Goal: Task Accomplishment & Management: Complete application form

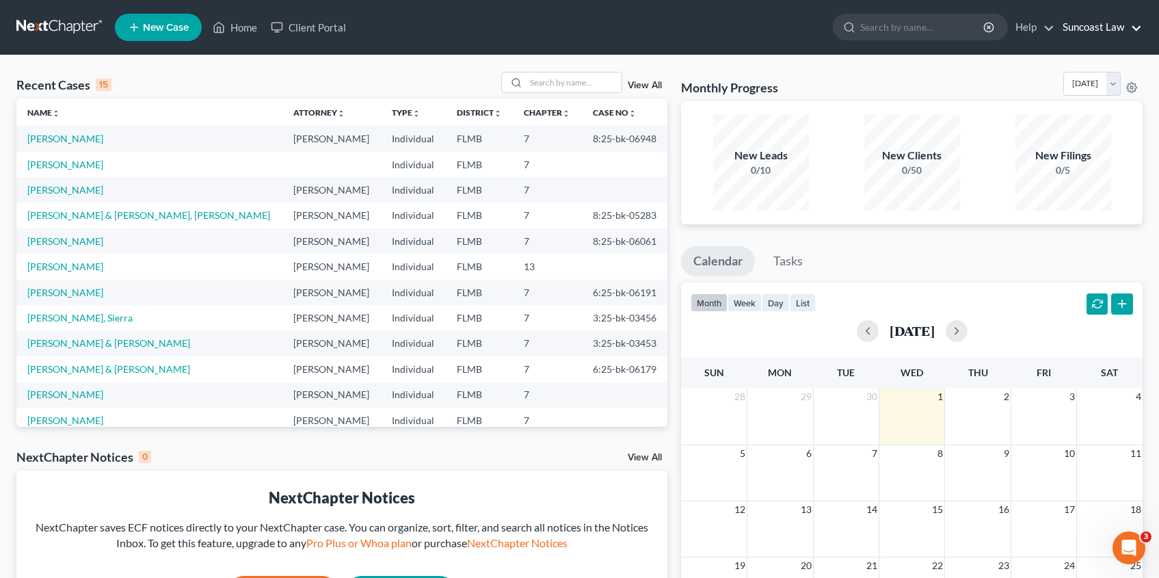
click at [1082, 32] on link "Suncoast Law" at bounding box center [1098, 27] width 86 height 25
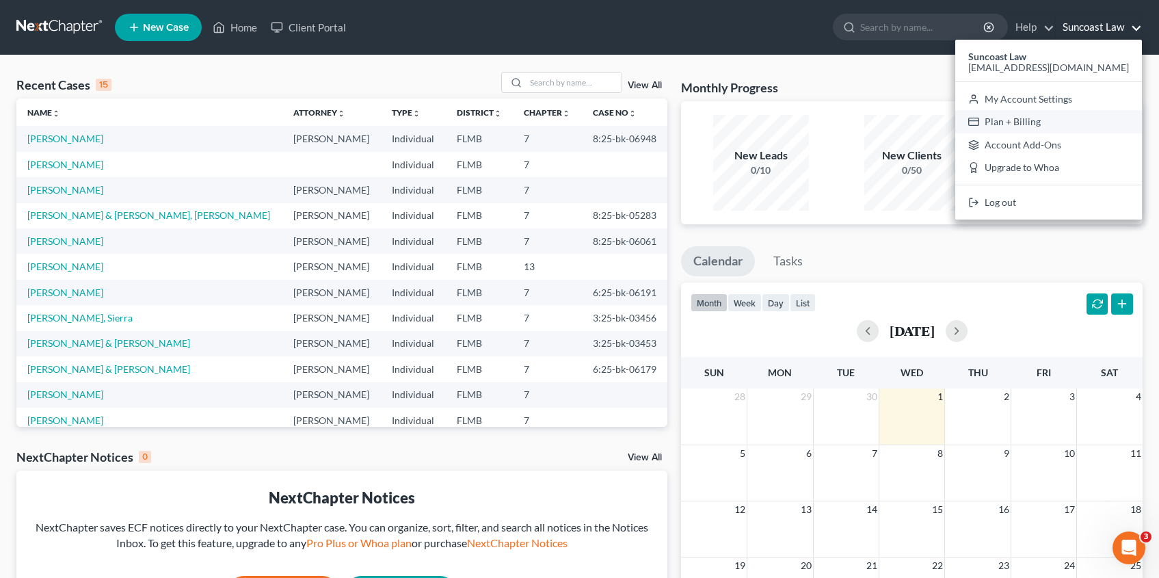
click at [1077, 116] on link "Plan + Billing" at bounding box center [1048, 121] width 187 height 23
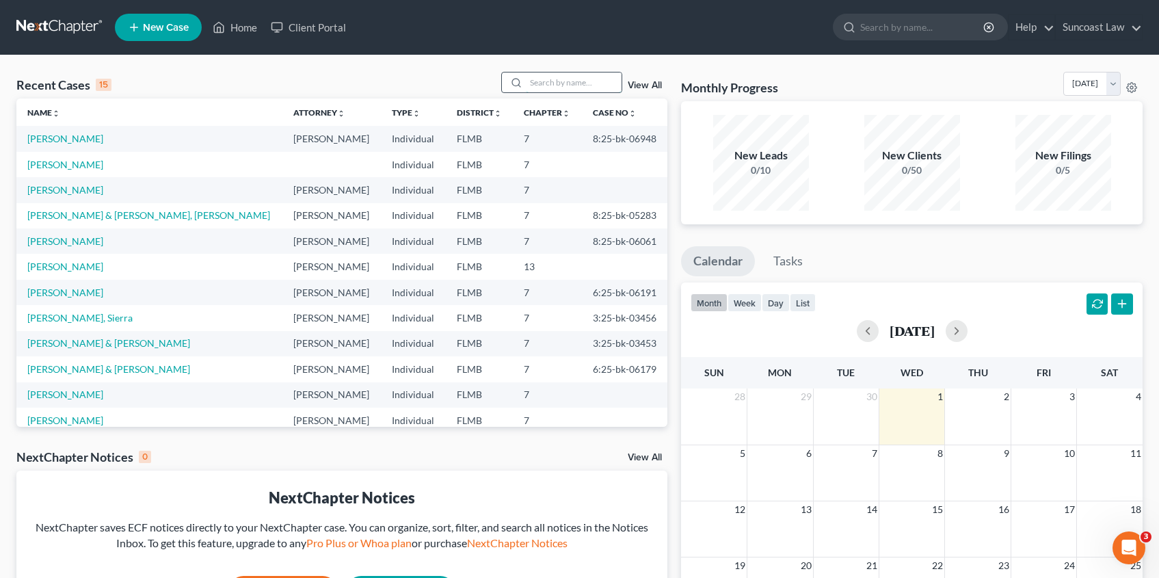
click at [554, 84] on input "search" at bounding box center [574, 82] width 96 height 20
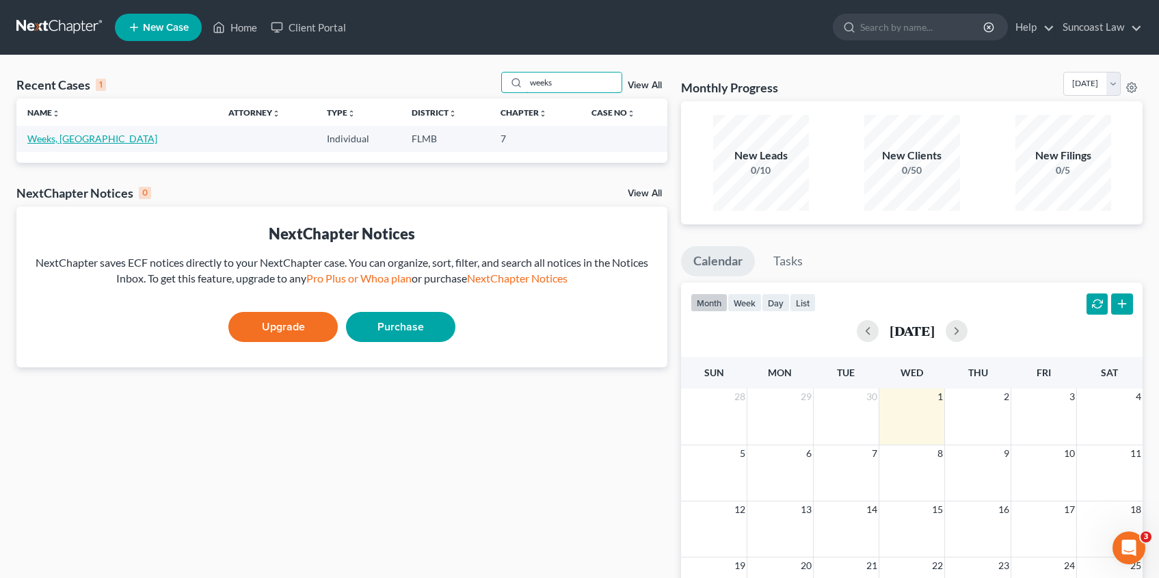
type input "weeks"
click at [51, 137] on link "Weeks, [GEOGRAPHIC_DATA]" at bounding box center [92, 139] width 130 height 12
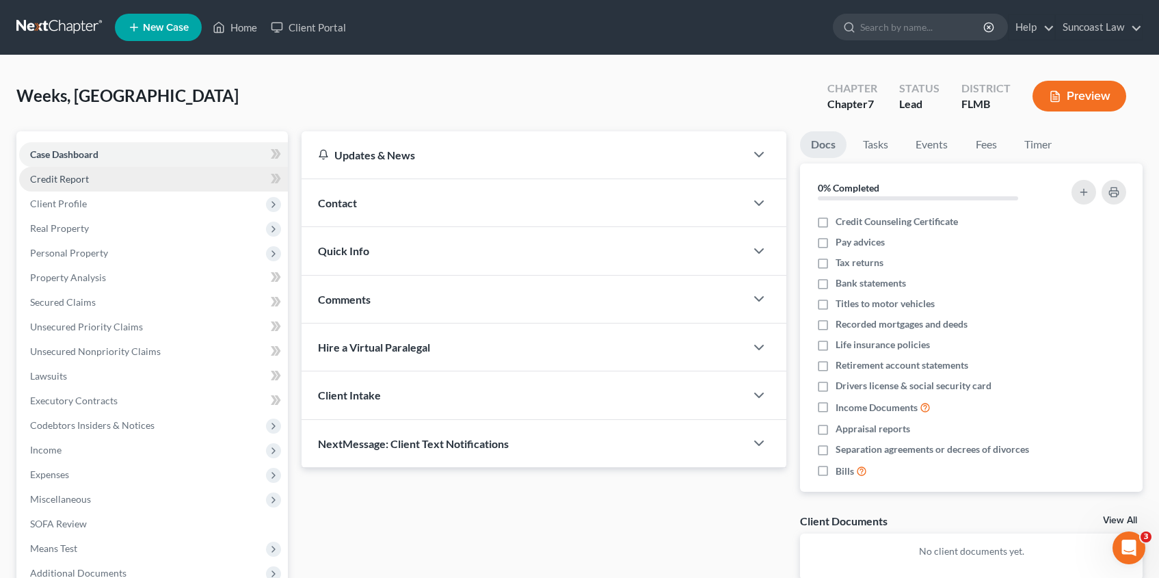
click at [59, 186] on link "Credit Report" at bounding box center [153, 179] width 269 height 25
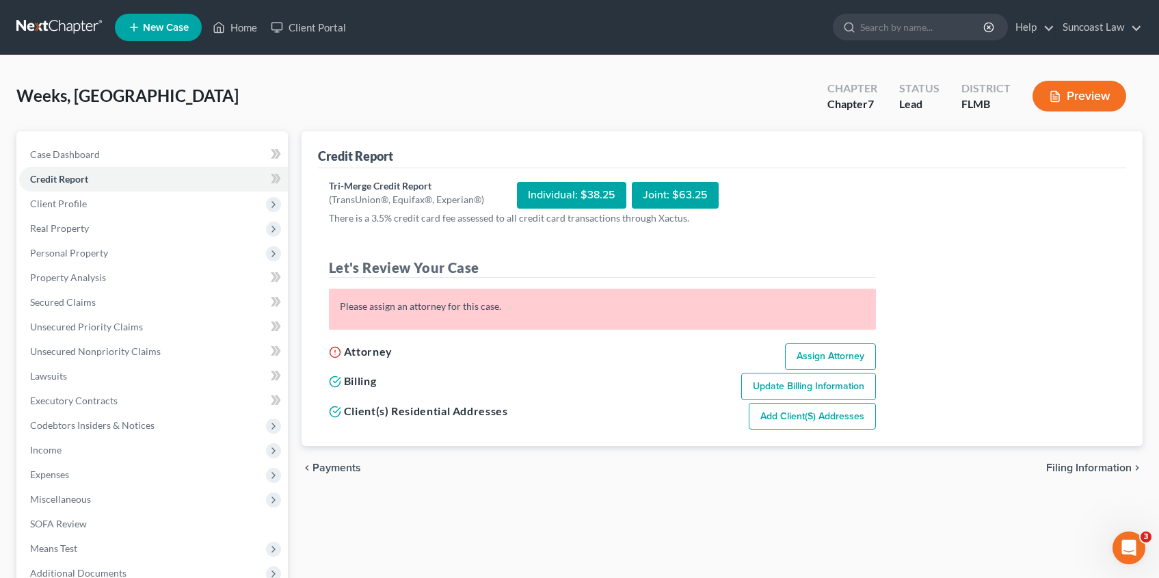
click at [592, 200] on div "Individual: $38.25" at bounding box center [571, 195] width 109 height 27
click at [570, 191] on div "Individual: $38.25" at bounding box center [571, 195] width 109 height 27
click at [567, 195] on div "Individual: $38.25" at bounding box center [571, 195] width 109 height 27
click at [74, 198] on span "Client Profile" at bounding box center [58, 204] width 57 height 12
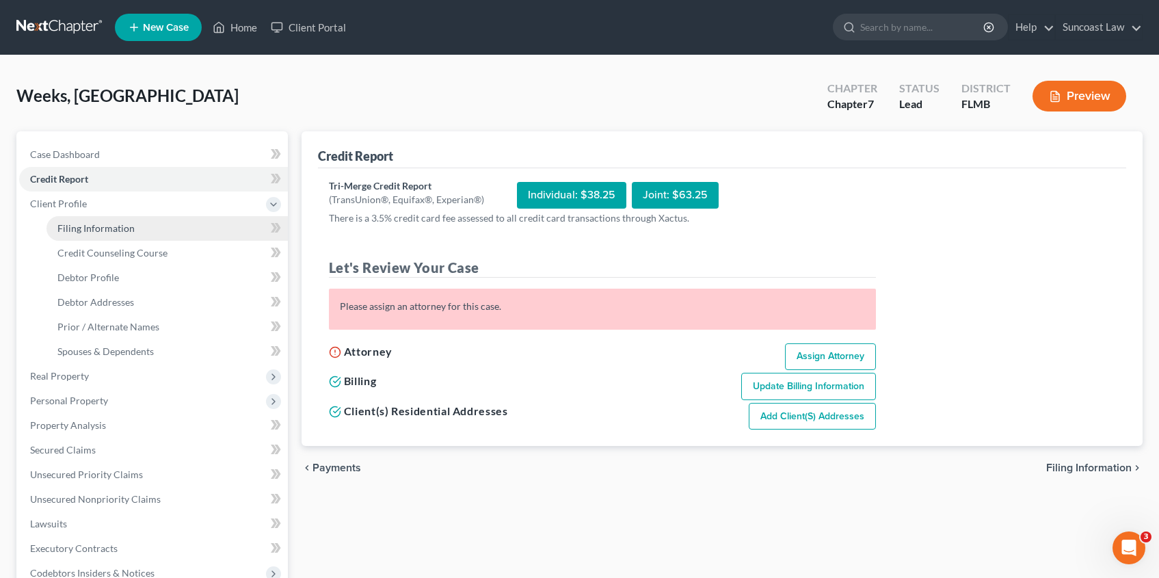
click at [98, 232] on span "Filing Information" at bounding box center [95, 228] width 77 height 12
select select "1"
select select "0"
select select "9"
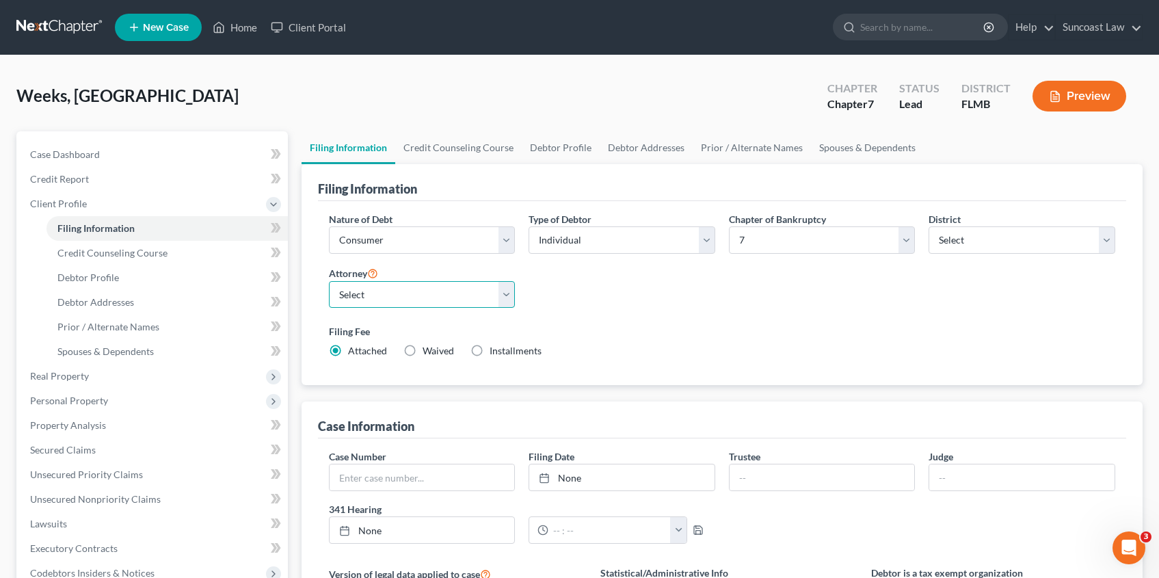
click at [508, 297] on select "Select [PERSON_NAME] - FLMB [PERSON_NAME] - FLMB" at bounding box center [422, 294] width 187 height 27
select select "0"
click at [329, 281] on select "Select [PERSON_NAME] - FLMB [PERSON_NAME] - FLMB" at bounding box center [422, 294] width 187 height 27
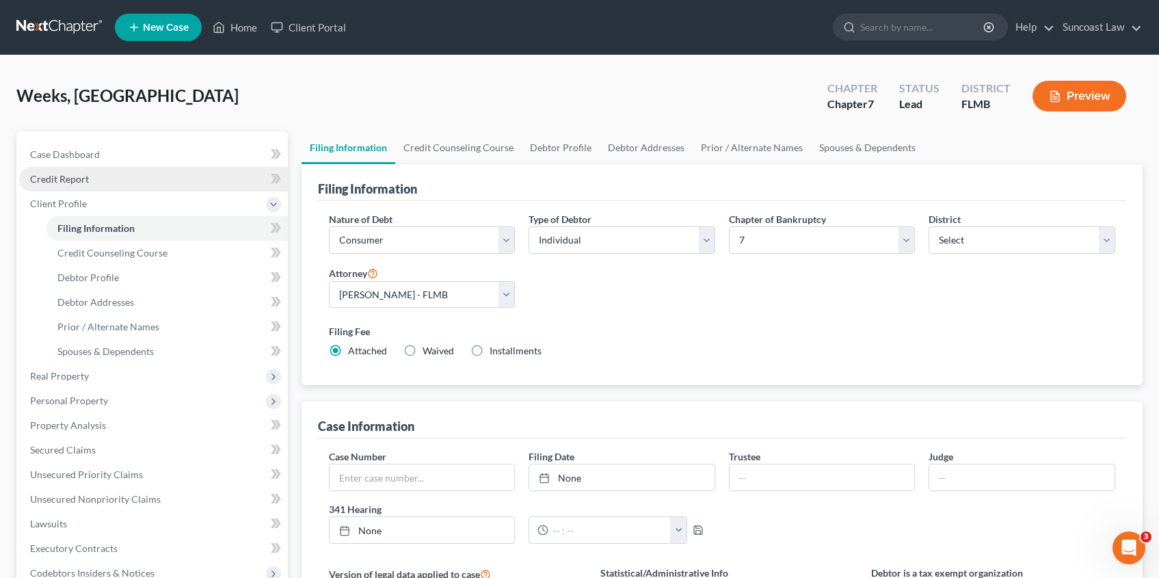
click at [92, 186] on link "Credit Report" at bounding box center [153, 179] width 269 height 25
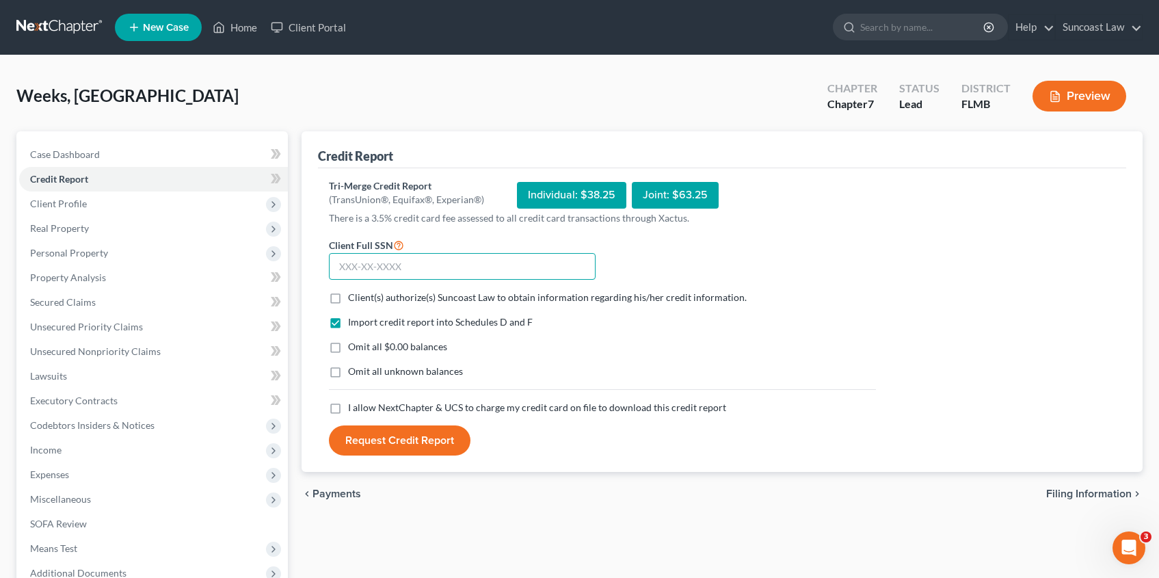
click at [411, 264] on input "text" at bounding box center [462, 266] width 267 height 27
type input "595-64-4656"
click at [348, 294] on label "Client(s) authorize(s) Suncoast Law to obtain information regarding his/her cre…" at bounding box center [547, 298] width 399 height 14
click at [353, 294] on input "Client(s) authorize(s) Suncoast Law to obtain information regarding his/her cre…" at bounding box center [357, 295] width 9 height 9
checkbox input "true"
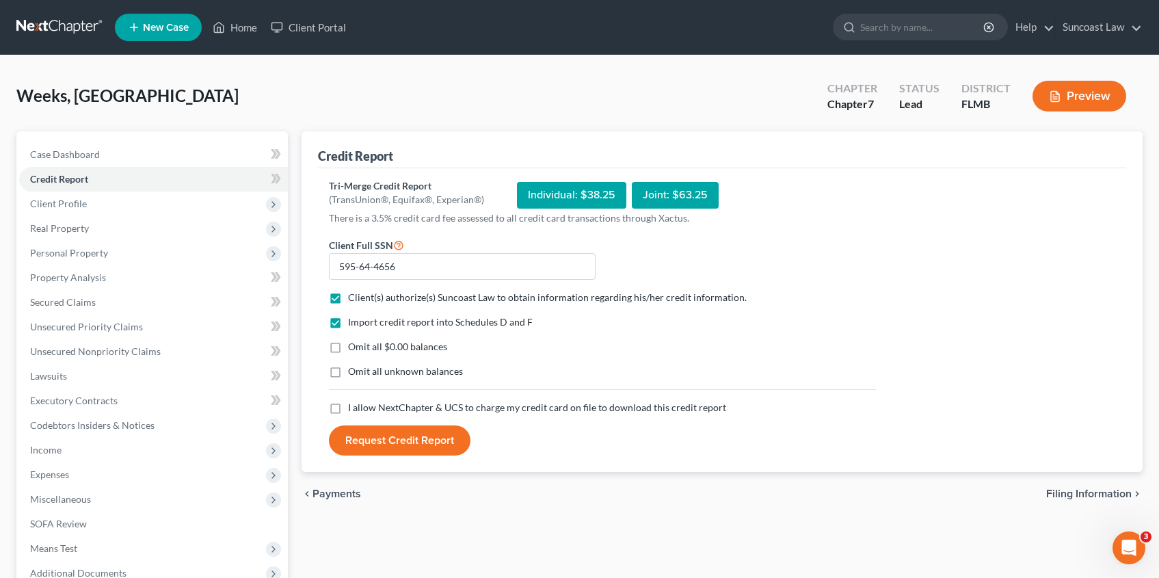
click at [348, 407] on label "I allow NextChapter & UCS to charge my credit card on file to download this cre…" at bounding box center [537, 408] width 378 height 14
click at [353, 407] on input "I allow NextChapter & UCS to charge my credit card on file to download this cre…" at bounding box center [357, 405] width 9 height 9
checkbox input "true"
click at [360, 432] on button "Request Credit Report" at bounding box center [400, 440] width 142 height 30
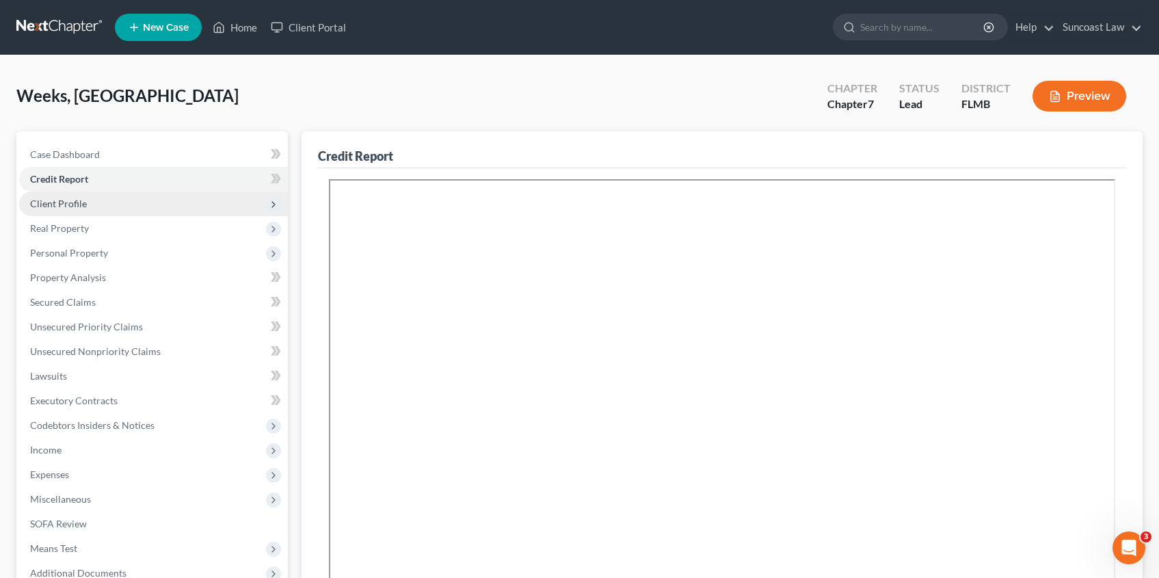
click at [75, 208] on span "Client Profile" at bounding box center [58, 204] width 57 height 12
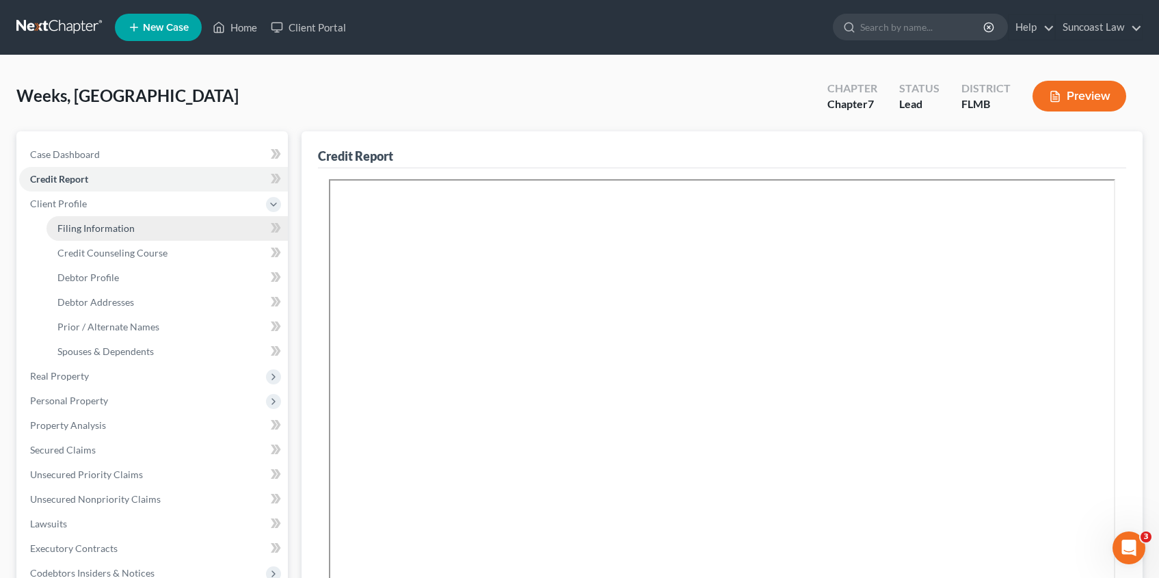
click at [81, 226] on span "Filing Information" at bounding box center [95, 228] width 77 height 12
select select "1"
select select "0"
select select "15"
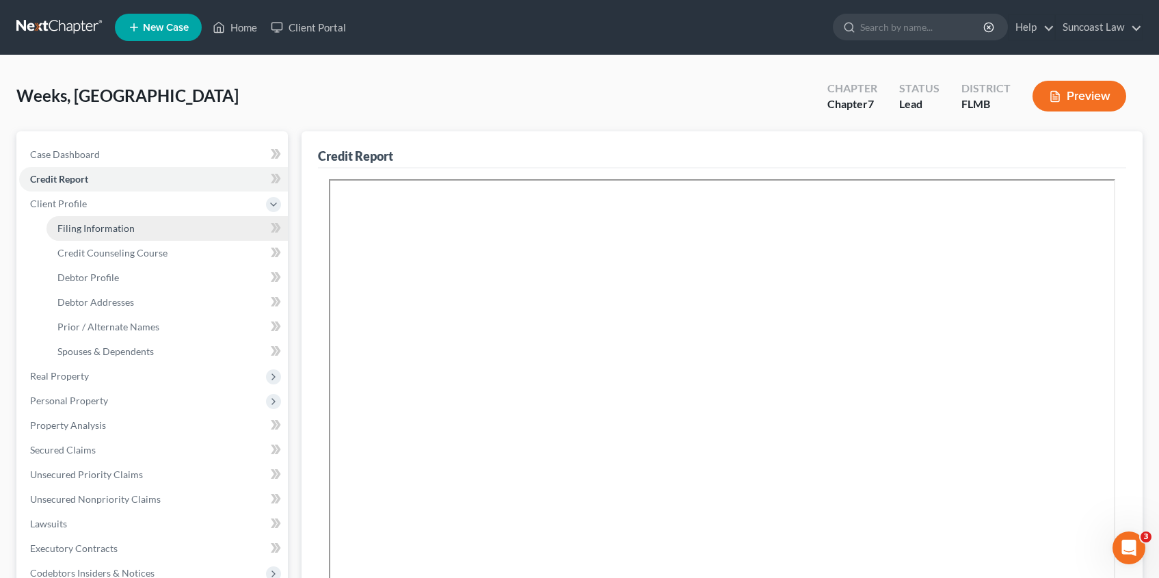
select select "0"
select select "9"
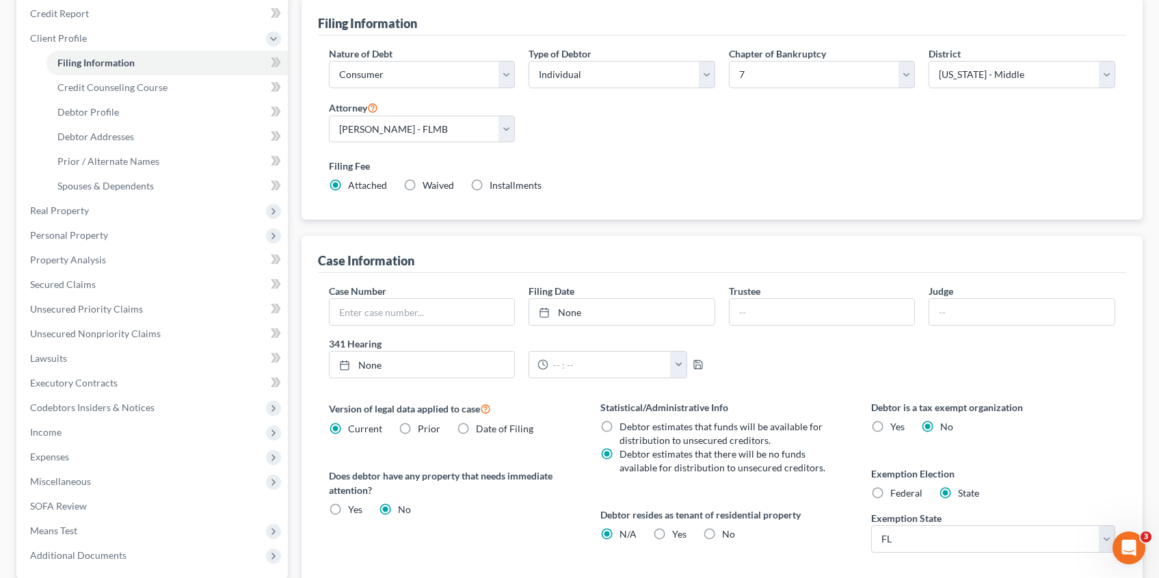
scroll to position [270, 0]
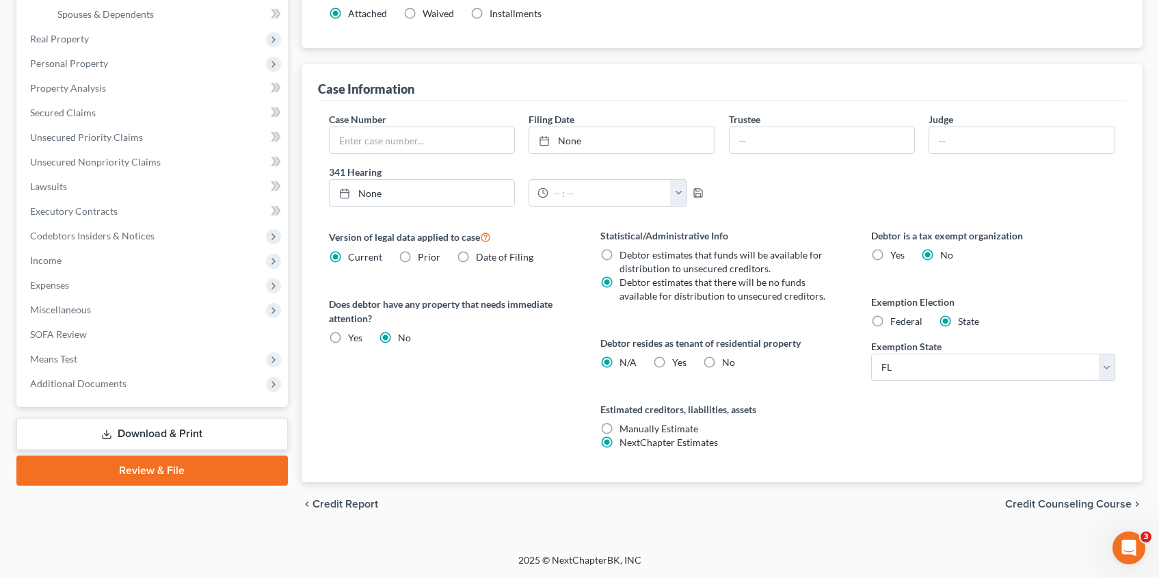
click at [1081, 503] on span "Credit Counseling Course" at bounding box center [1068, 503] width 126 height 11
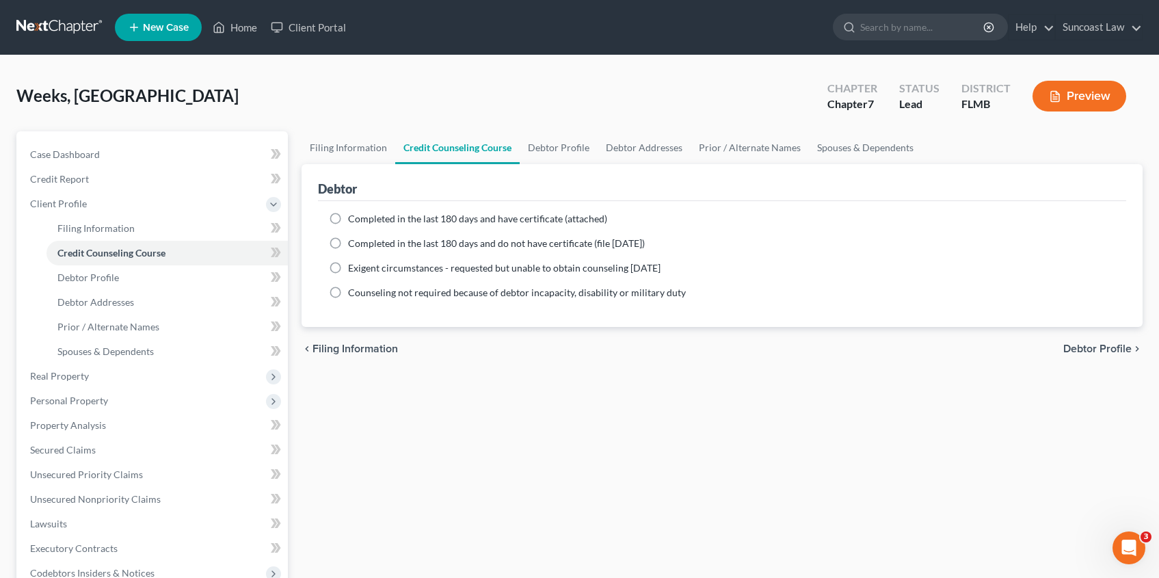
click at [348, 223] on label "Completed in the last 180 days and have certificate (attached)" at bounding box center [477, 219] width 259 height 14
click at [353, 221] on input "Completed in the last 180 days and have certificate (attached)" at bounding box center [357, 216] width 9 height 9
radio input "true"
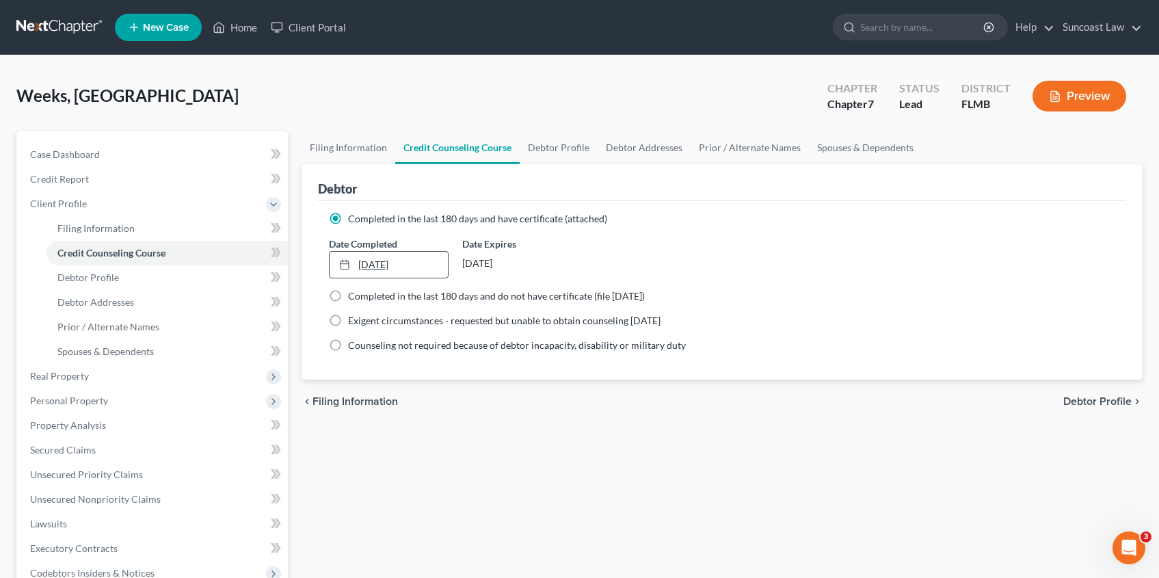
click at [366, 265] on link "[DATE]" at bounding box center [388, 265] width 118 height 26
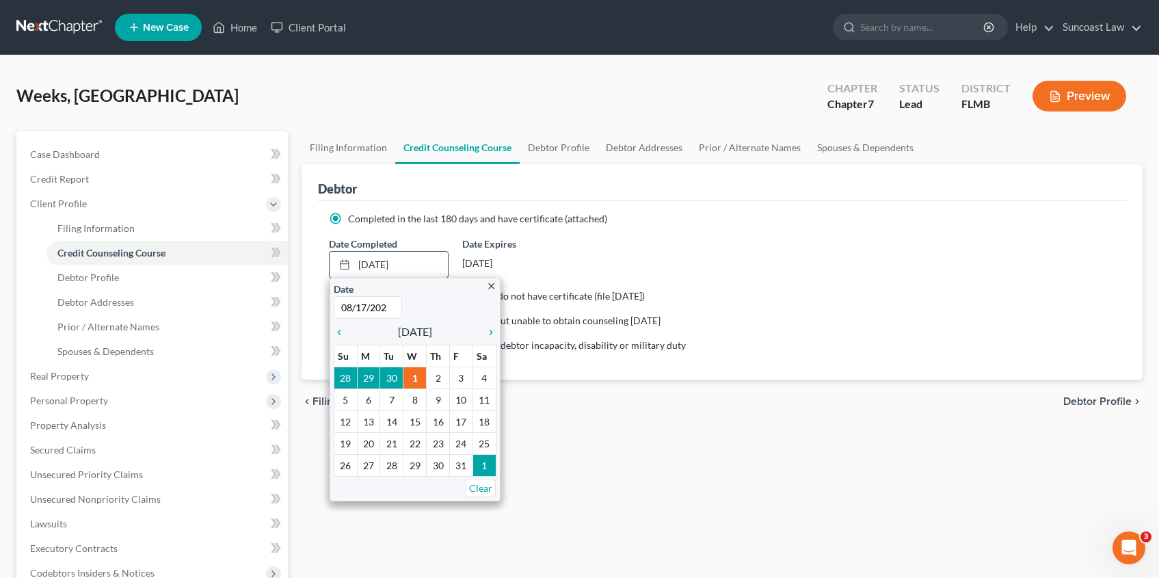
type input "[DATE]"
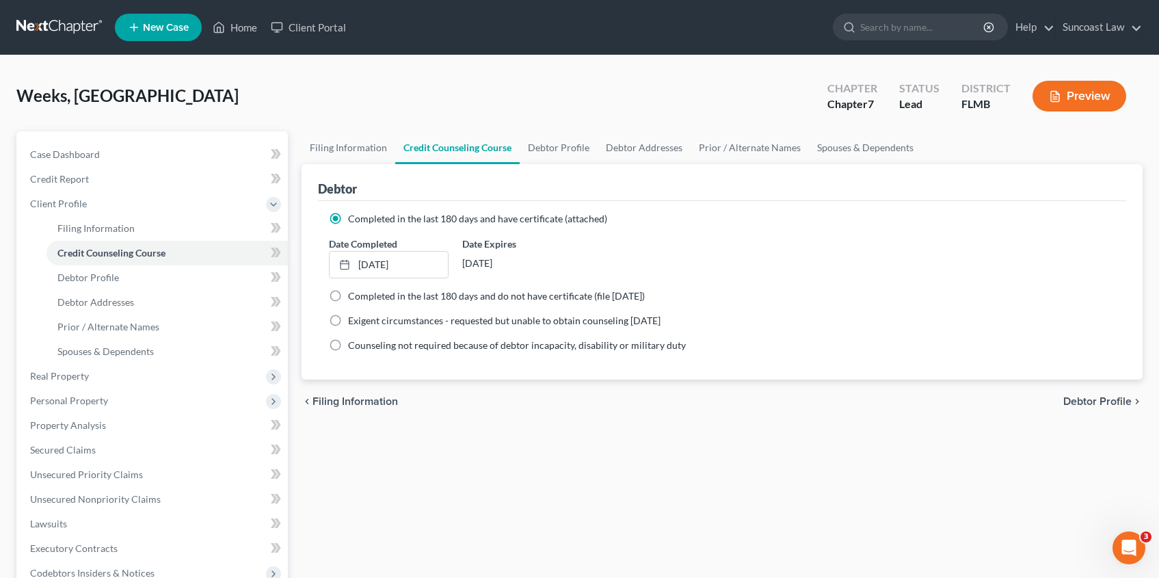
click at [1080, 405] on span "Debtor Profile" at bounding box center [1097, 401] width 68 height 11
select select "0"
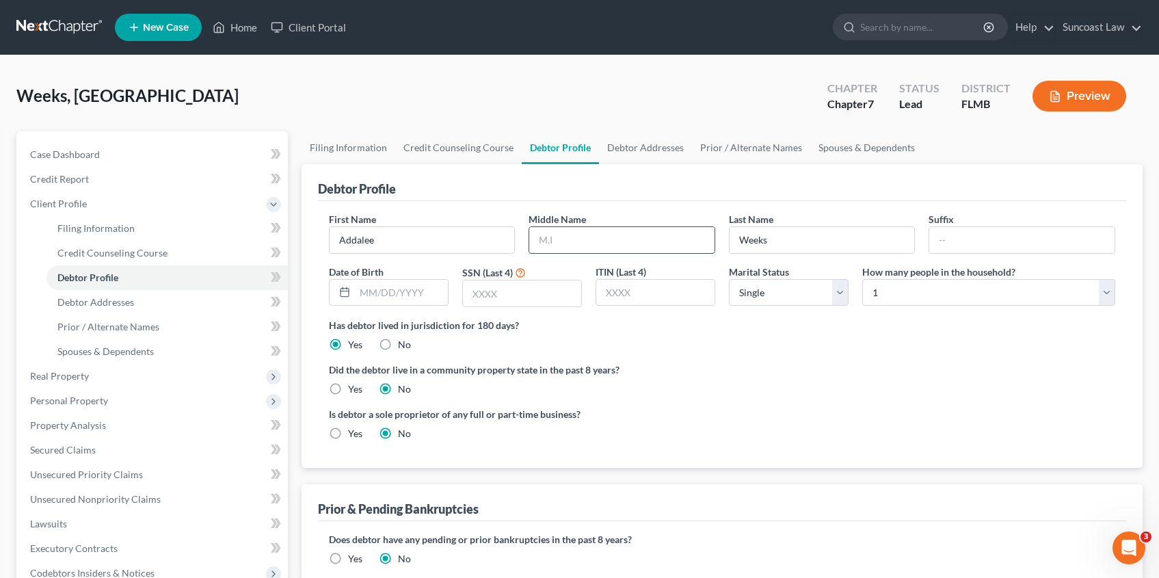
click at [638, 245] on input "text" at bounding box center [621, 240] width 185 height 26
type input "M."
click at [408, 290] on input "text" at bounding box center [401, 293] width 93 height 26
type input "[DATE]"
type input "4656"
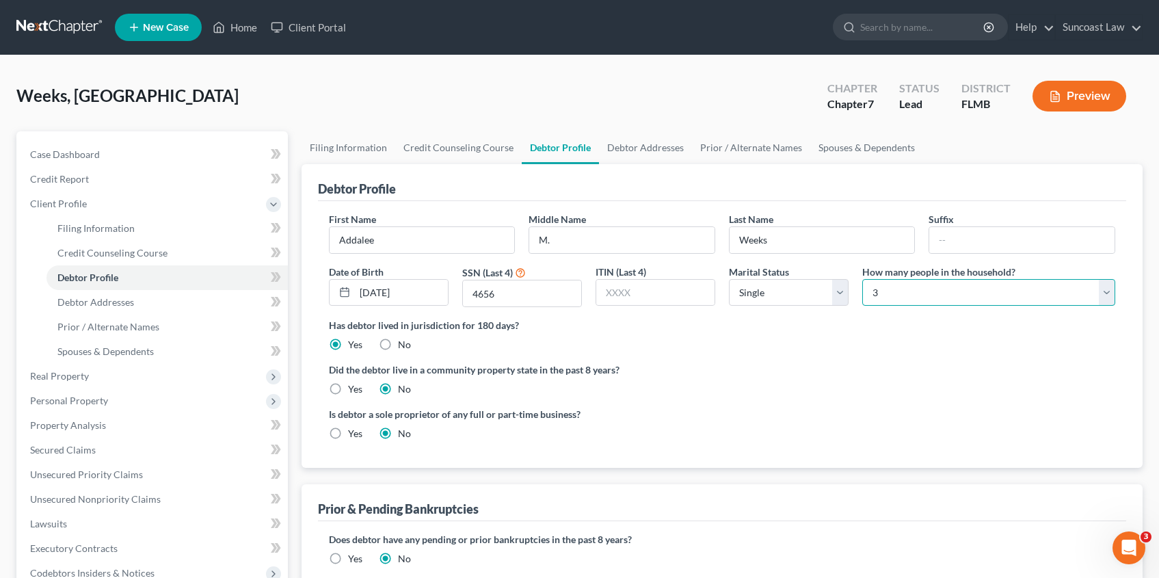
click at [904, 286] on select "Select 1 2 3 4 5 6 7 8 9 10 11 12 13 14 15 16 17 18 19 20" at bounding box center [988, 292] width 253 height 27
select select "4"
click at [862, 279] on select "Select 1 2 3 4 5 6 7 8 9 10 11 12 13 14 15 16 17 18 19 20" at bounding box center [988, 292] width 253 height 27
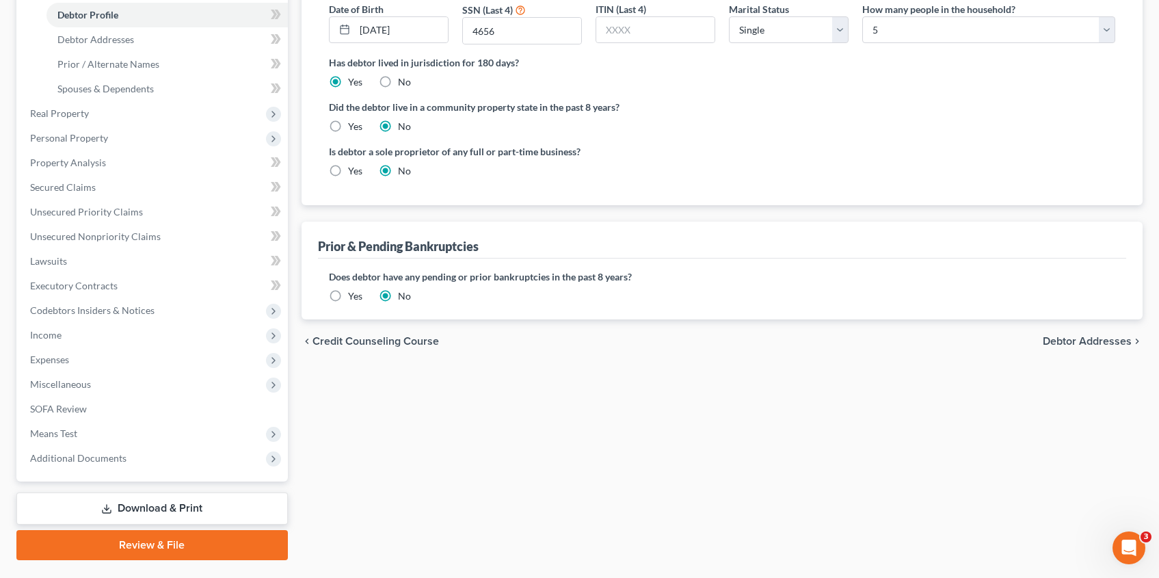
click at [1112, 340] on span "Debtor Addresses" at bounding box center [1086, 341] width 89 height 11
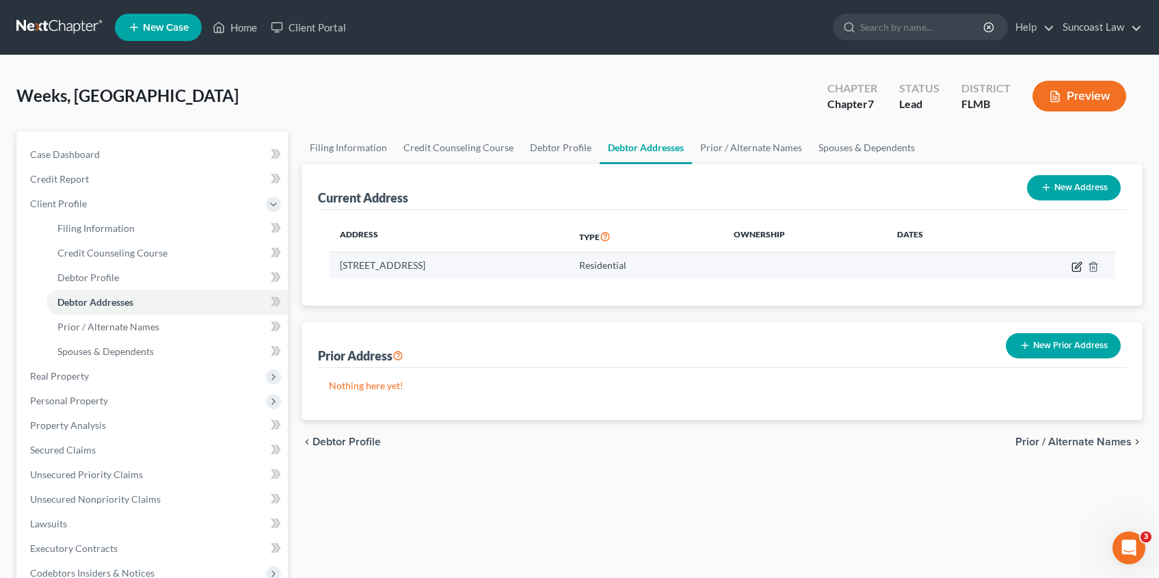
click at [1076, 267] on icon "button" at bounding box center [1076, 266] width 11 height 11
select select "9"
select select "0"
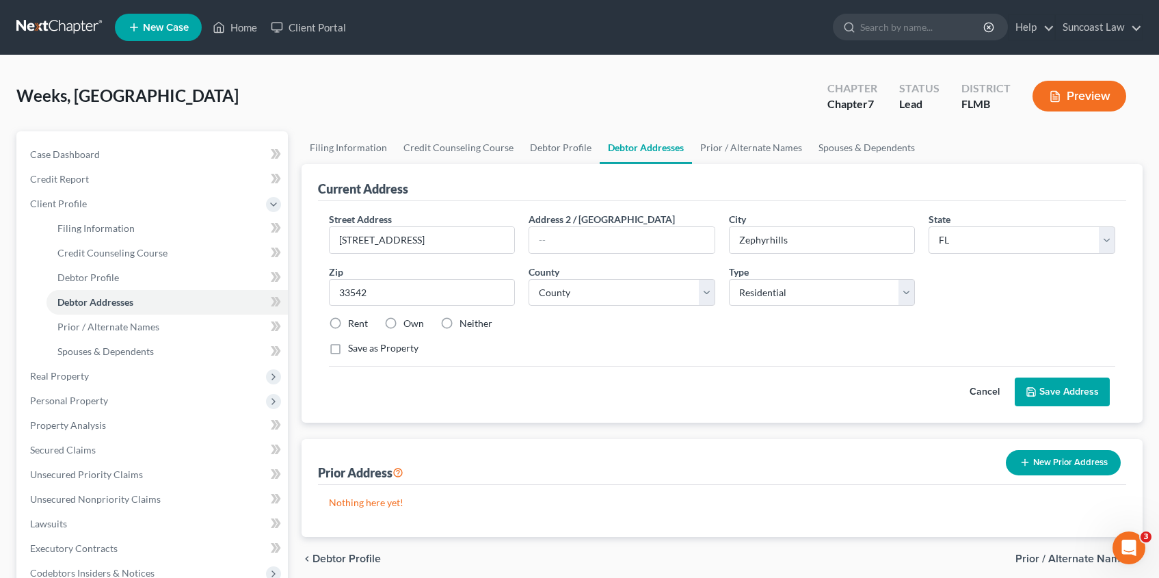
click at [348, 325] on label "Rent" at bounding box center [358, 323] width 20 height 14
click at [353, 325] on input "Rent" at bounding box center [357, 320] width 9 height 9
radio input "true"
click at [710, 295] on select "County [GEOGRAPHIC_DATA] [GEOGRAPHIC_DATA] [GEOGRAPHIC_DATA] [GEOGRAPHIC_DATA] …" at bounding box center [621, 292] width 187 height 27
select select "50"
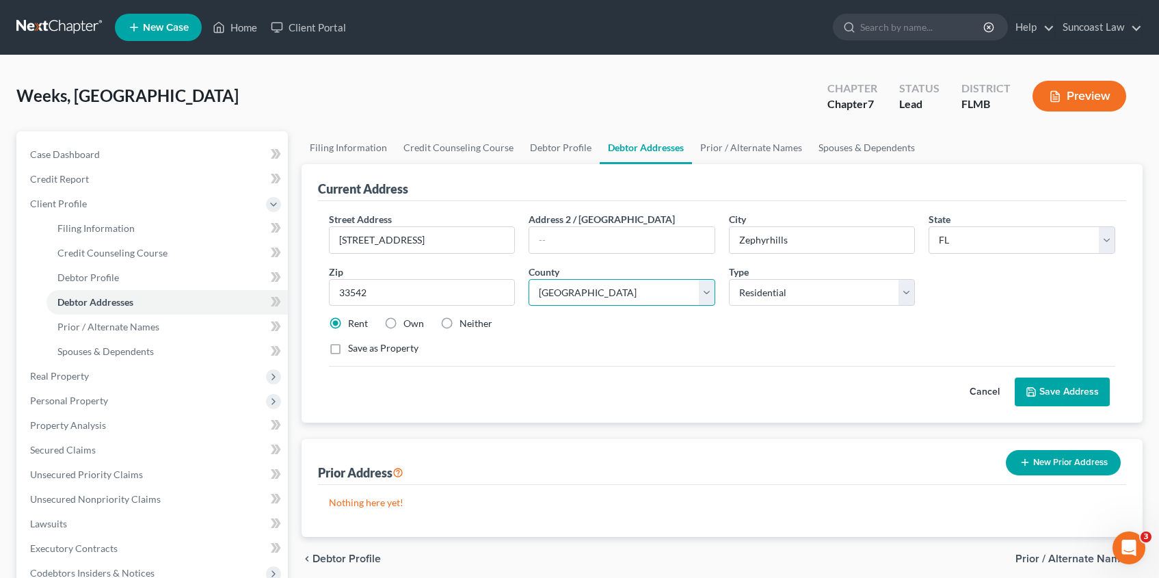
click at [528, 279] on select "County [GEOGRAPHIC_DATA] [GEOGRAPHIC_DATA] [GEOGRAPHIC_DATA] [GEOGRAPHIC_DATA] …" at bounding box center [621, 292] width 187 height 27
click at [1069, 389] on button "Save Address" at bounding box center [1061, 391] width 95 height 29
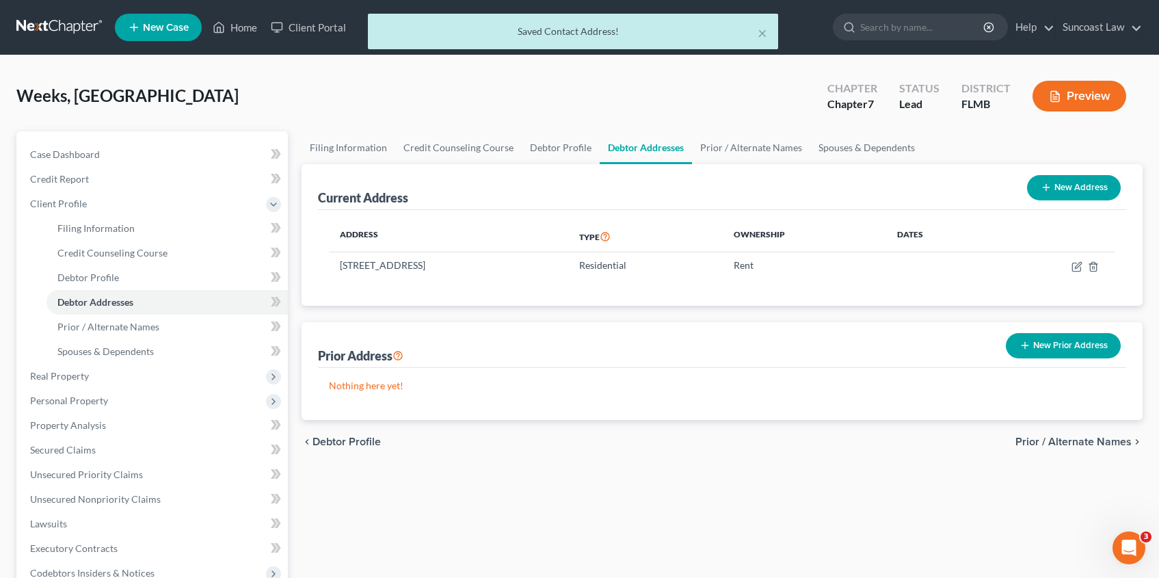
click at [1038, 444] on span "Prior / Alternate Names" at bounding box center [1073, 441] width 116 height 11
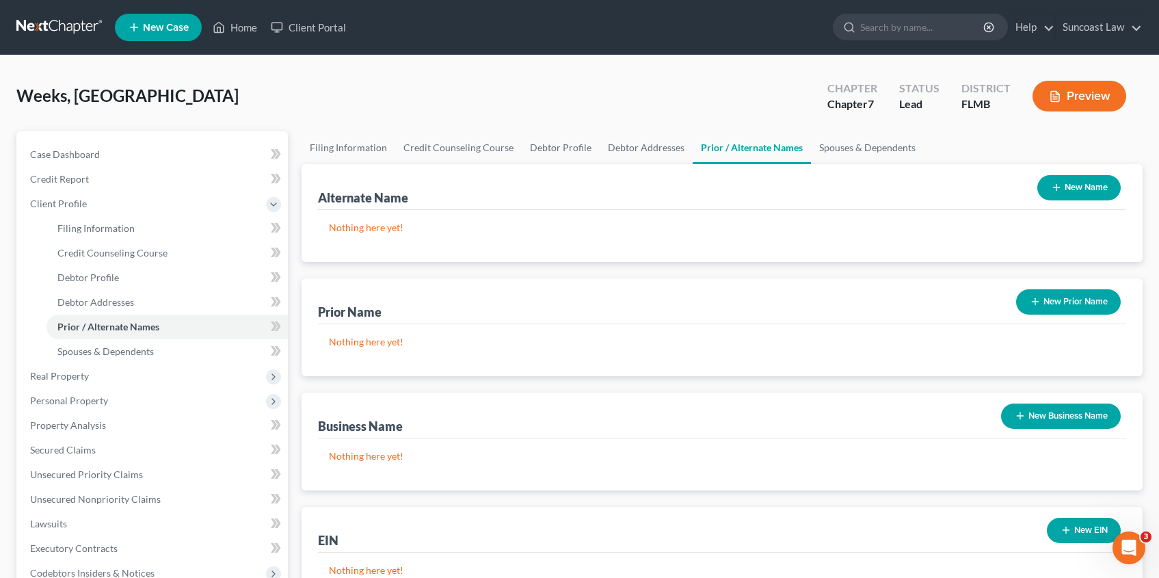
click at [1070, 188] on button "New Name" at bounding box center [1078, 187] width 83 height 25
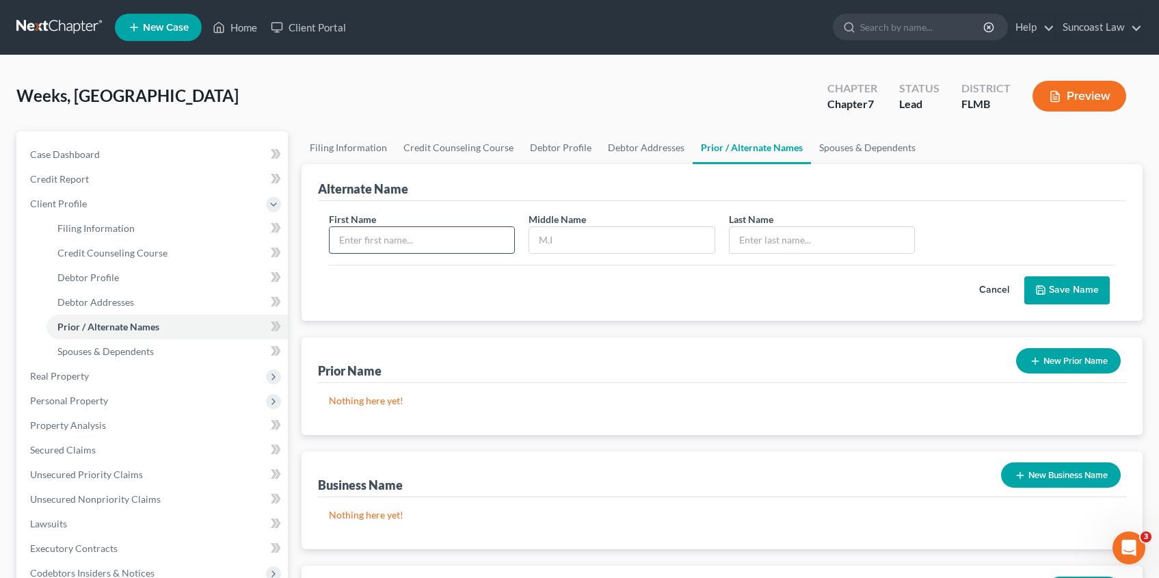
click at [378, 242] on input "text" at bounding box center [421, 240] width 185 height 26
type input "Addalee"
type input "[PERSON_NAME]"
type input "Weeks"
click at [1063, 288] on button "Save Name" at bounding box center [1066, 290] width 85 height 29
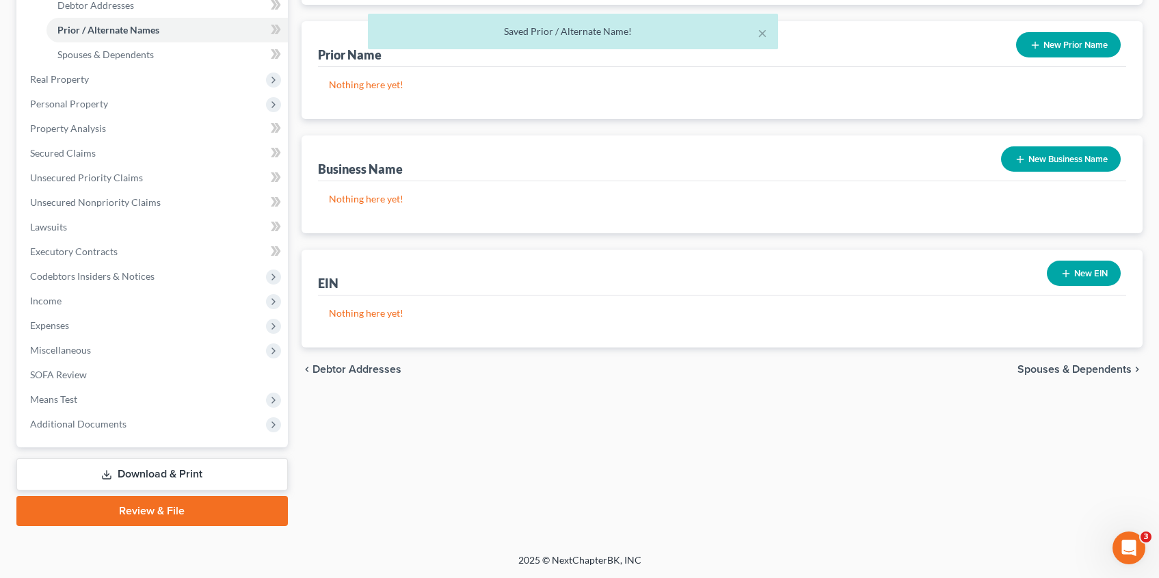
click at [1079, 366] on span "Spouses & Dependents" at bounding box center [1074, 369] width 114 height 11
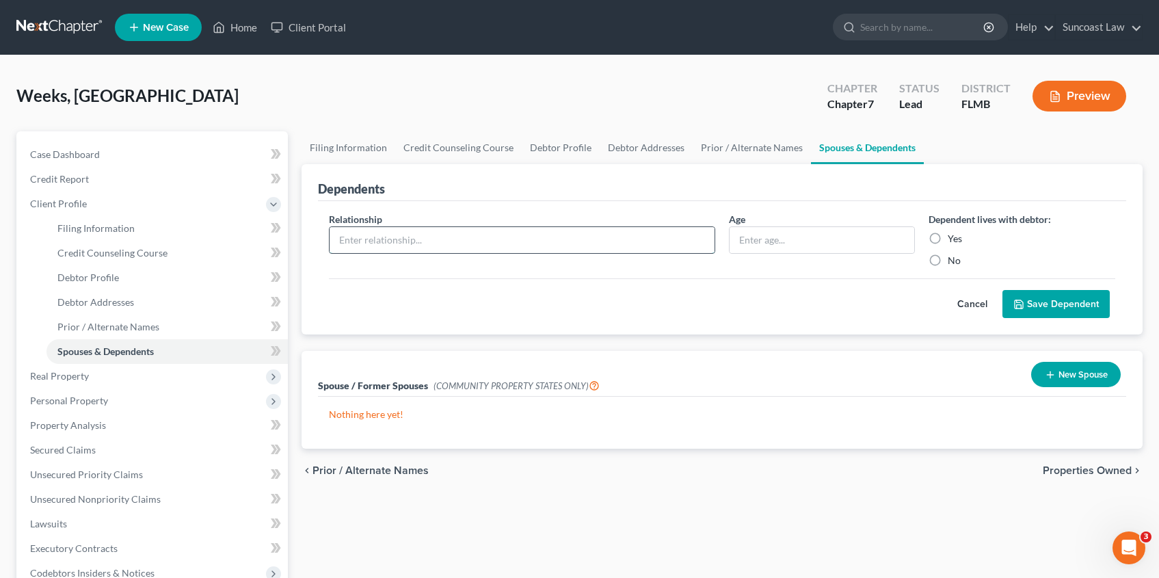
click at [353, 239] on input "text" at bounding box center [521, 240] width 385 height 26
type input "LG jr."
type input "20"
click at [947, 239] on label "Yes" at bounding box center [954, 239] width 14 height 14
click at [953, 239] on input "Yes" at bounding box center [957, 236] width 9 height 9
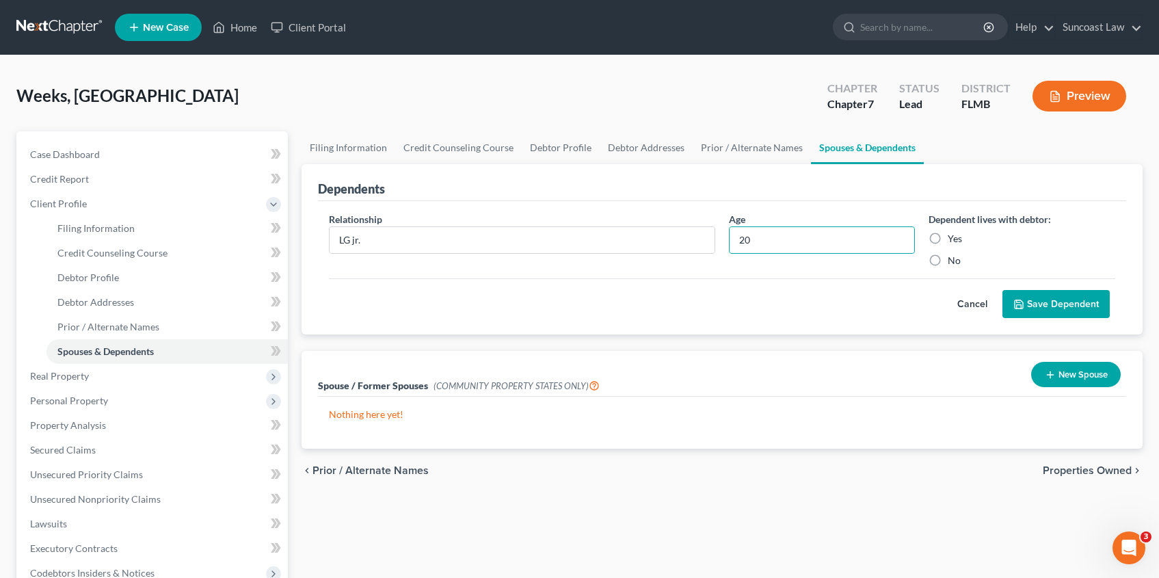
radio input "true"
click at [1036, 300] on button "Save Dependent" at bounding box center [1055, 304] width 107 height 29
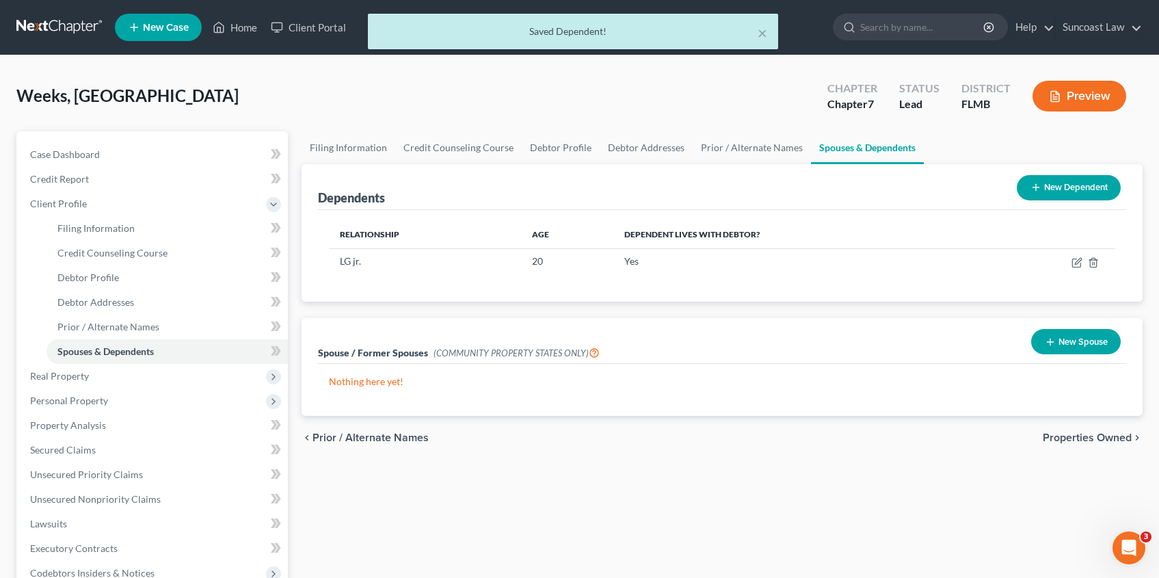
click at [1064, 185] on button "New Dependent" at bounding box center [1068, 187] width 104 height 25
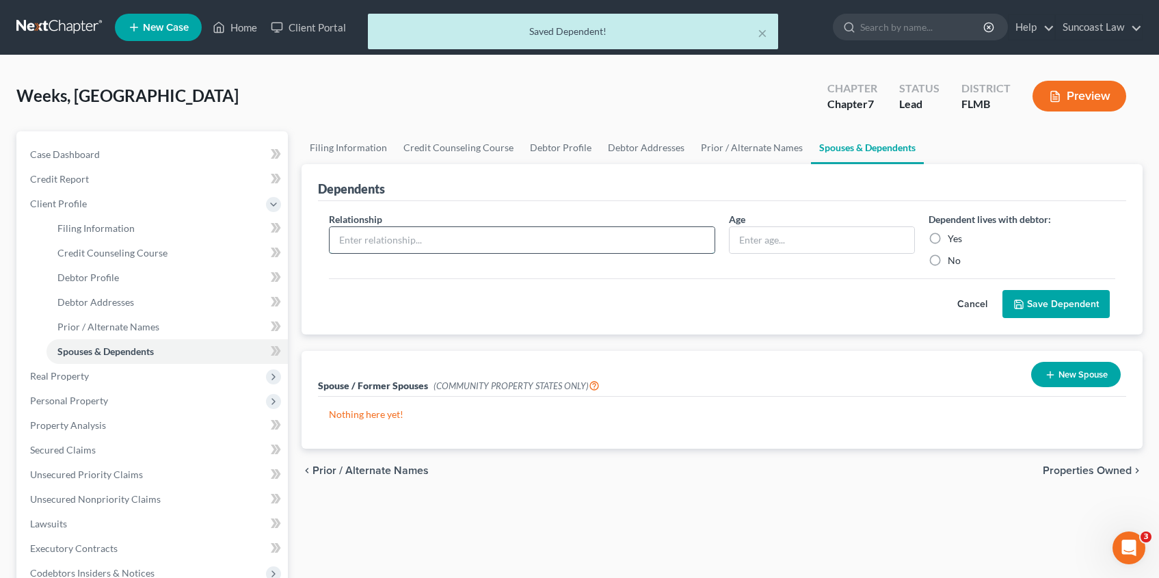
click at [441, 236] on input "text" at bounding box center [521, 240] width 385 height 26
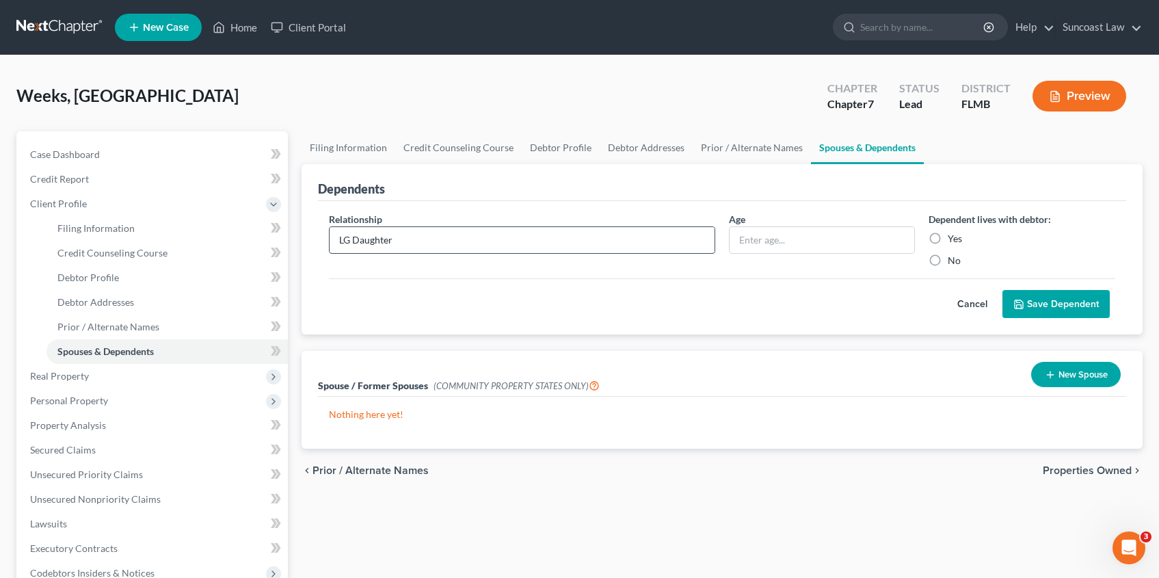
type input "LG Daughter"
type input "19"
click at [947, 240] on label "Yes" at bounding box center [954, 239] width 14 height 14
click at [953, 240] on input "Yes" at bounding box center [957, 236] width 9 height 9
radio input "true"
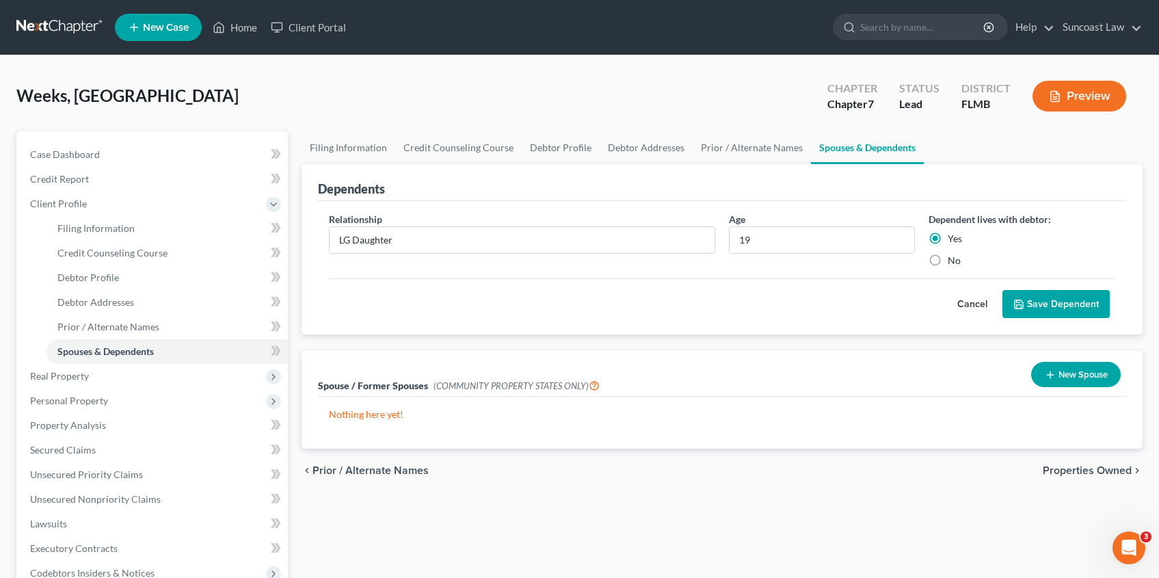
click at [1049, 308] on button "Save Dependent" at bounding box center [1055, 304] width 107 height 29
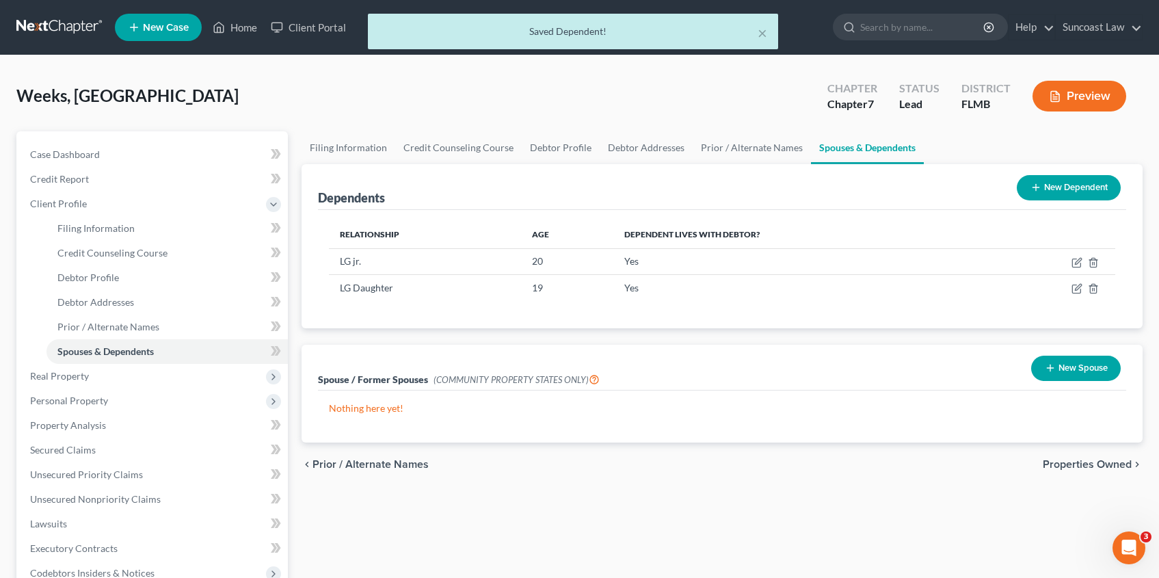
click at [1066, 185] on button "New Dependent" at bounding box center [1068, 187] width 104 height 25
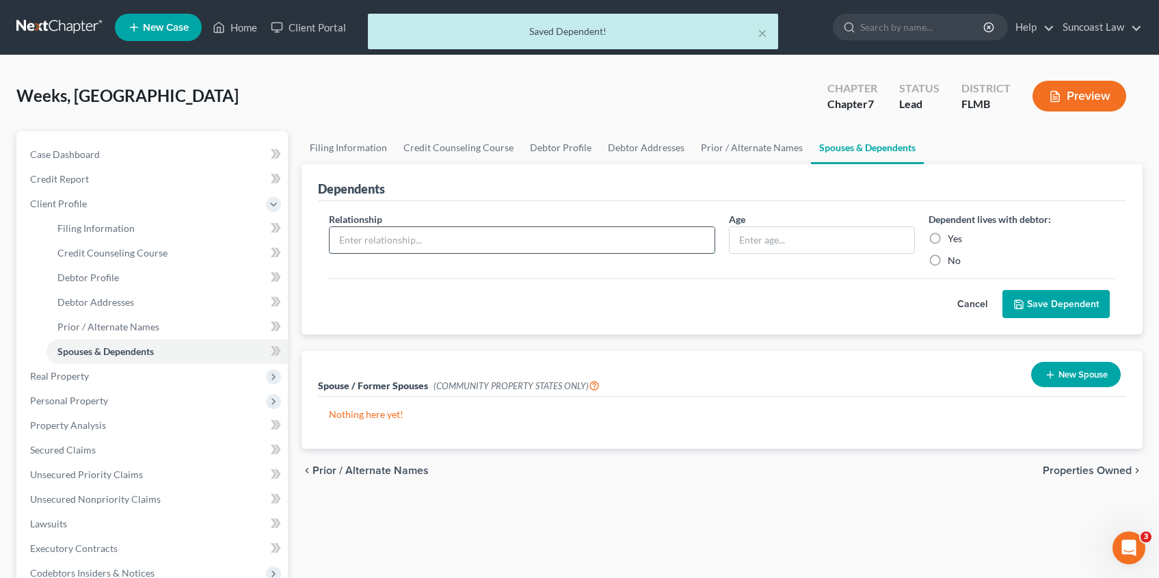
click at [407, 245] on input "text" at bounding box center [521, 240] width 385 height 26
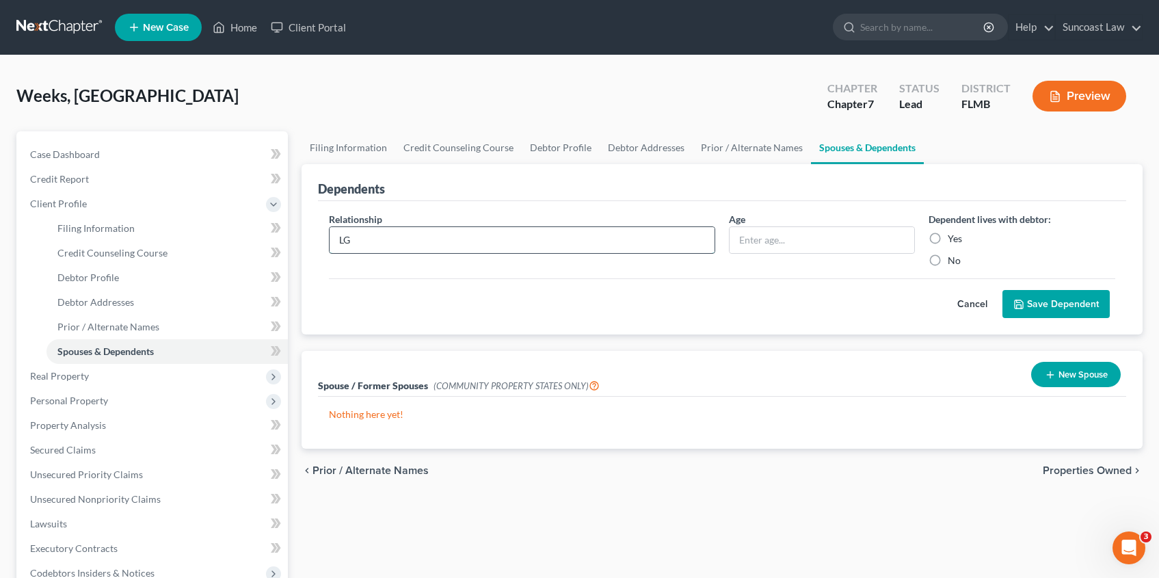
type input "LG Daughter"
click at [831, 238] on input "text" at bounding box center [821, 240] width 185 height 26
type input "16"
click at [947, 239] on label "Yes" at bounding box center [954, 239] width 14 height 14
click at [953, 239] on input "Yes" at bounding box center [957, 236] width 9 height 9
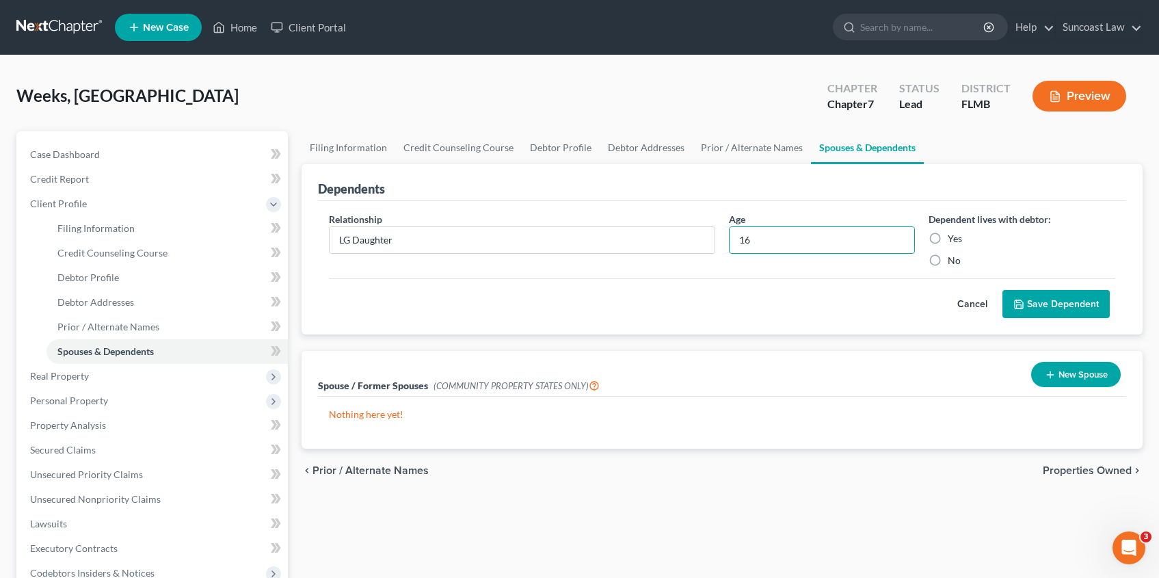
radio input "true"
click at [1048, 308] on button "Save Dependent" at bounding box center [1055, 304] width 107 height 29
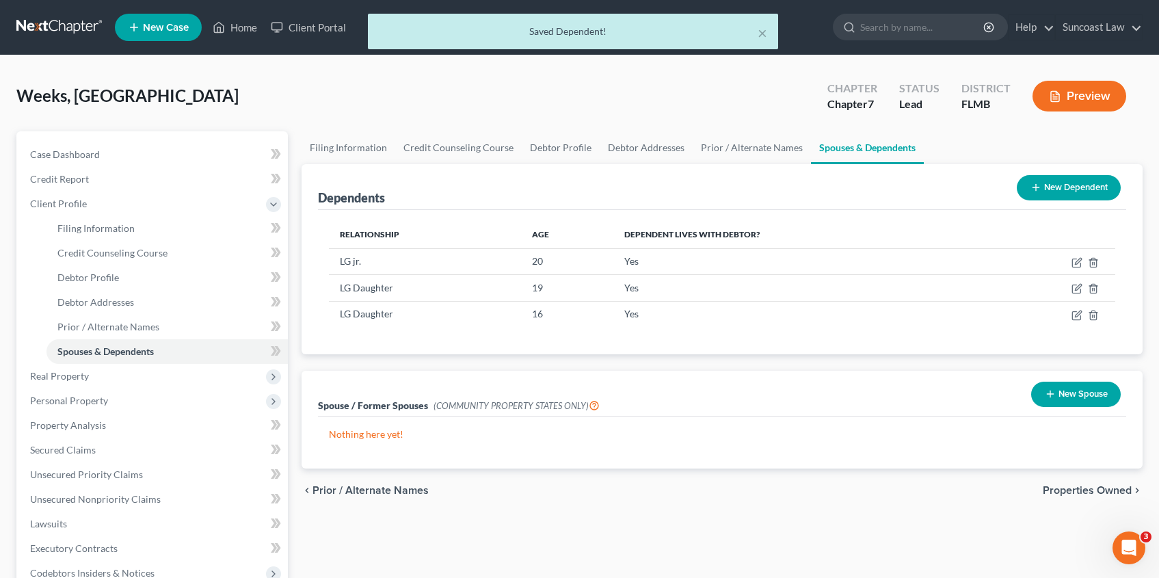
click at [1059, 187] on button "New Dependent" at bounding box center [1068, 187] width 104 height 25
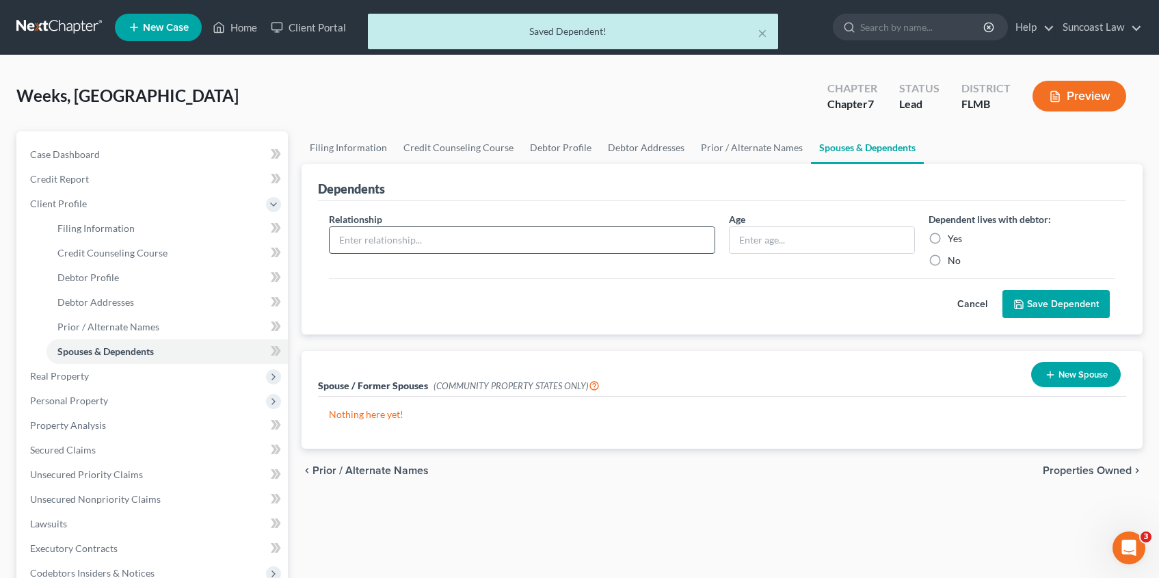
click at [447, 237] on input "text" at bounding box center [521, 240] width 385 height 26
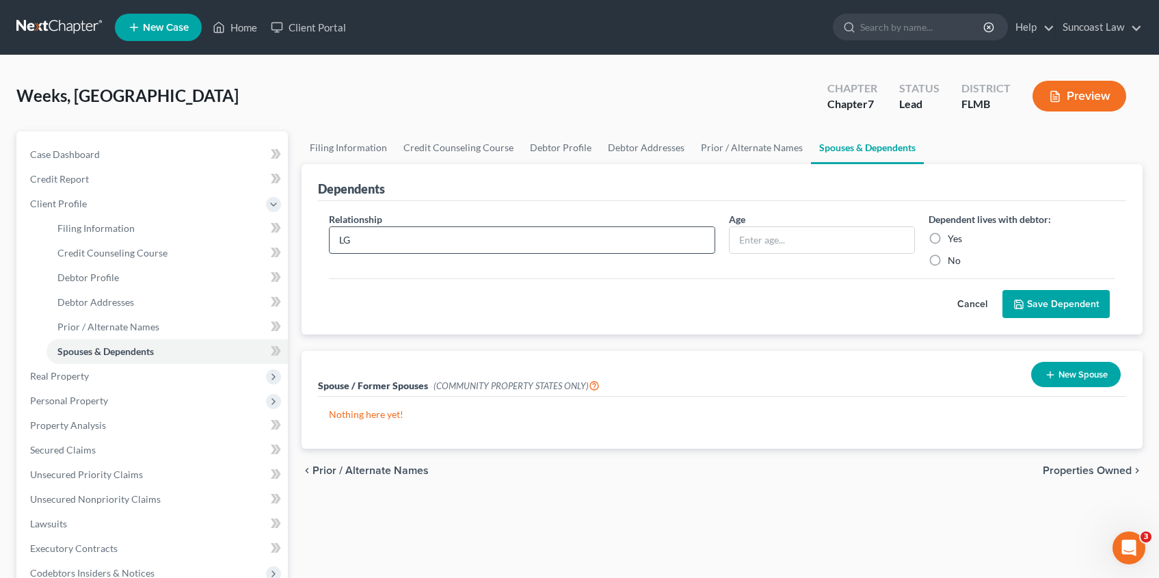
type input "LG Daughter"
click at [795, 238] on input "text" at bounding box center [821, 240] width 185 height 26
type input "15"
click at [947, 235] on label "Yes" at bounding box center [954, 239] width 14 height 14
click at [953, 235] on input "Yes" at bounding box center [957, 236] width 9 height 9
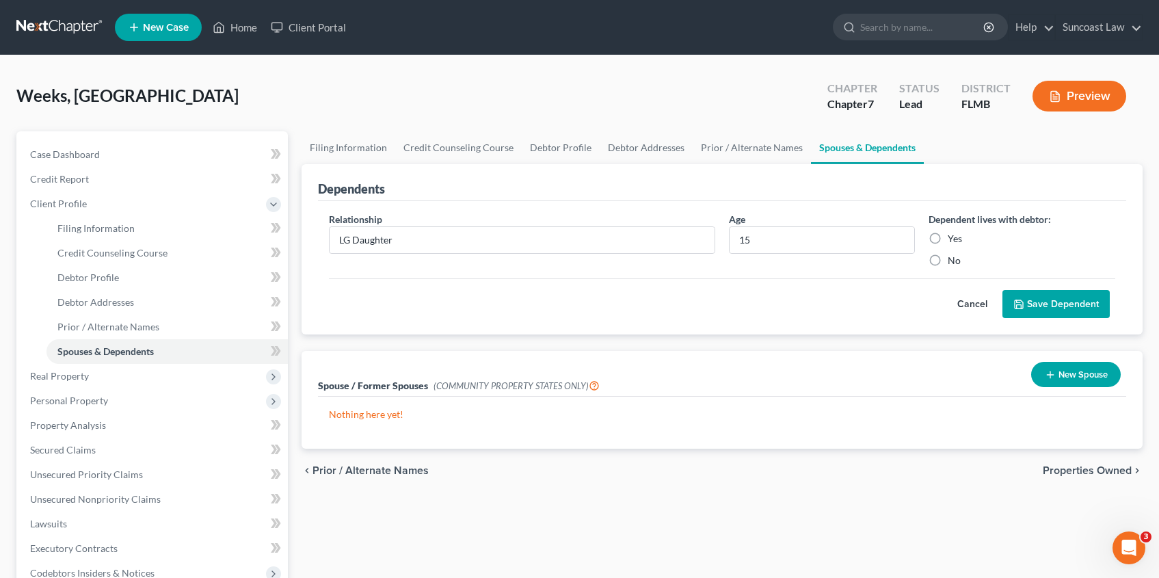
radio input "true"
click at [1049, 304] on button "Save Dependent" at bounding box center [1055, 304] width 107 height 29
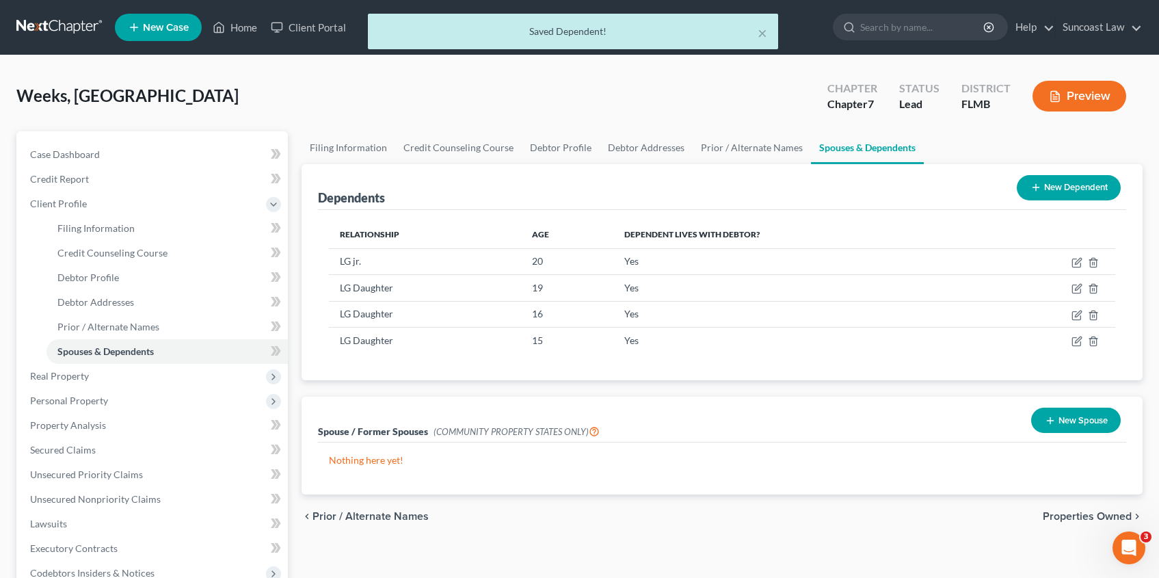
click at [1075, 517] on span "Properties Owned" at bounding box center [1086, 516] width 89 height 11
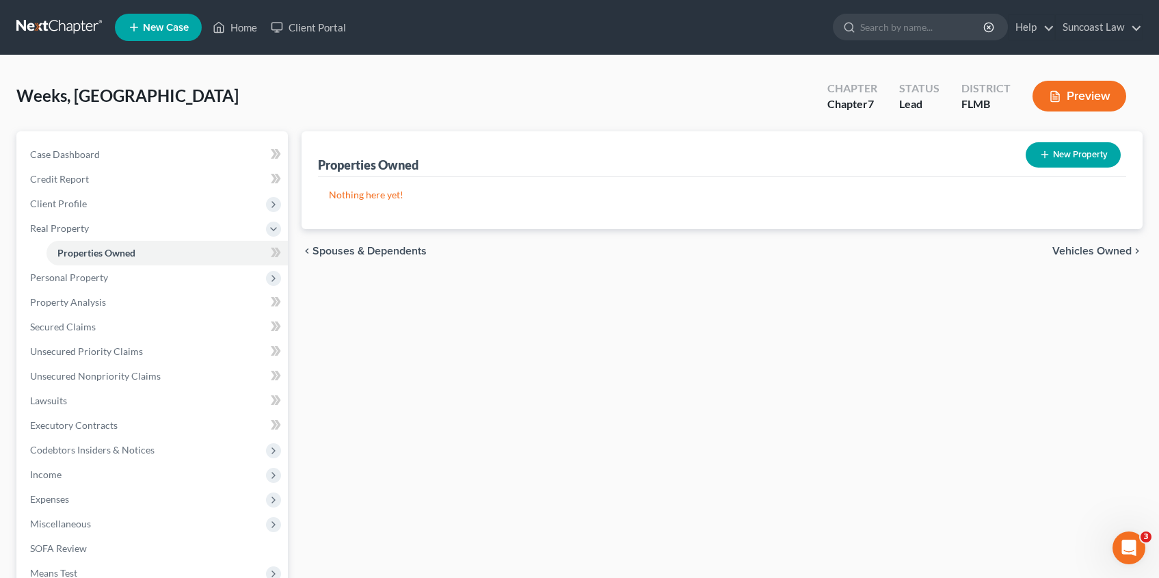
click at [1103, 250] on span "Vehicles Owned" at bounding box center [1091, 250] width 79 height 11
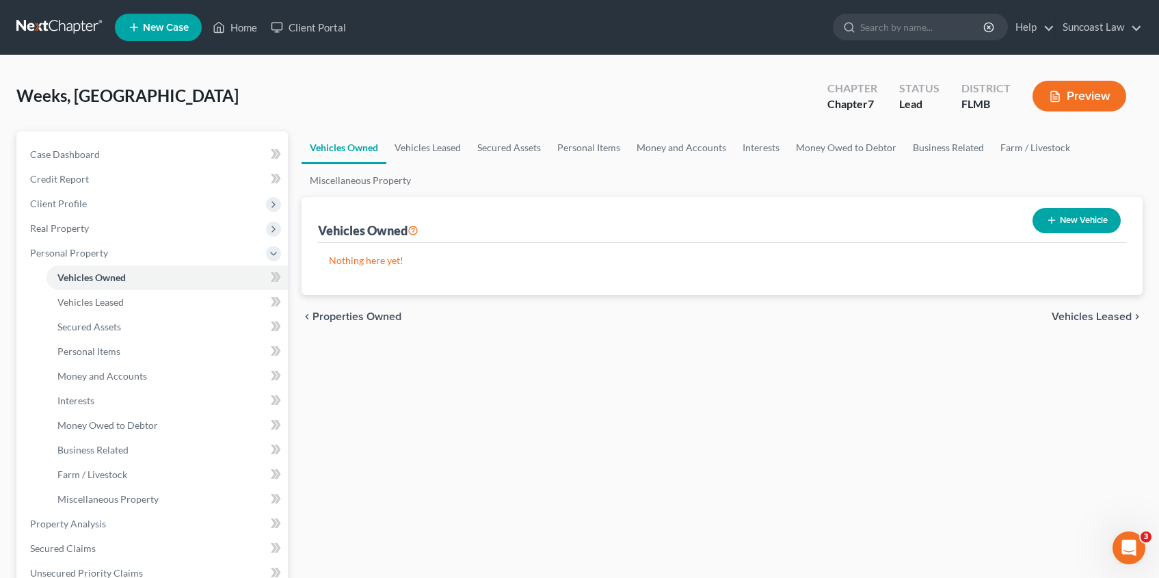
click at [1086, 210] on button "New Vehicle" at bounding box center [1076, 220] width 88 height 25
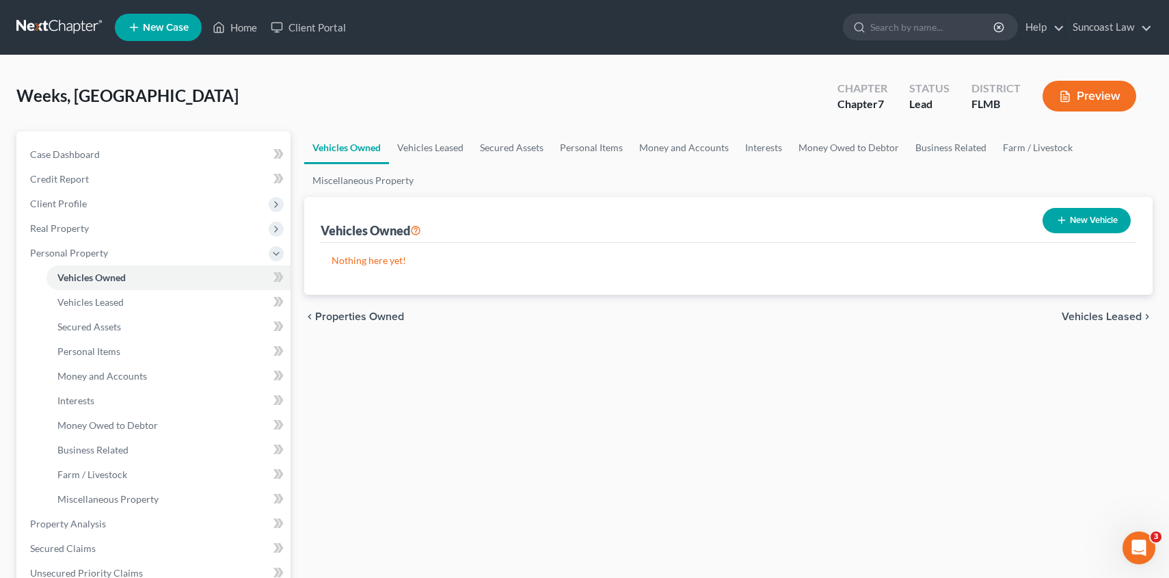
select select "0"
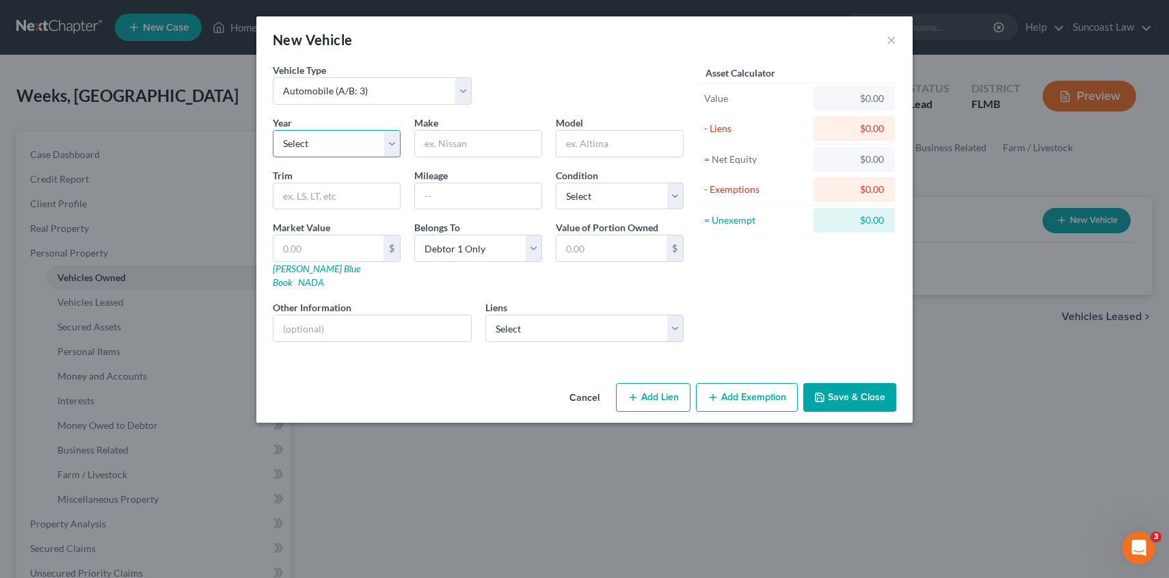
click at [392, 141] on select "Select 2026 2025 2024 2023 2022 2021 2020 2019 2018 2017 2016 2015 2014 2013 20…" at bounding box center [337, 143] width 128 height 27
select select "10"
click at [273, 130] on select "Select 2026 2025 2024 2023 2022 2021 2020 2019 2018 2017 2016 2015 2014 2013 20…" at bounding box center [337, 143] width 128 height 27
click at [507, 149] on input "text" at bounding box center [478, 144] width 126 height 26
type input "Buick"
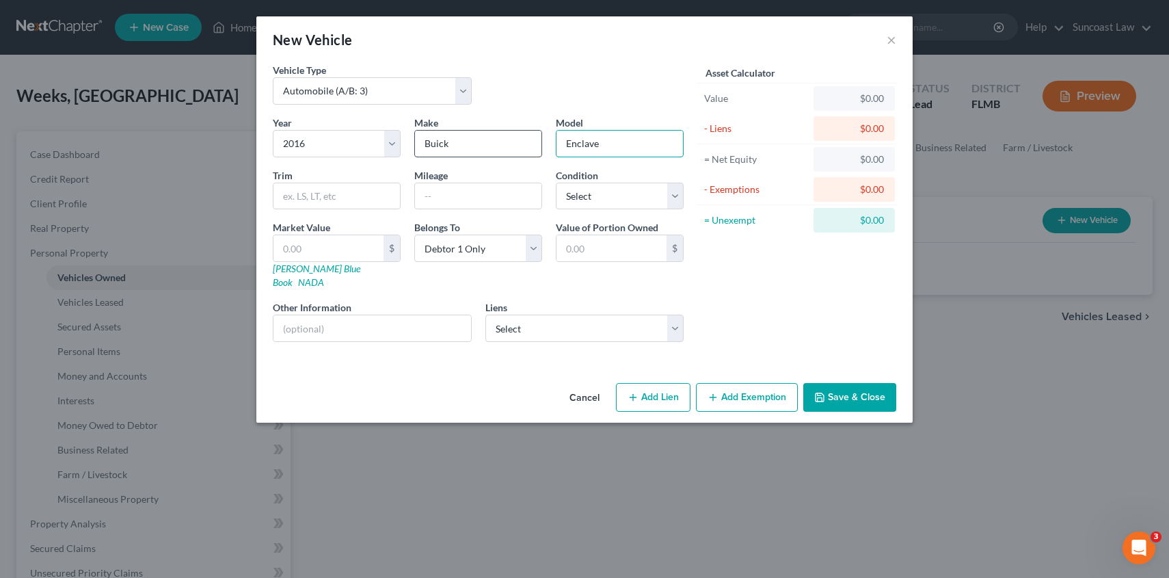
type input "Enclave"
type input "166000"
click at [675, 200] on select "Select Excellent Very Good Good Fair Poor" at bounding box center [620, 196] width 128 height 27
select select "3"
click at [556, 183] on select "Select Excellent Very Good Good Fair Poor" at bounding box center [620, 196] width 128 height 27
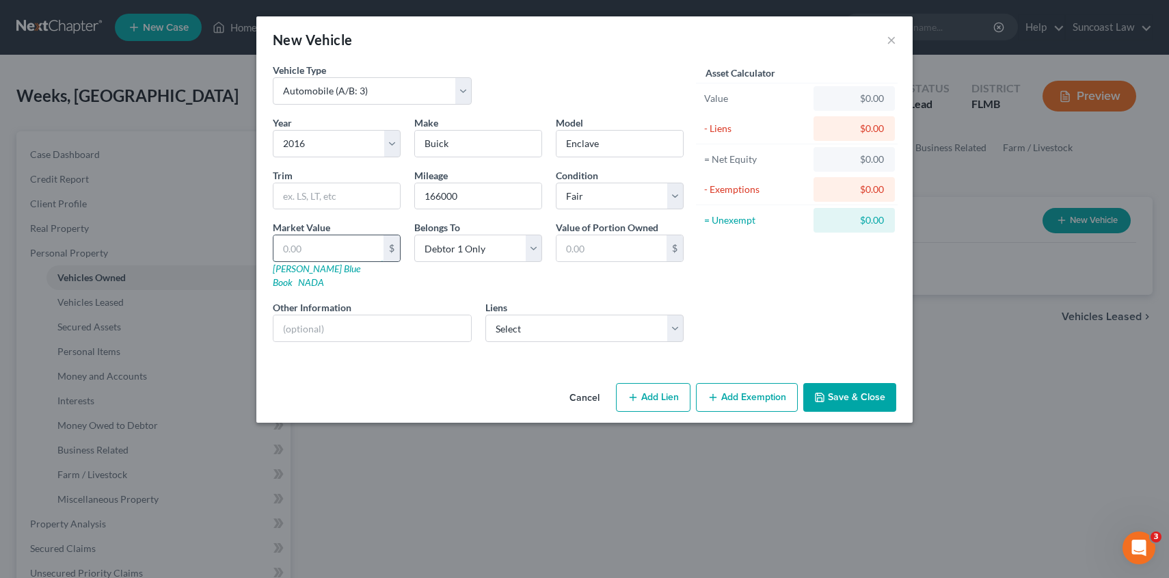
click at [308, 248] on input "text" at bounding box center [328, 248] width 110 height 26
type input "2"
type input "2.00"
type input "25"
type input "25.00"
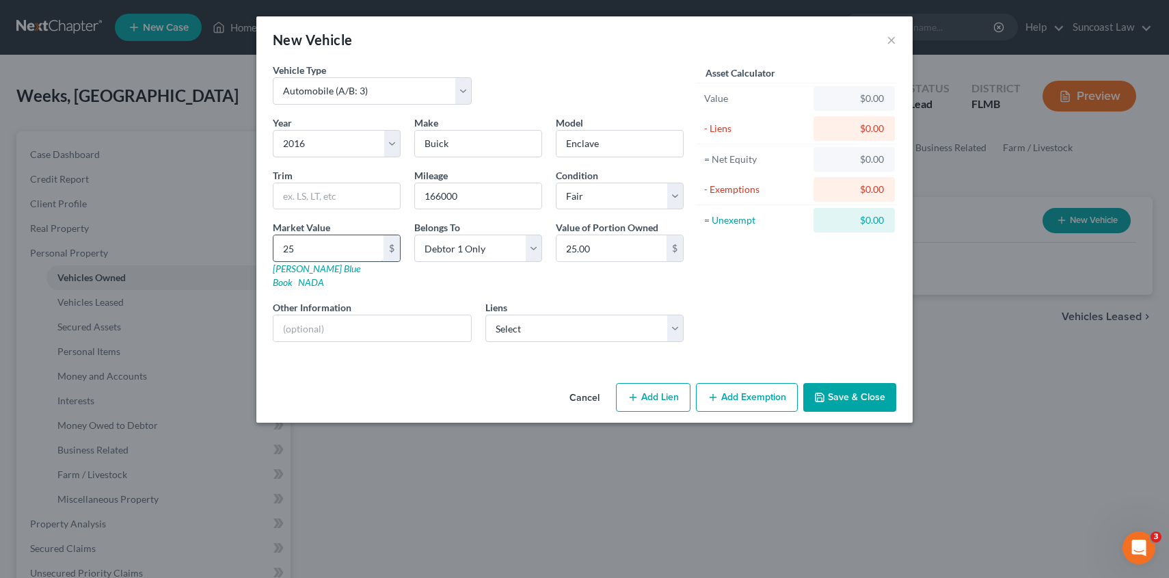
type input "255"
type input "255.00"
type input "2550"
type input "2,550.00"
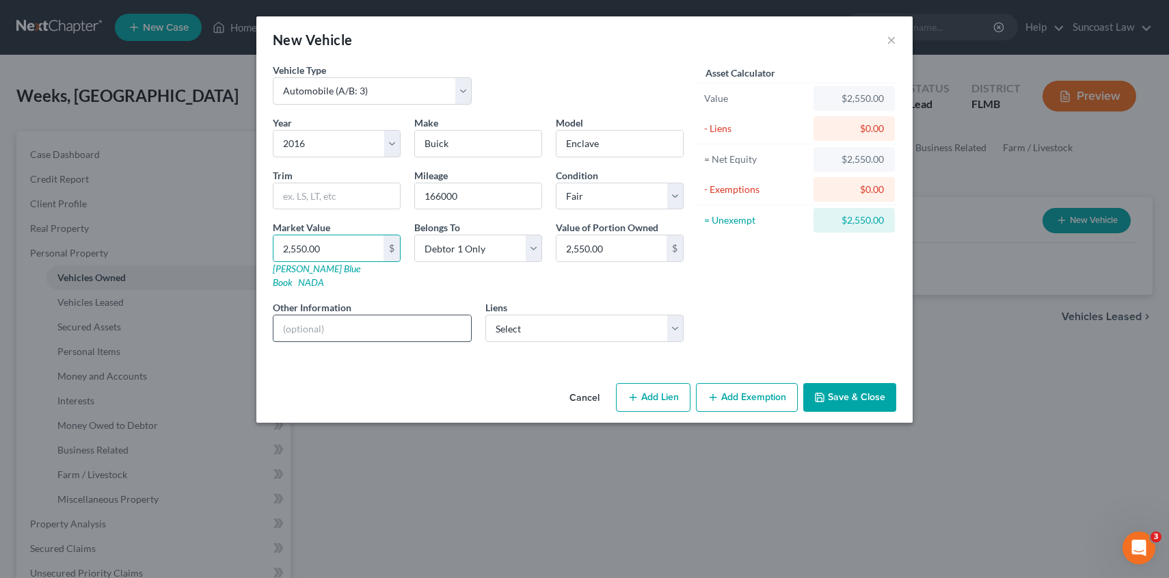
click at [308, 317] on input "text" at bounding box center [372, 328] width 198 height 26
type input "VIN [US_VEHICLE_IDENTIFICATION_NUMBER]"
click at [766, 392] on button "Add Exemption" at bounding box center [747, 397] width 102 height 29
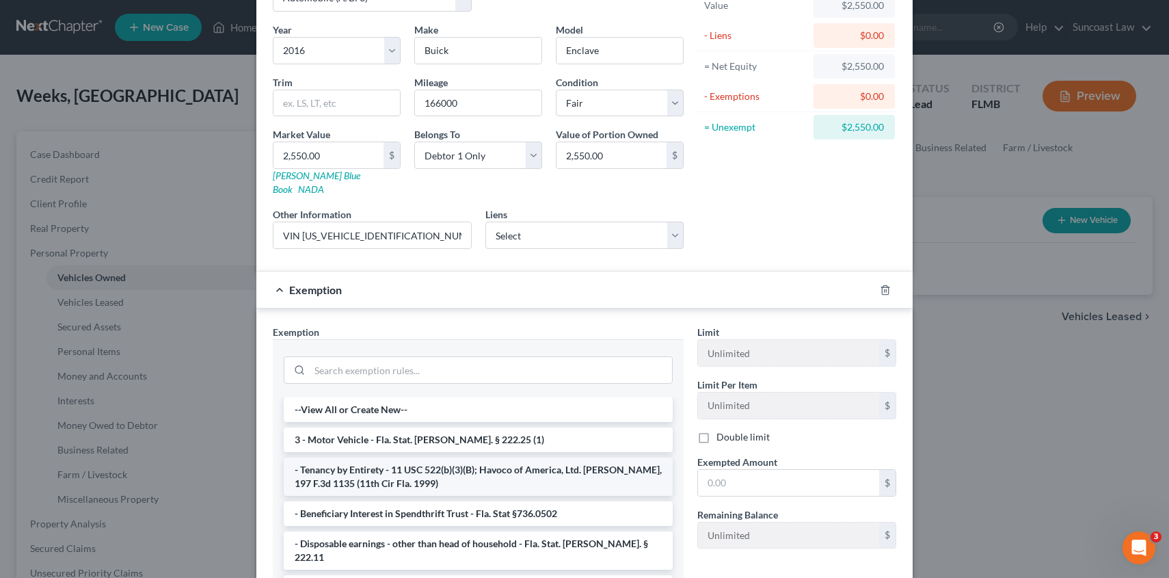
scroll to position [96, 0]
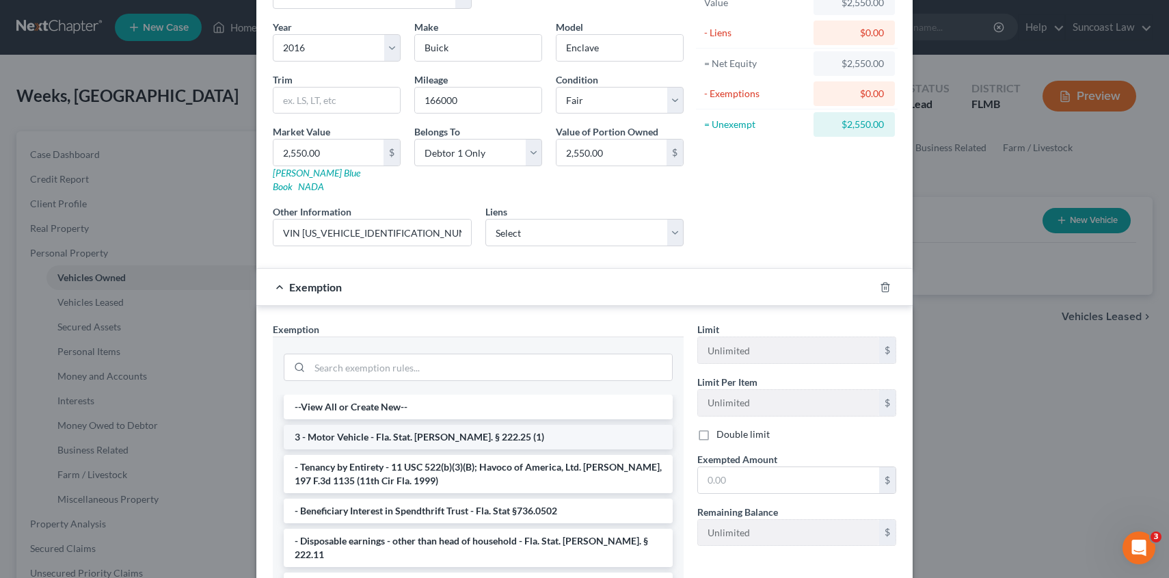
click at [459, 426] on li "3 - Motor Vehicle - Fla. Stat. [PERSON_NAME]. § 222.25 (1)" at bounding box center [478, 437] width 389 height 25
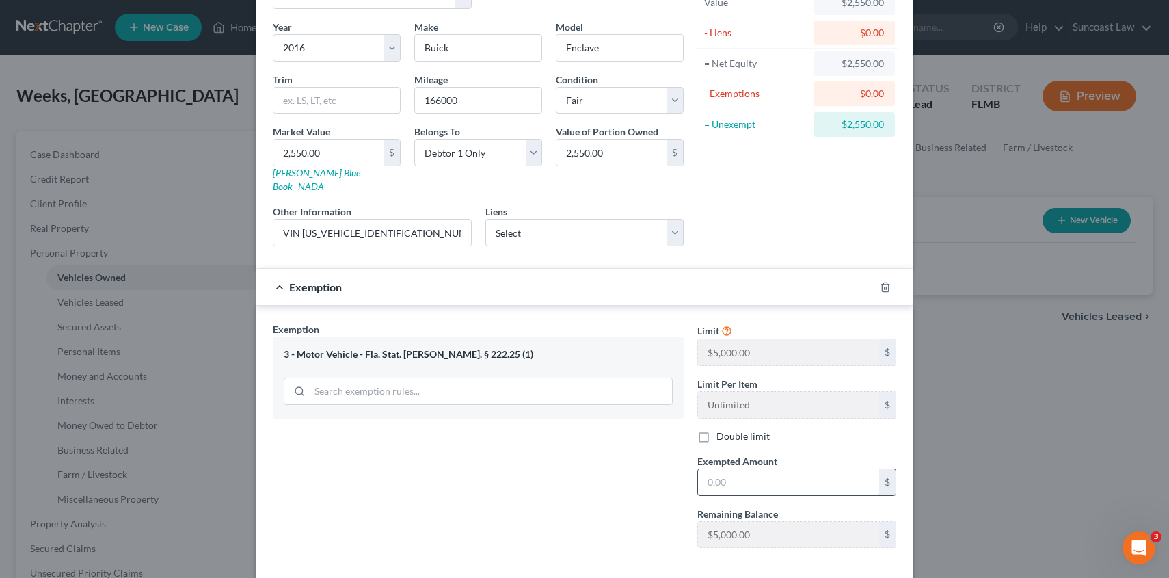
click at [744, 469] on input "text" at bounding box center [788, 482] width 181 height 26
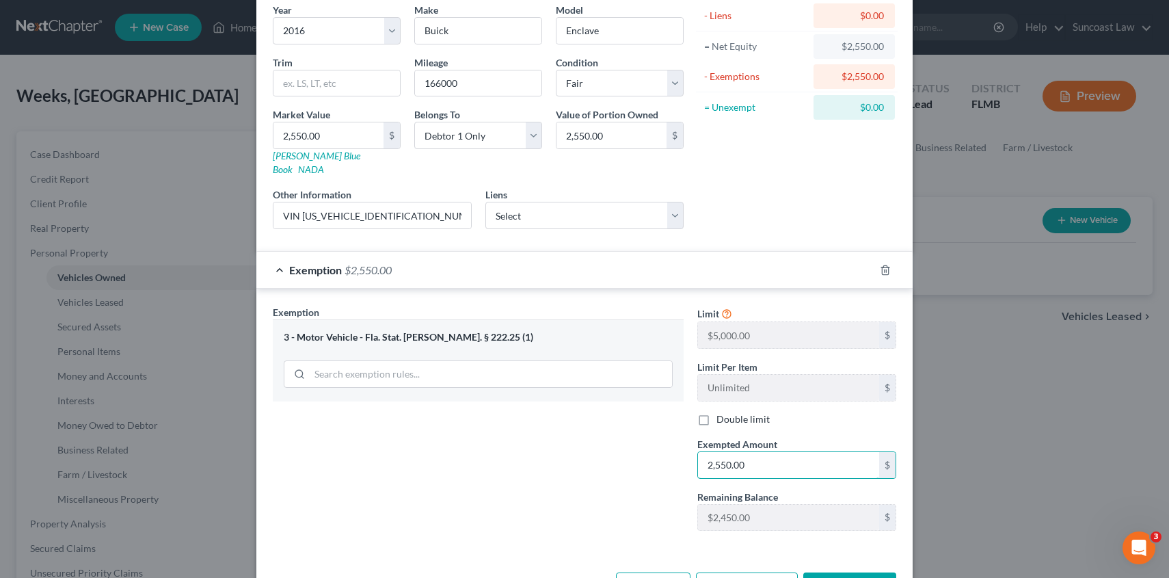
scroll to position [150, 0]
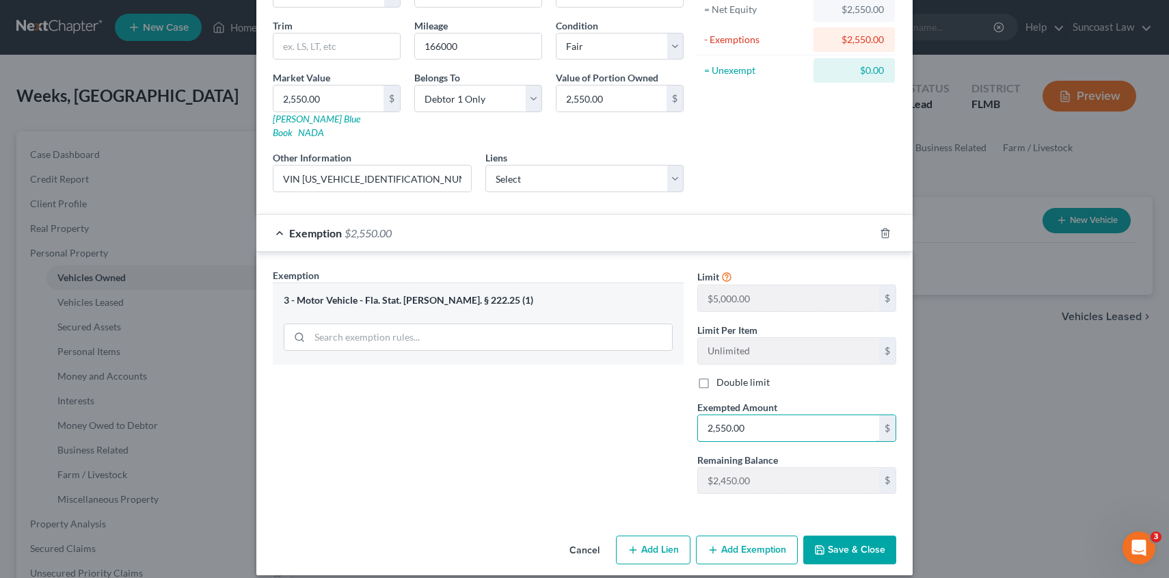
type input "2,550.00"
click at [854, 535] on button "Save & Close" at bounding box center [849, 549] width 93 height 29
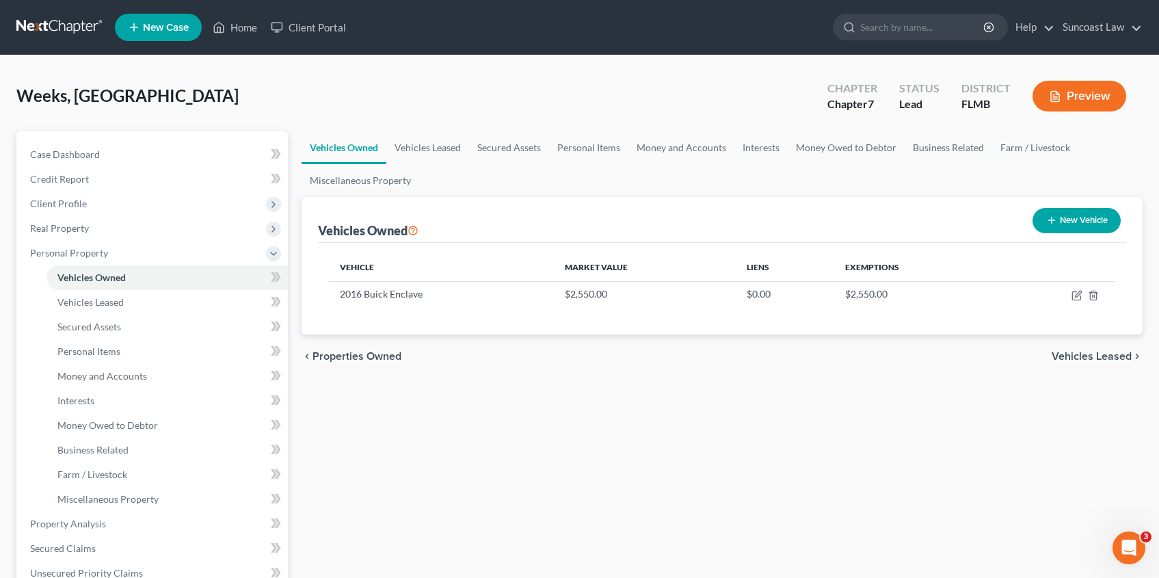
click at [1075, 221] on button "New Vehicle" at bounding box center [1076, 220] width 88 height 25
select select "0"
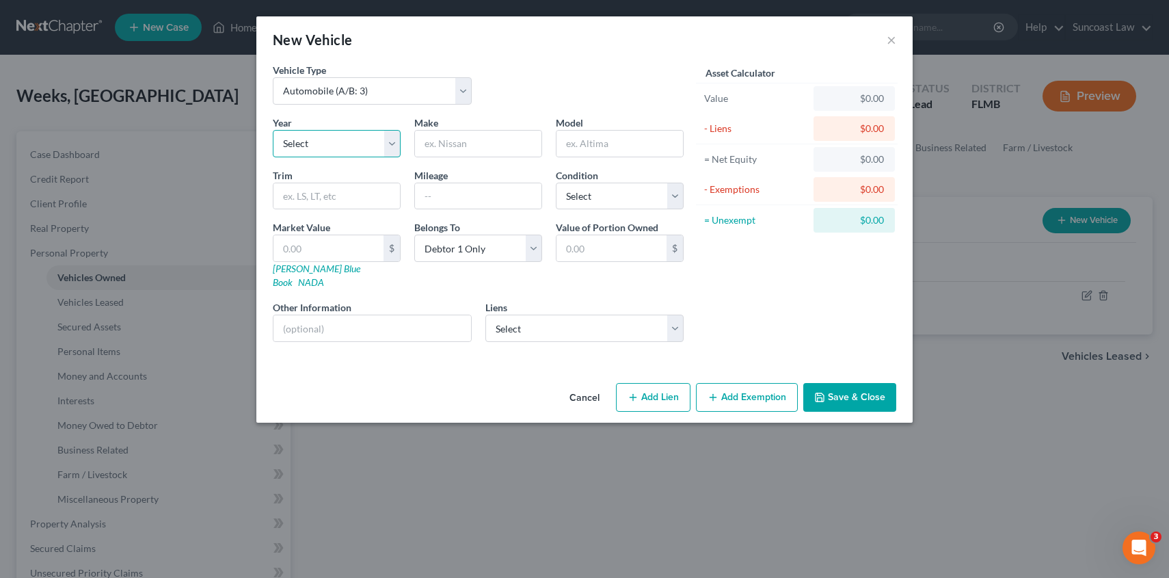
click at [391, 143] on select "Select 2026 2025 2024 2023 2022 2021 2020 2019 2018 2017 2016 2015 2014 2013 20…" at bounding box center [337, 143] width 128 height 27
select select "19"
click at [273, 130] on select "Select 2026 2025 2024 2023 2022 2021 2020 2019 2018 2017 2016 2015 2014 2013 20…" at bounding box center [337, 143] width 128 height 27
click at [457, 145] on input "text" at bounding box center [478, 144] width 126 height 26
type input "CHEVROLET"
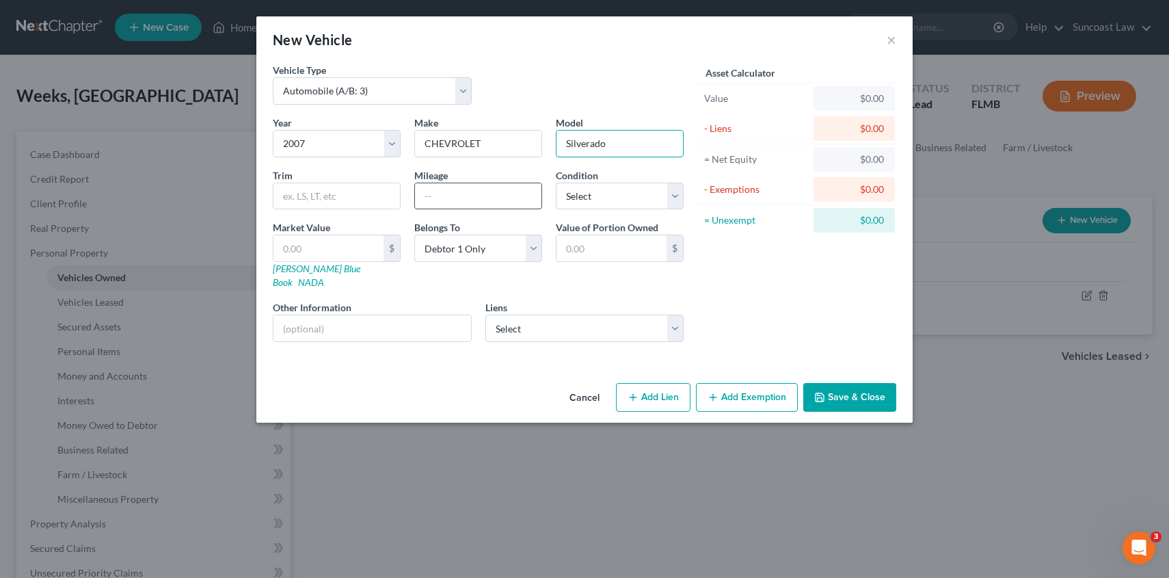
type input "Silverado"
click at [436, 202] on input "text" at bounding box center [478, 196] width 126 height 26
type input "135000"
click at [626, 193] on select "Select Excellent Very Good Good Fair Poor" at bounding box center [620, 196] width 128 height 27
select select "3"
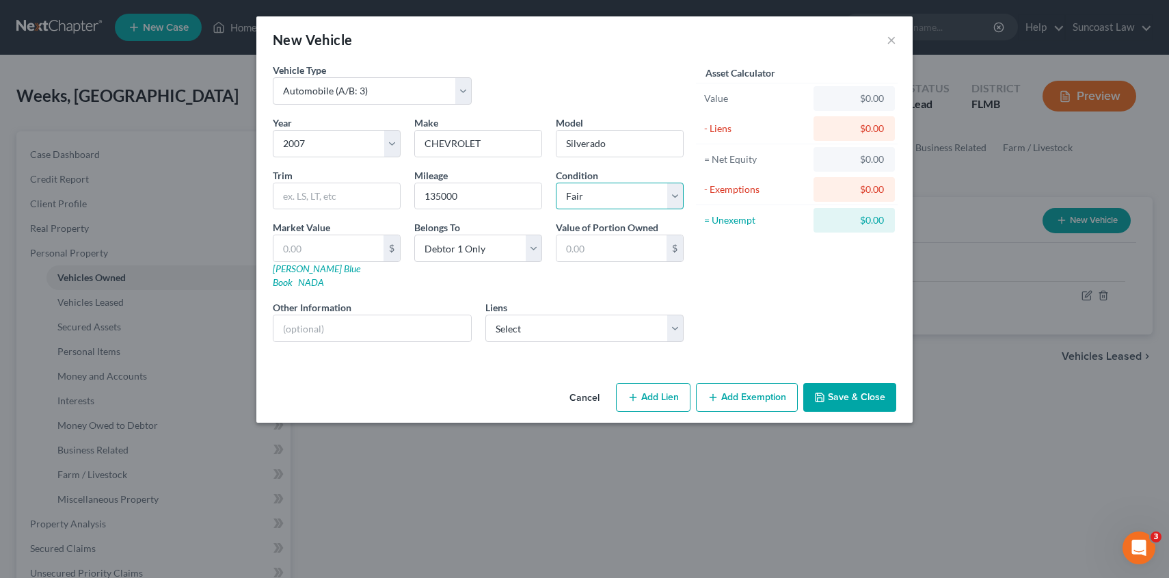
click at [556, 183] on select "Select Excellent Very Good Good Fair Poor" at bounding box center [620, 196] width 128 height 27
click at [289, 250] on input "text" at bounding box center [328, 248] width 110 height 26
type input "4"
type input "4.00"
type input "40"
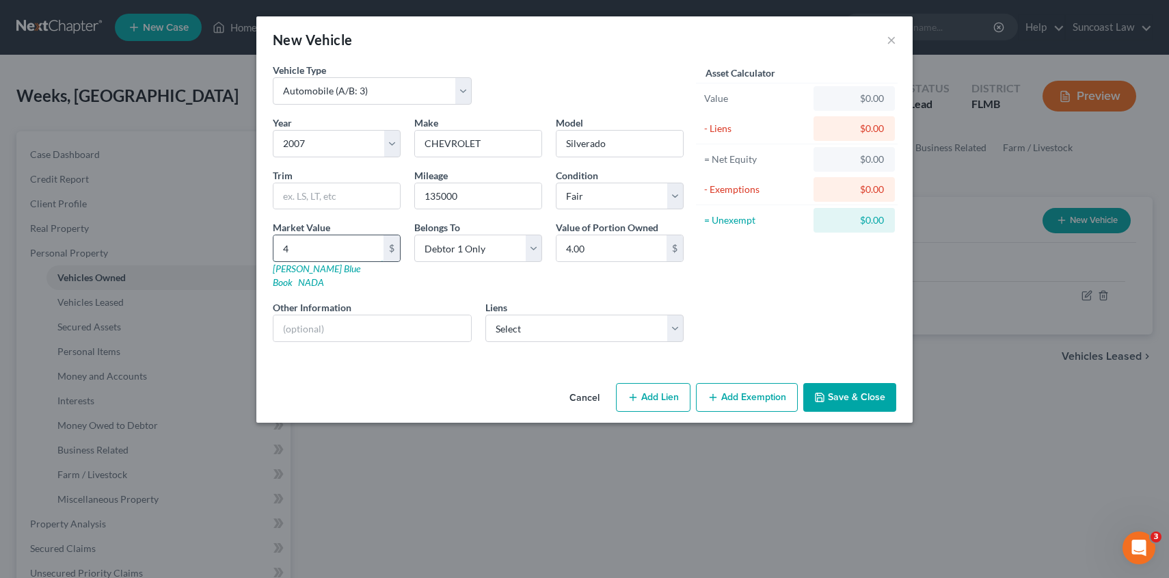
type input "40.00"
type input "400"
type input "400.00"
type input "4000"
type input "4,000.00"
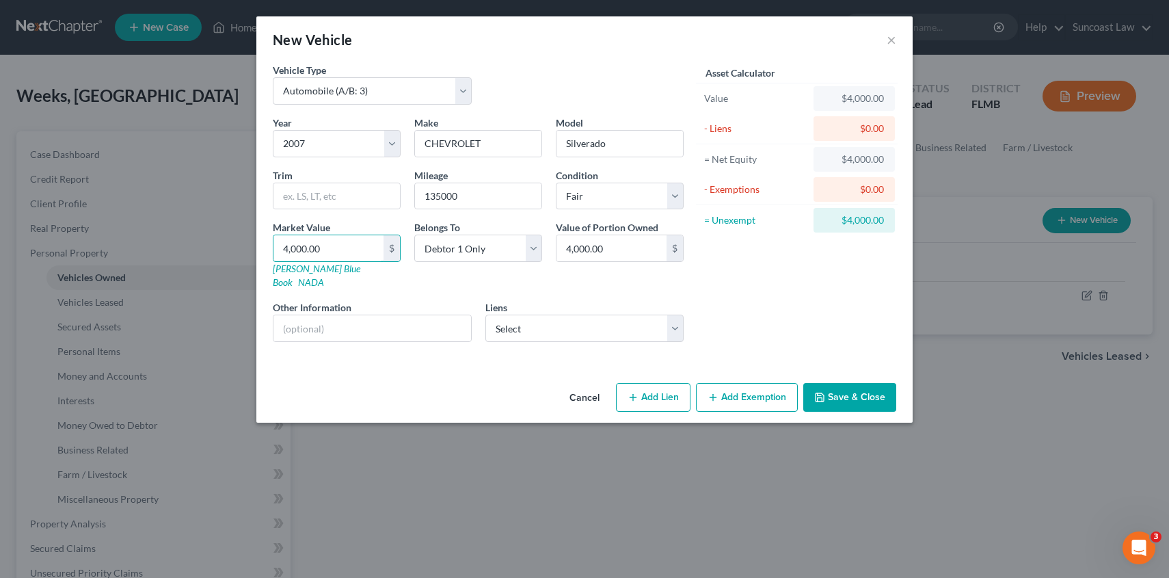
type input "4,000.00"
click at [725, 386] on button "Add Exemption" at bounding box center [747, 397] width 102 height 29
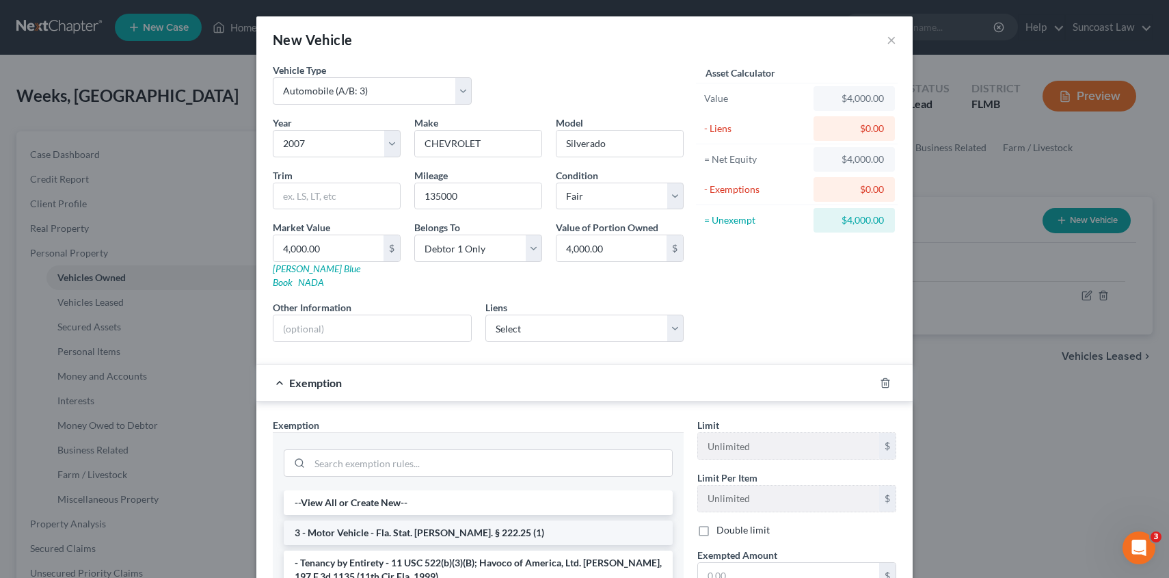
click at [481, 520] on li "3 - Motor Vehicle - Fla. Stat. [PERSON_NAME]. § 222.25 (1)" at bounding box center [478, 532] width 389 height 25
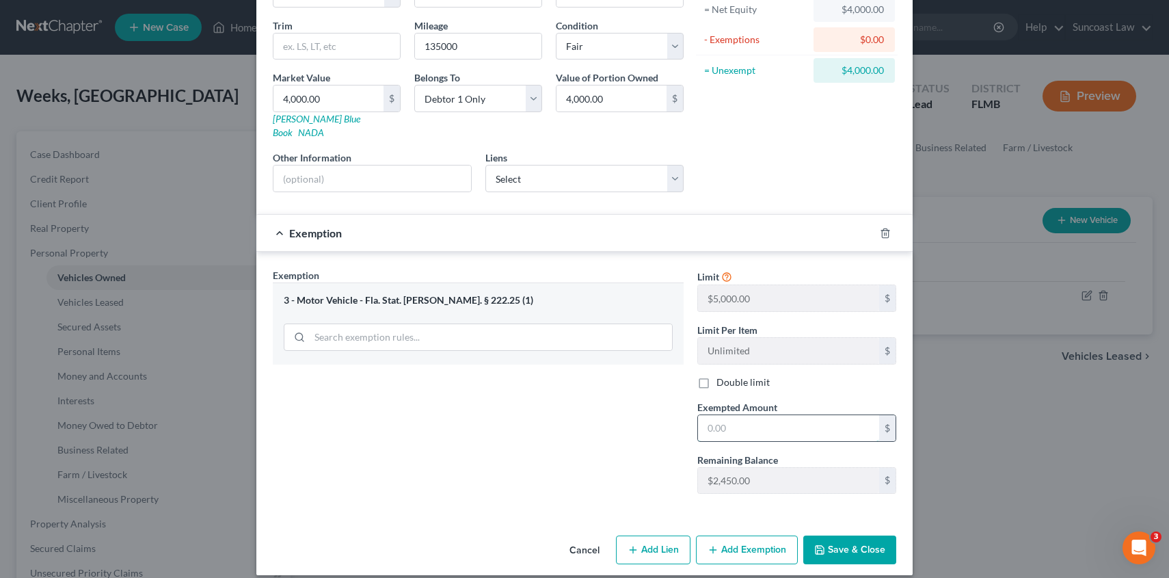
click at [730, 416] on input "text" at bounding box center [788, 428] width 181 height 26
type input "4,000.00"
click at [853, 535] on button "Save & Close" at bounding box center [849, 549] width 93 height 29
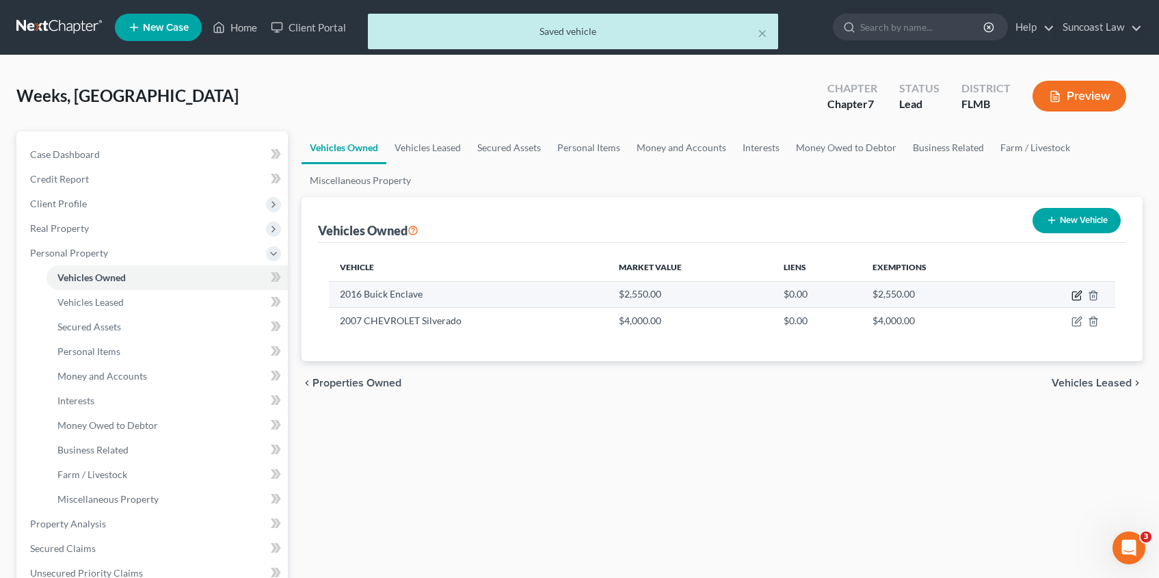
click at [1074, 297] on icon "button" at bounding box center [1076, 295] width 11 height 11
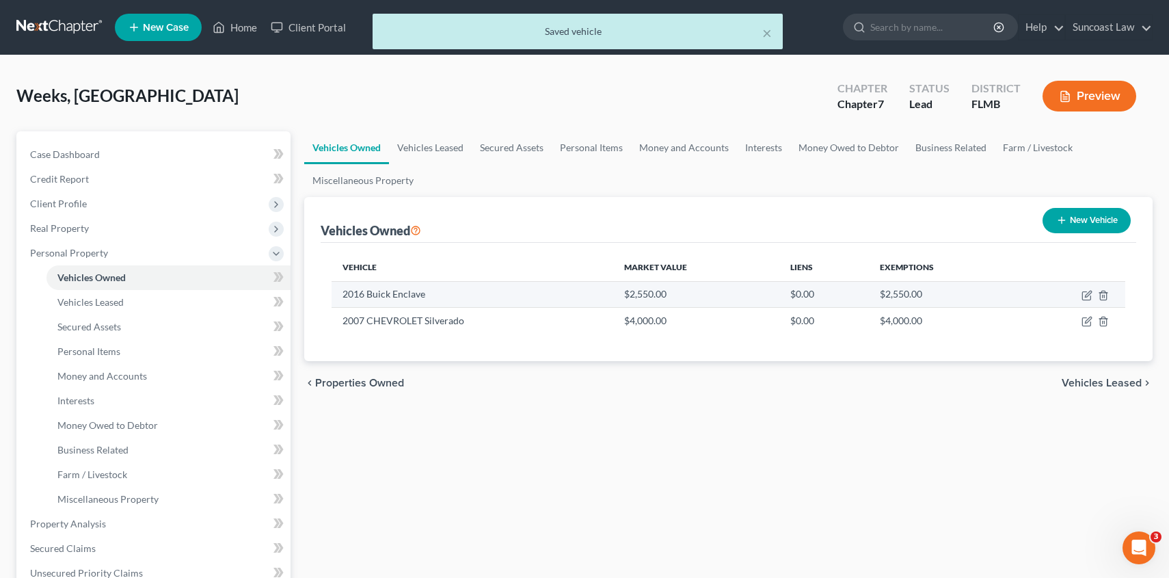
select select "0"
select select "10"
select select "3"
select select "0"
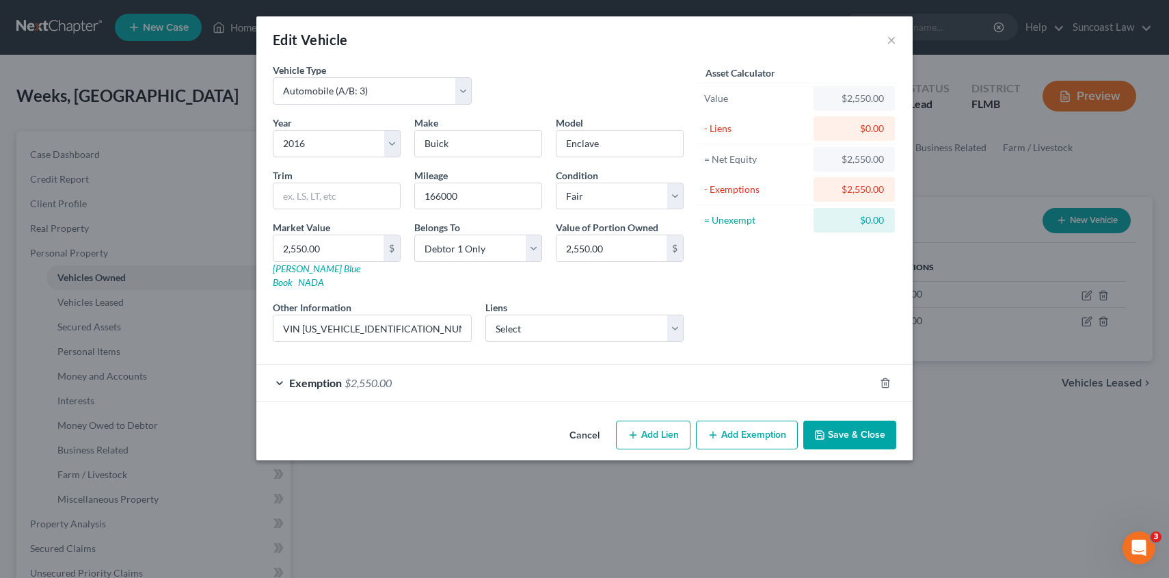
click at [277, 370] on div "Exemption $2,550.00" at bounding box center [565, 382] width 618 height 36
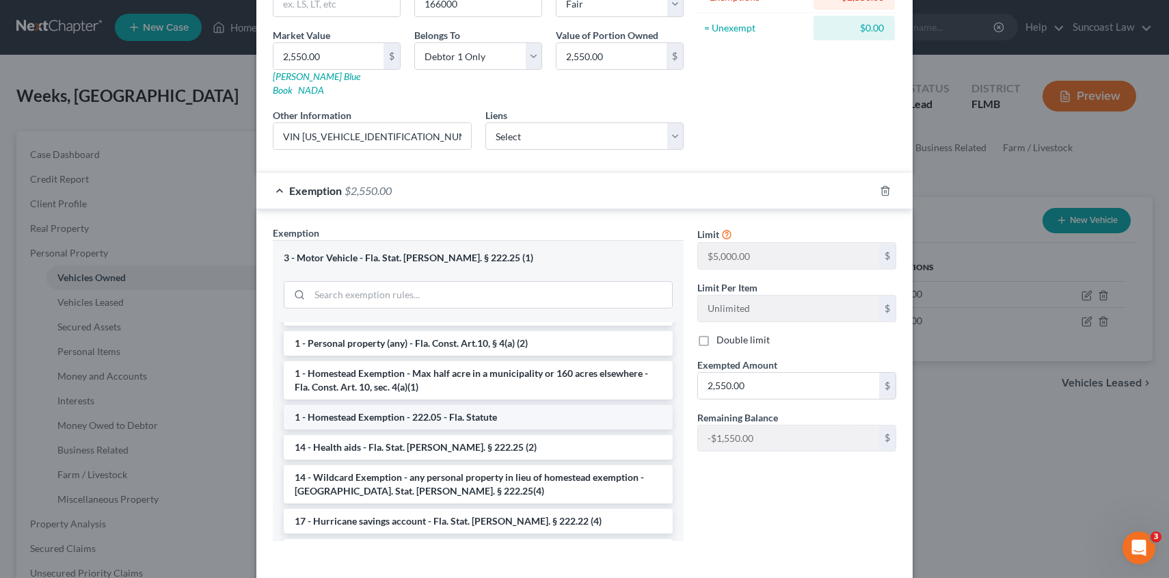
scroll to position [209, 0]
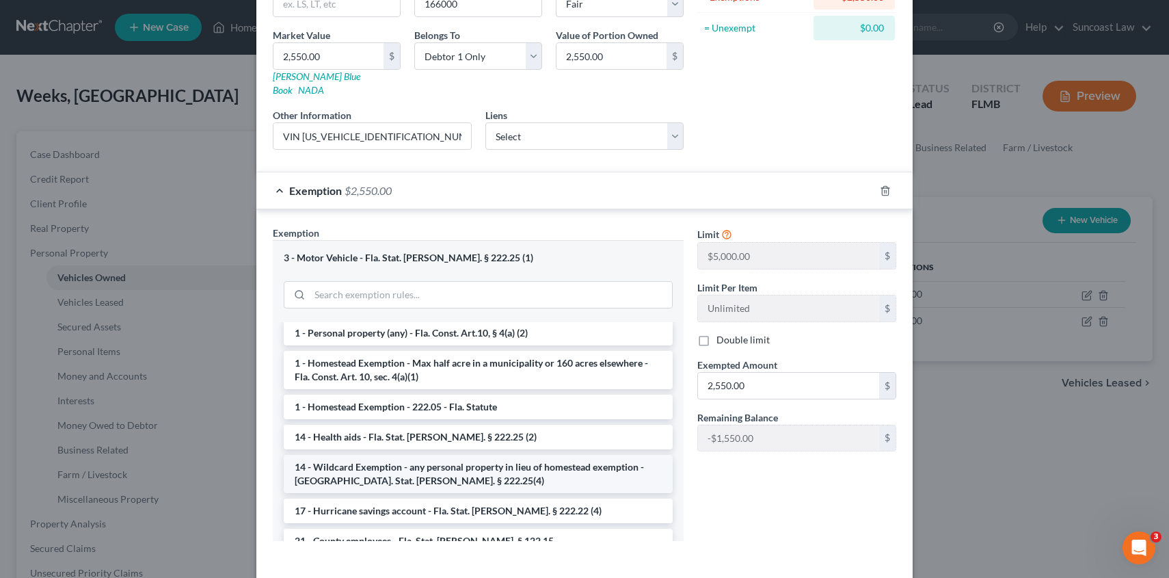
click at [409, 455] on li "14 - Wildcard Exemption - any personal property in lieu of homestead exemption …" at bounding box center [478, 474] width 389 height 38
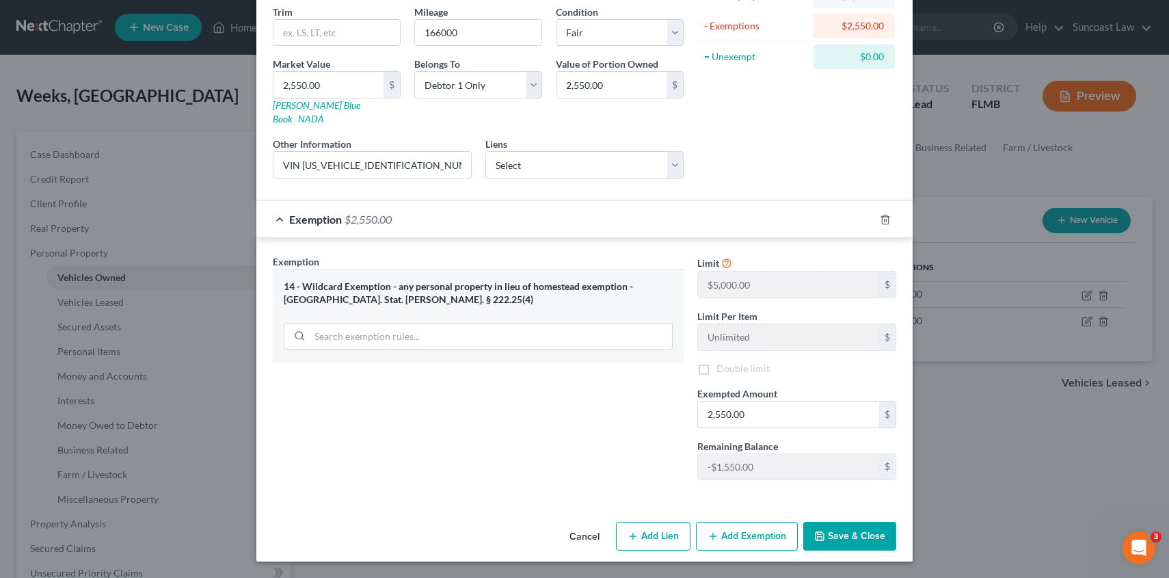
scroll to position [150, 0]
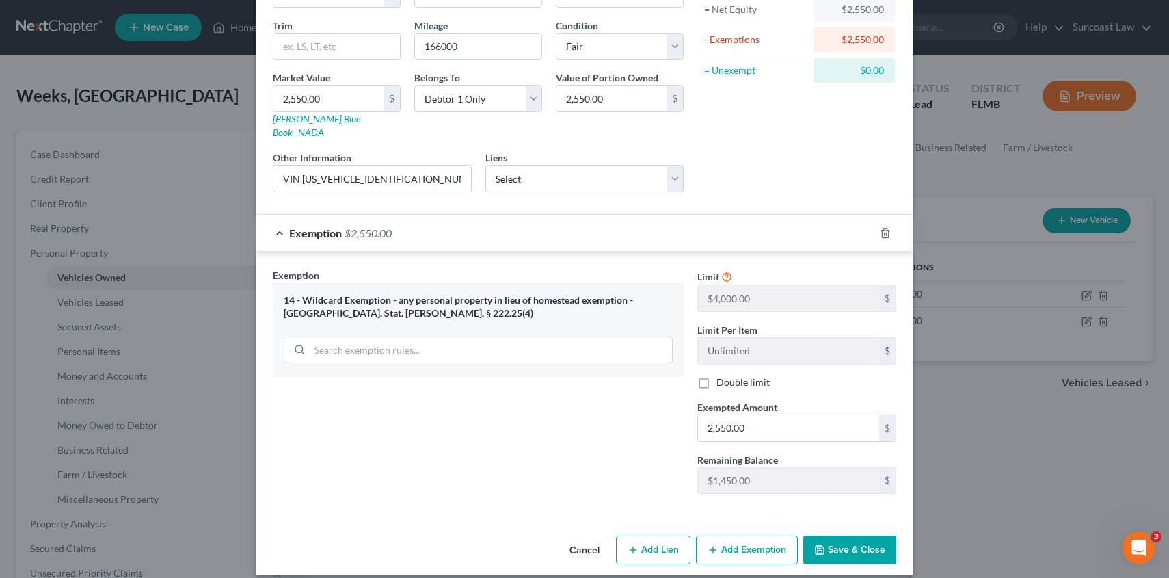
click at [828, 535] on button "Save & Close" at bounding box center [849, 549] width 93 height 29
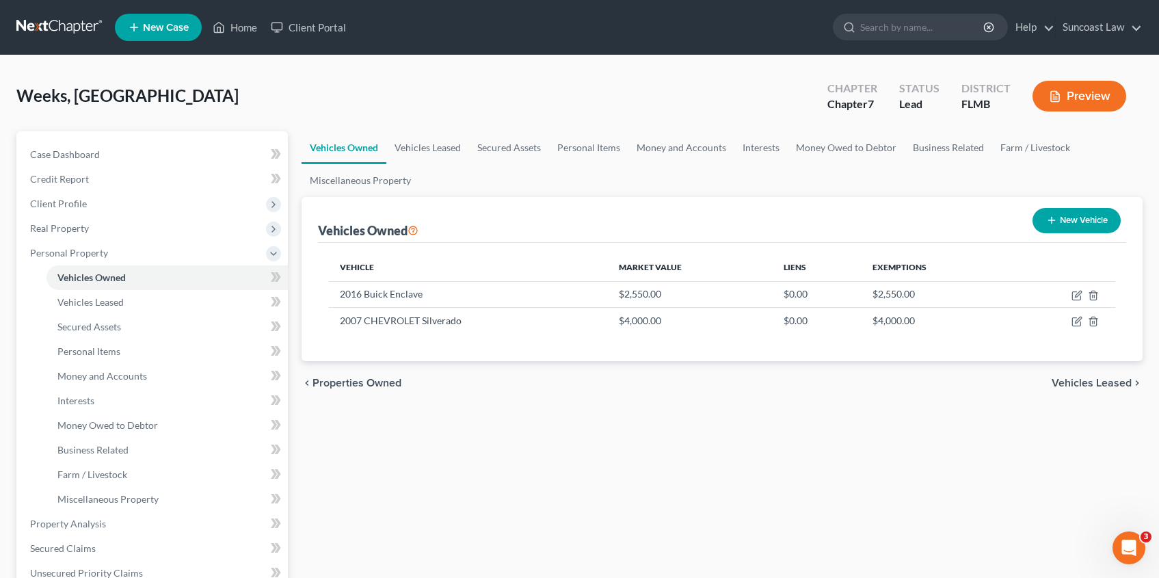
click at [1061, 219] on button "New Vehicle" at bounding box center [1076, 220] width 88 height 25
select select "0"
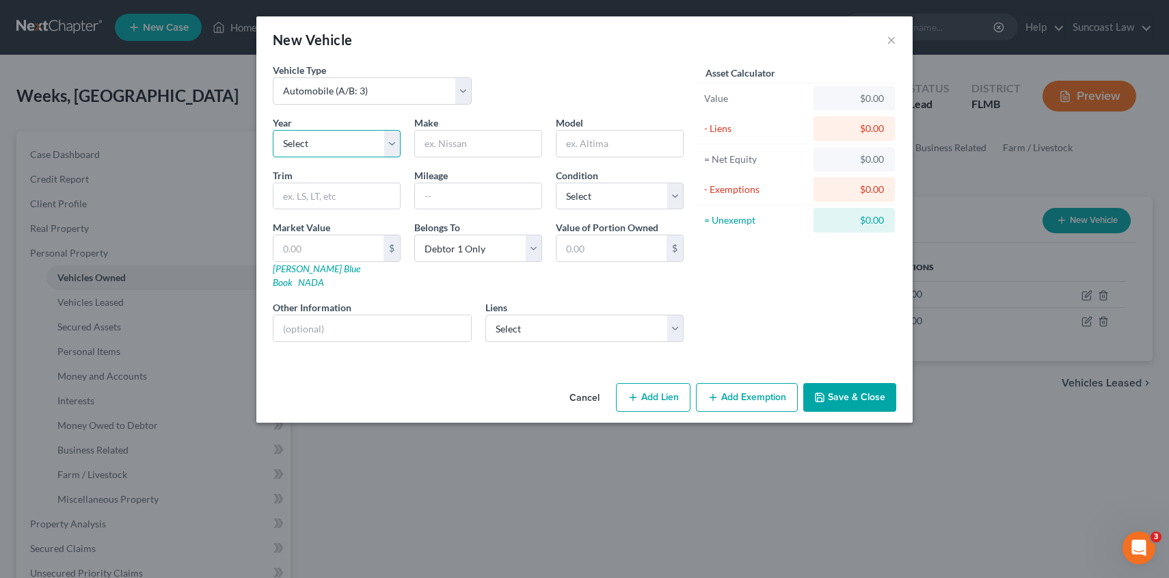
click at [390, 144] on select "Select 2026 2025 2024 2023 2022 2021 2020 2019 2018 2017 2016 2015 2014 2013 20…" at bounding box center [337, 143] width 128 height 27
select select "11"
click at [273, 130] on select "Select 2026 2025 2024 2023 2022 2021 2020 2019 2018 2017 2016 2015 2014 2013 20…" at bounding box center [337, 143] width 128 height 27
click at [491, 144] on input "text" at bounding box center [478, 144] width 126 height 26
type input "Nissan"
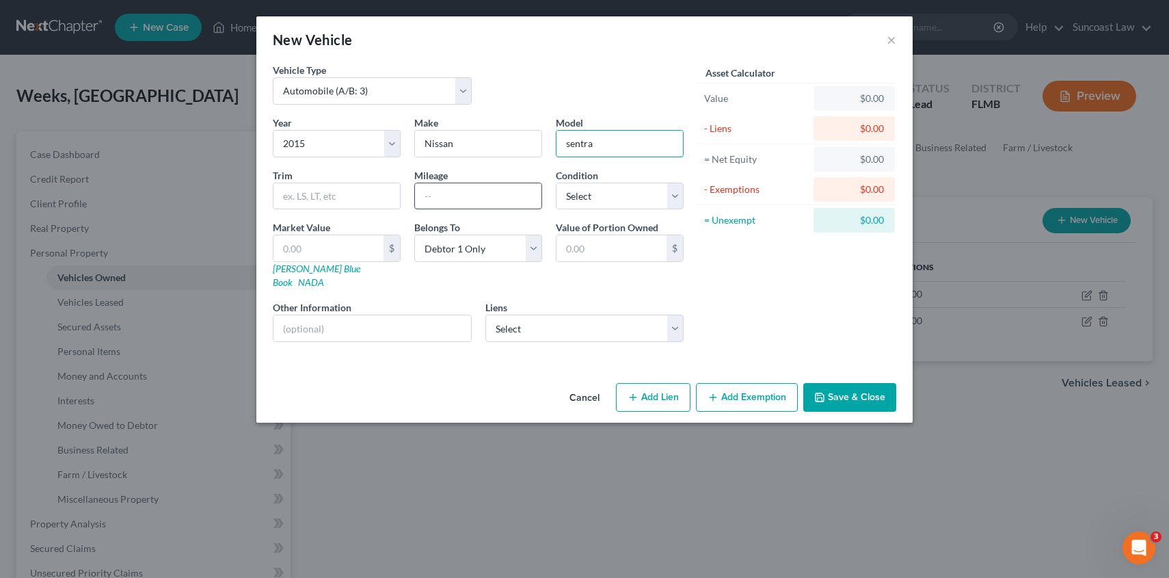
type input "sentra"
click at [440, 198] on input "text" at bounding box center [478, 196] width 126 height 26
type input "89000"
click at [638, 198] on select "Select Excellent Very Good Good Fair Poor" at bounding box center [620, 196] width 128 height 27
select select "3"
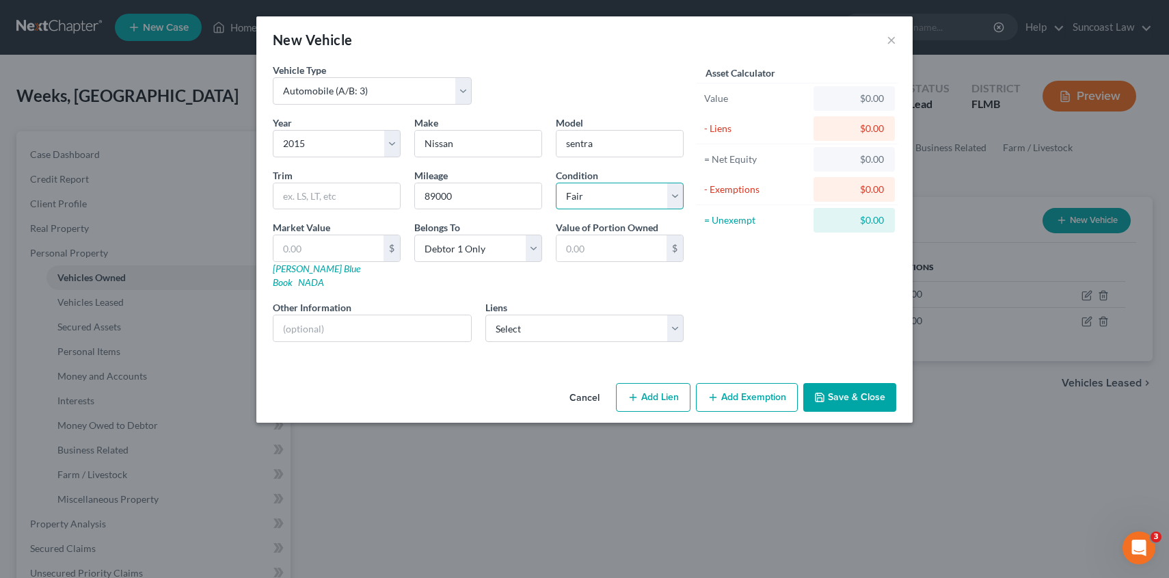
click at [556, 183] on select "Select Excellent Very Good Good Fair Poor" at bounding box center [620, 196] width 128 height 27
click at [293, 319] on input "text" at bounding box center [372, 328] width 198 height 26
type input "VIN [US_VEHICLE_IDENTIFICATION_NUMBER]"
click at [319, 252] on input "text" at bounding box center [328, 248] width 110 height 26
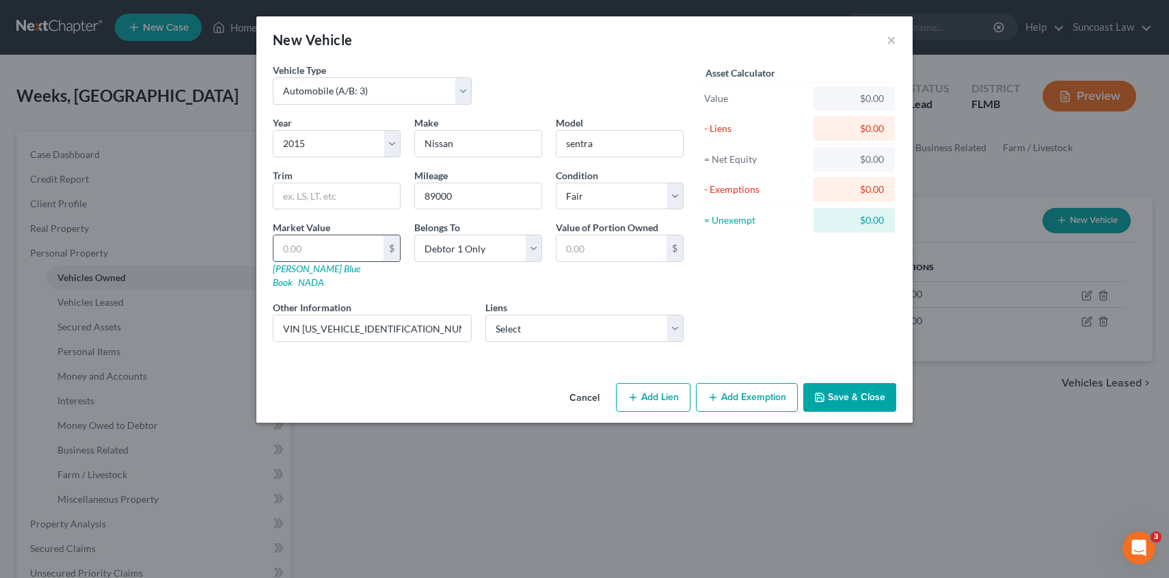
type input "3"
type input "3.00"
type input "35"
type input "35.00"
type input "350"
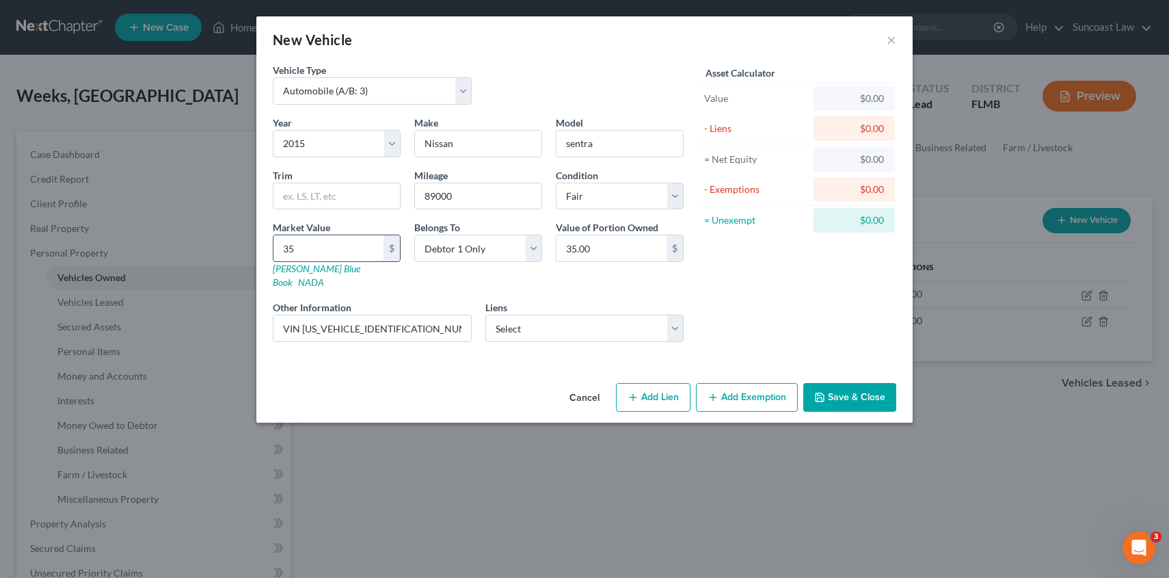
type input "350.00"
type input "3500"
type input "3,500.00"
click at [740, 386] on button "Add Exemption" at bounding box center [747, 397] width 102 height 29
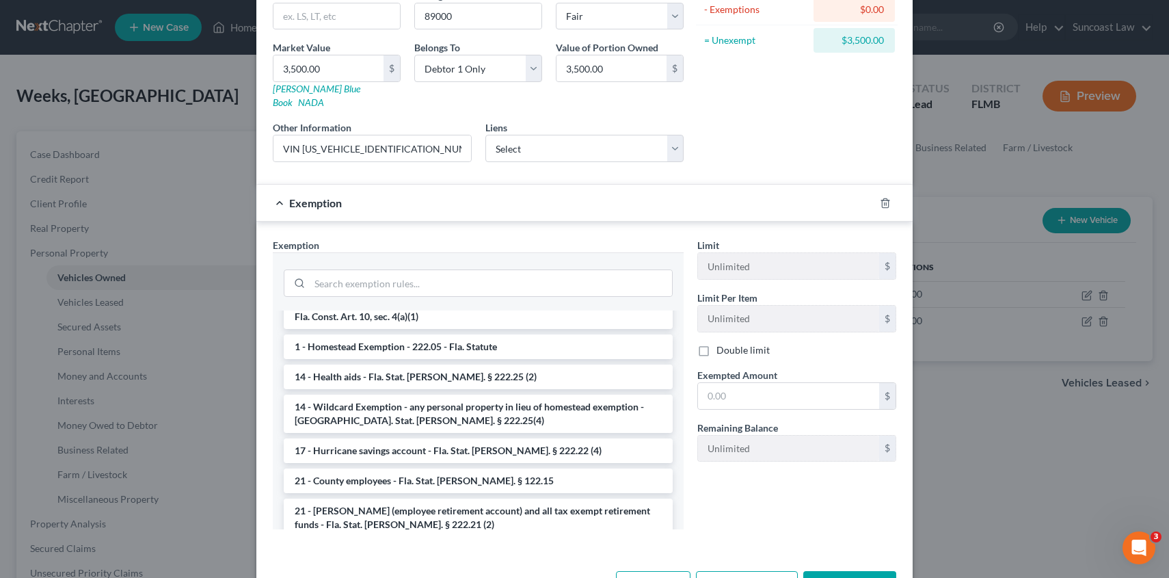
scroll to position [262, 0]
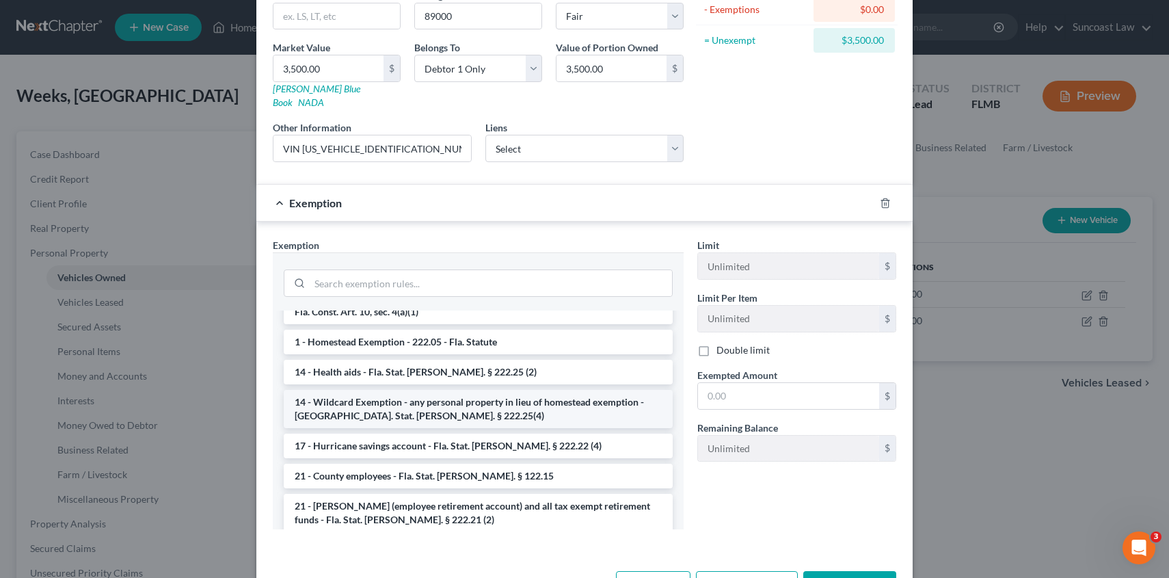
click at [433, 390] on li "14 - Wildcard Exemption - any personal property in lieu of homestead exemption …" at bounding box center [478, 409] width 389 height 38
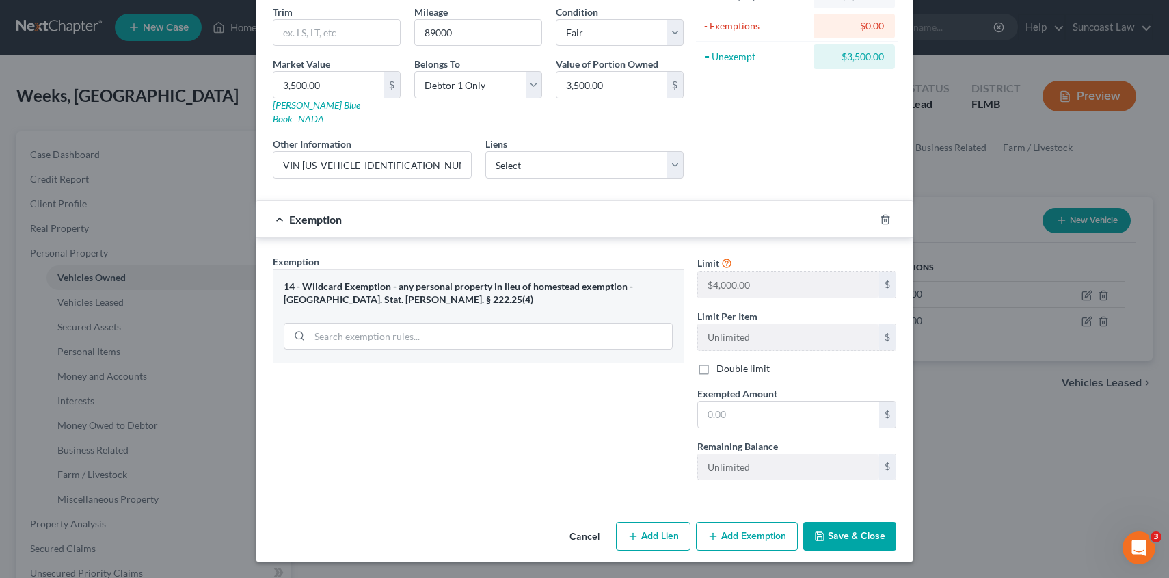
scroll to position [150, 0]
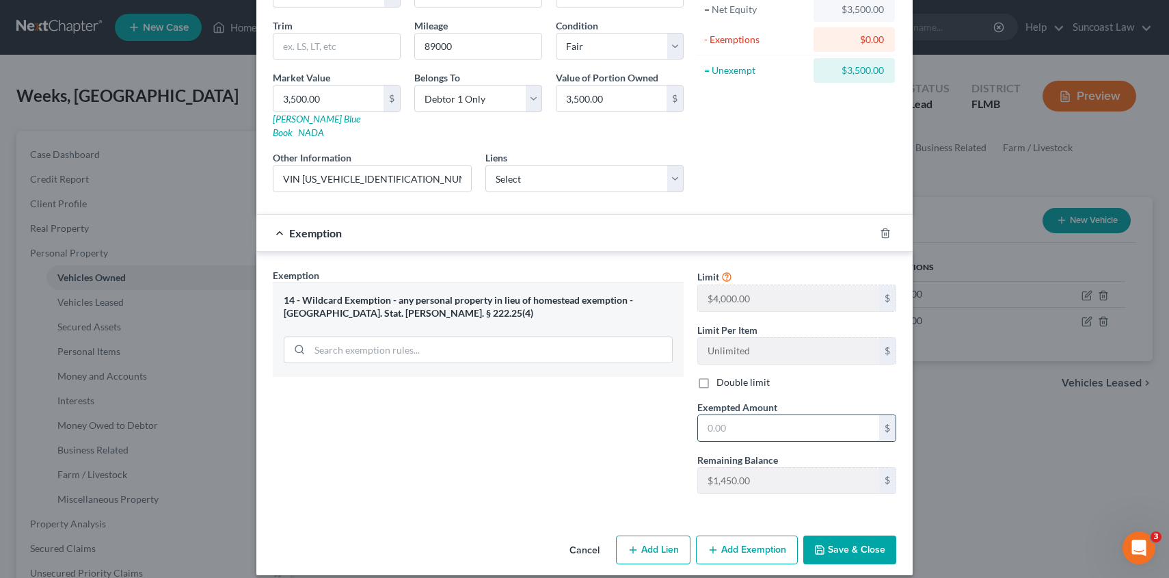
click at [715, 415] on input "text" at bounding box center [788, 428] width 181 height 26
type input "1,450.00"
click at [867, 535] on button "Save & Close" at bounding box center [849, 549] width 93 height 29
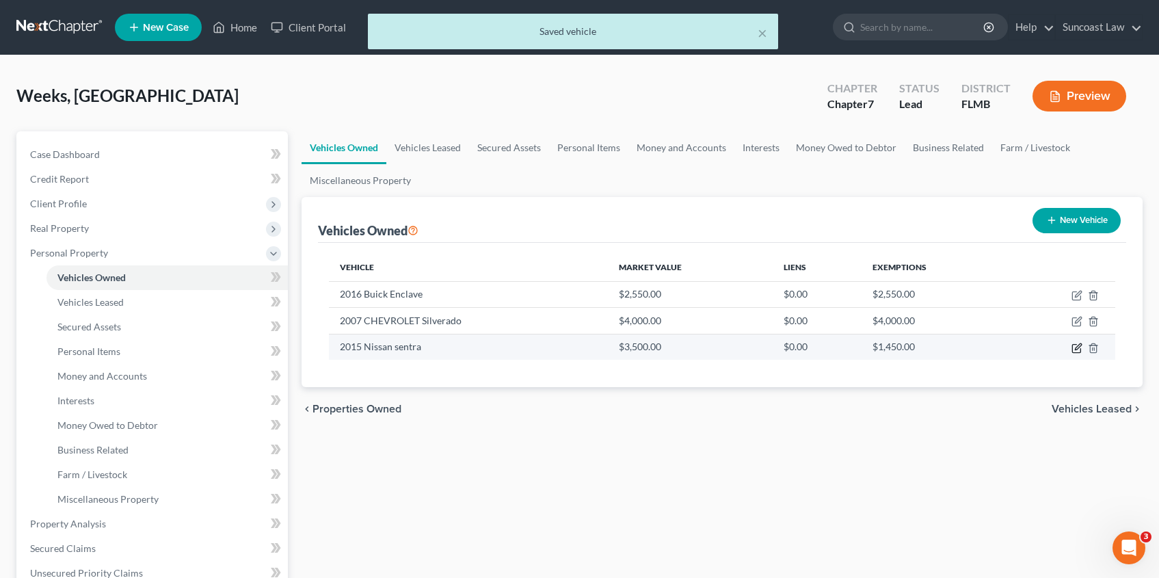
click at [1075, 350] on icon "button" at bounding box center [1076, 347] width 11 height 11
select select "0"
select select "11"
select select "3"
select select "0"
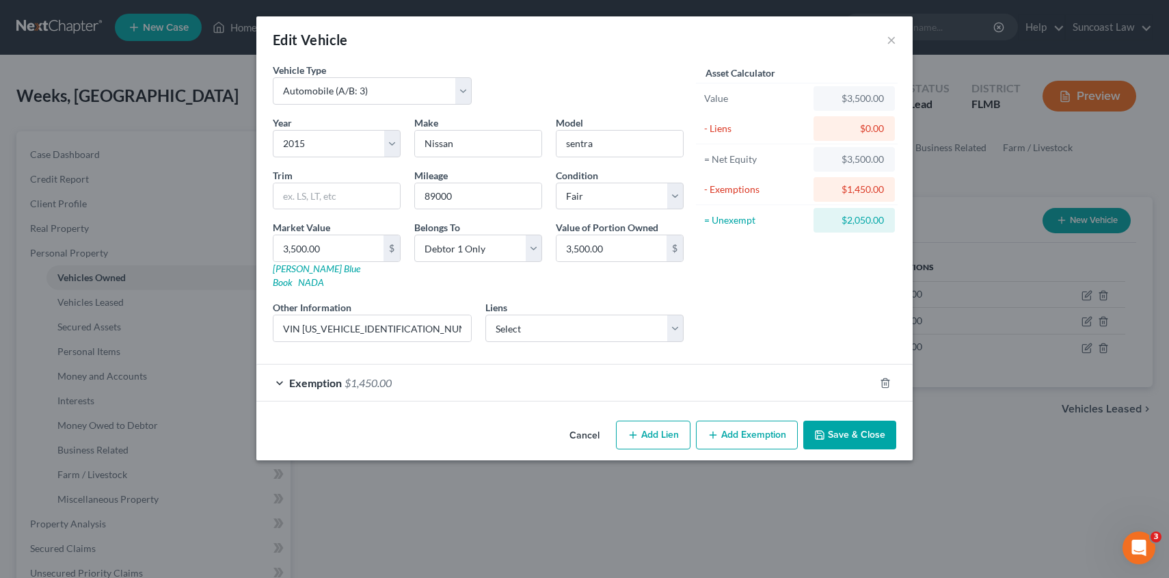
click at [736, 427] on button "Add Exemption" at bounding box center [747, 434] width 102 height 29
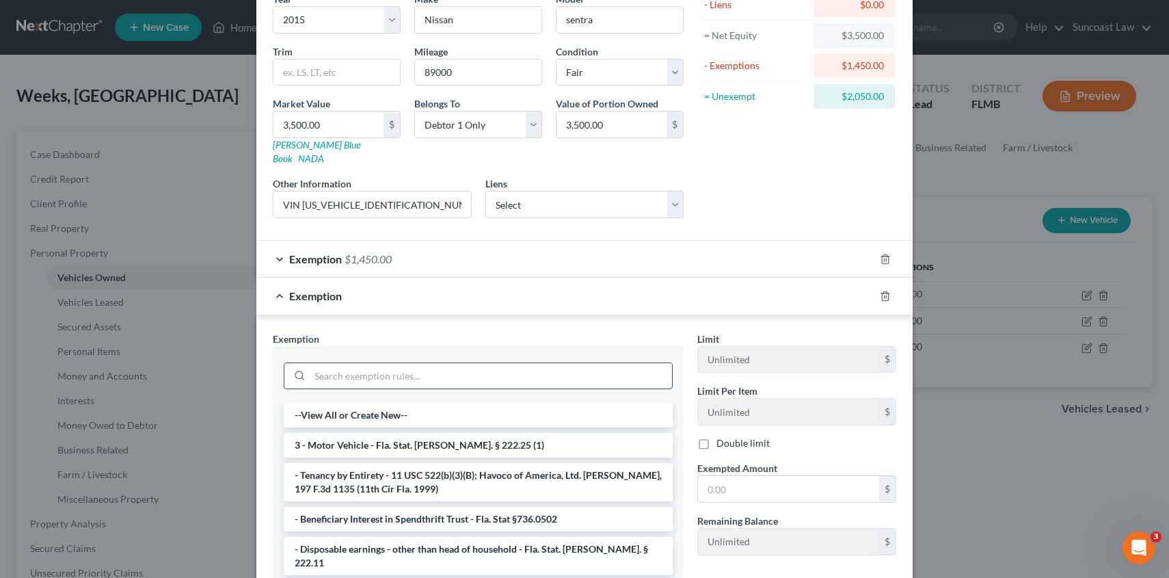
scroll to position [200, 0]
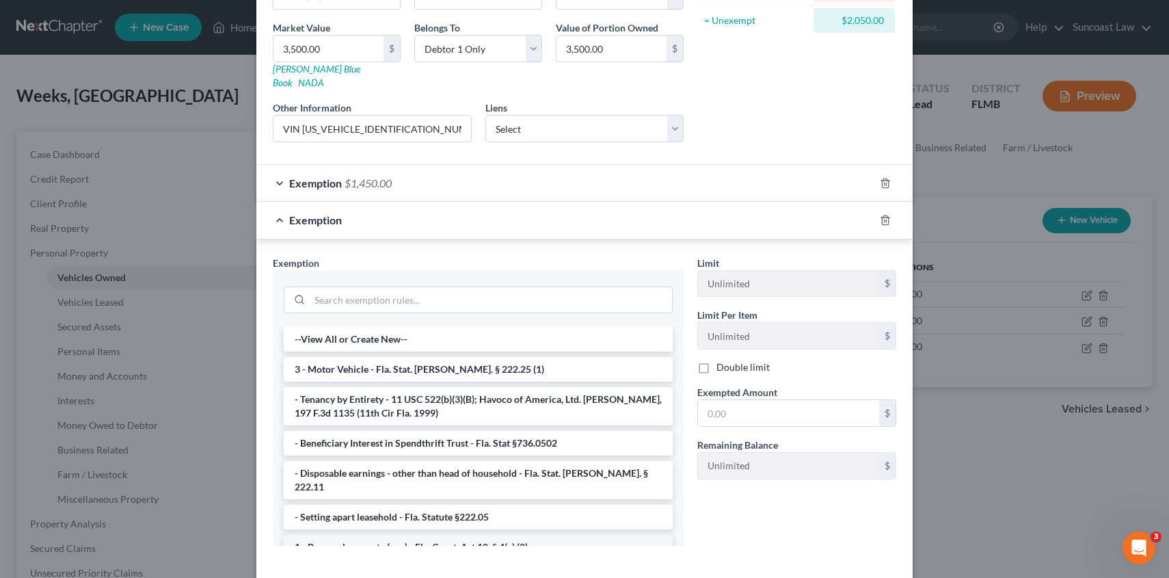
click at [387, 535] on li "1 - Personal property (any) - Fla. Const. Art.10, § 4(a) (2)" at bounding box center [478, 547] width 389 height 25
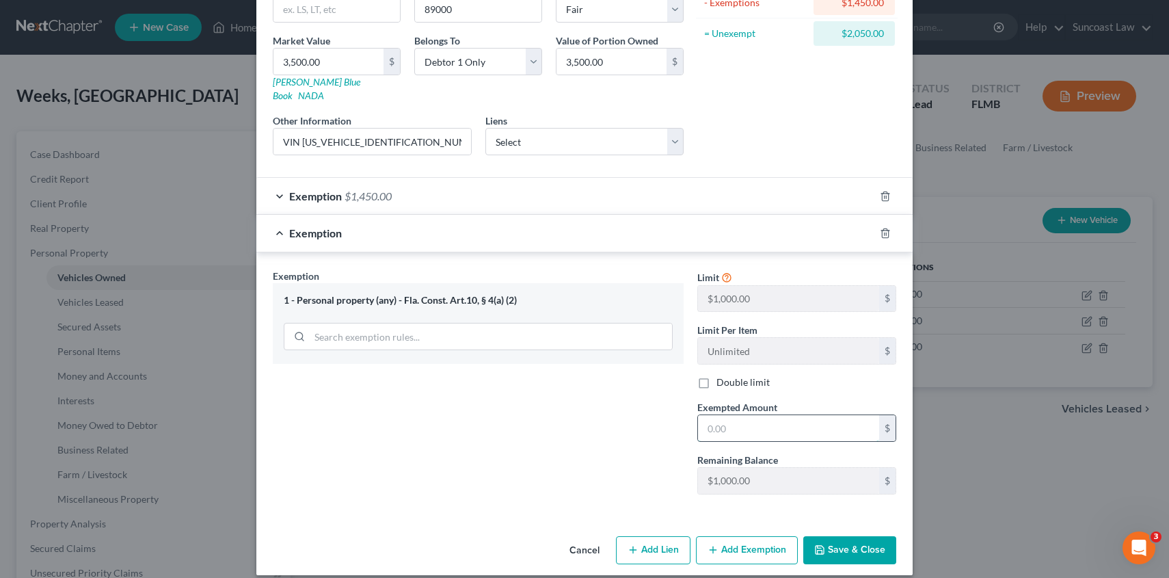
click at [720, 422] on input "text" at bounding box center [788, 428] width 181 height 26
type input "1,000.00"
click at [844, 537] on button "Save & Close" at bounding box center [849, 550] width 93 height 29
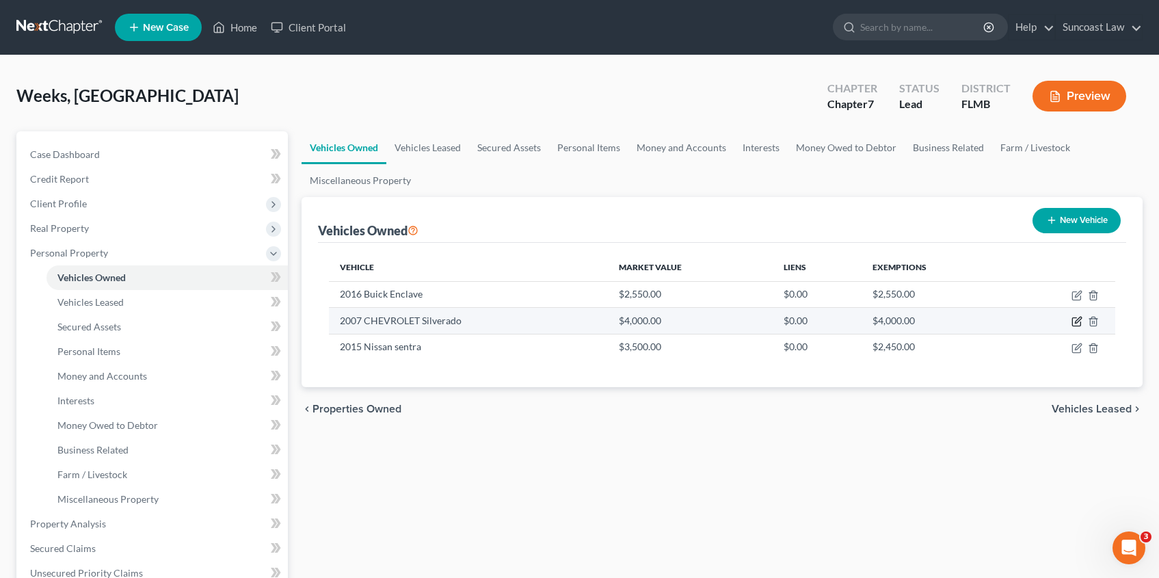
click at [1075, 323] on icon "button" at bounding box center [1078, 320] width 6 height 6
select select "0"
select select "19"
select select "3"
select select "0"
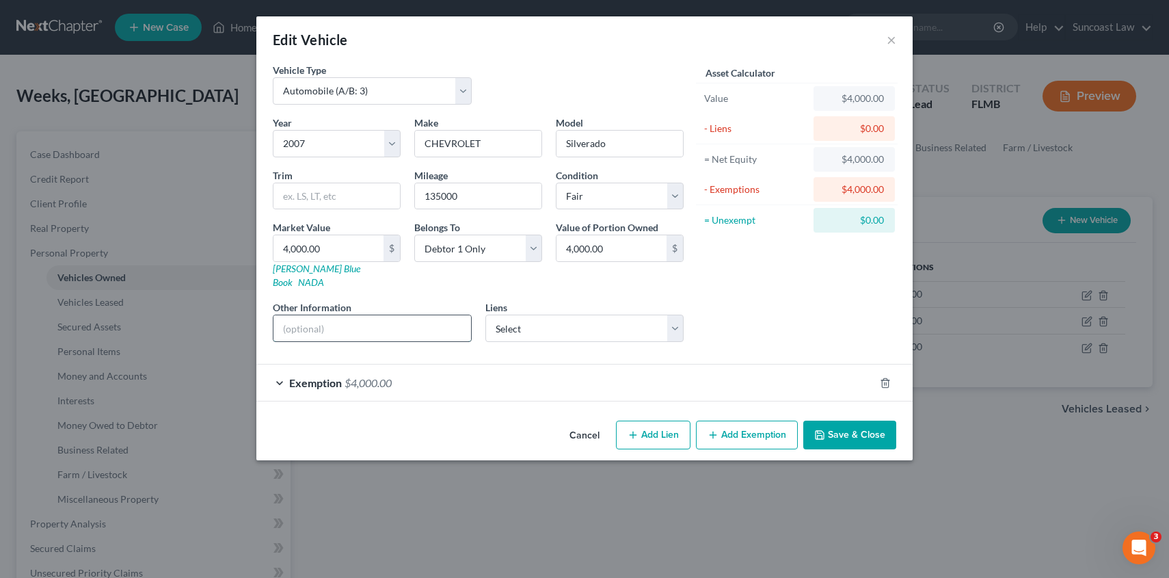
click at [299, 315] on input "text" at bounding box center [372, 328] width 198 height 26
type input "VIN [US_VEHICLE_IDENTIFICATION_NUMBER]"
click at [859, 420] on button "Save & Close" at bounding box center [849, 434] width 93 height 29
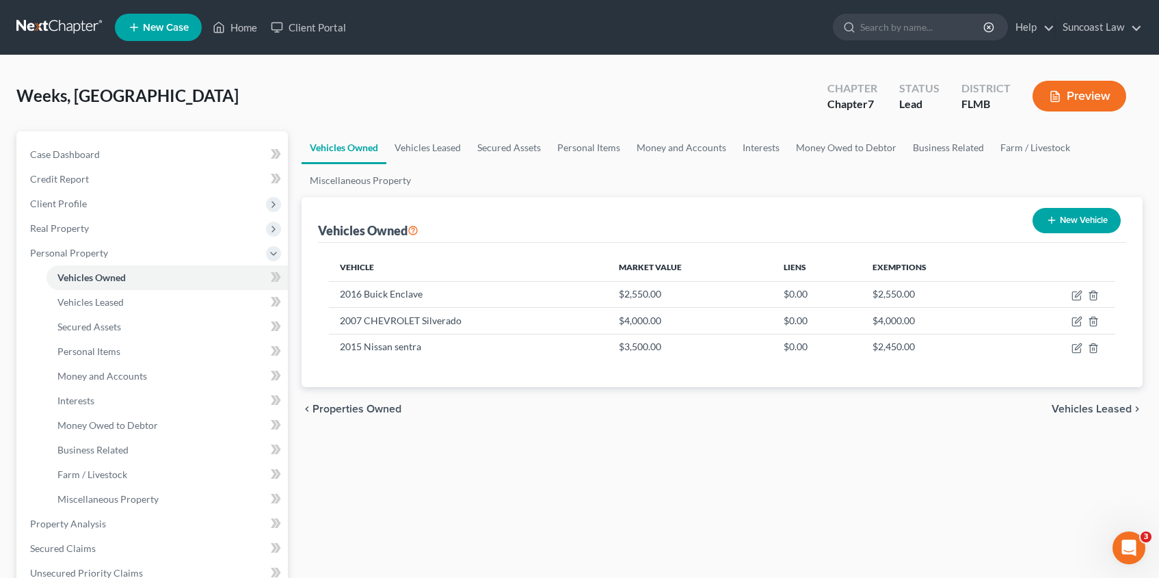
click at [1095, 409] on span "Vehicles Leased" at bounding box center [1091, 408] width 80 height 11
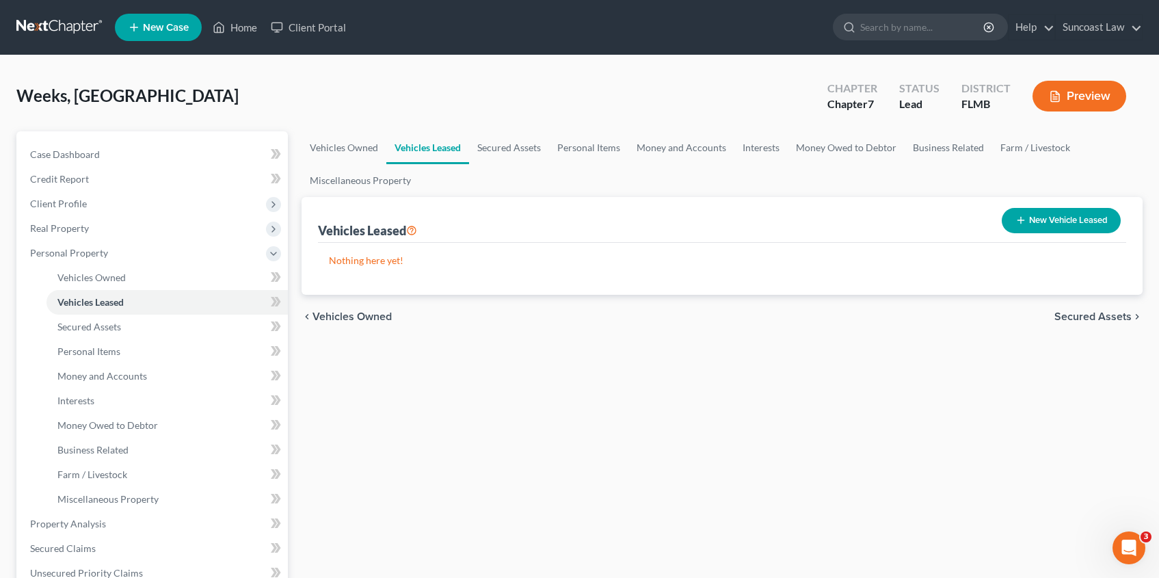
click at [1060, 319] on span "Secured Assets" at bounding box center [1092, 316] width 77 height 11
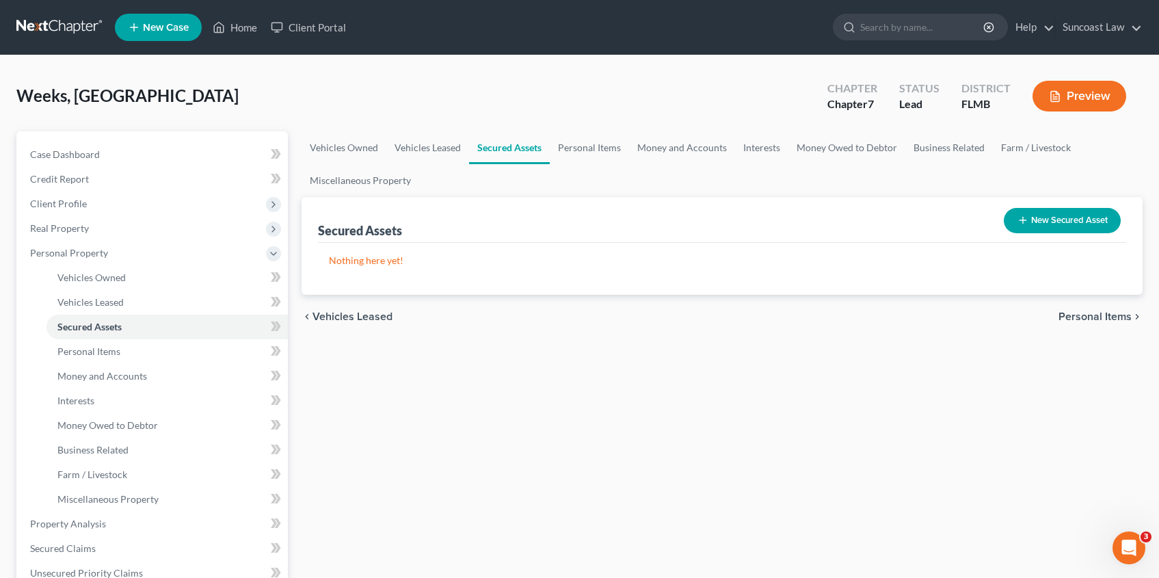
click at [1092, 316] on span "Personal Items" at bounding box center [1094, 316] width 73 height 11
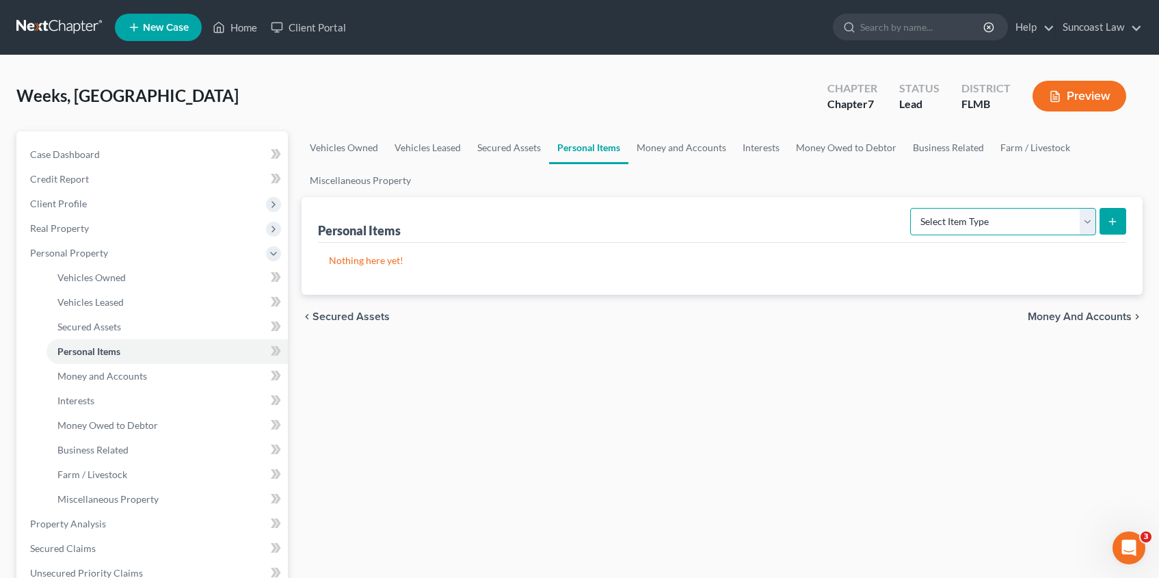
click at [1085, 224] on select "Select Item Type Clothing (A/B: 11) Collectibles Of Value (A/B: 8) Electronics …" at bounding box center [1003, 221] width 186 height 27
select select "household_goods"
click at [912, 208] on select "Select Item Type Clothing (A/B: 11) Collectibles Of Value (A/B: 8) Electronics …" at bounding box center [1003, 221] width 186 height 27
click at [1111, 226] on icon "submit" at bounding box center [1112, 221] width 11 height 11
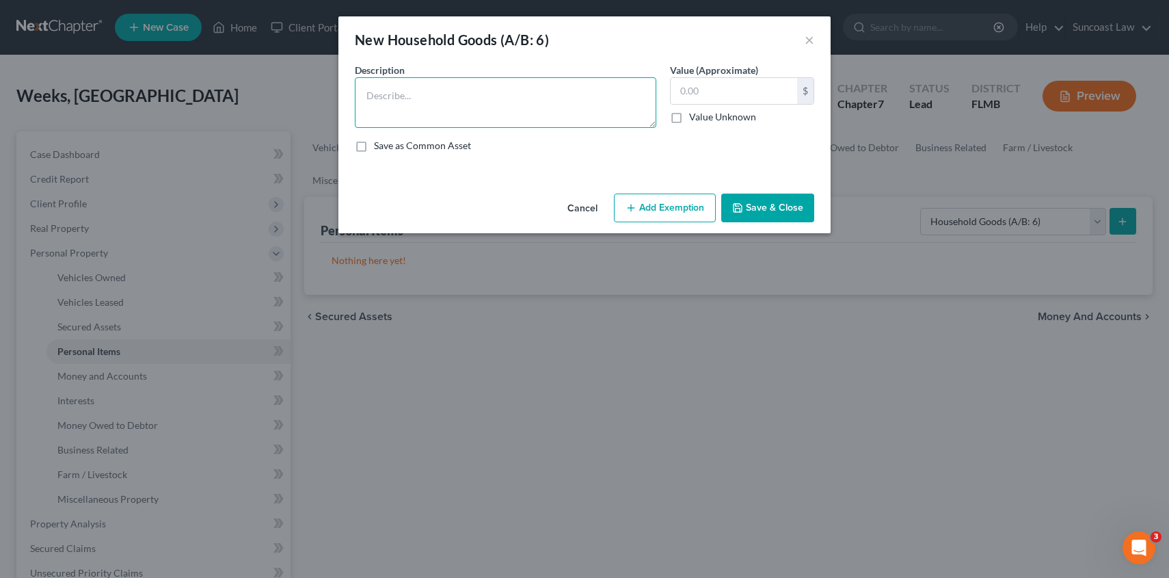
click at [487, 111] on textarea at bounding box center [505, 102] width 301 height 51
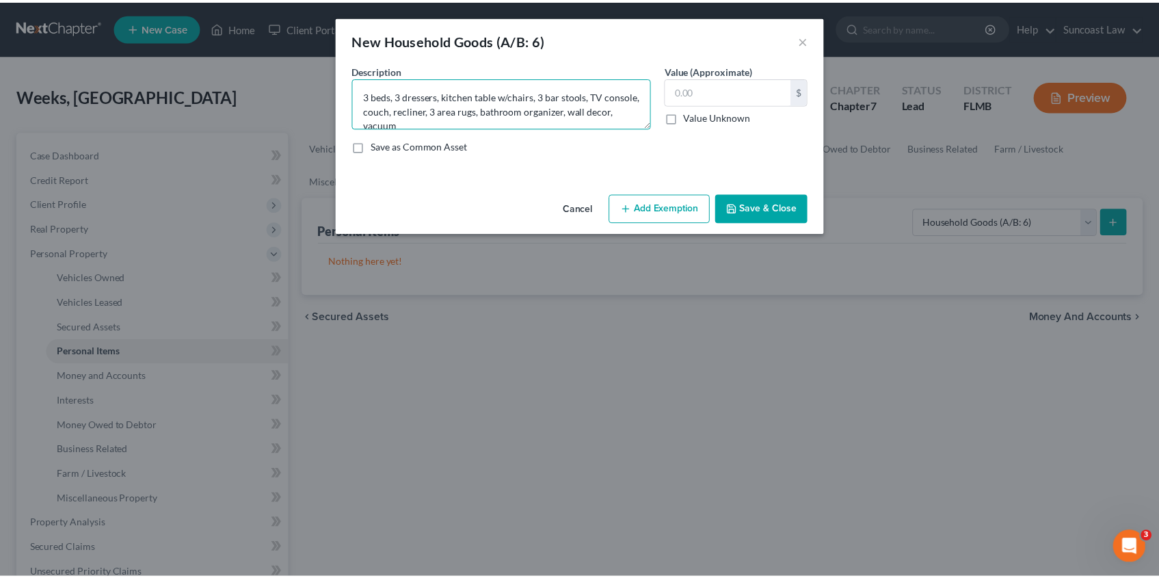
scroll to position [3, 0]
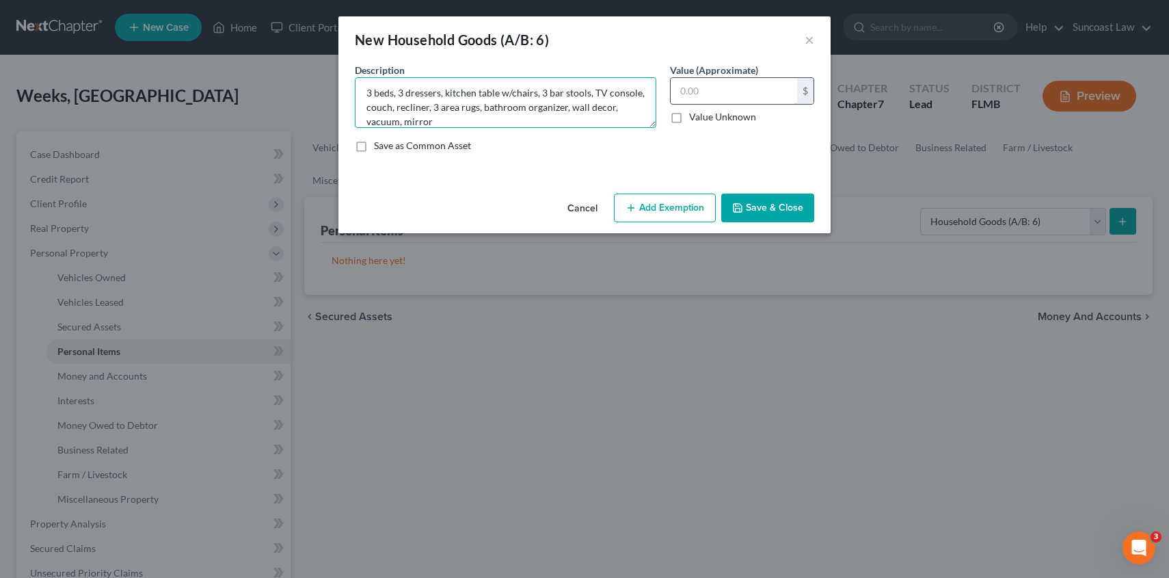
type textarea "3 beds, 3 dressers, kitchen table w/chairs, 3 bar stools, TV console, couch, re…"
click at [723, 94] on input "text" at bounding box center [734, 91] width 126 height 26
type input "700.00"
drag, startPoint x: 781, startPoint y: 207, endPoint x: 828, endPoint y: 217, distance: 47.5
click at [781, 208] on button "Save & Close" at bounding box center [767, 207] width 93 height 29
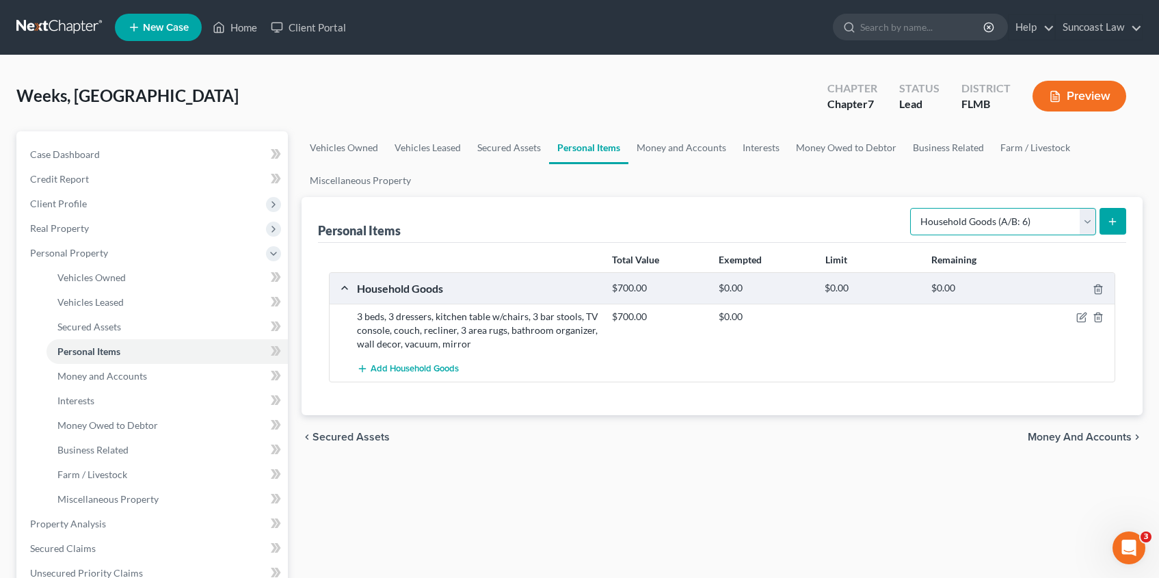
click at [1089, 224] on select "Select Item Type Clothing (A/B: 11) Collectibles Of Value (A/B: 8) Electronics …" at bounding box center [1003, 221] width 186 height 27
select select "clothing"
click at [912, 208] on select "Select Item Type Clothing (A/B: 11) Collectibles Of Value (A/B: 8) Electronics …" at bounding box center [1003, 221] width 186 height 27
click at [1111, 217] on icon "submit" at bounding box center [1112, 221] width 11 height 11
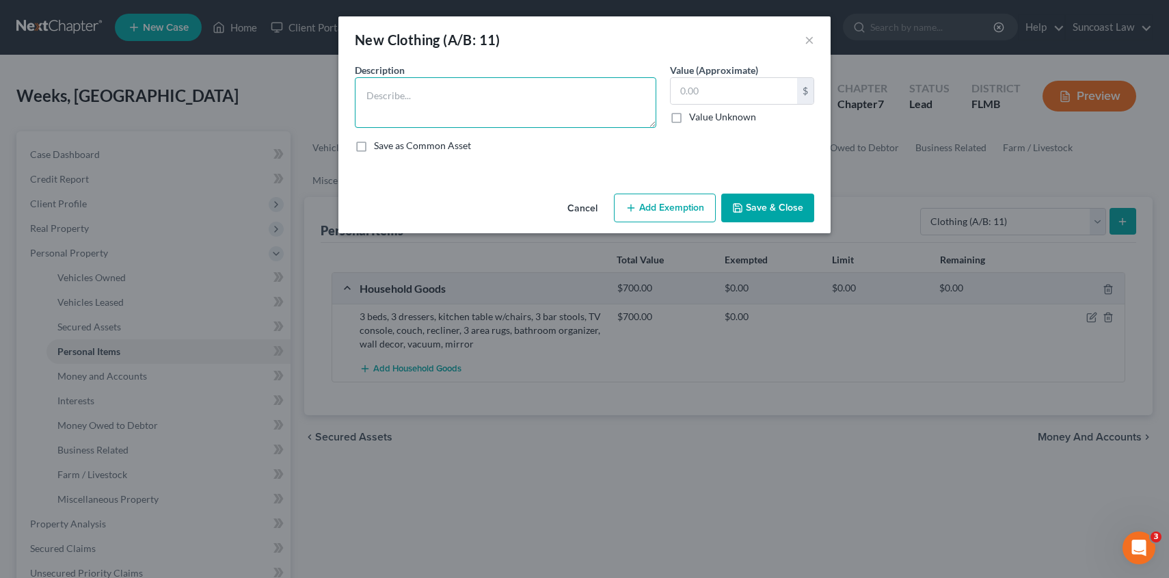
click at [594, 85] on textarea at bounding box center [505, 102] width 301 height 51
type textarea "used clothing"
click at [767, 92] on input "text" at bounding box center [734, 91] width 126 height 26
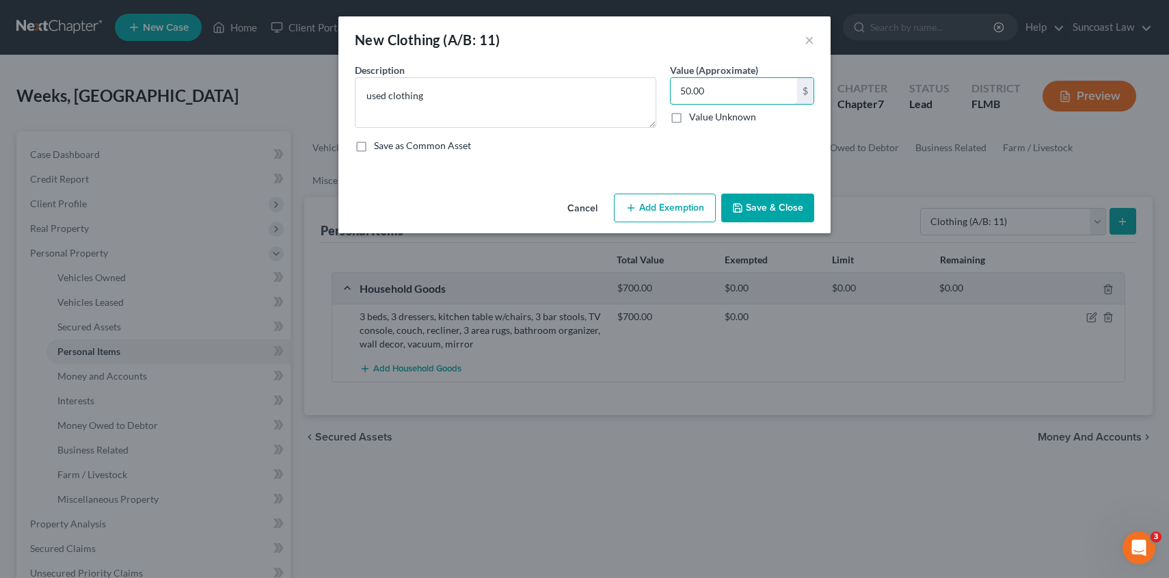
type input "50.00"
drag, startPoint x: 775, startPoint y: 208, endPoint x: 880, endPoint y: 207, distance: 104.6
click at [776, 208] on button "Save & Close" at bounding box center [767, 207] width 93 height 29
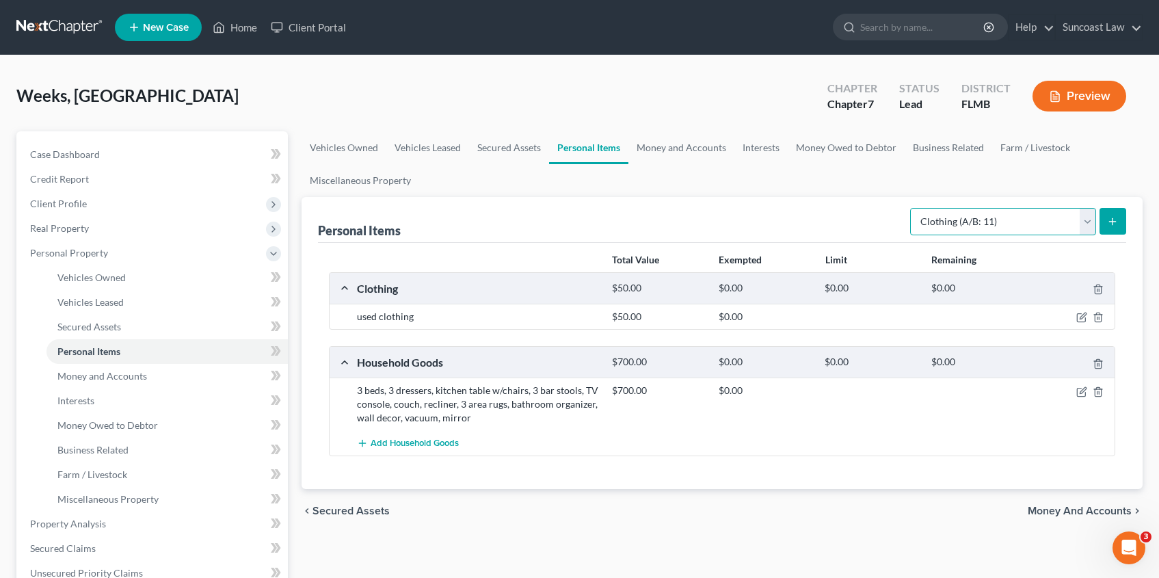
click at [1092, 225] on select "Select Item Type Clothing (A/B: 11) Collectibles Of Value (A/B: 8) Electronics …" at bounding box center [1003, 221] width 186 height 27
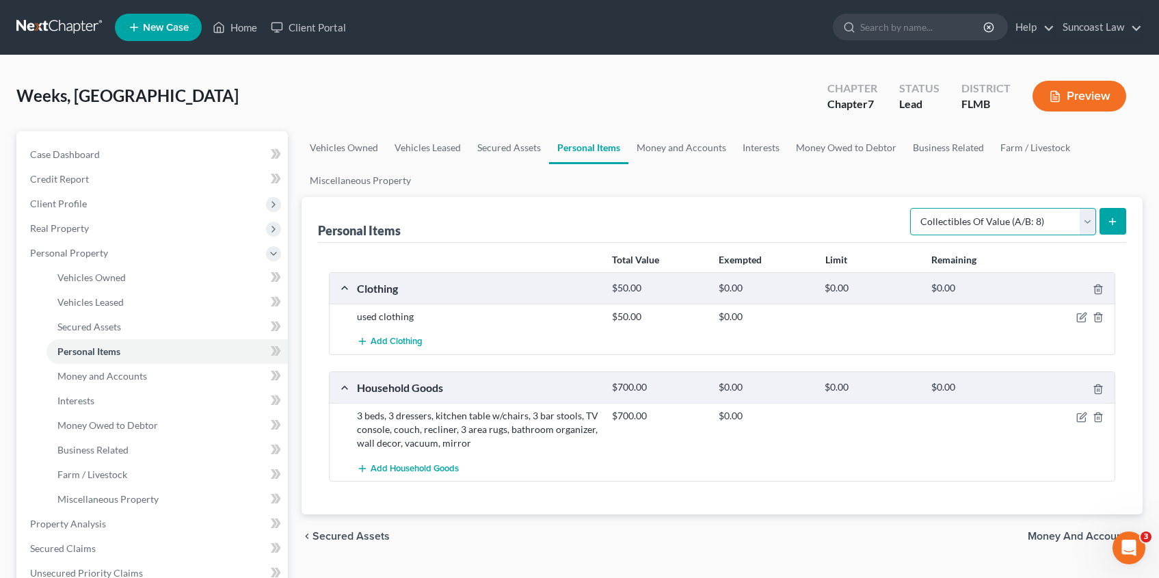
click at [912, 208] on select "Select Item Type Clothing (A/B: 11) Collectibles Of Value (A/B: 8) Electronics …" at bounding box center [1003, 221] width 186 height 27
click at [1087, 219] on select "Select Item Type Clothing (A/B: 11) Collectibles Of Value (A/B: 8) Electronics …" at bounding box center [1003, 221] width 186 height 27
select select "electronics"
click at [912, 208] on select "Select Item Type Clothing (A/B: 11) Collectibles Of Value (A/B: 8) Electronics …" at bounding box center [1003, 221] width 186 height 27
click at [1122, 221] on button "submit" at bounding box center [1112, 221] width 27 height 27
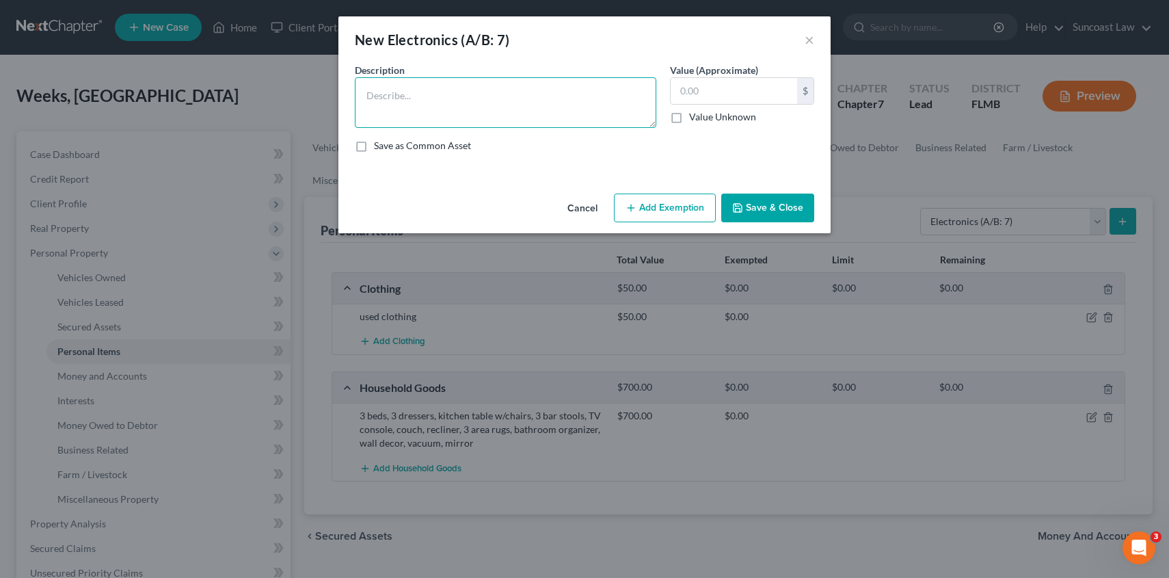
click at [515, 113] on textarea at bounding box center [505, 102] width 301 height 51
type textarea "3 tvs"
click at [714, 97] on input "text" at bounding box center [734, 91] width 126 height 26
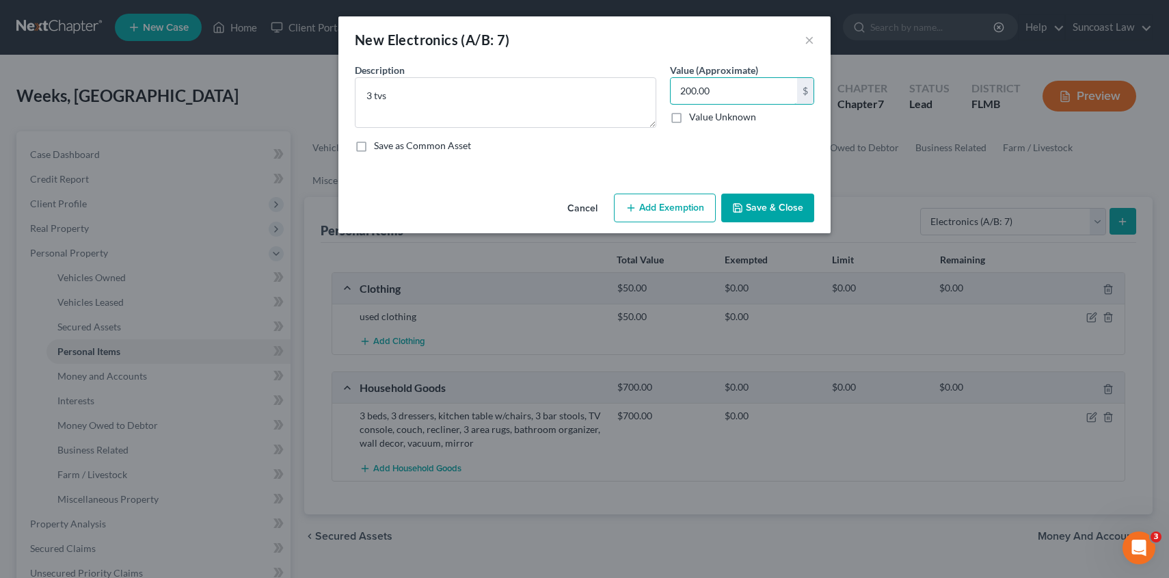
type input "200.00"
click at [773, 212] on button "Save & Close" at bounding box center [767, 207] width 93 height 29
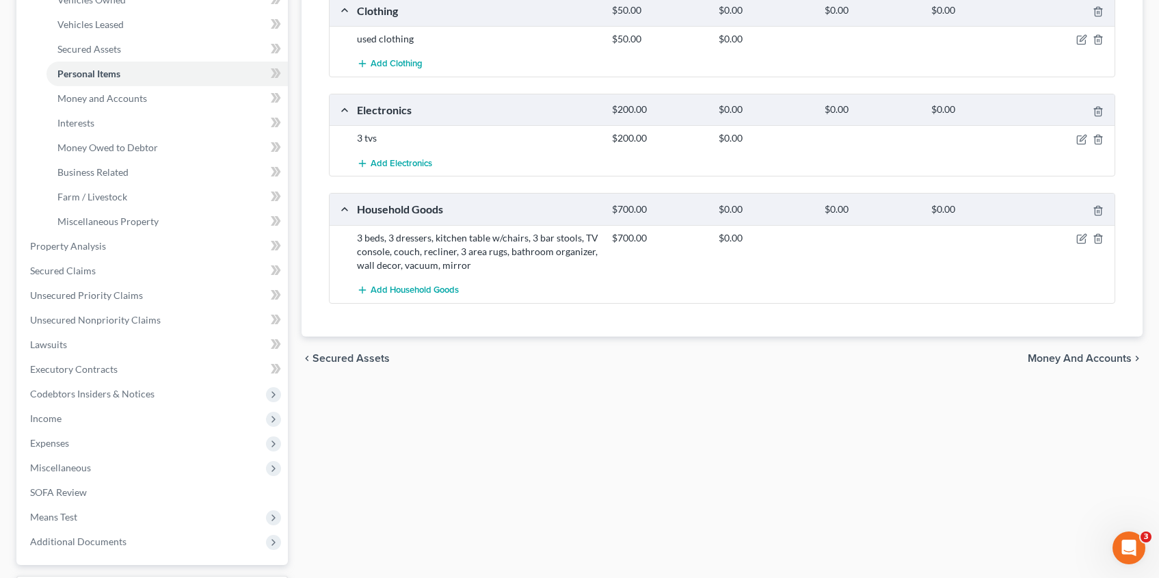
scroll to position [395, 0]
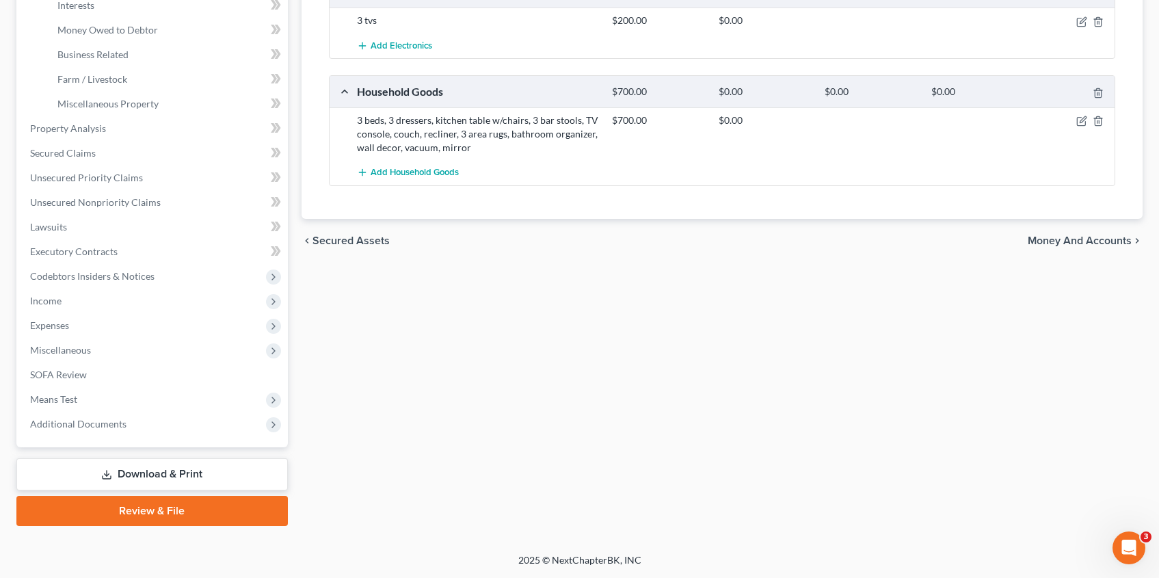
click at [1079, 241] on span "Money and Accounts" at bounding box center [1079, 240] width 104 height 11
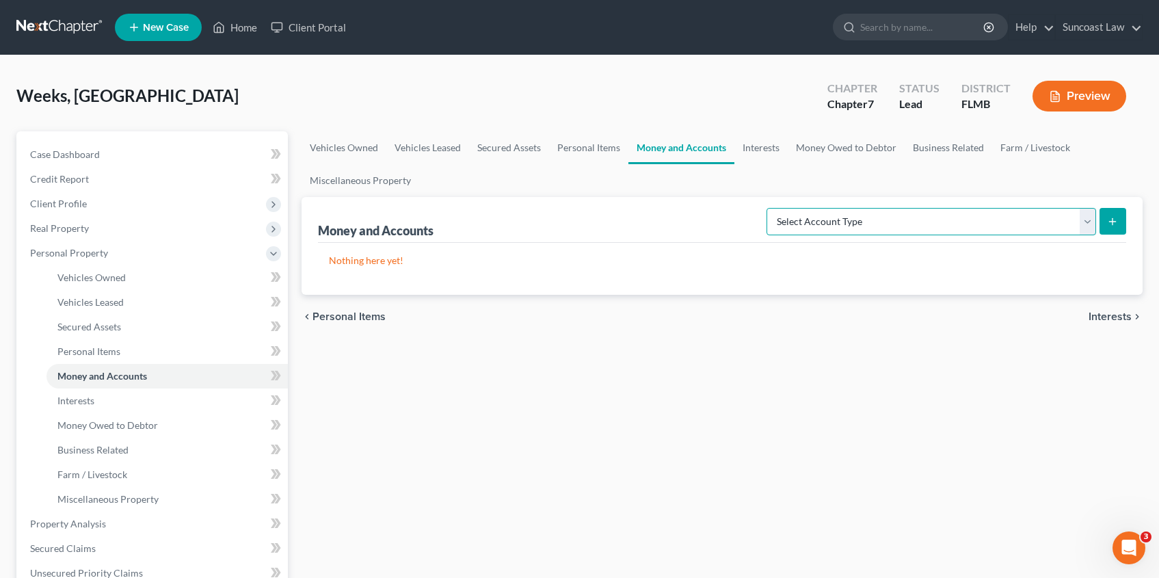
click at [1090, 224] on select "Select Account Type Brokerage (A/B: 18, SOFA: 20) Cash on Hand (A/B: 16) Certif…" at bounding box center [930, 221] width 329 height 27
select select "checking"
click at [770, 208] on select "Select Account Type Brokerage (A/B: 18, SOFA: 20) Cash on Hand (A/B: 16) Certif…" at bounding box center [930, 221] width 329 height 27
click at [1109, 225] on icon "submit" at bounding box center [1112, 221] width 11 height 11
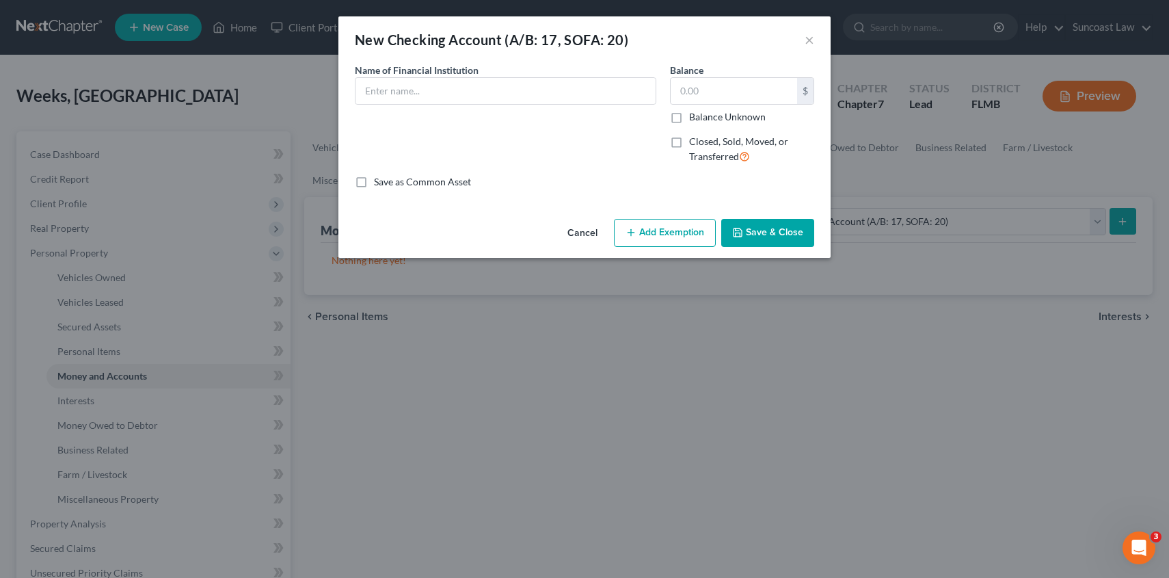
click at [488, 74] on div "Name of Financial Institution *" at bounding box center [505, 84] width 301 height 42
click at [488, 93] on input "text" at bounding box center [505, 91] width 300 height 26
click at [451, 96] on input "[PERSON_NAME] Fargo" at bounding box center [505, 91] width 300 height 26
type input "[PERSON_NAME] Fargo*8463"
click at [738, 93] on input "text" at bounding box center [734, 91] width 126 height 26
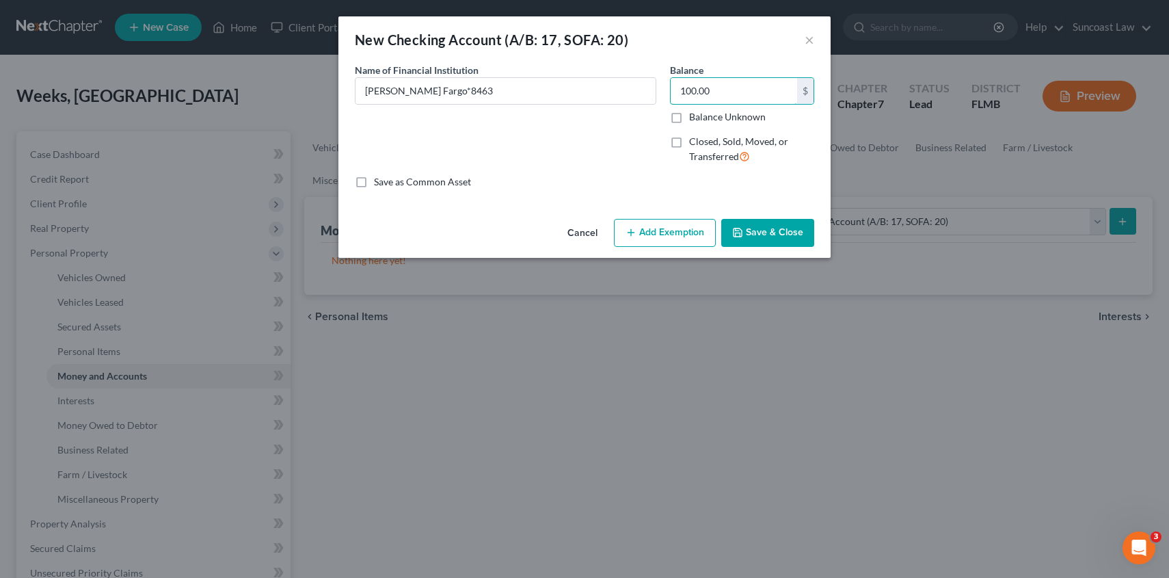
type input "100.00"
click at [655, 242] on button "Add Exemption" at bounding box center [665, 233] width 102 height 29
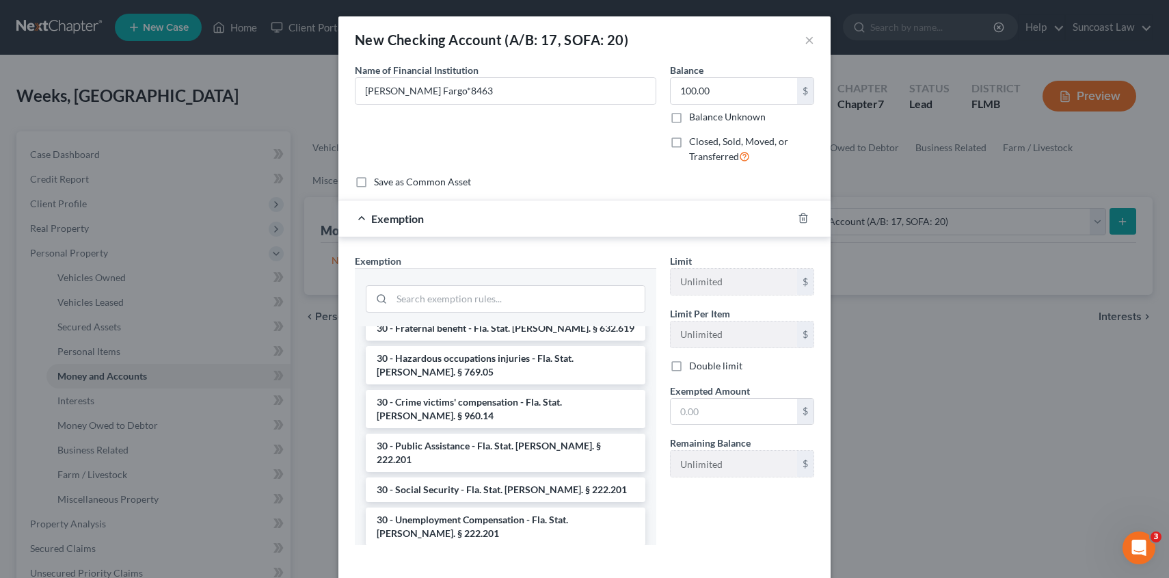
scroll to position [1017, 0]
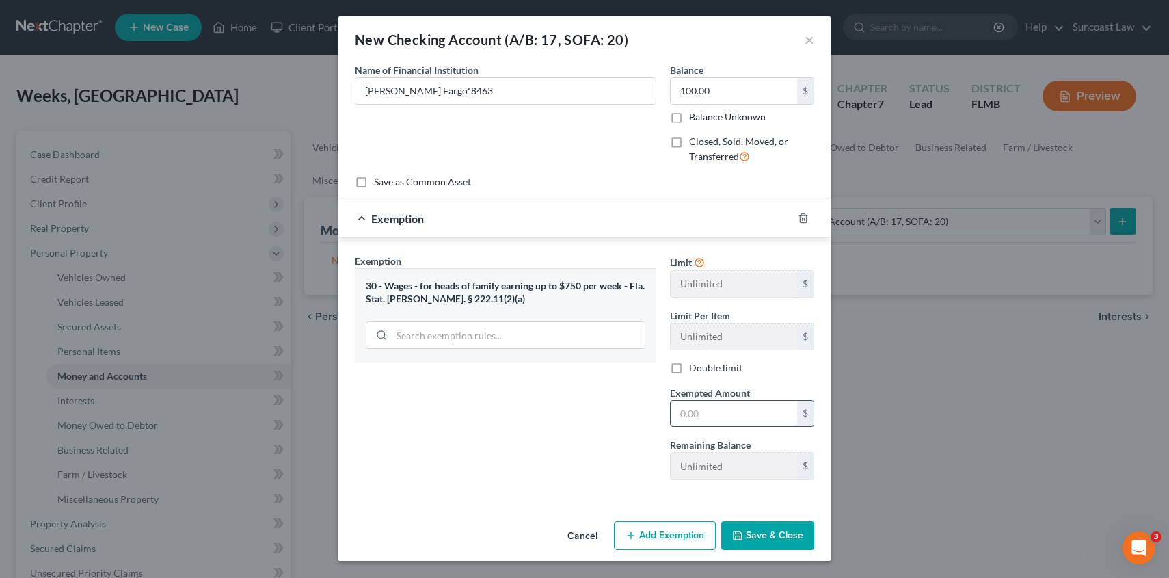
click at [746, 418] on input "text" at bounding box center [734, 414] width 126 height 26
type input "100.00"
click at [788, 539] on button "Save & Close" at bounding box center [767, 535] width 93 height 29
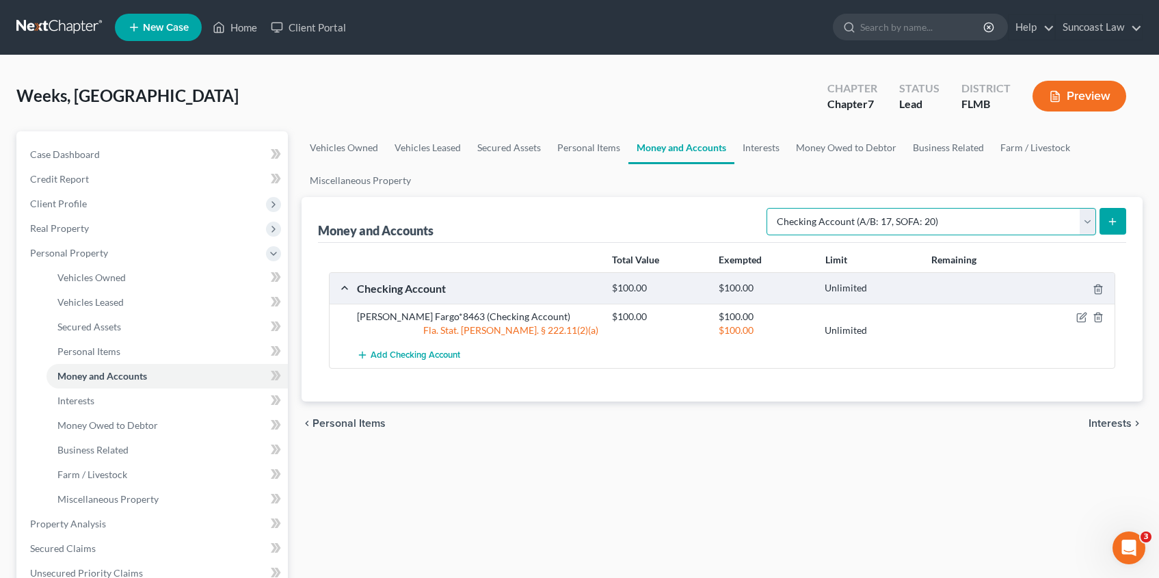
click at [1088, 219] on select "Select Account Type Brokerage (A/B: 18, SOFA: 20) Cash on Hand (A/B: 16) Certif…" at bounding box center [930, 221] width 329 height 27
select select "savings"
click at [770, 208] on select "Select Account Type Brokerage (A/B: 18, SOFA: 20) Cash on Hand (A/B: 16) Certif…" at bounding box center [930, 221] width 329 height 27
click at [1111, 220] on icon "submit" at bounding box center [1112, 221] width 11 height 11
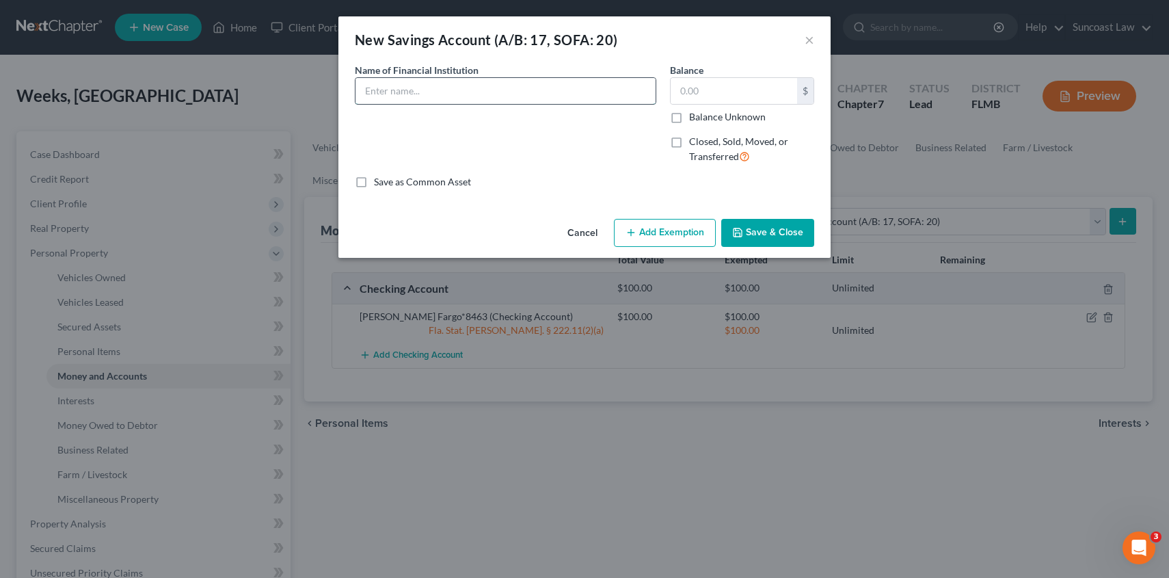
click at [481, 80] on input "text" at bounding box center [505, 91] width 300 height 26
type input "[PERSON_NAME] fargo *7874"
type input "300.00"
click at [673, 234] on button "Add Exemption" at bounding box center [665, 233] width 102 height 29
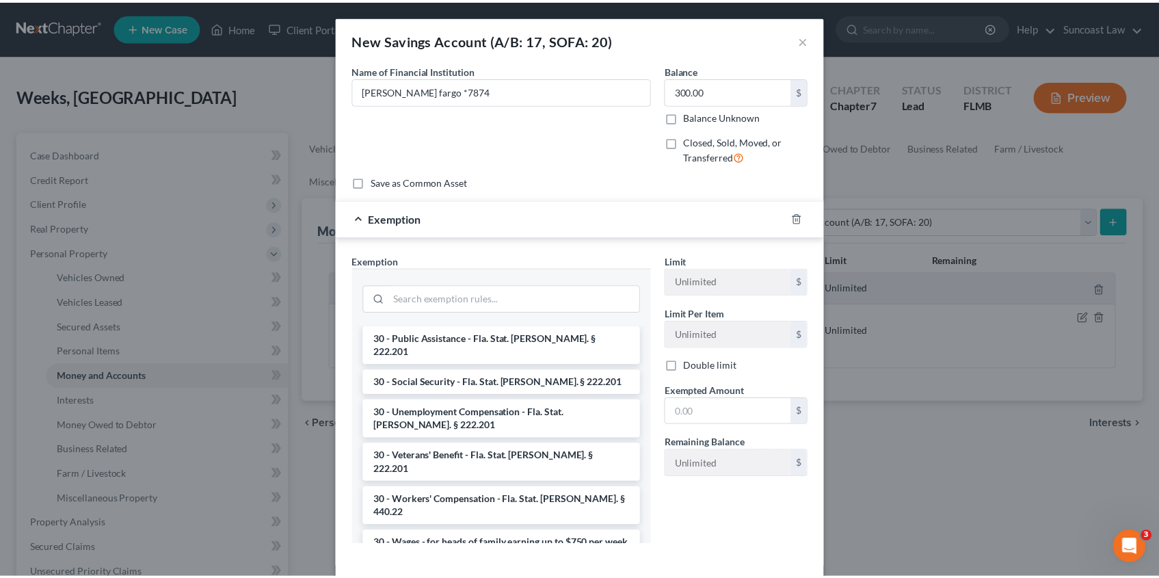
scroll to position [1153, 0]
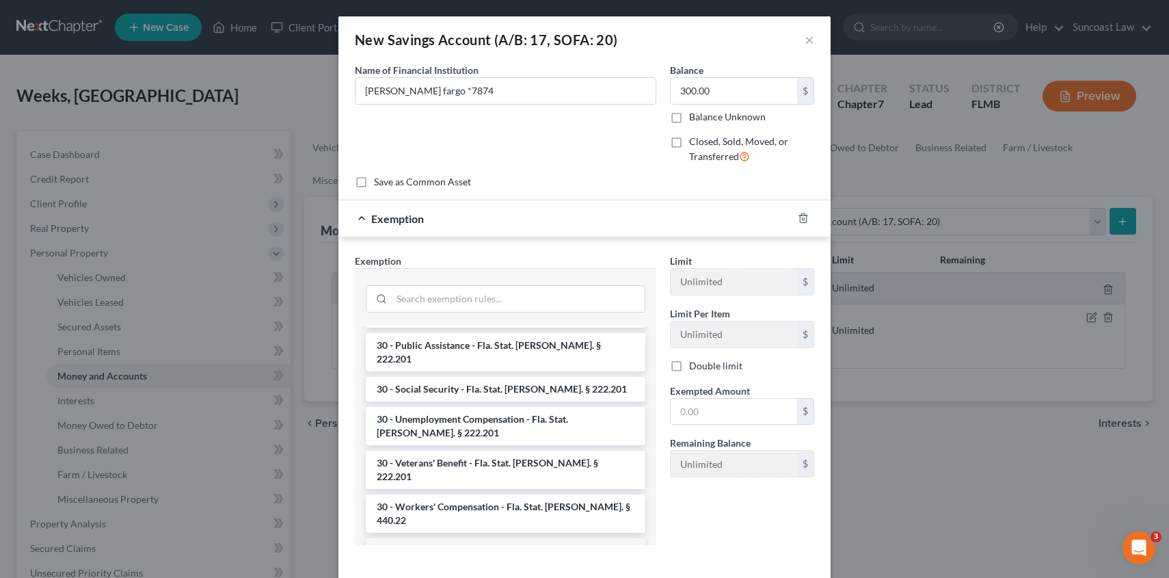
click at [558, 538] on li "30 - Wages - for heads of family earning up to $750 per week - Fla. Stat. [PERS…" at bounding box center [506, 557] width 280 height 38
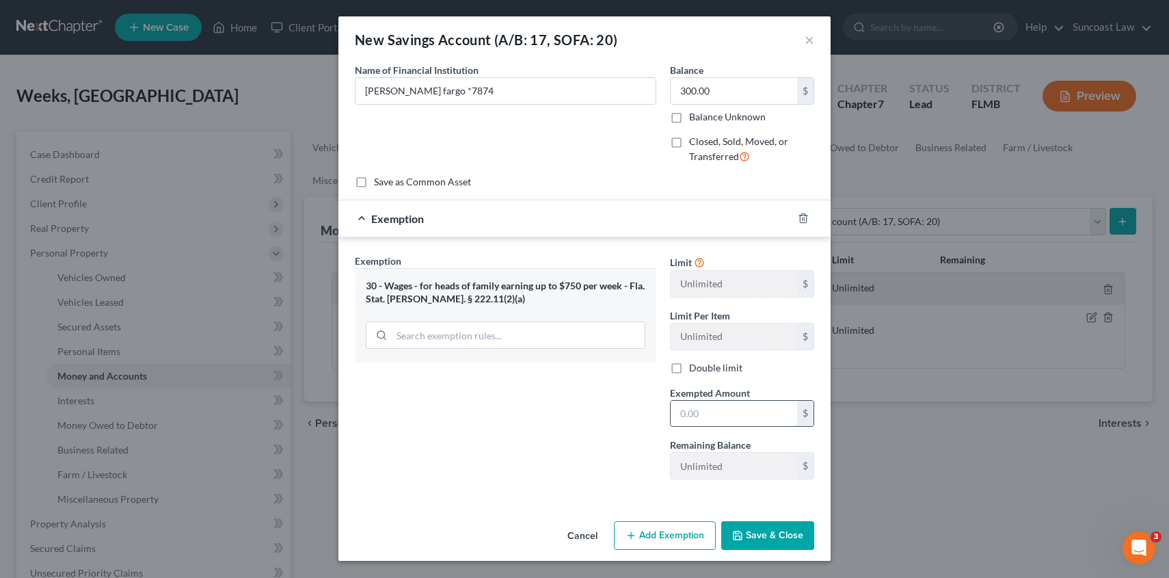
click at [750, 412] on input "text" at bounding box center [734, 414] width 126 height 26
type input "300.00"
click at [753, 538] on button "Save & Close" at bounding box center [767, 535] width 93 height 29
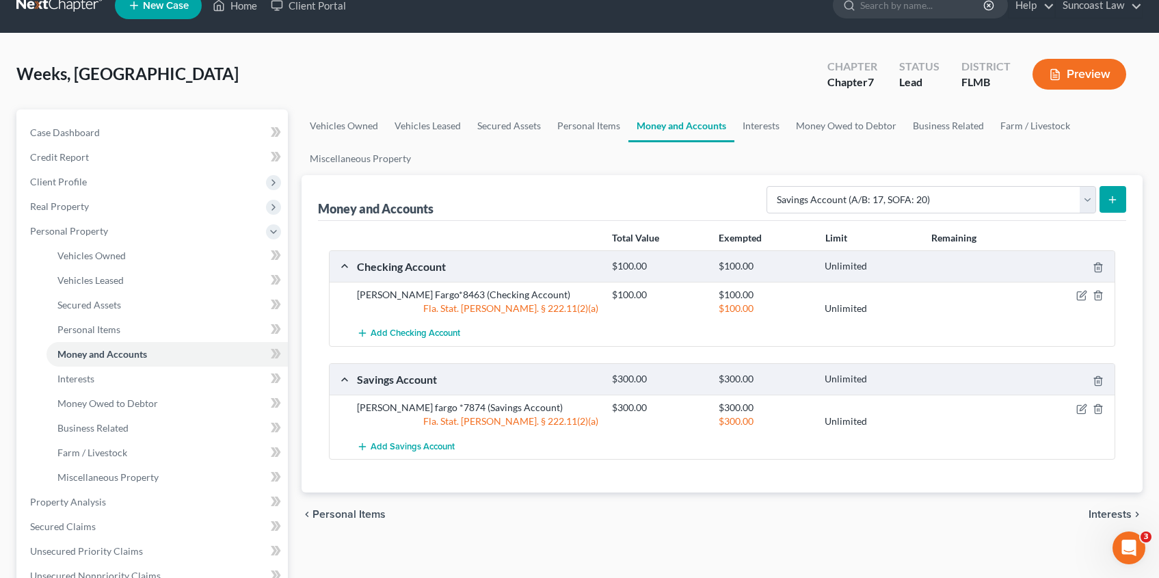
scroll to position [395, 0]
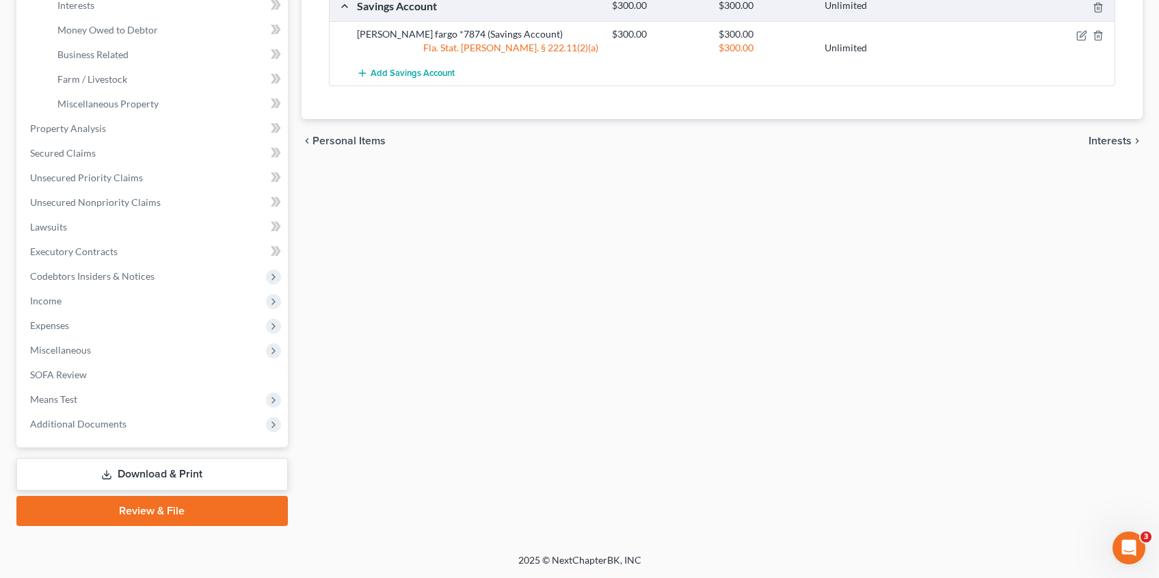
click at [1103, 141] on span "Interests" at bounding box center [1109, 140] width 43 height 11
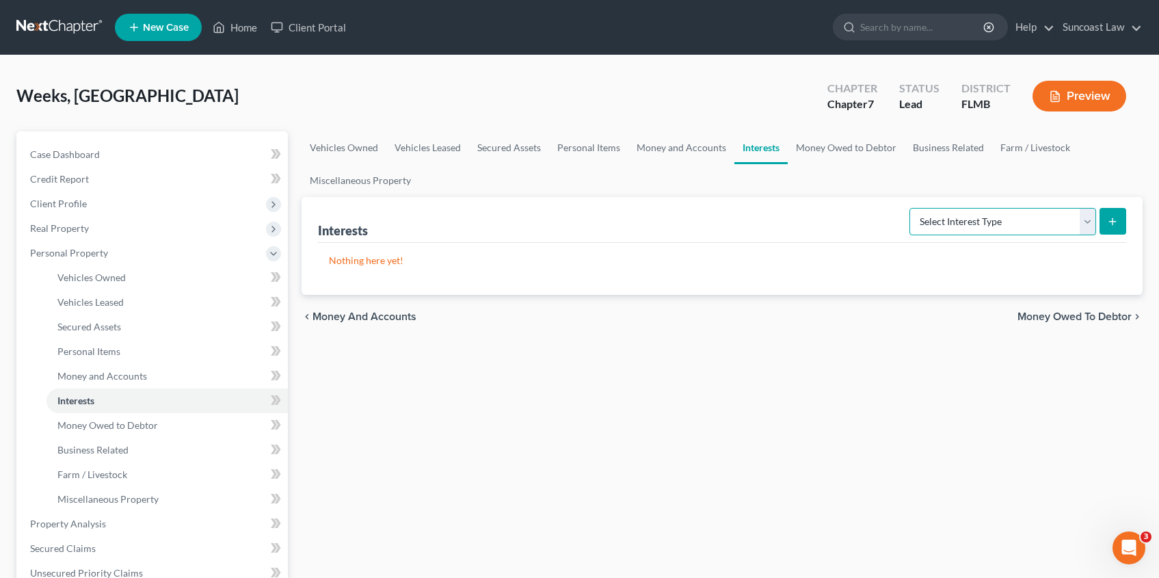
click at [1094, 219] on select "Select Interest Type 401K (A/B: 21) Annuity (A/B: 23) Bond (A/B: 18) Education …" at bounding box center [1002, 221] width 187 height 27
select select "401k"
click at [911, 208] on select "Select Interest Type 401K (A/B: 21) Annuity (A/B: 23) Bond (A/B: 18) Education …" at bounding box center [1002, 221] width 187 height 27
click at [1114, 219] on icon "submit" at bounding box center [1112, 221] width 11 height 11
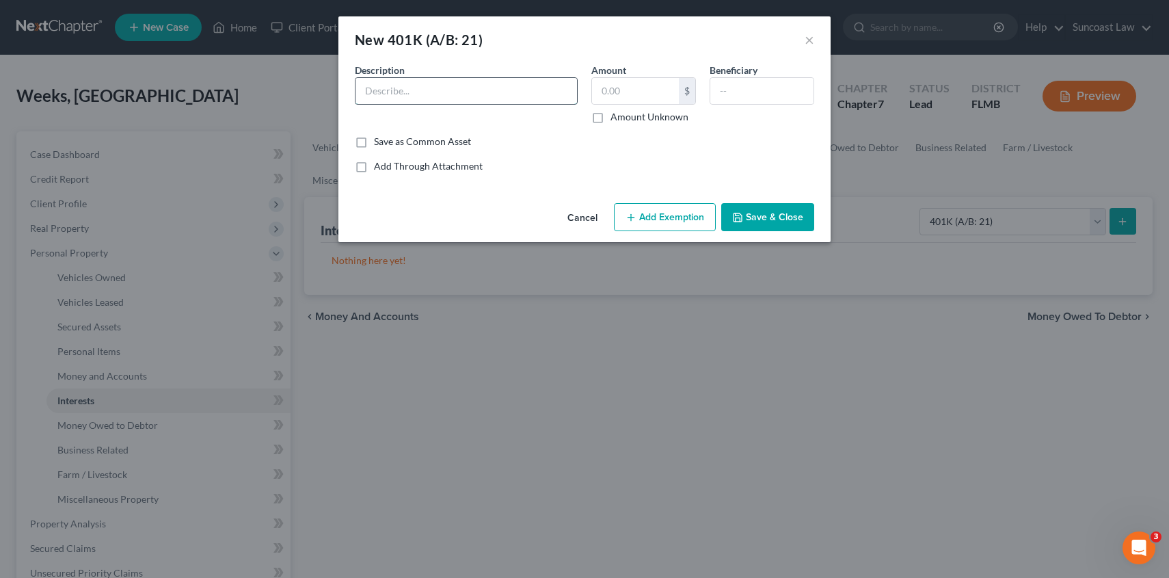
click at [392, 92] on input "text" at bounding box center [465, 91] width 221 height 26
type input "HCA Healthcare 401K"
type input "2,112.33"
click at [636, 213] on icon "button" at bounding box center [630, 217] width 11 height 11
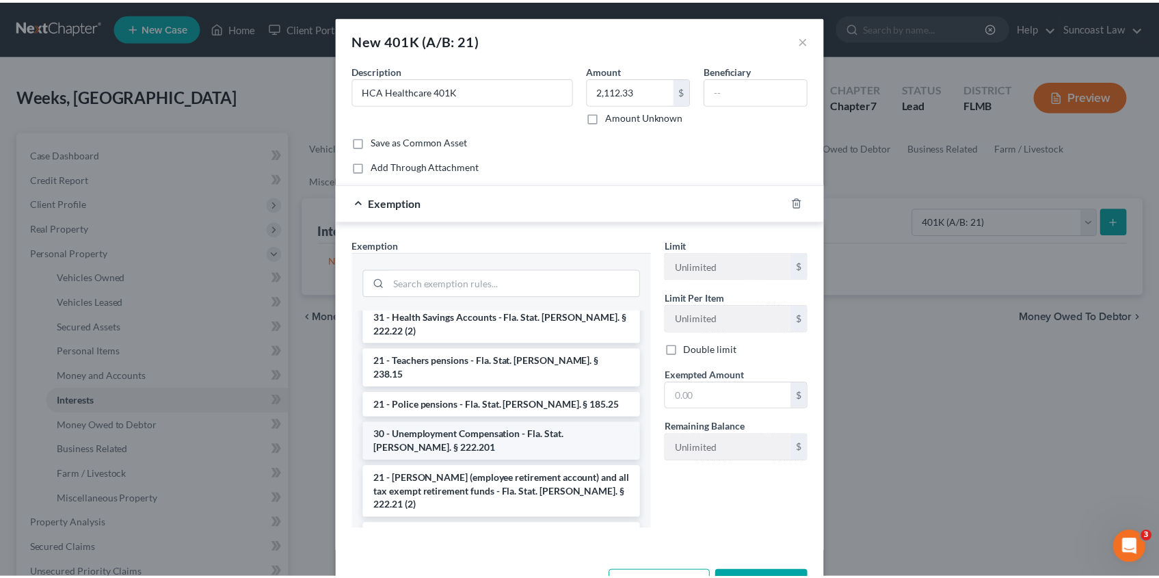
scroll to position [193, 0]
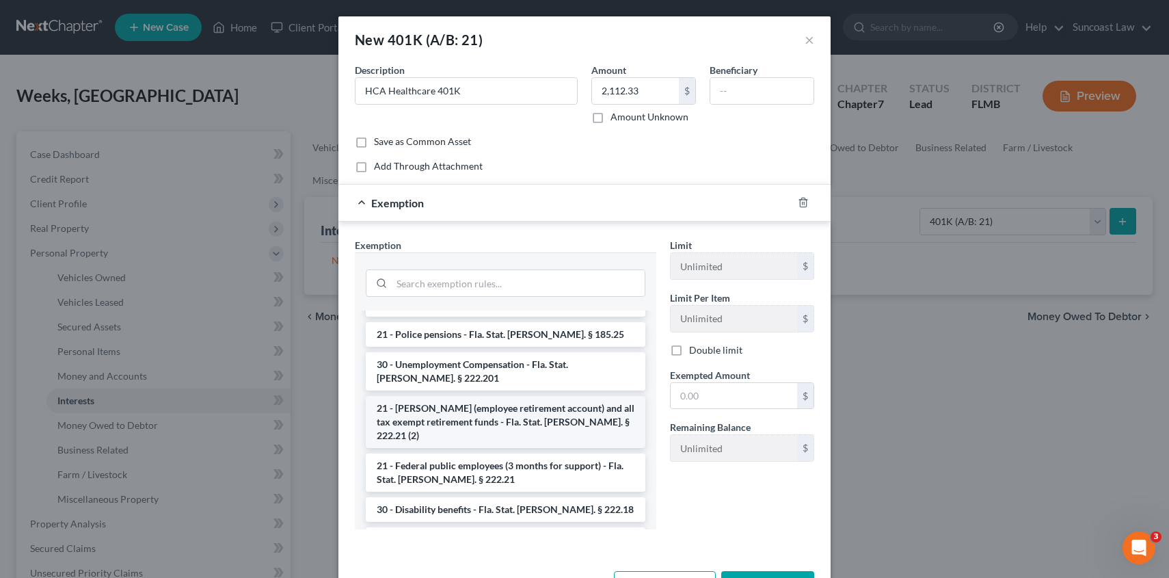
click at [456, 396] on li "21 - [PERSON_NAME] (employee retirement account) and all tax exempt retirement …" at bounding box center [506, 422] width 280 height 52
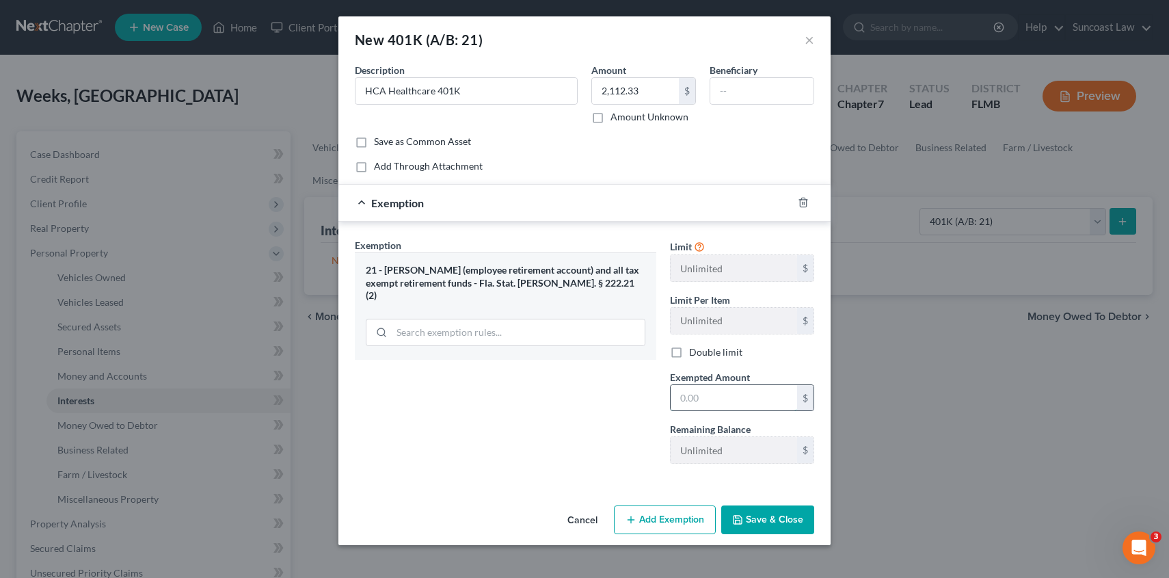
click at [710, 394] on input "text" at bounding box center [734, 398] width 126 height 26
type input "2,112.33"
click at [770, 515] on button "Save & Close" at bounding box center [767, 519] width 93 height 29
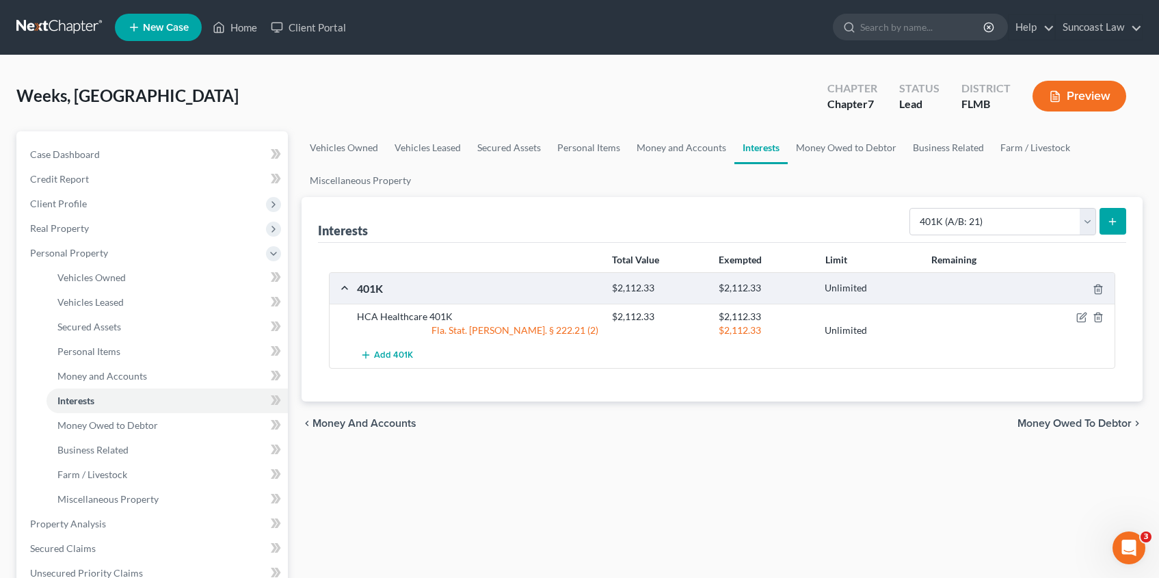
click at [1036, 425] on span "Money Owed to Debtor" at bounding box center [1074, 423] width 114 height 11
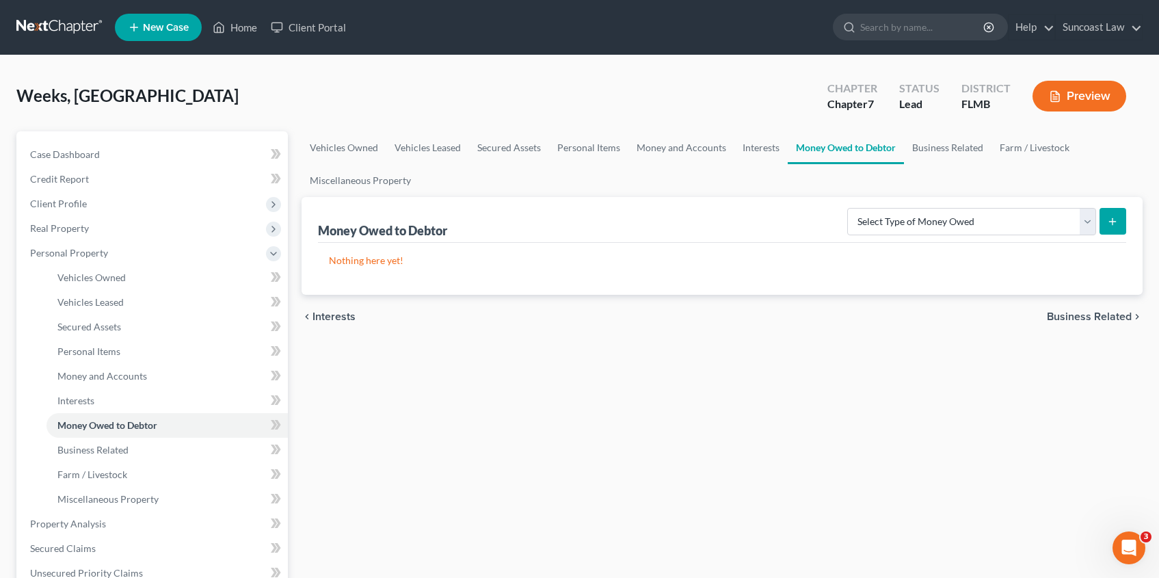
click at [1086, 318] on span "Business Related" at bounding box center [1089, 316] width 85 height 11
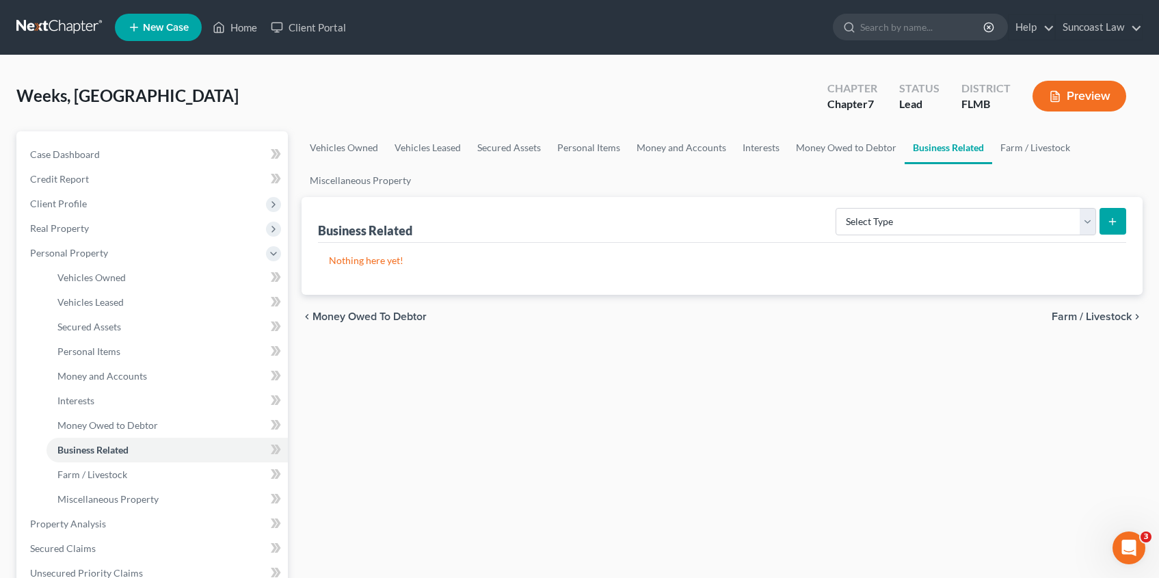
click at [1083, 318] on span "Farm / Livestock" at bounding box center [1091, 316] width 80 height 11
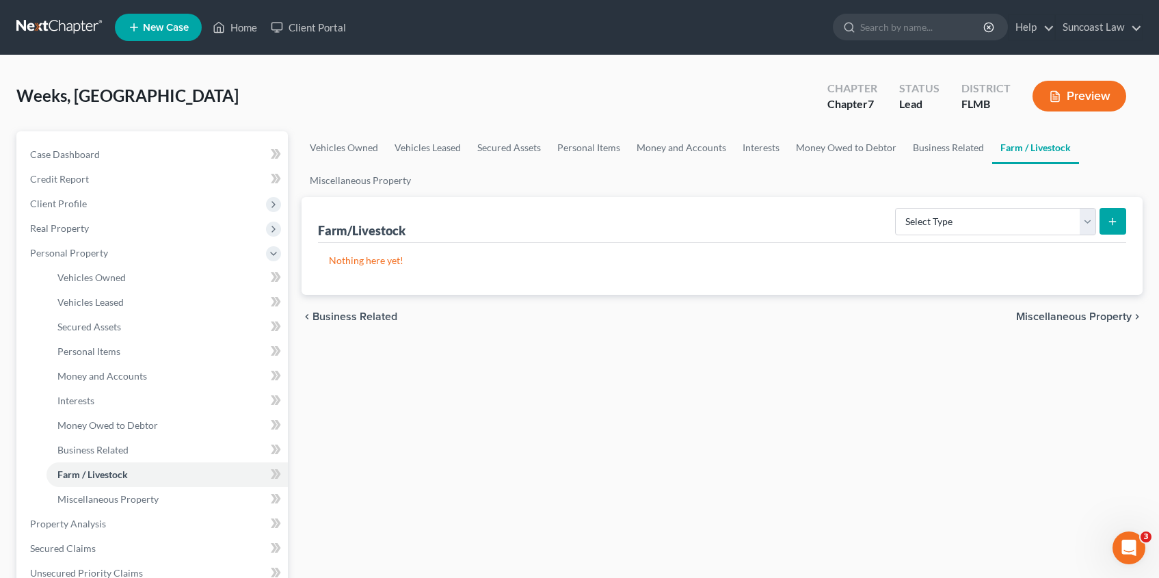
click at [1083, 318] on span "Miscellaneous Property" at bounding box center [1074, 316] width 116 height 11
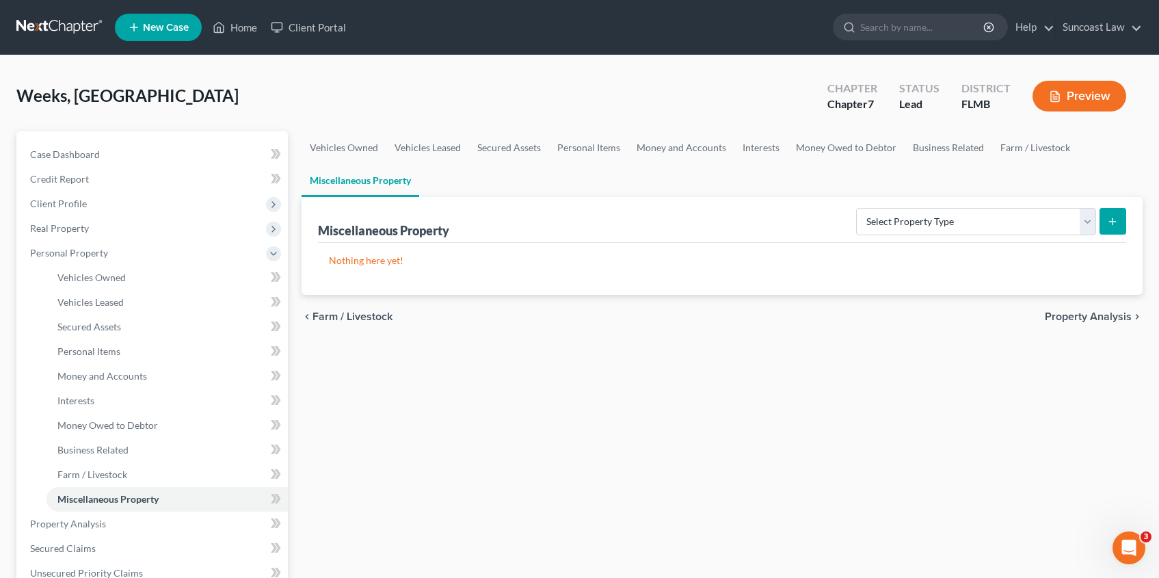
click at [1083, 318] on span "Property Analysis" at bounding box center [1088, 316] width 87 height 11
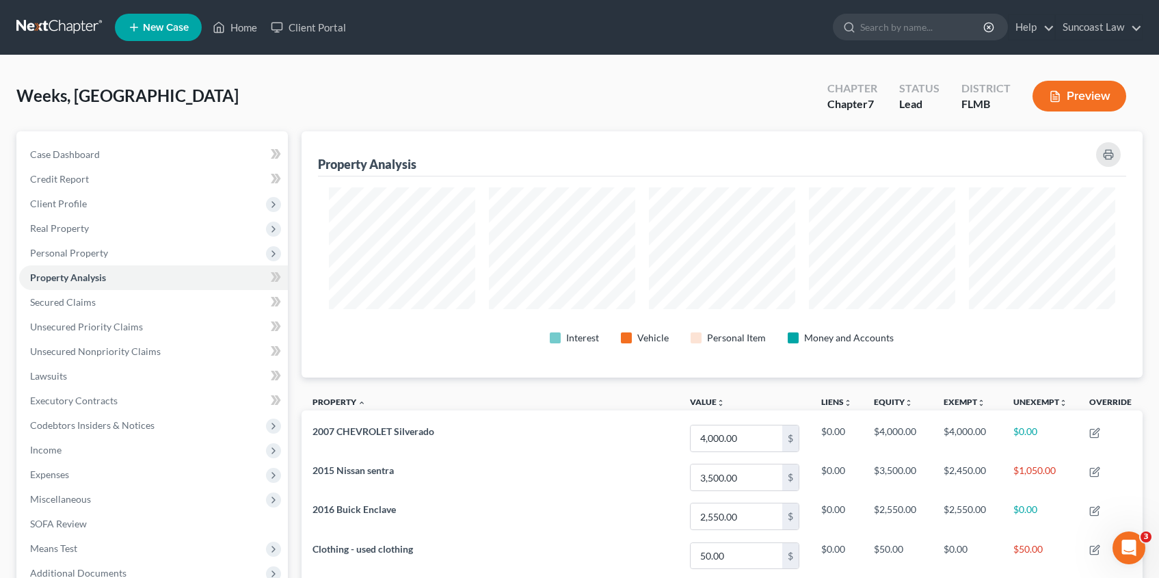
scroll to position [246, 841]
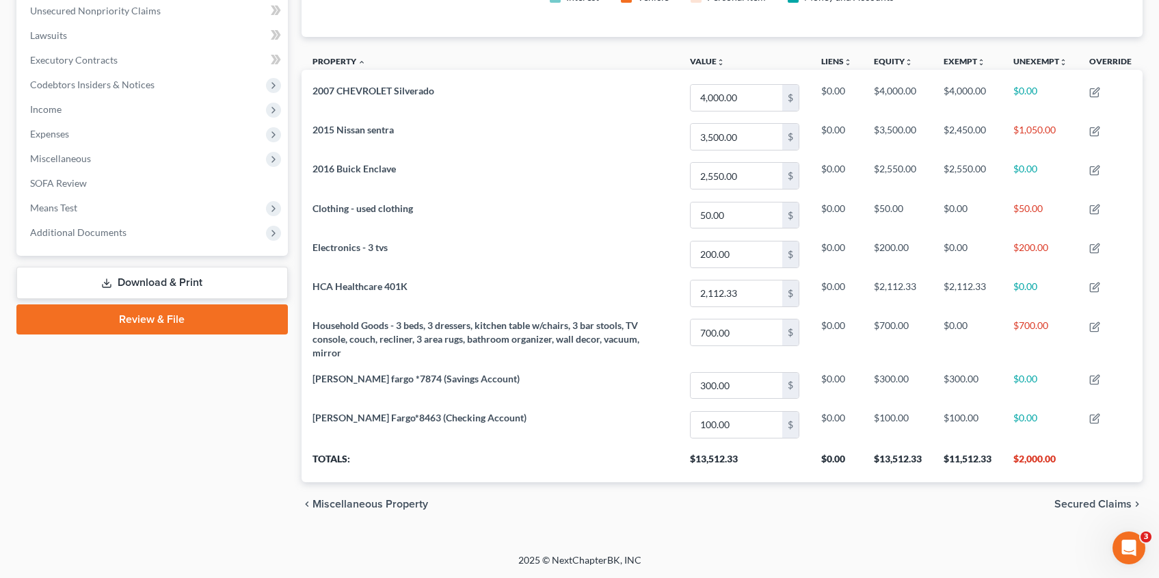
click at [1067, 504] on span "Secured Claims" at bounding box center [1092, 503] width 77 height 11
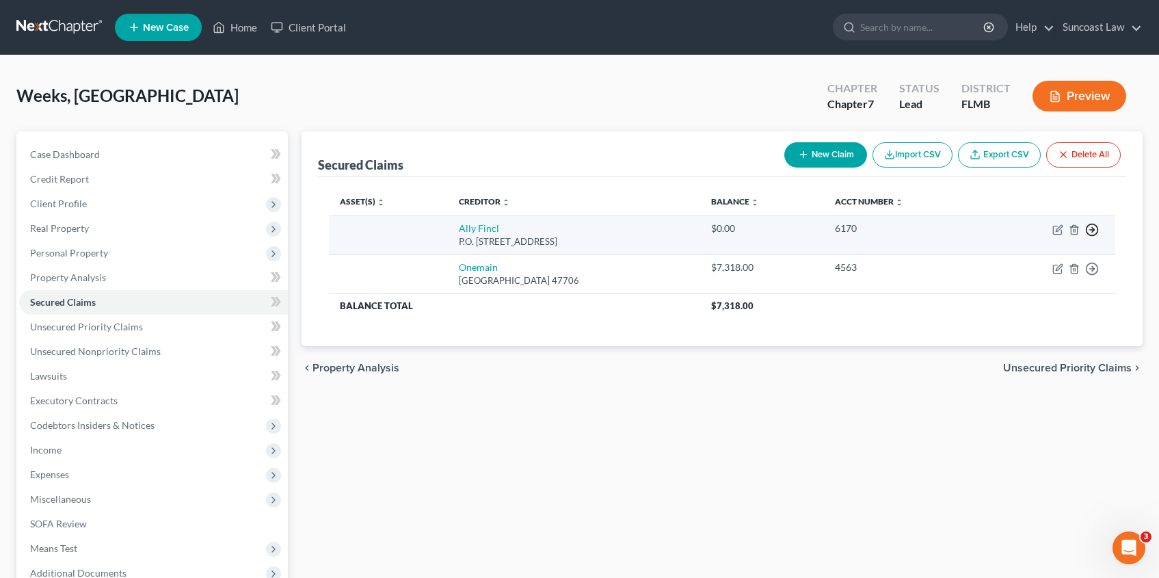
click at [1093, 228] on icon "button" at bounding box center [1092, 230] width 14 height 14
click at [1038, 263] on link "Move to F" at bounding box center [1029, 262] width 114 height 23
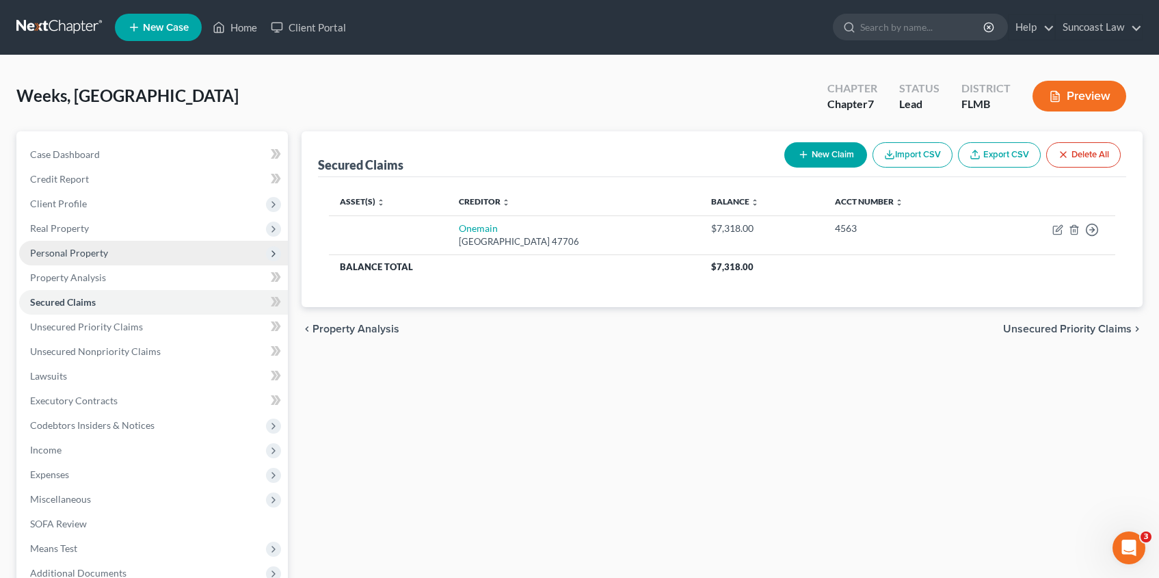
click at [83, 256] on span "Personal Property" at bounding box center [69, 253] width 78 height 12
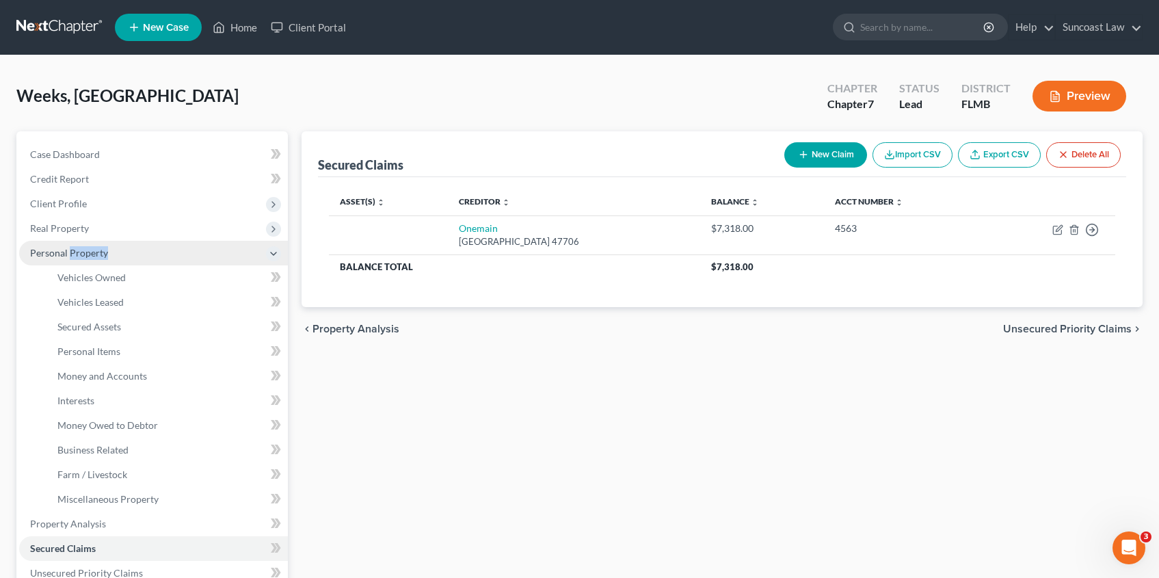
click at [83, 256] on span "Personal Property" at bounding box center [69, 253] width 78 height 12
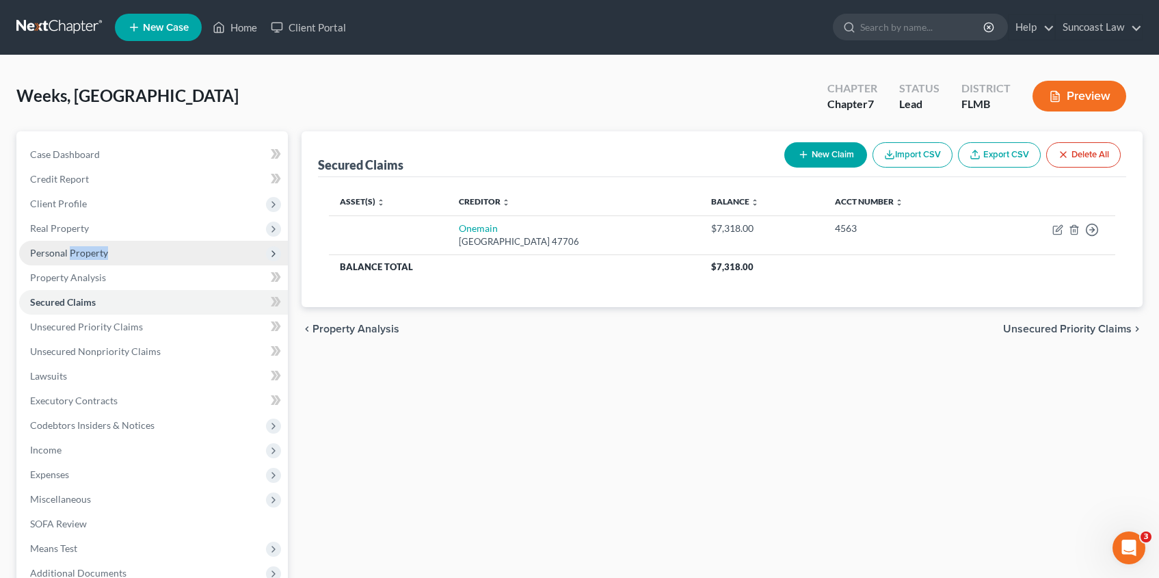
click at [88, 255] on span "Personal Property" at bounding box center [69, 253] width 78 height 12
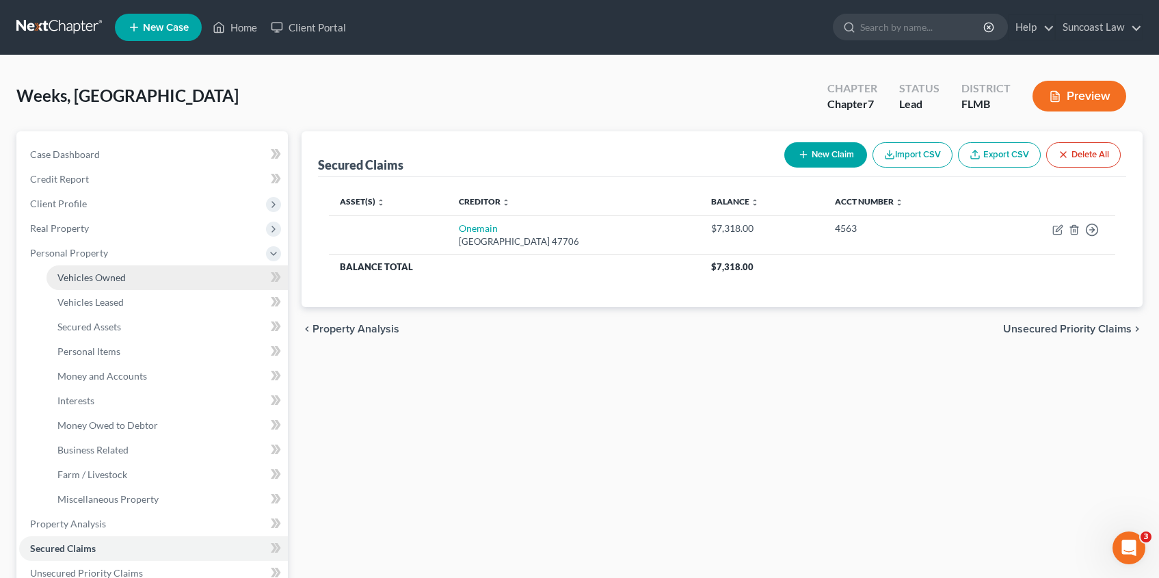
click at [100, 279] on span "Vehicles Owned" at bounding box center [91, 277] width 68 height 12
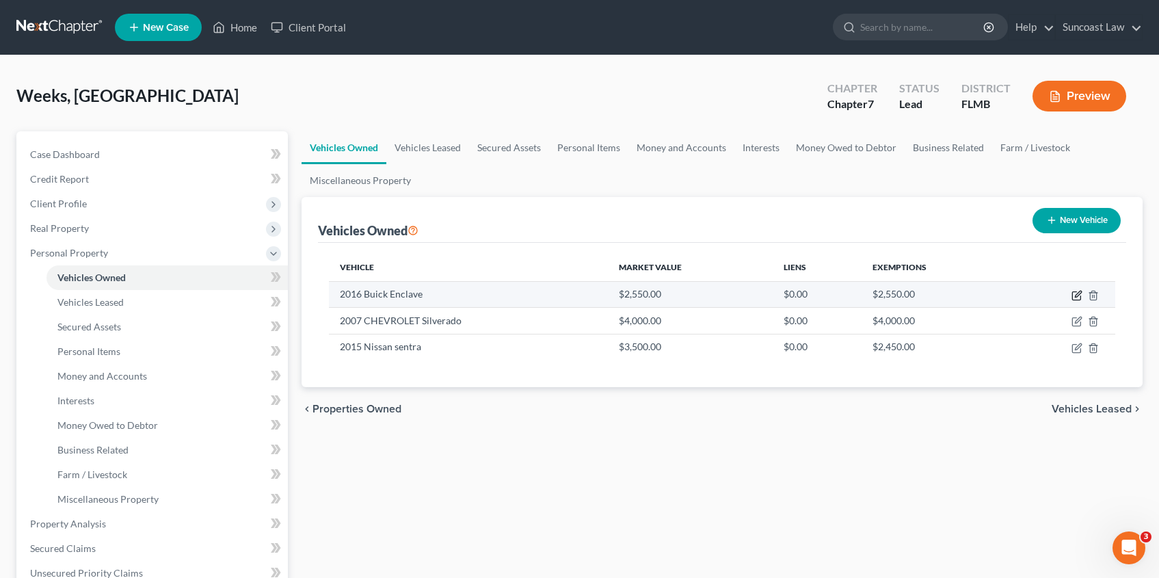
click at [1073, 296] on icon "button" at bounding box center [1076, 295] width 11 height 11
select select "0"
select select "10"
select select "3"
select select "0"
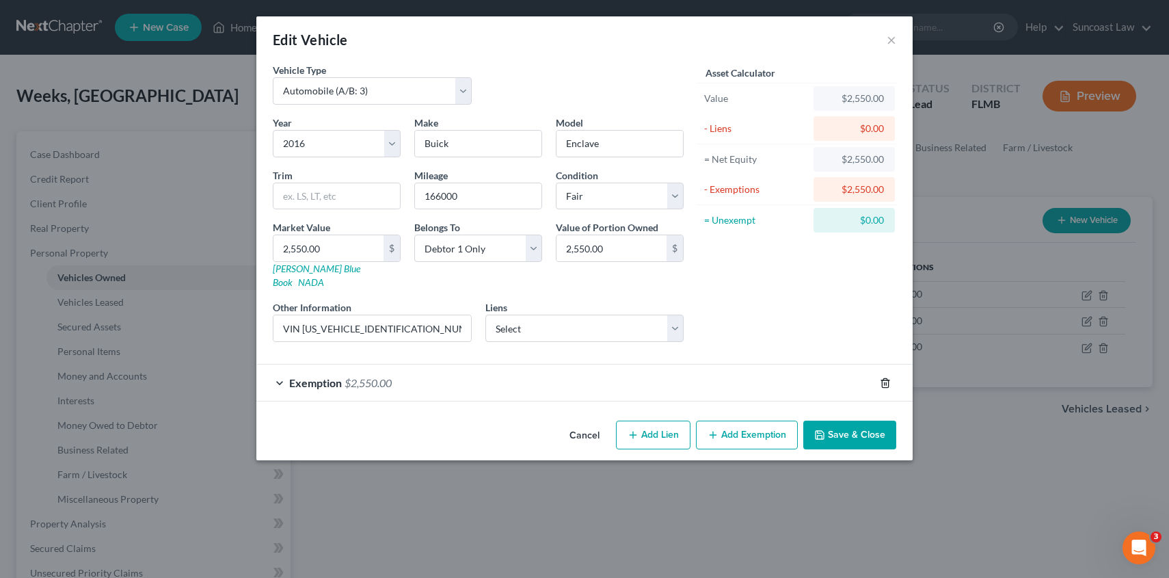
click at [885, 377] on icon "button" at bounding box center [885, 382] width 11 height 11
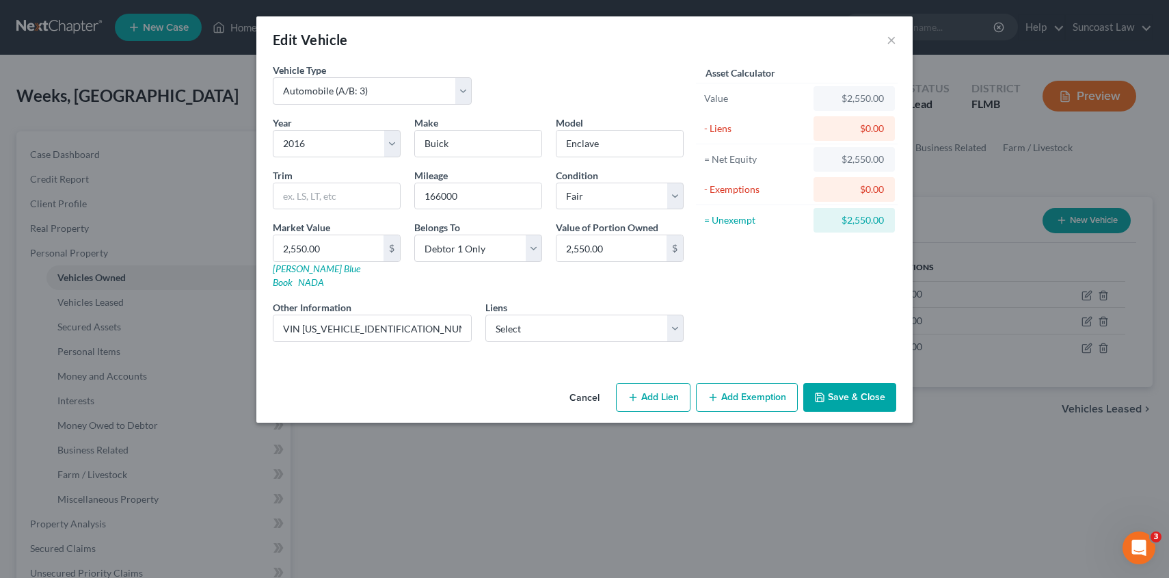
click at [660, 392] on button "Add Lien" at bounding box center [653, 397] width 75 height 29
select select "0"
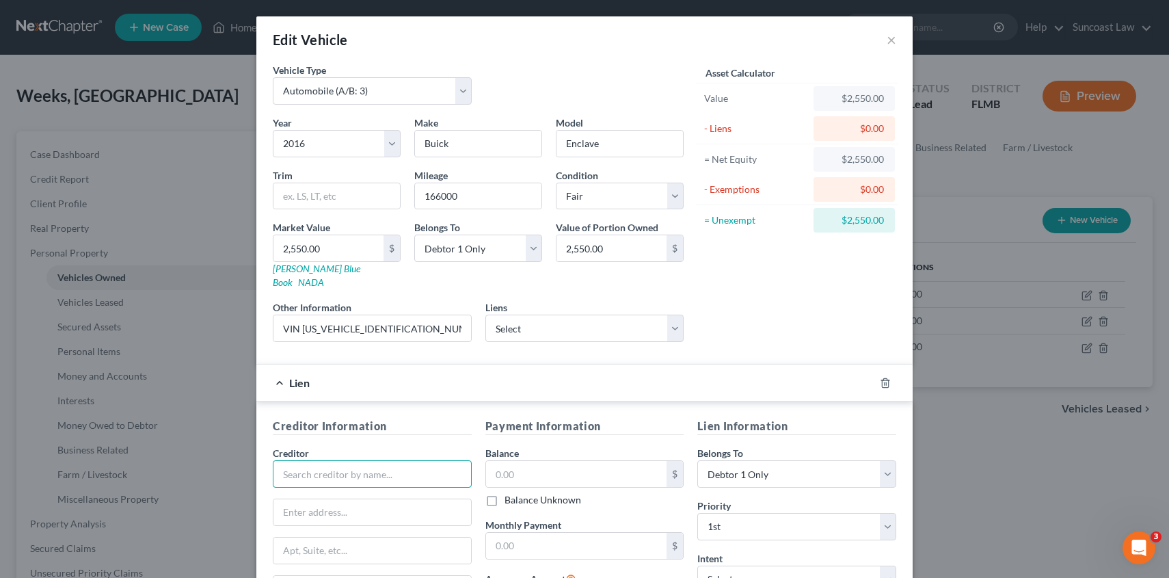
click at [364, 463] on input "text" at bounding box center [372, 473] width 199 height 27
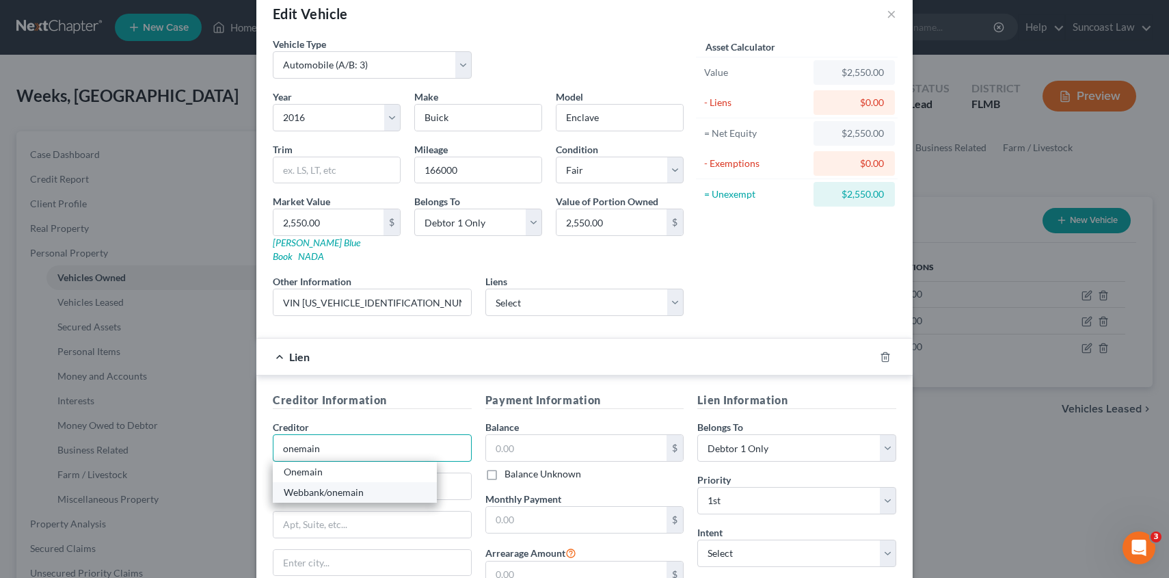
scroll to position [46, 0]
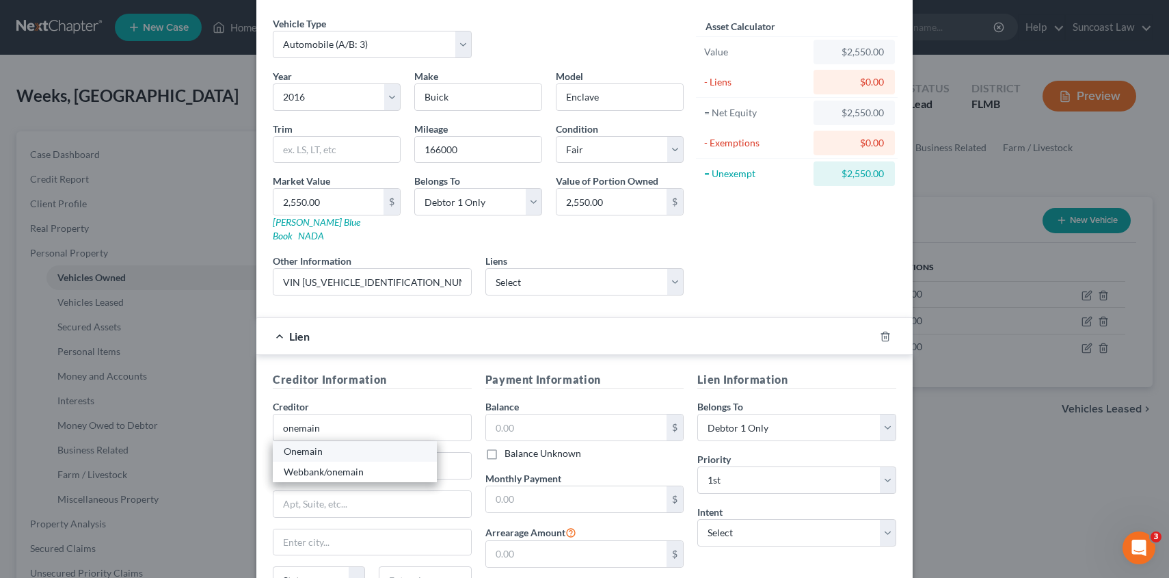
click at [348, 444] on div "Onemain" at bounding box center [355, 451] width 142 height 14
type input "Onemain"
type input "PO Box 3251"
type input "Attn Bankruptcy"
type input "[GEOGRAPHIC_DATA]"
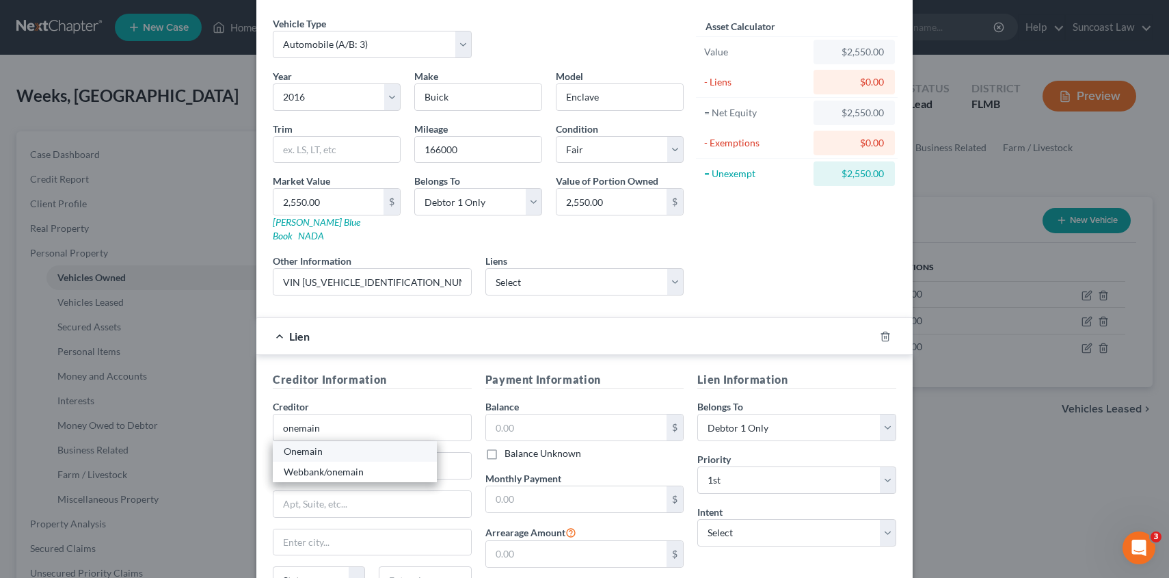
select select "15"
type input "47731"
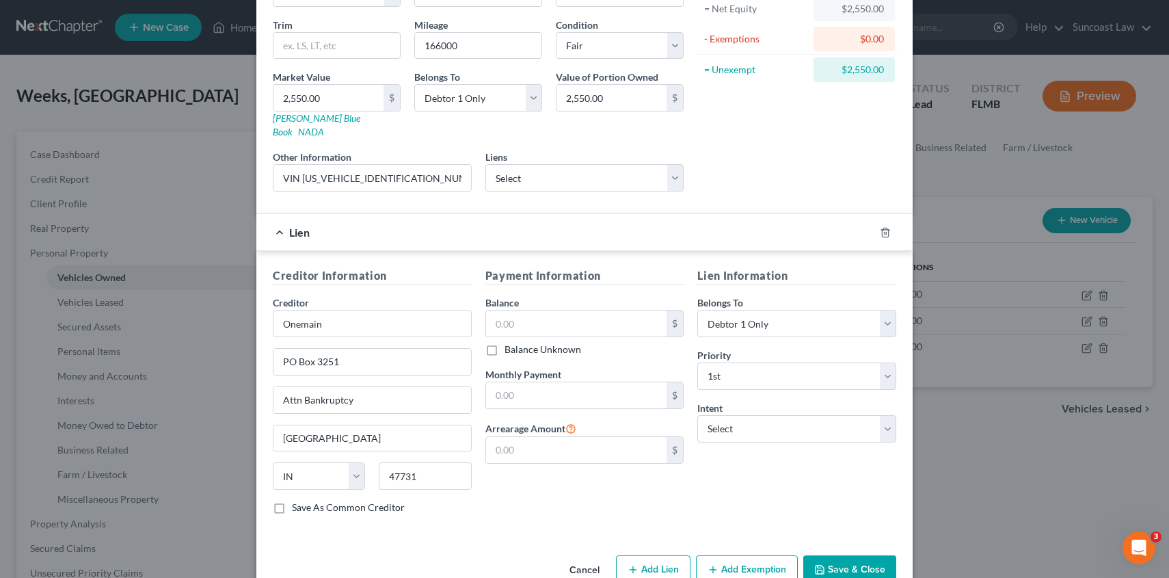
scroll to position [170, 0]
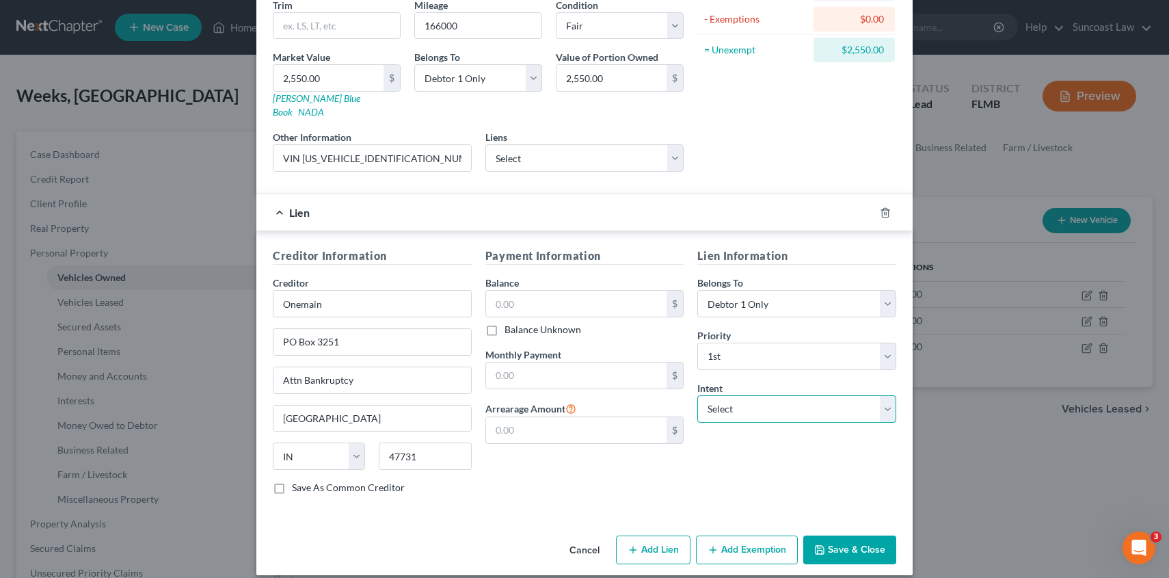
click at [757, 396] on select "Select Surrender Redeem Reaffirm Avoid Other" at bounding box center [796, 408] width 199 height 27
select select "2"
click at [697, 395] on select "Select Surrender Redeem Reaffirm Avoid Other" at bounding box center [796, 408] width 199 height 27
click at [524, 291] on input "text" at bounding box center [576, 304] width 181 height 26
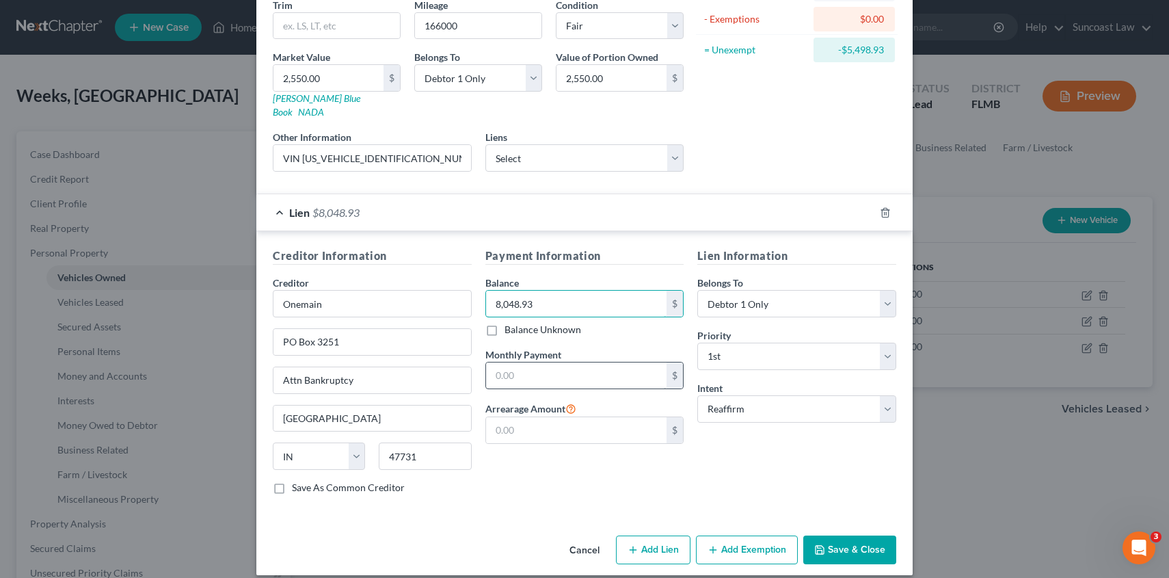
type input "8,048.93"
click at [539, 362] on input "text" at bounding box center [576, 375] width 181 height 26
type input "392.33"
click at [863, 537] on button "Save & Close" at bounding box center [849, 549] width 93 height 29
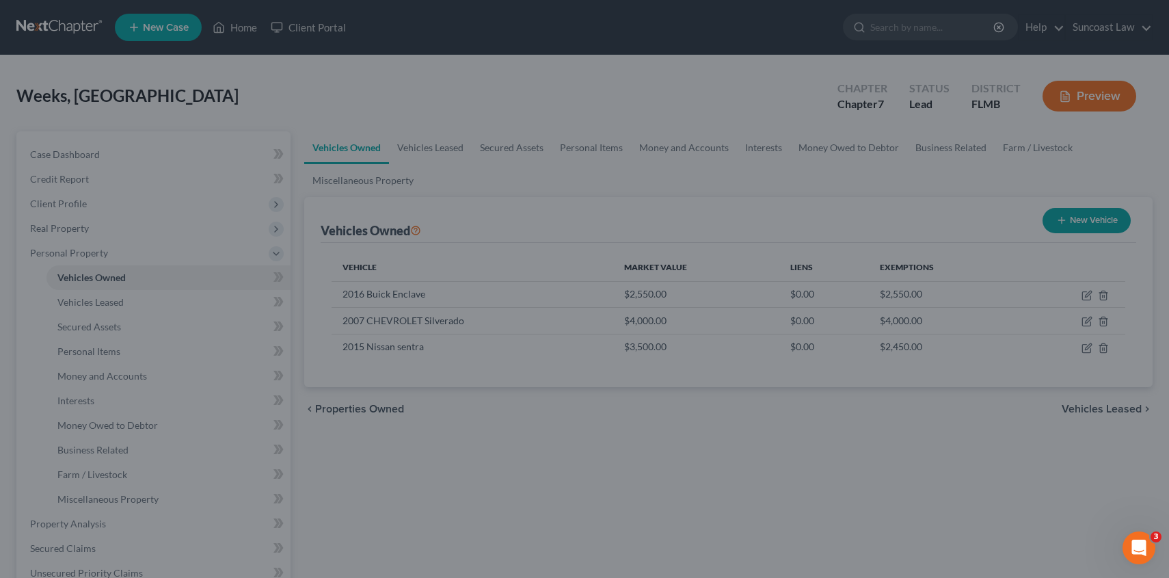
click at [863, 537] on div "Edit Vehicle × Vehicle Type Select Automobile (A/B: 3) Truck (A/B: 3) Trailer (…" at bounding box center [584, 289] width 1169 height 578
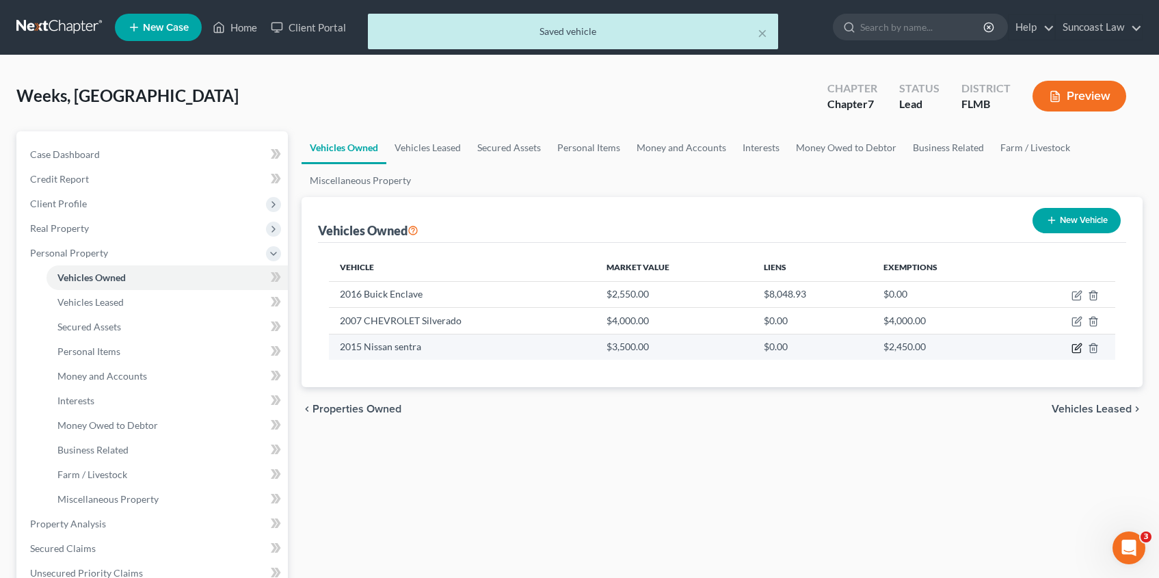
click at [1077, 347] on icon "button" at bounding box center [1076, 347] width 11 height 11
select select "0"
select select "11"
select select "3"
select select "0"
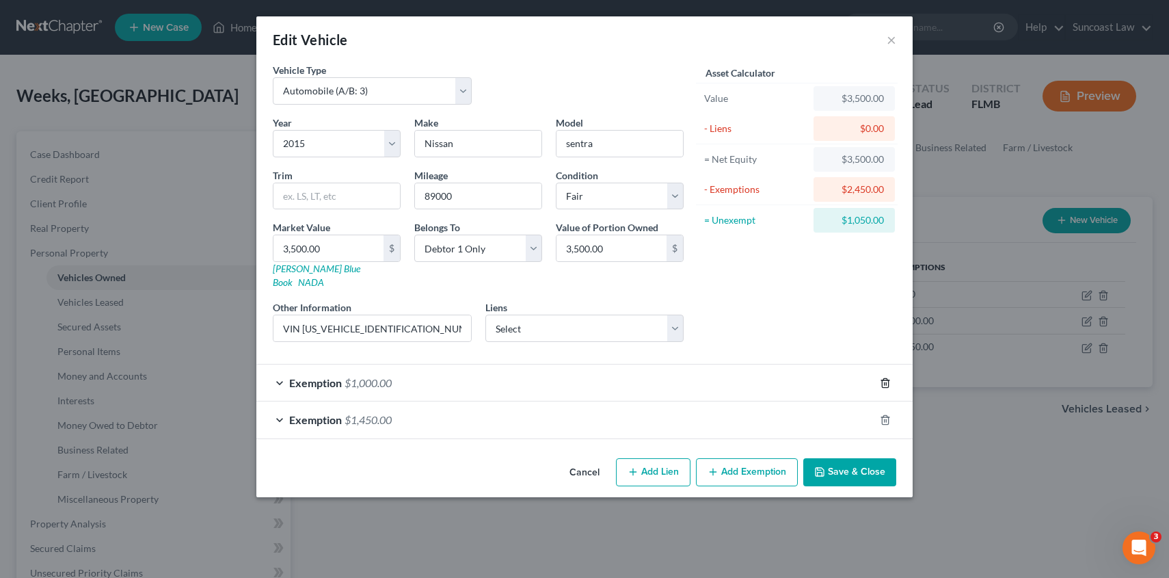
click at [885, 382] on line "button" at bounding box center [885, 383] width 0 height 3
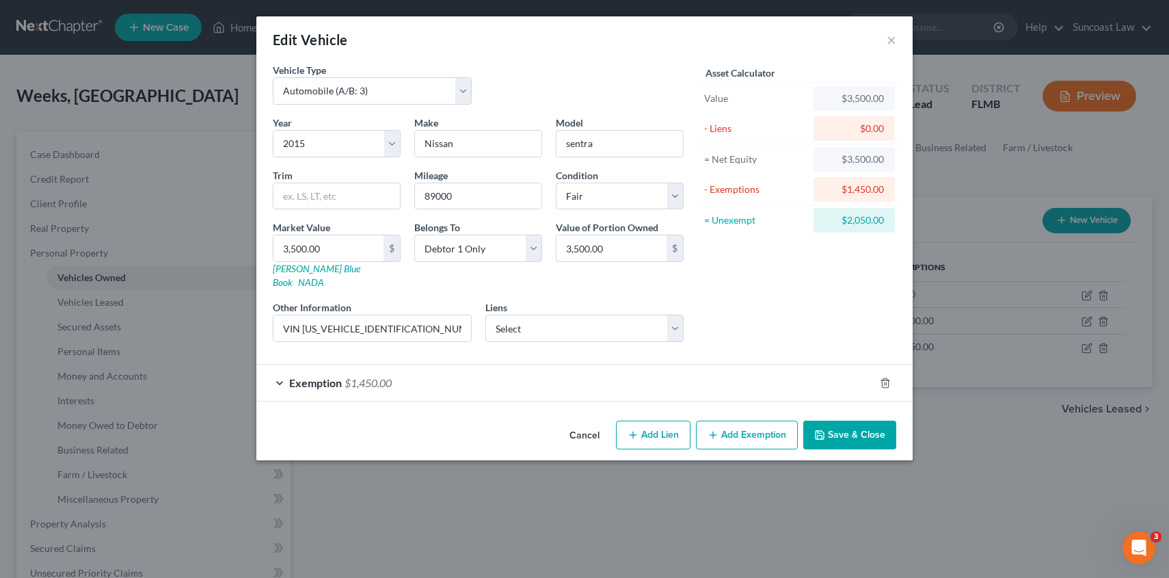
click at [347, 376] on span "$1,450.00" at bounding box center [368, 382] width 47 height 13
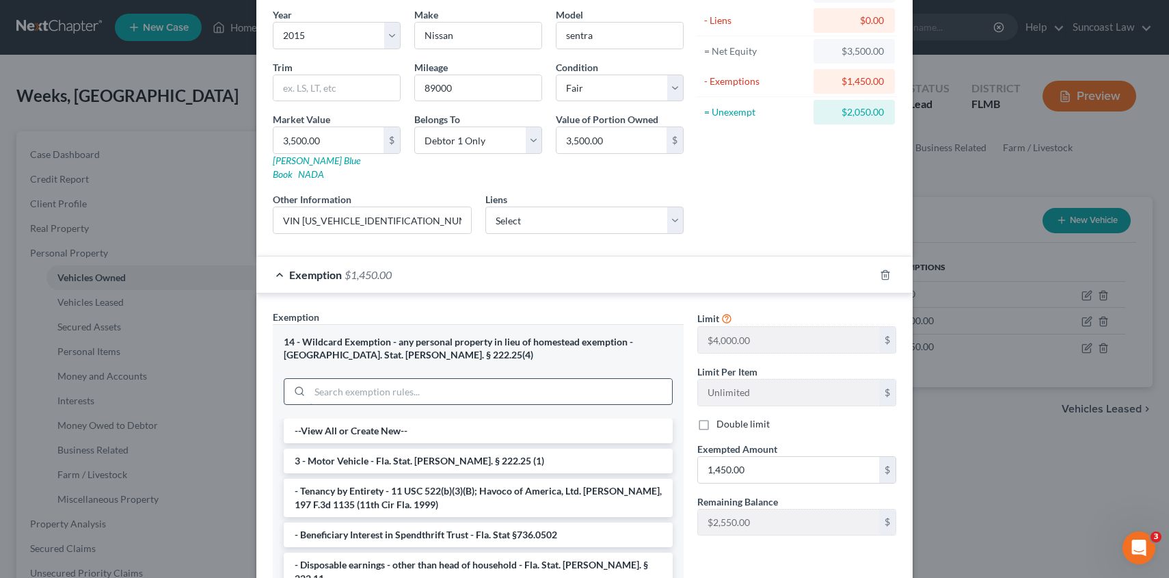
scroll to position [168, 0]
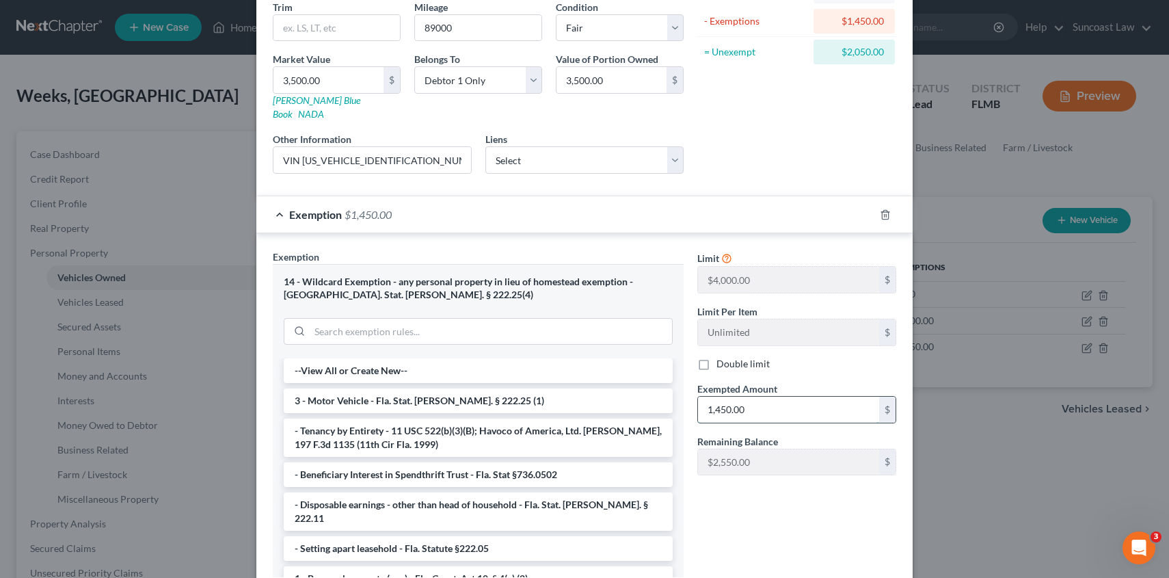
click at [767, 396] on input "1,450.00" at bounding box center [788, 409] width 181 height 26
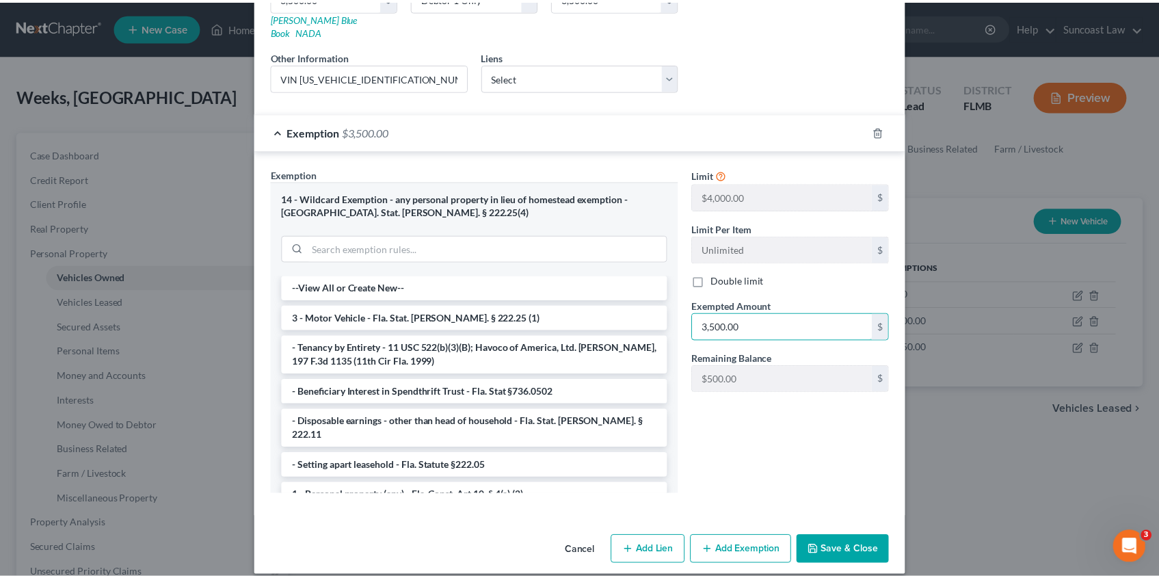
scroll to position [252, 0]
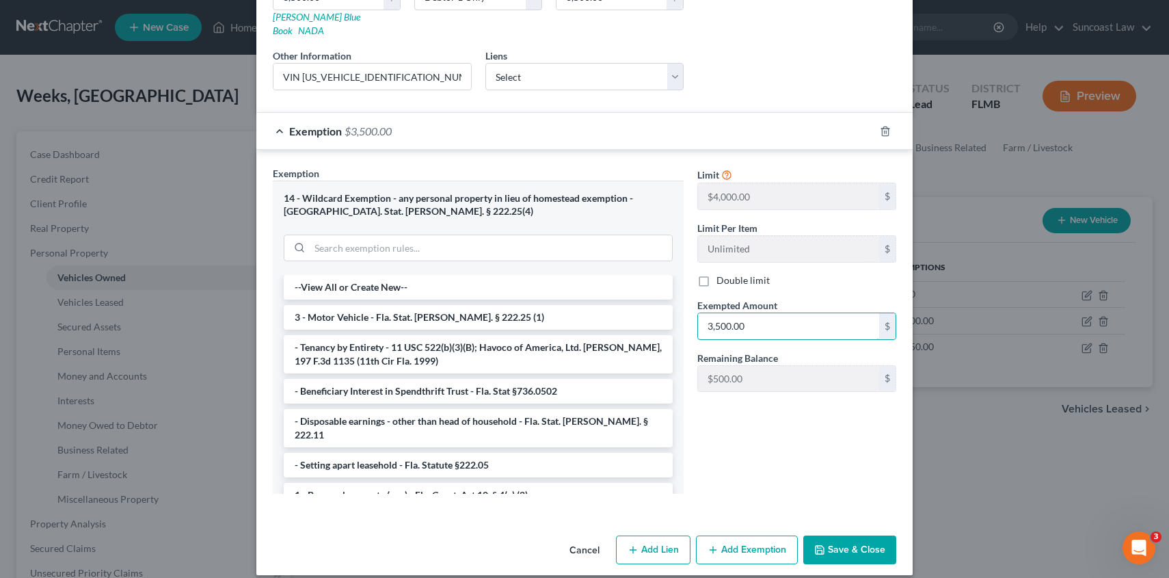
type input "3,500.00"
click at [834, 535] on button "Save & Close" at bounding box center [849, 549] width 93 height 29
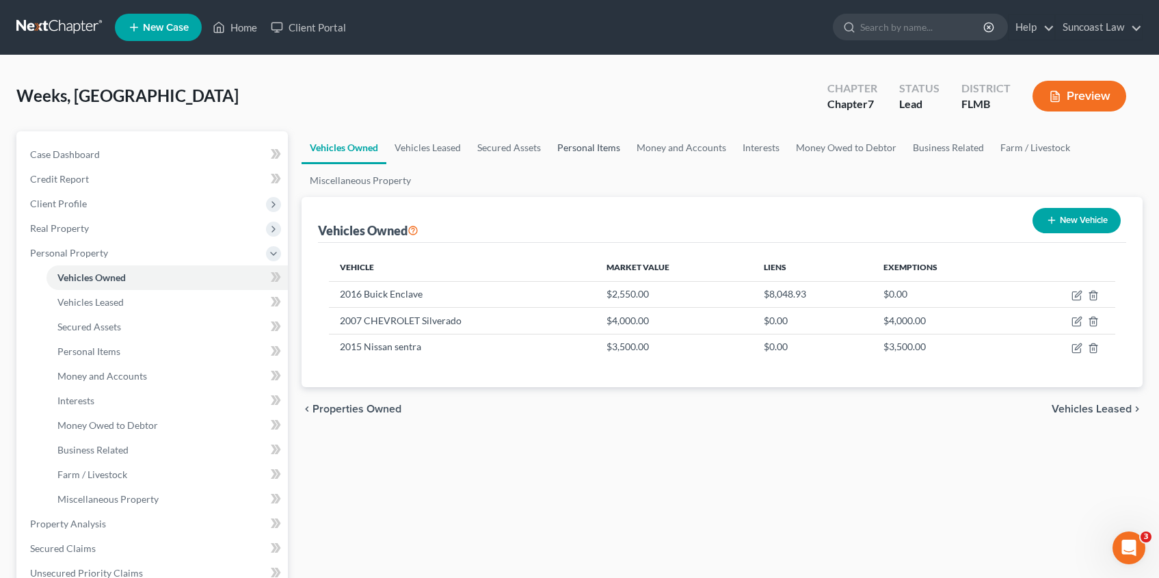
click at [588, 148] on link "Personal Items" at bounding box center [588, 147] width 79 height 33
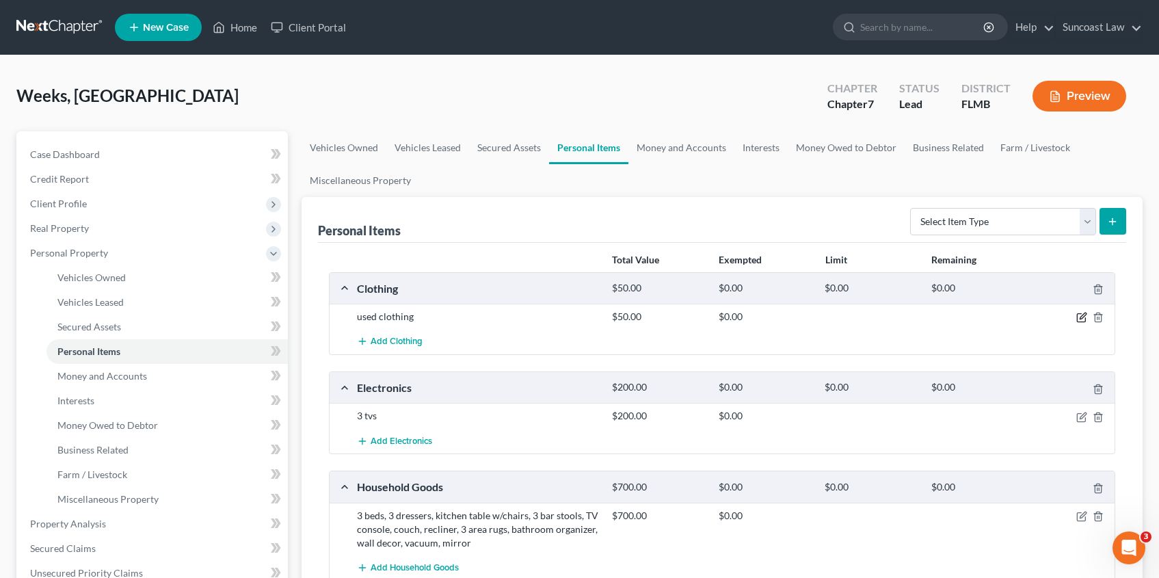
click at [1078, 319] on icon "button" at bounding box center [1081, 317] width 11 height 11
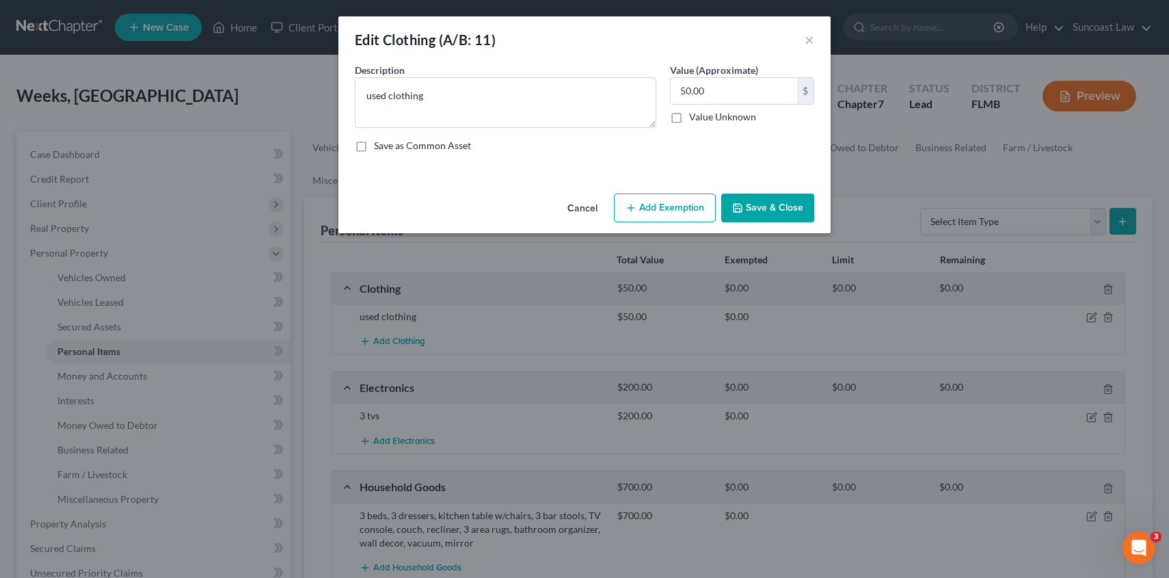
click at [675, 218] on button "Add Exemption" at bounding box center [665, 207] width 102 height 29
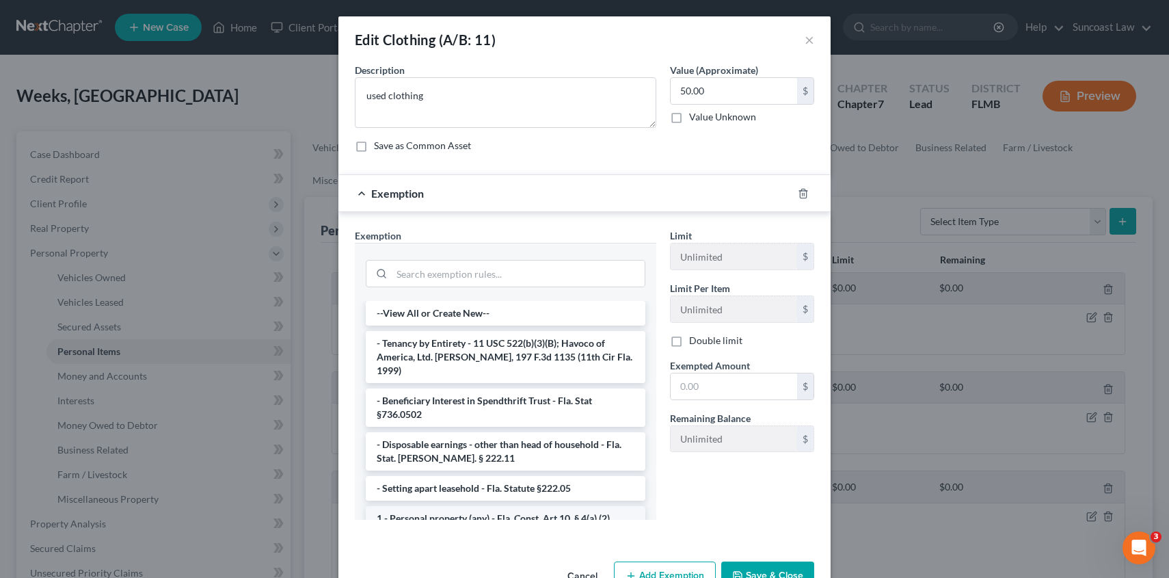
click at [541, 509] on li "1 - Personal property (any) - Fla. Const. Art.10, § 4(a) (2)" at bounding box center [506, 518] width 280 height 25
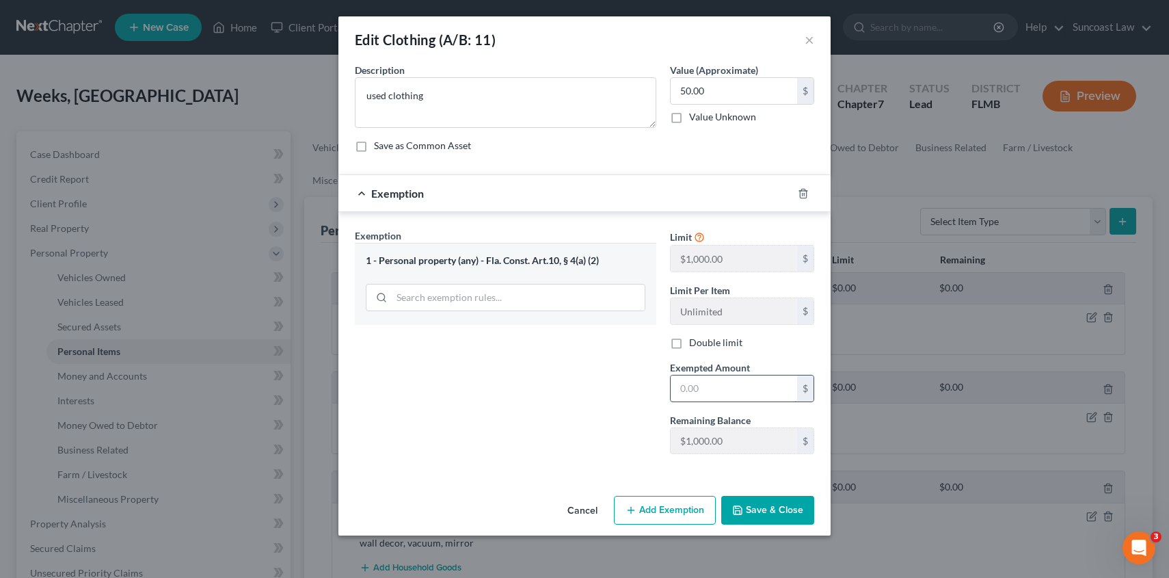
click at [740, 388] on input "text" at bounding box center [734, 388] width 126 height 26
type input "50.00"
click at [770, 502] on button "Save & Close" at bounding box center [767, 510] width 93 height 29
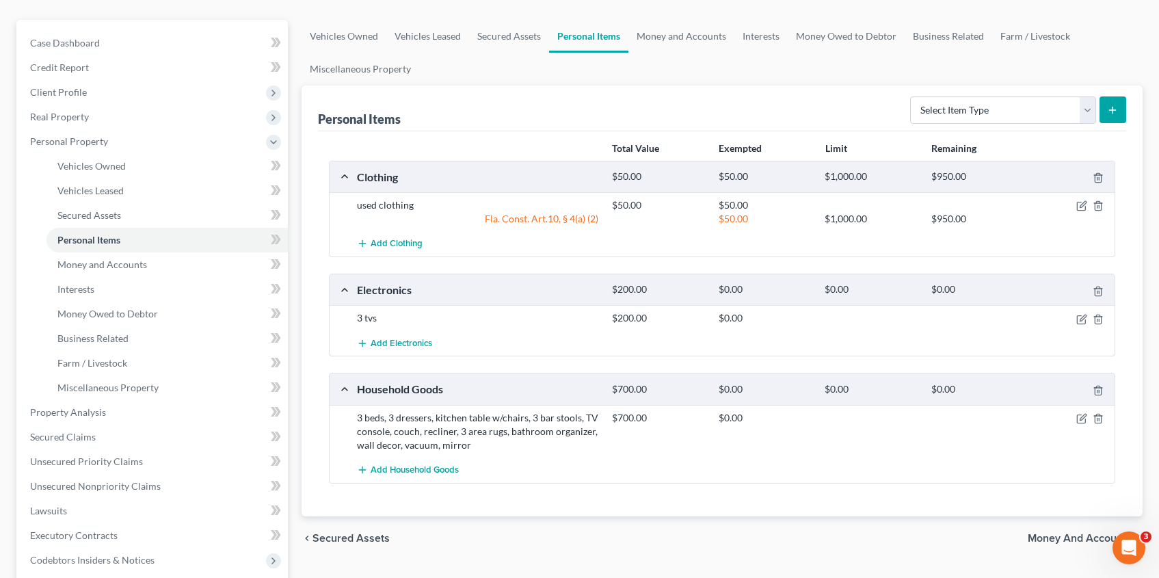
scroll to position [113, 0]
click at [1081, 318] on icon "button" at bounding box center [1082, 315] width 6 height 6
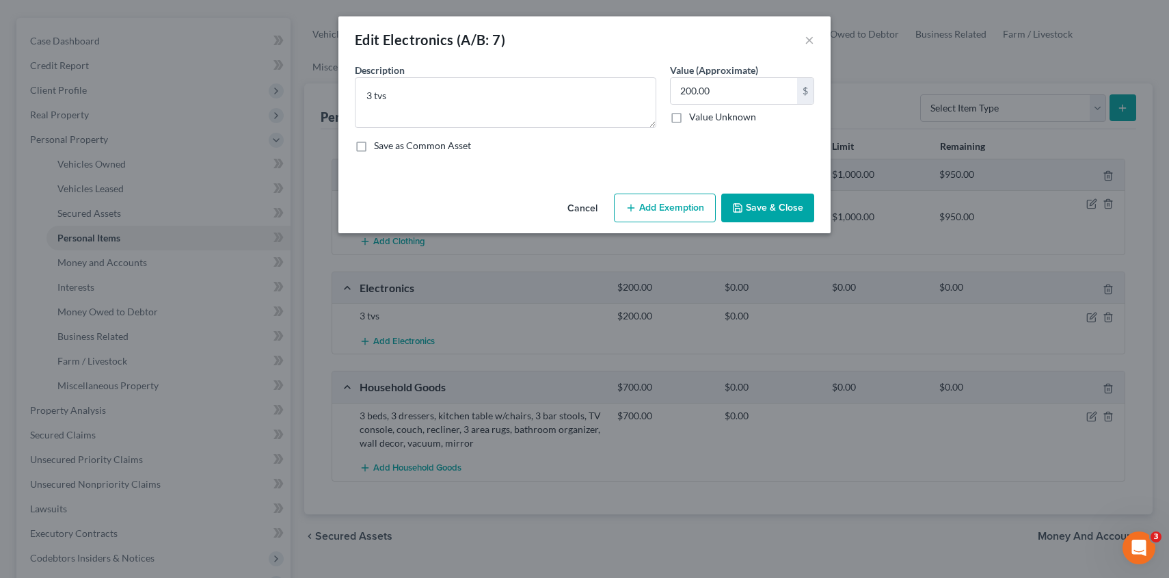
click at [683, 204] on button "Add Exemption" at bounding box center [665, 207] width 102 height 29
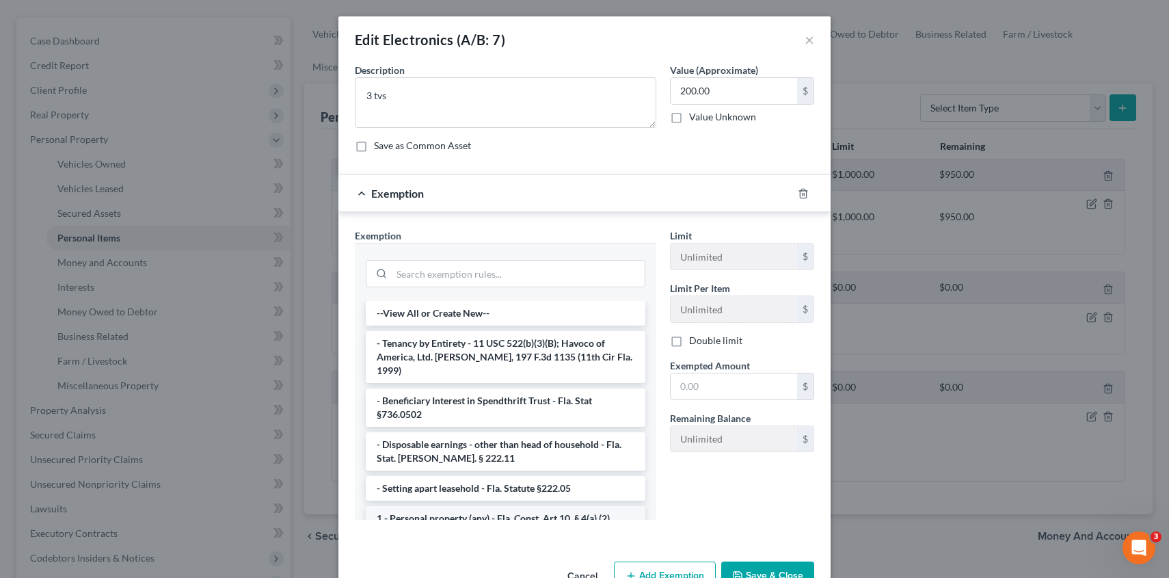
click at [515, 506] on li "1 - Personal property (any) - Fla. Const. Art.10, § 4(a) (2)" at bounding box center [506, 518] width 280 height 25
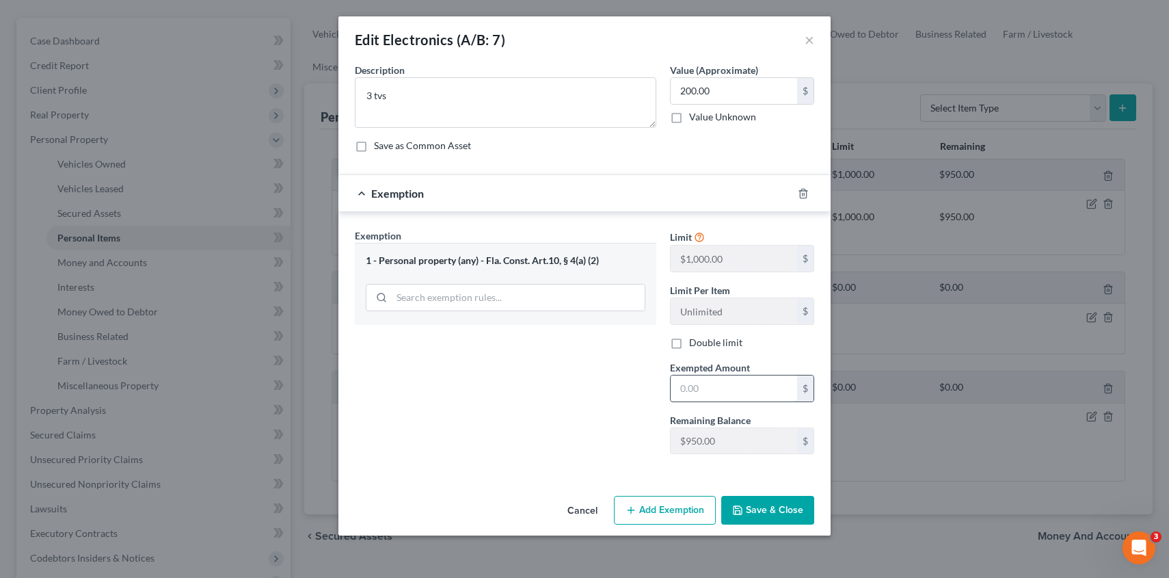
click at [757, 397] on input "text" at bounding box center [734, 388] width 126 height 26
type input "200.00"
click at [785, 509] on button "Save & Close" at bounding box center [767, 510] width 93 height 29
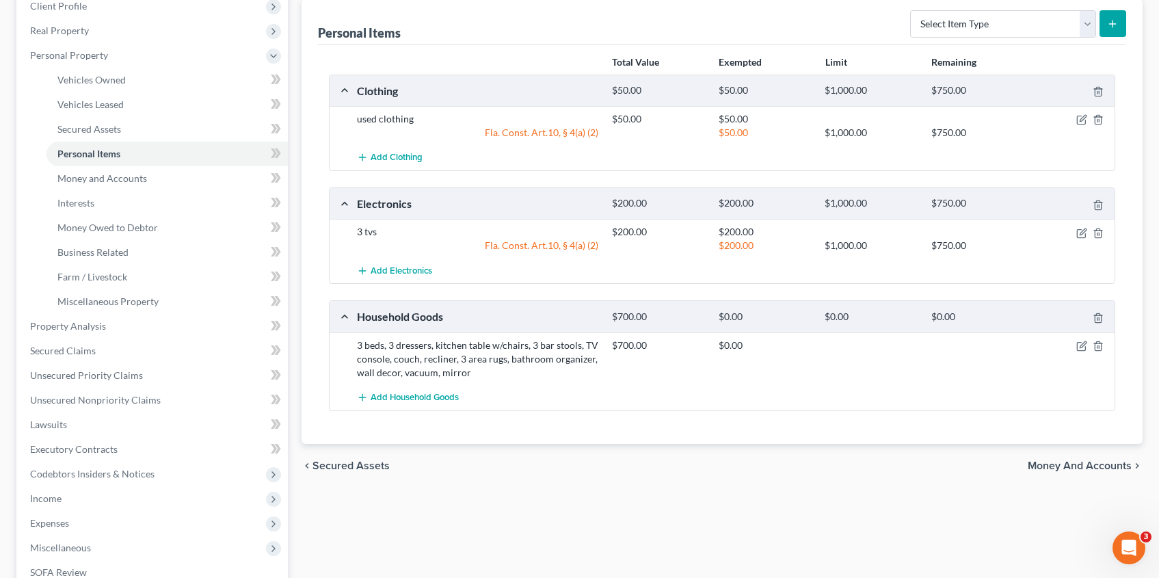
scroll to position [206, 0]
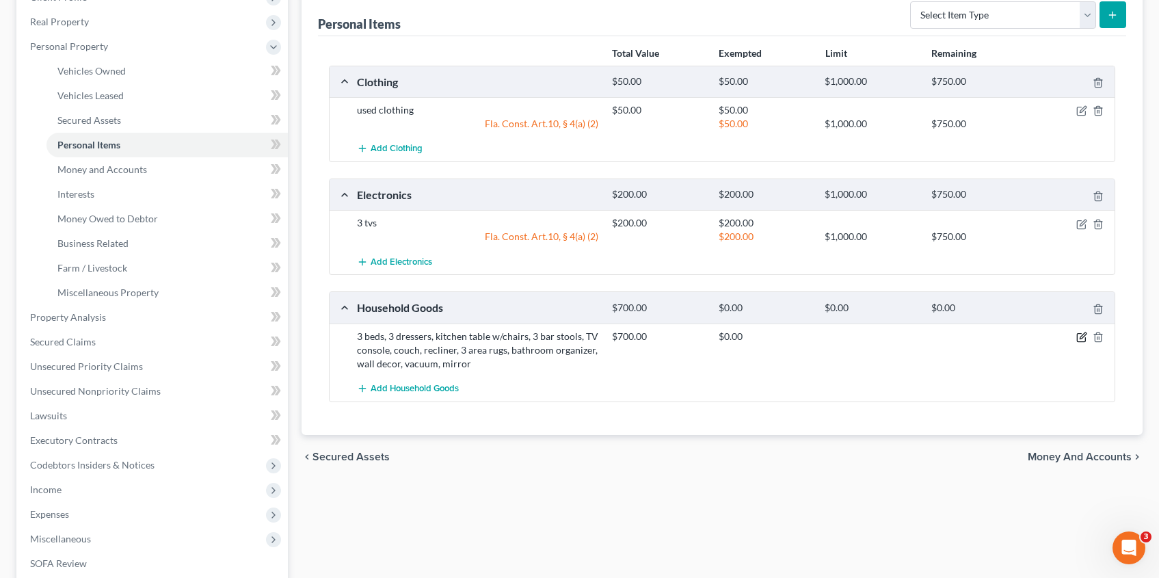
click at [1079, 339] on icon "button" at bounding box center [1081, 337] width 11 height 11
click at [1082, 337] on body "Home New Case Client Portal Suncoast Law [EMAIL_ADDRESS][DOMAIN_NAME] My Accoun…" at bounding box center [579, 280] width 1159 height 973
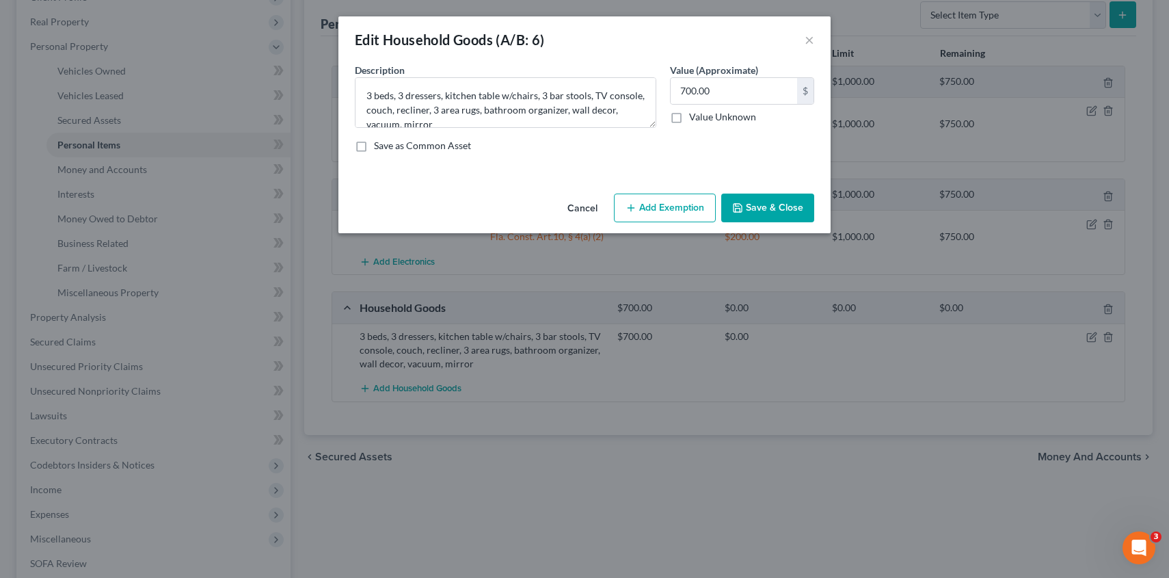
click at [683, 213] on button "Add Exemption" at bounding box center [665, 207] width 102 height 29
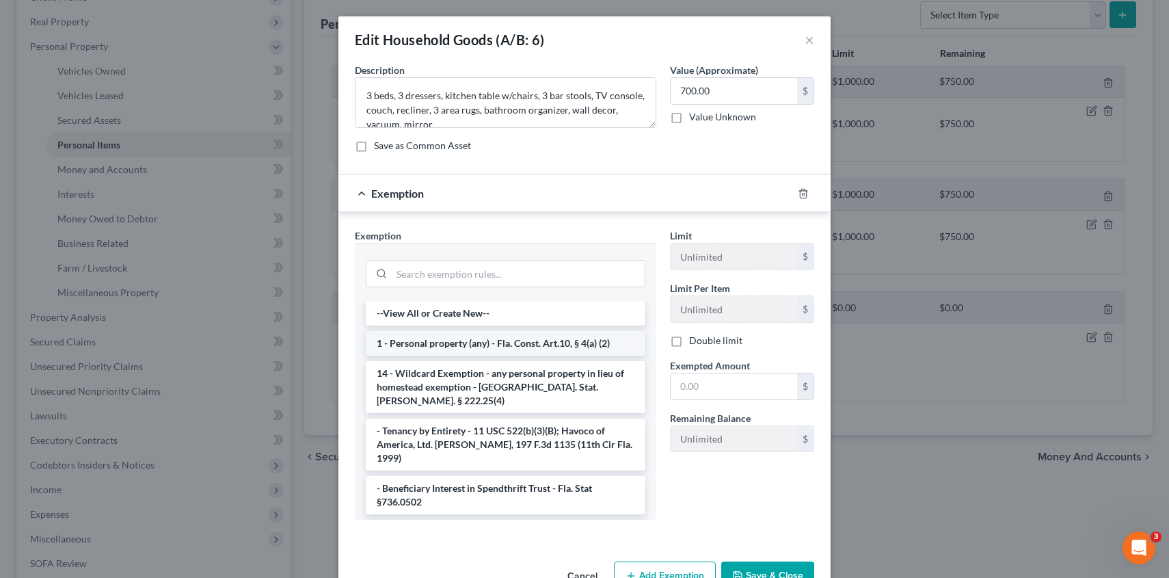
click at [498, 344] on li "1 - Personal property (any) - Fla. Const. Art.10, § 4(a) (2)" at bounding box center [506, 343] width 280 height 25
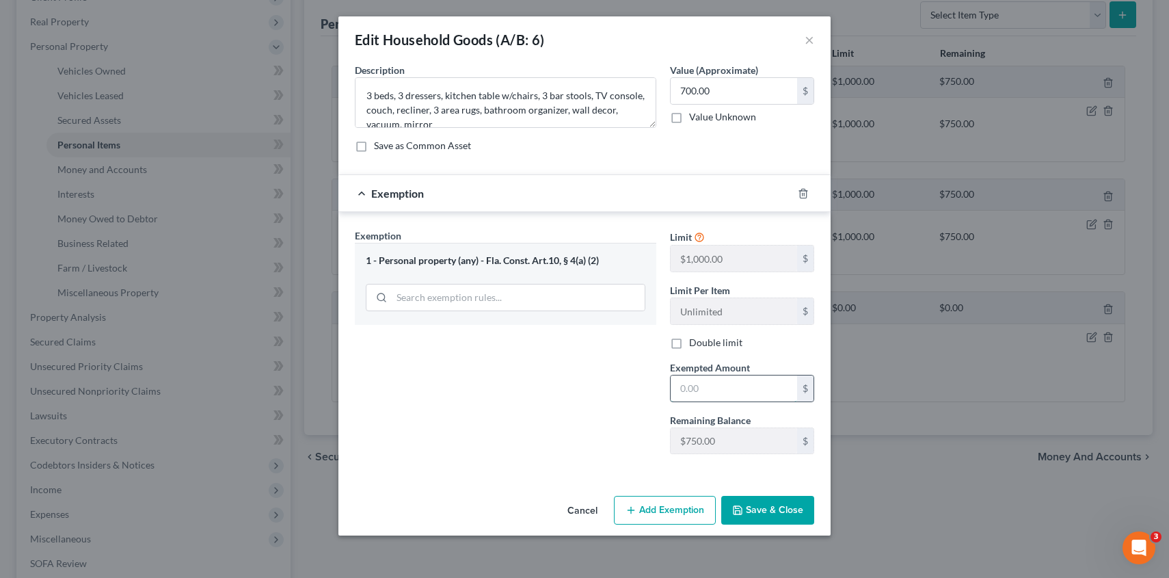
click at [718, 392] on input "text" at bounding box center [734, 388] width 126 height 26
type input "700.00"
click at [764, 515] on button "Save & Close" at bounding box center [767, 510] width 93 height 29
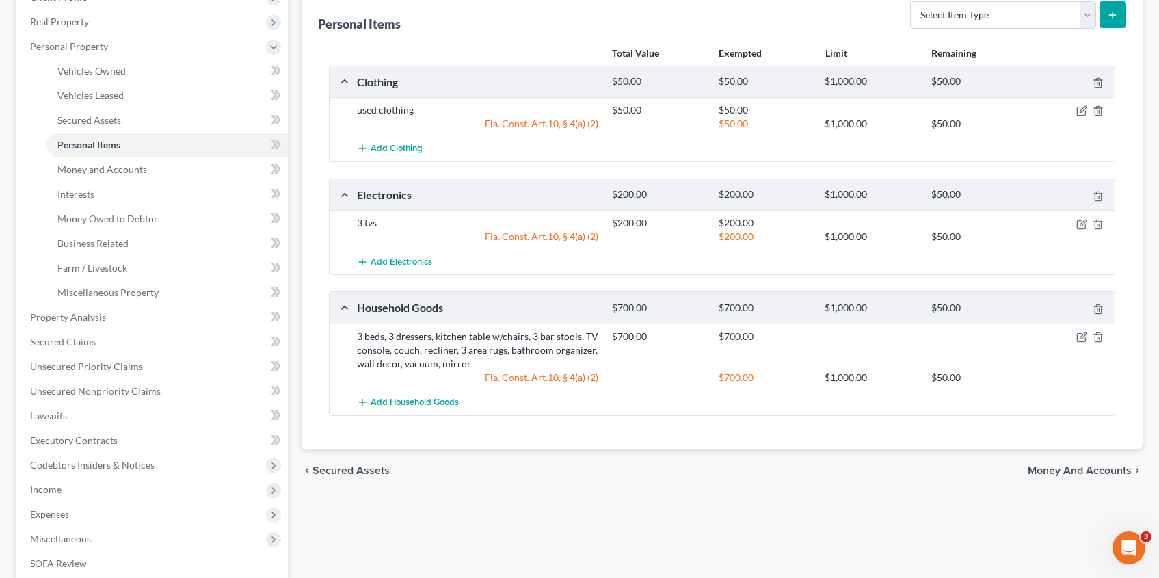
click at [1079, 471] on span "Money and Accounts" at bounding box center [1079, 470] width 104 height 11
click at [1079, 471] on div "Vehicles Owned Vehicles Leased Secured Assets Personal Items Money and Accounts…" at bounding box center [722, 320] width 854 height 790
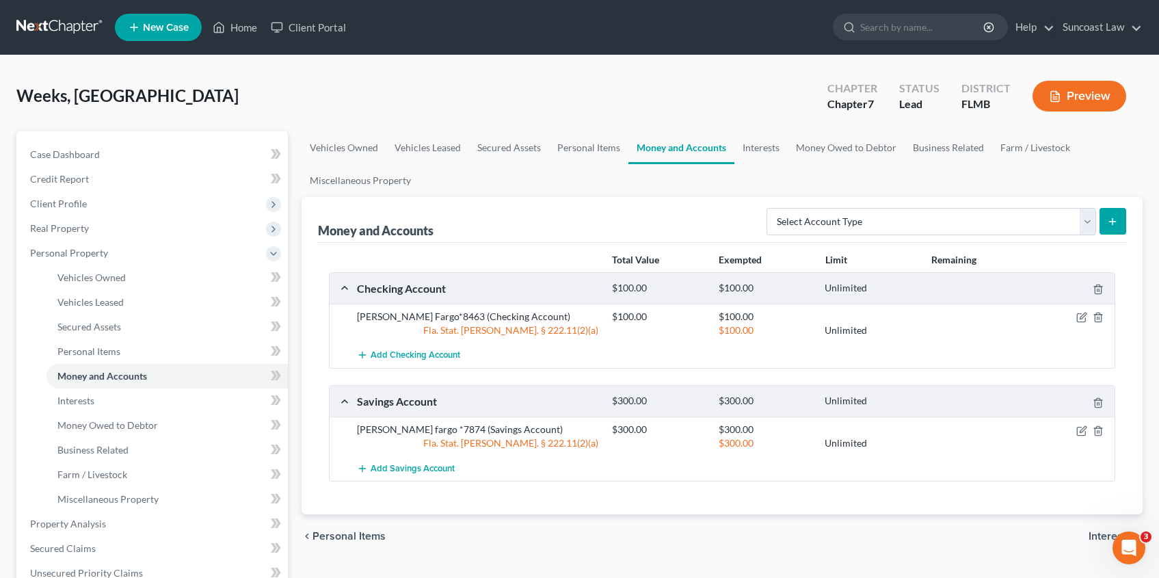
click at [1100, 538] on span "Interests" at bounding box center [1109, 535] width 43 height 11
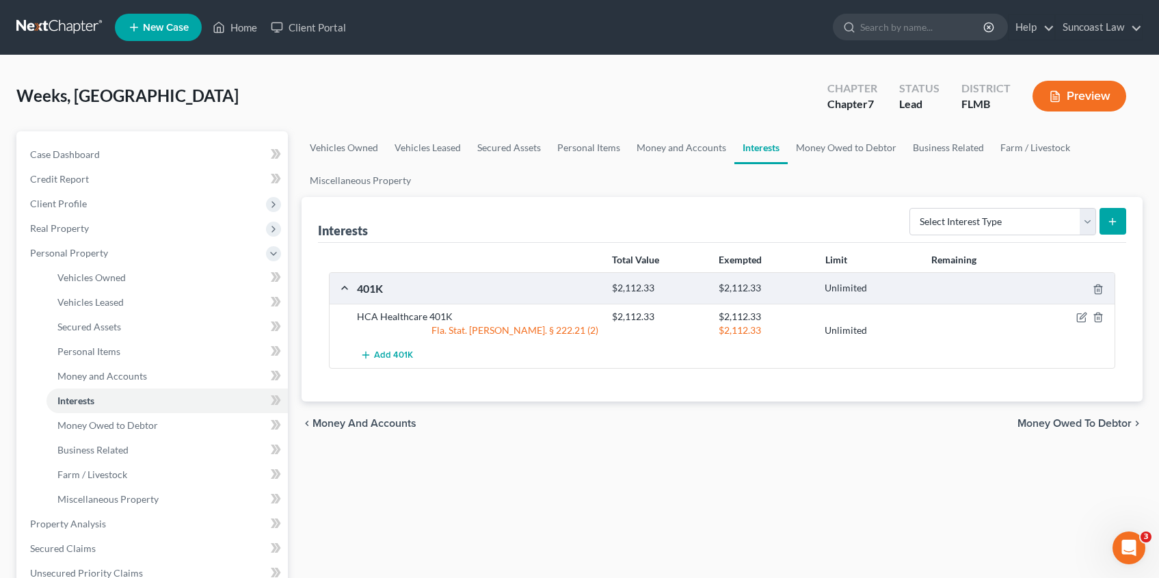
click at [1086, 424] on span "Money Owed to Debtor" at bounding box center [1074, 423] width 114 height 11
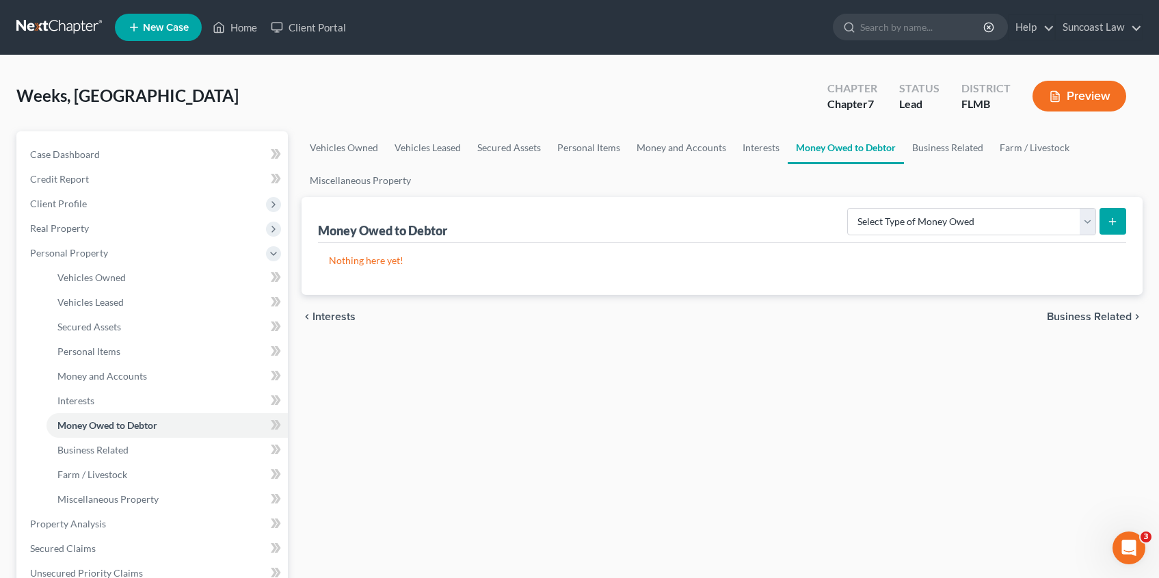
click at [1092, 319] on span "Business Related" at bounding box center [1089, 316] width 85 height 11
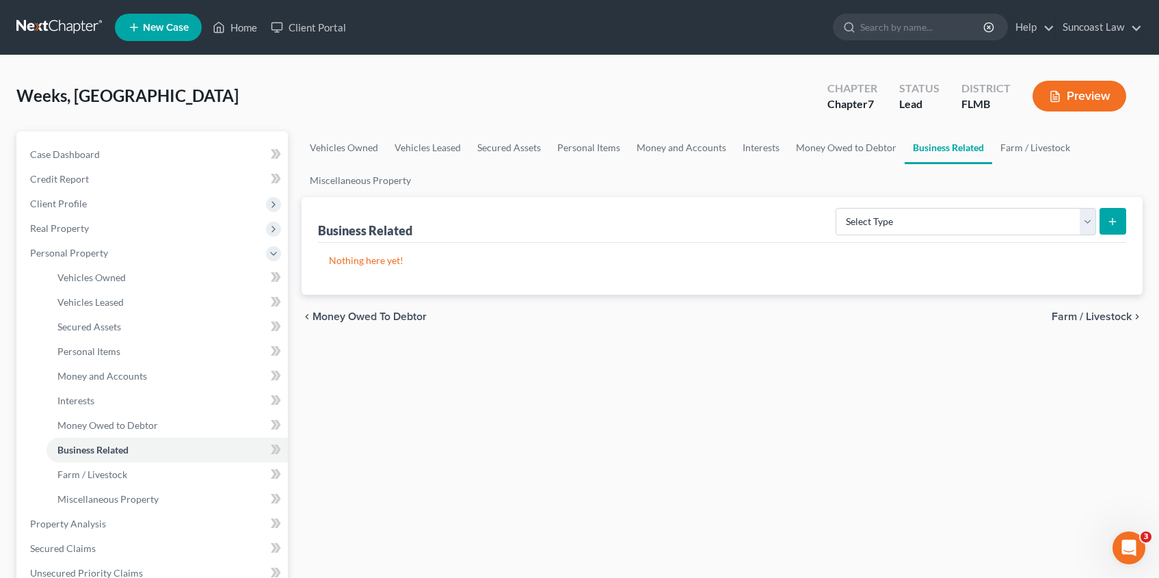
click at [1092, 319] on span "Farm / Livestock" at bounding box center [1091, 316] width 80 height 11
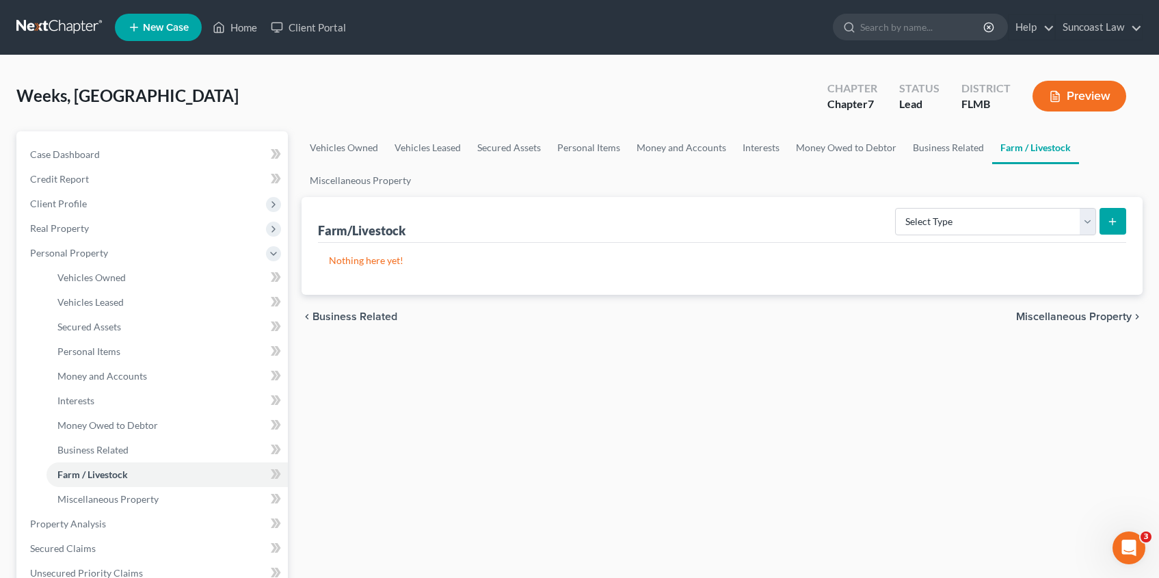
click at [1092, 319] on span "Miscellaneous Property" at bounding box center [1074, 316] width 116 height 11
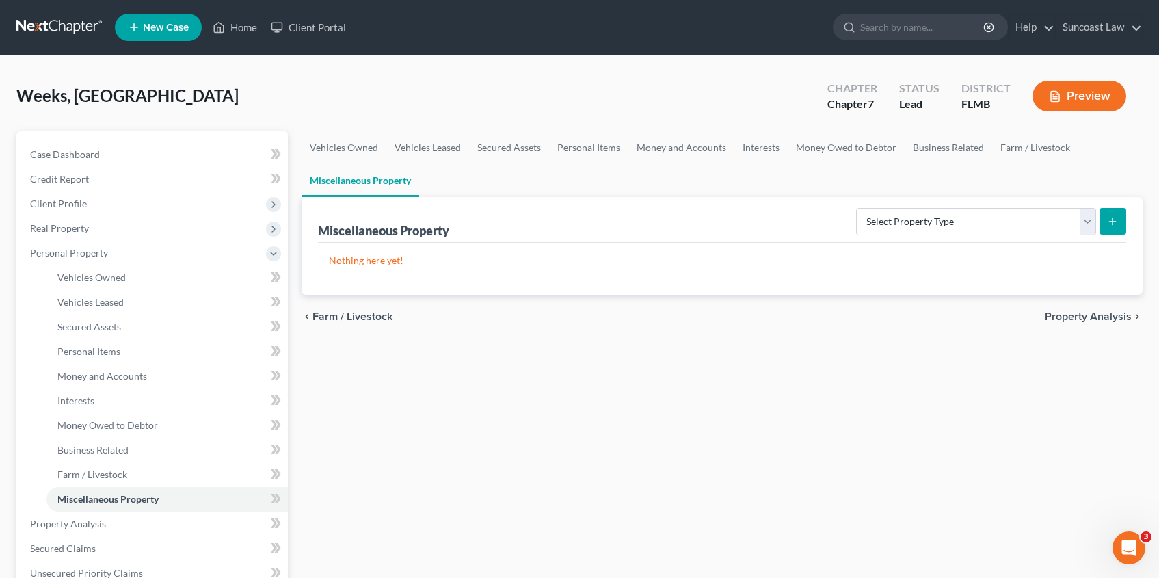
click at [1083, 318] on span "Property Analysis" at bounding box center [1088, 316] width 87 height 11
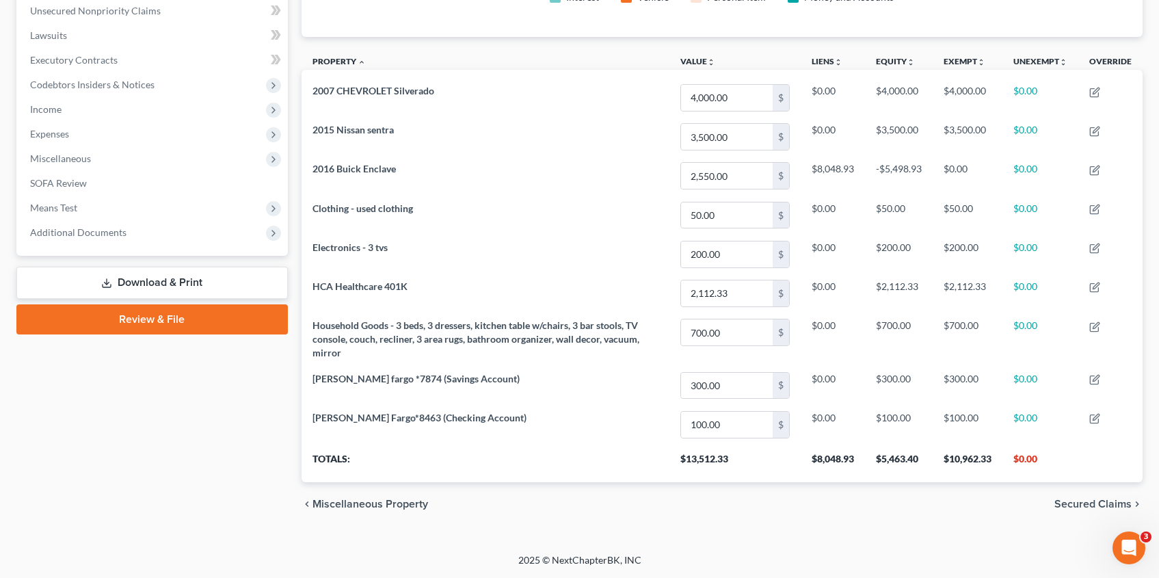
click at [1124, 507] on span "Secured Claims" at bounding box center [1092, 503] width 77 height 11
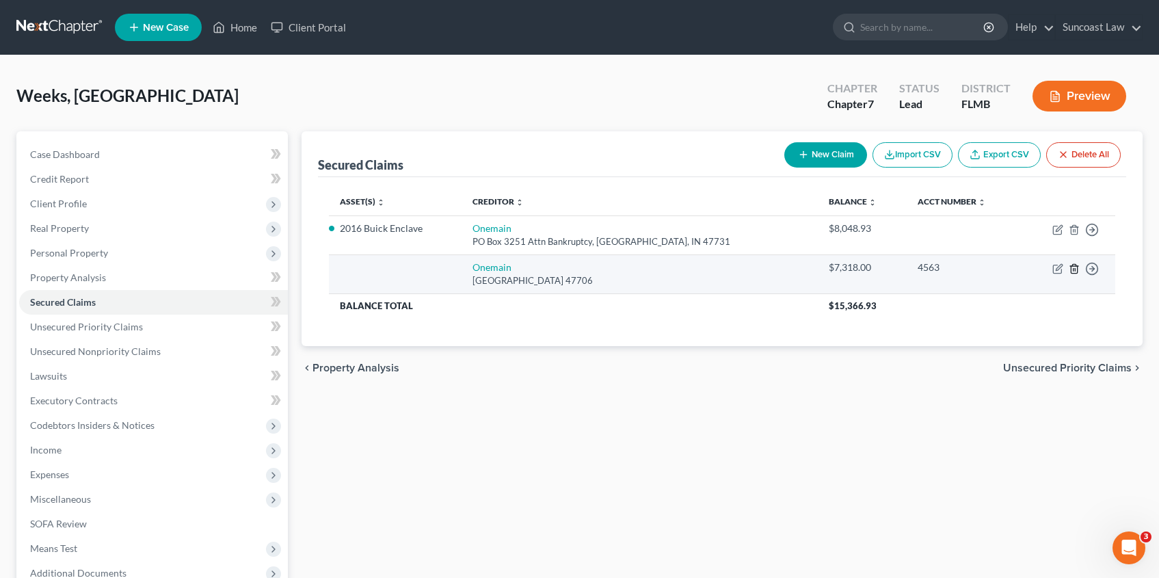
click at [1073, 271] on icon "button" at bounding box center [1073, 268] width 11 height 11
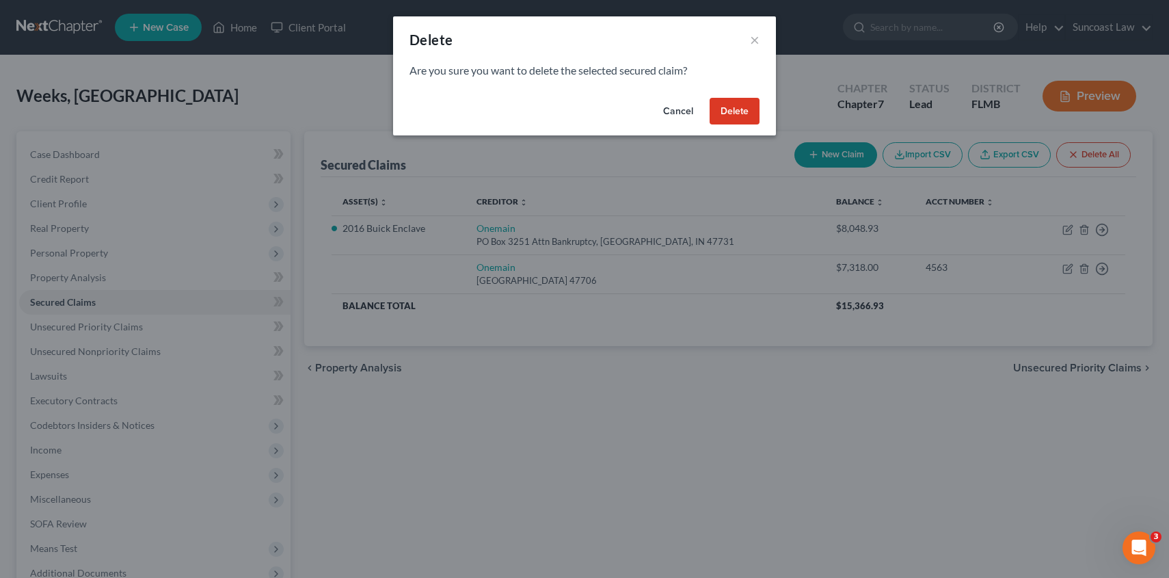
click at [731, 116] on button "Delete" at bounding box center [735, 111] width 50 height 27
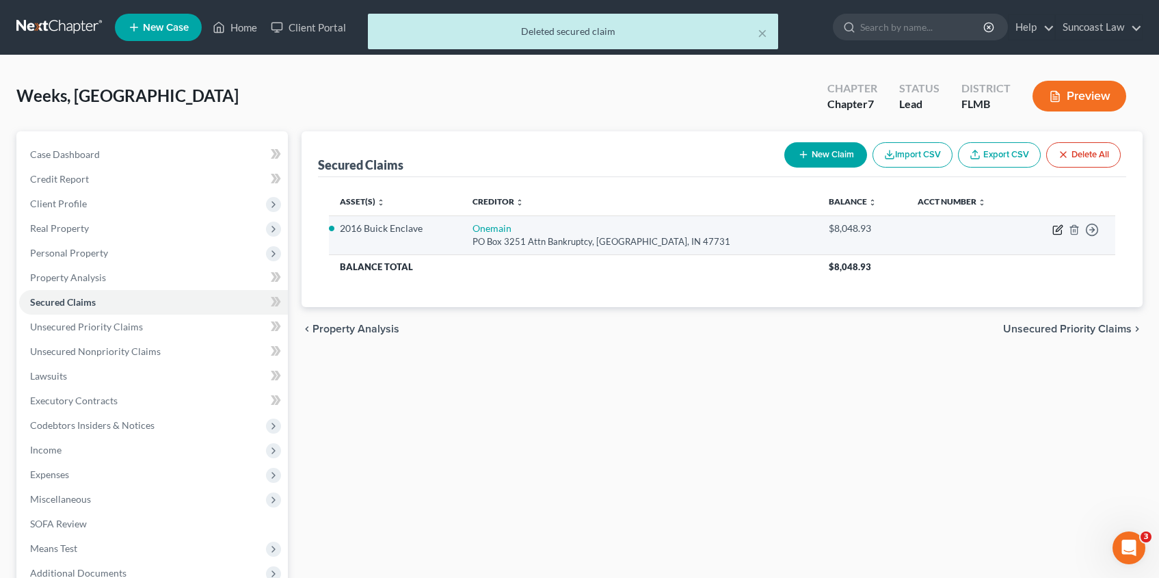
click at [1058, 231] on icon "button" at bounding box center [1057, 229] width 11 height 11
select select "15"
select select "2"
select select "0"
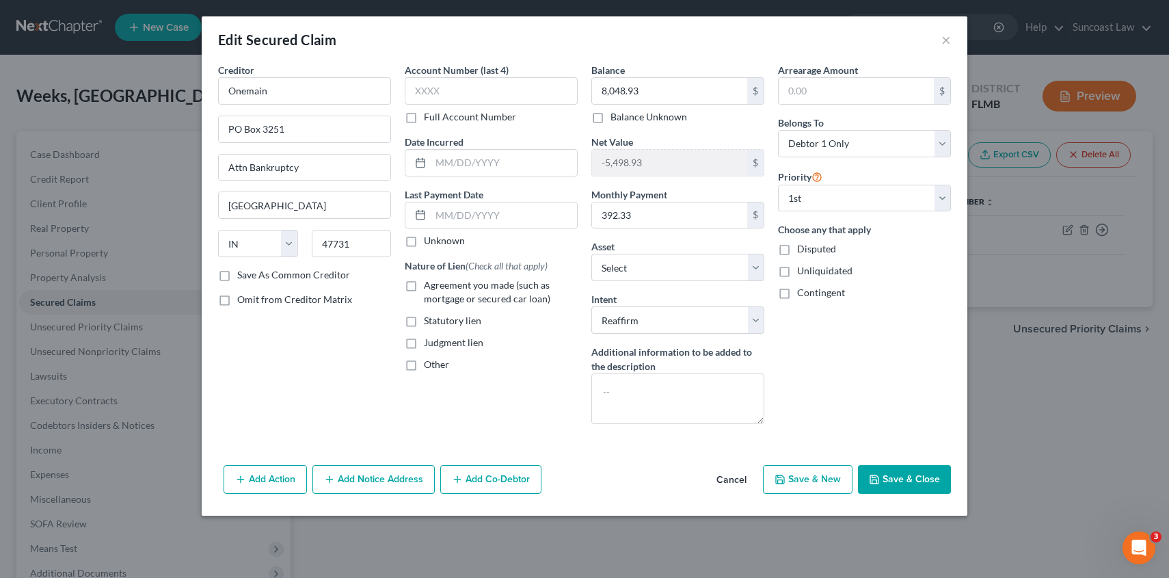
click at [424, 286] on label "Agreement you made (such as mortgage or secured car loan)" at bounding box center [501, 291] width 154 height 27
click at [429, 286] on input "Agreement you made (such as mortgage or secured car loan)" at bounding box center [433, 282] width 9 height 9
checkbox input "true"
click at [906, 478] on button "Save & Close" at bounding box center [904, 479] width 93 height 29
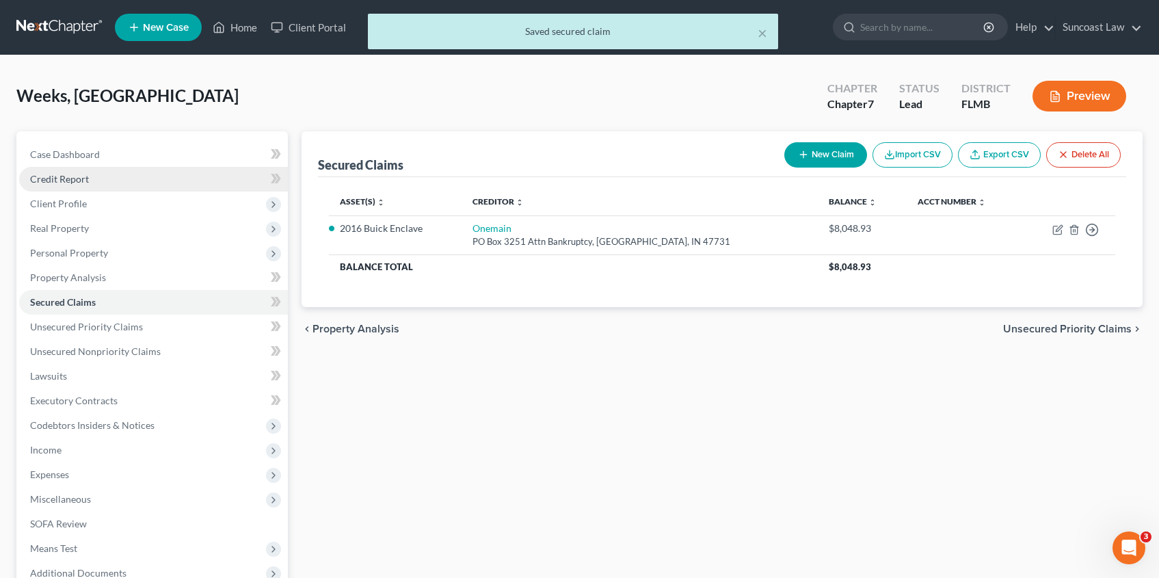
click at [112, 179] on link "Credit Report" at bounding box center [153, 179] width 269 height 25
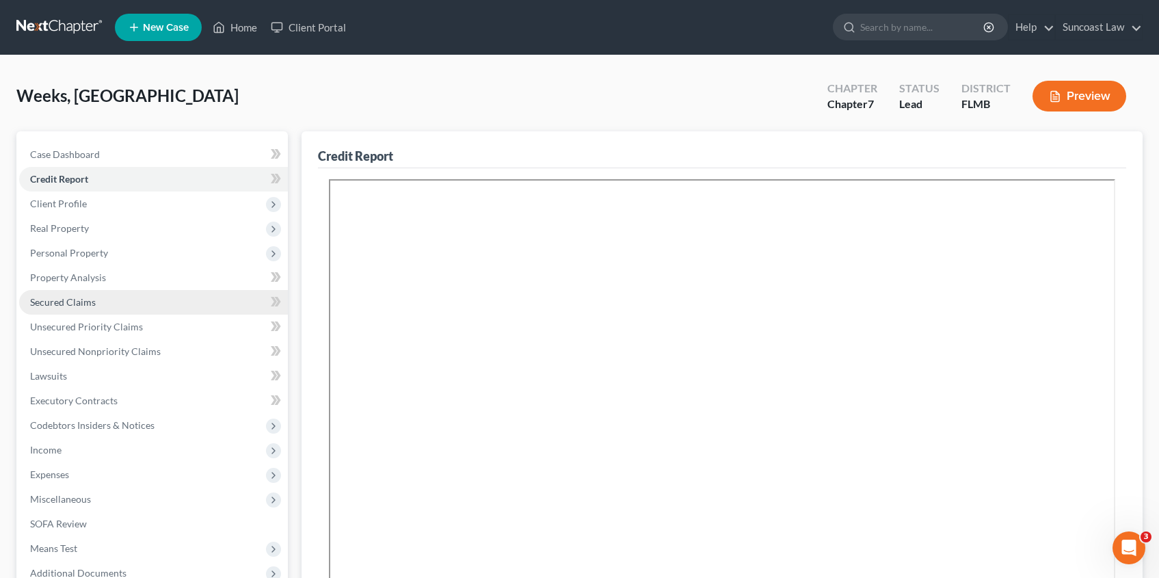
click at [85, 309] on link "Secured Claims" at bounding box center [153, 302] width 269 height 25
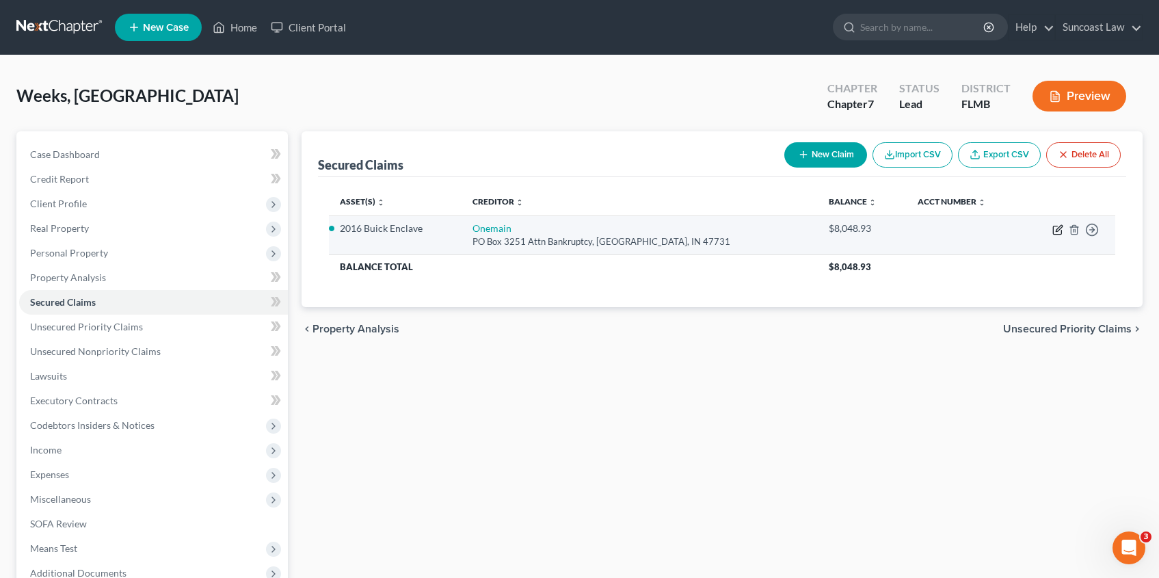
click at [1057, 231] on icon "button" at bounding box center [1057, 229] width 11 height 11
select select "15"
select select "2"
select select "0"
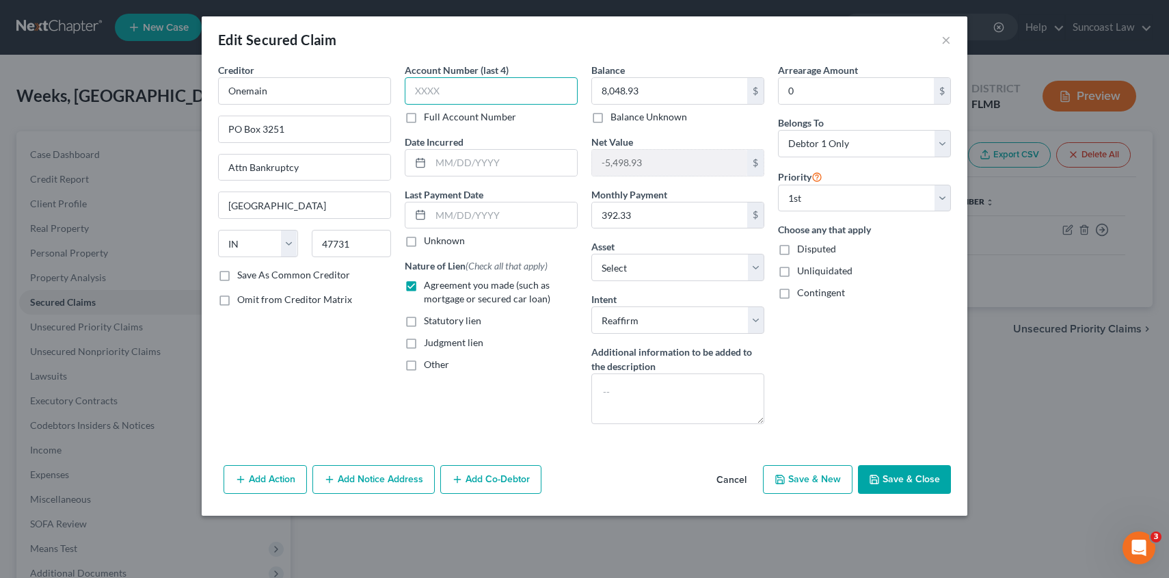
click at [502, 95] on input "text" at bounding box center [491, 90] width 173 height 27
type input "4563"
click at [921, 484] on button "Save & Close" at bounding box center [904, 479] width 93 height 29
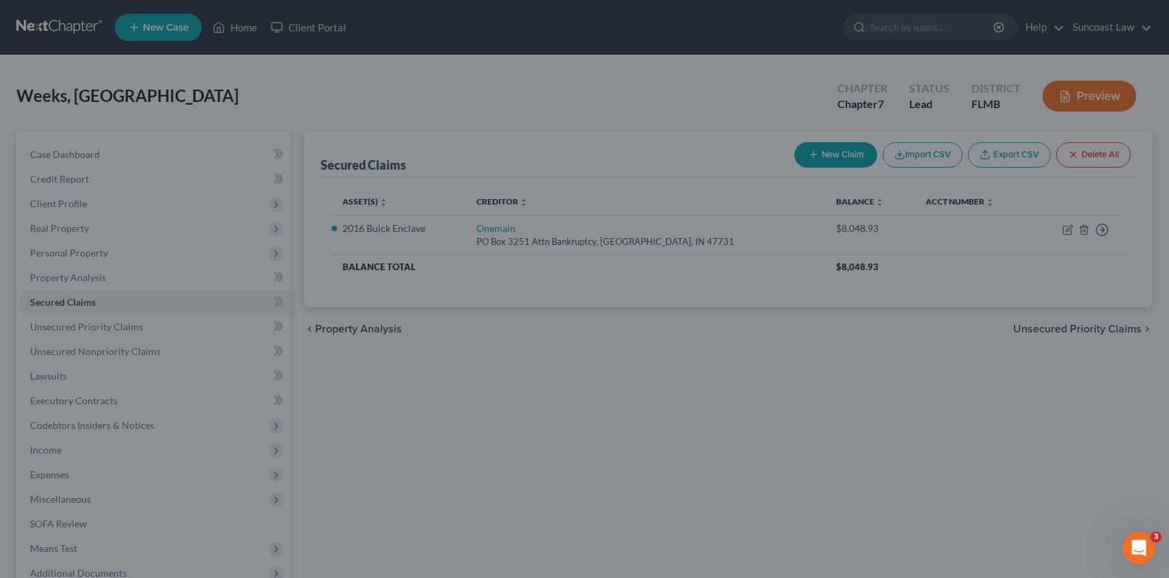
select select "3"
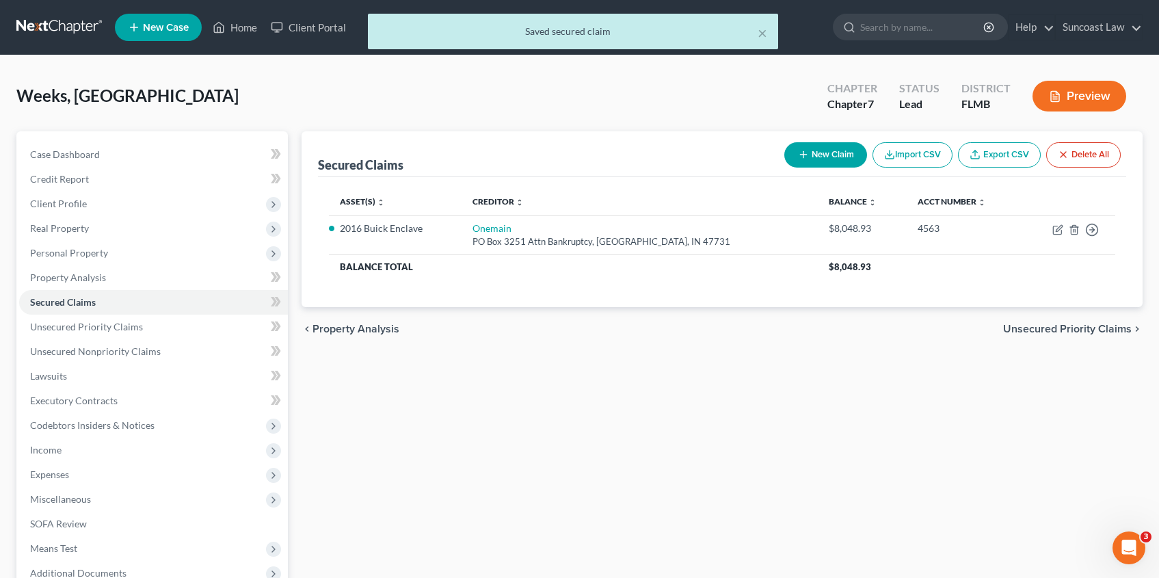
click at [1050, 327] on span "Unsecured Priority Claims" at bounding box center [1067, 328] width 129 height 11
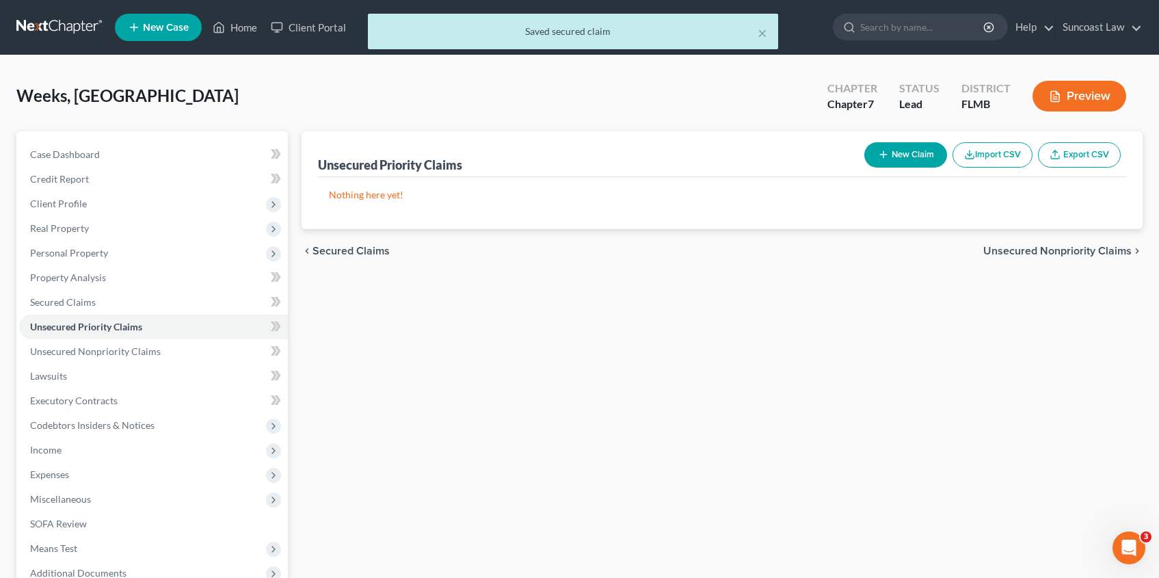
click at [1000, 249] on span "Unsecured Nonpriority Claims" at bounding box center [1057, 250] width 148 height 11
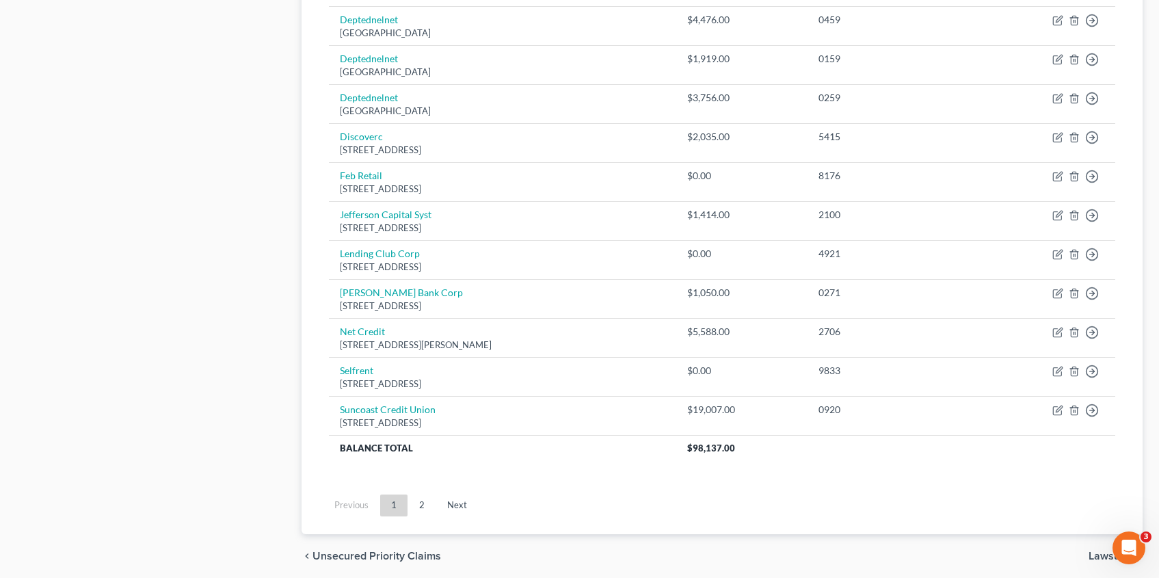
scroll to position [966, 0]
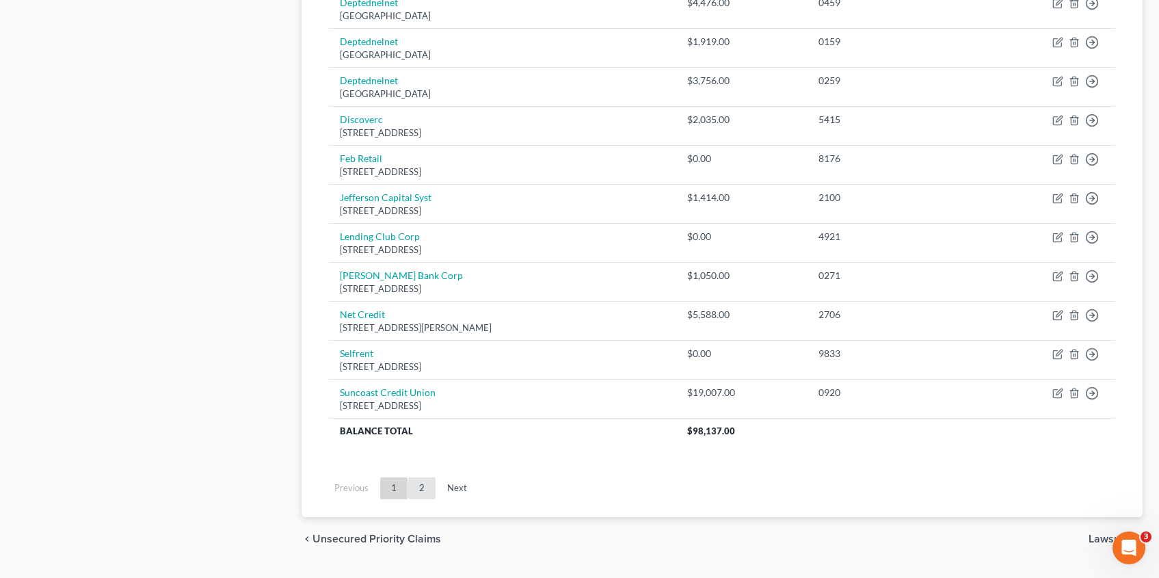
click at [426, 489] on link "2" at bounding box center [421, 488] width 27 height 22
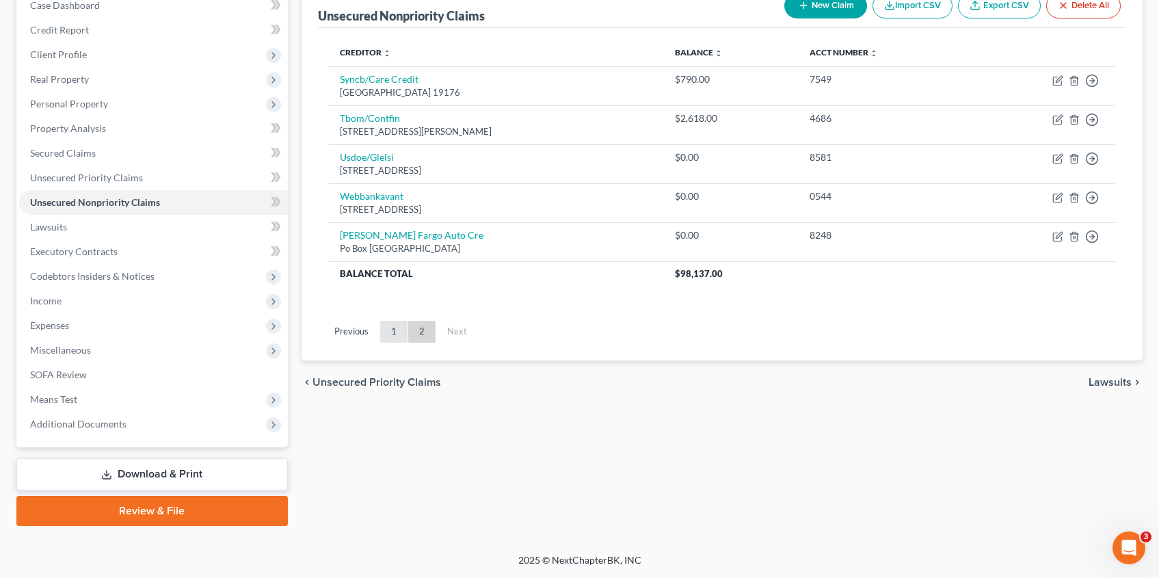
click at [396, 332] on link "1" at bounding box center [393, 332] width 27 height 22
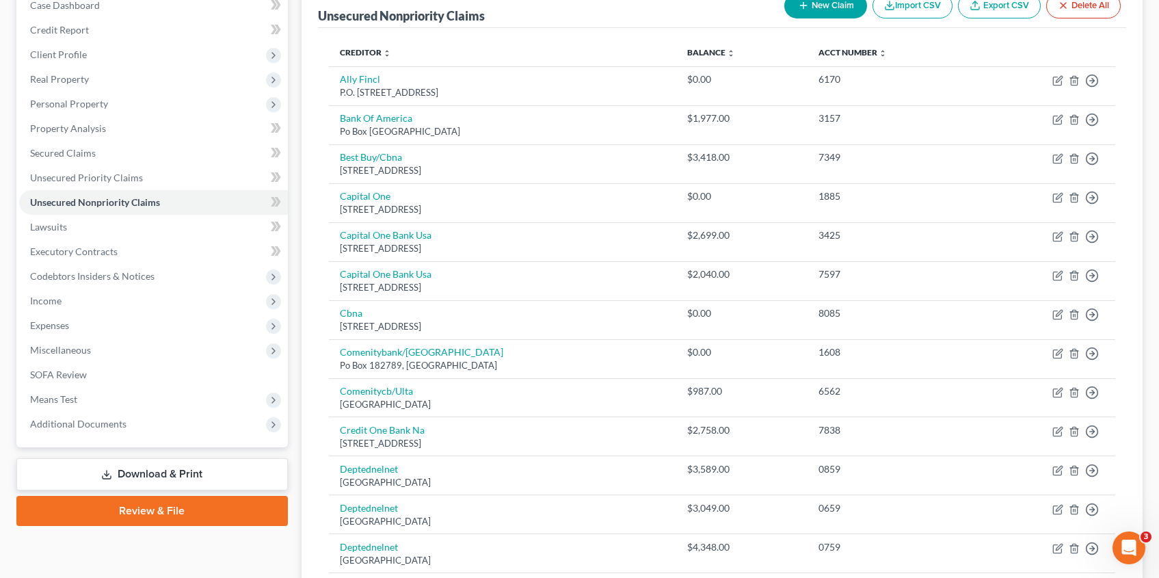
click at [825, 12] on button "New Claim" at bounding box center [825, 5] width 83 height 25
select select "0"
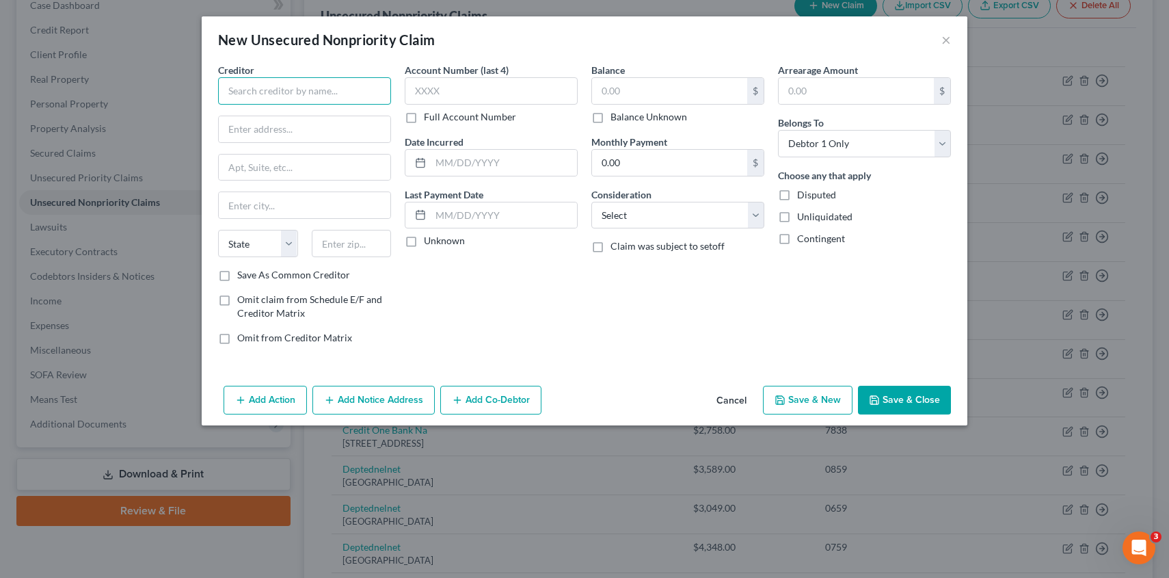
click at [325, 91] on input "text" at bounding box center [304, 90] width 173 height 27
type input "cerulean"
click at [735, 399] on button "Cancel" at bounding box center [731, 400] width 52 height 27
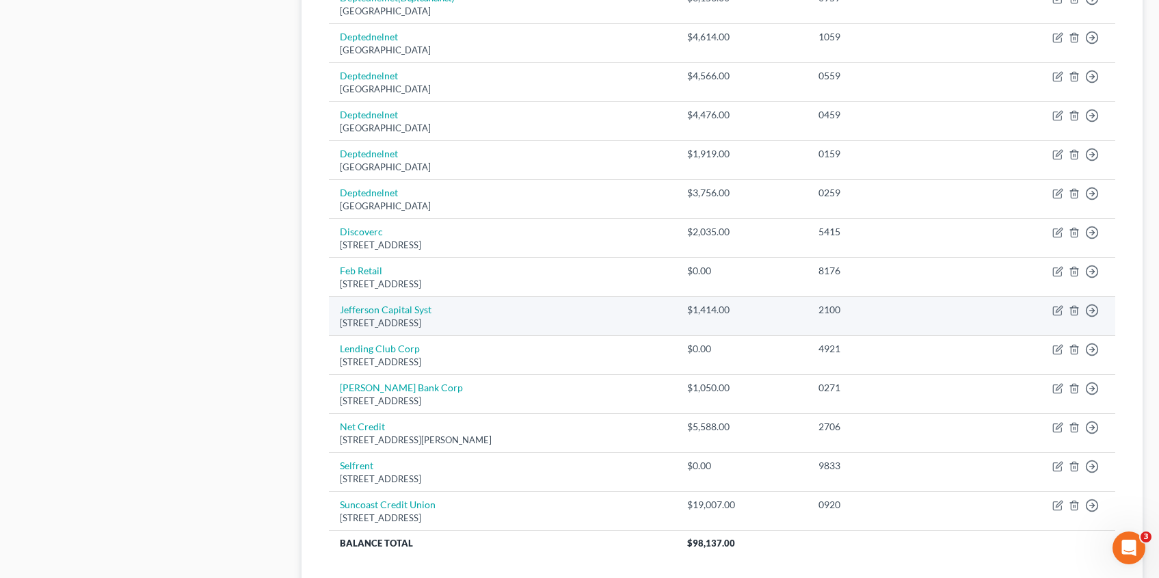
scroll to position [921, 0]
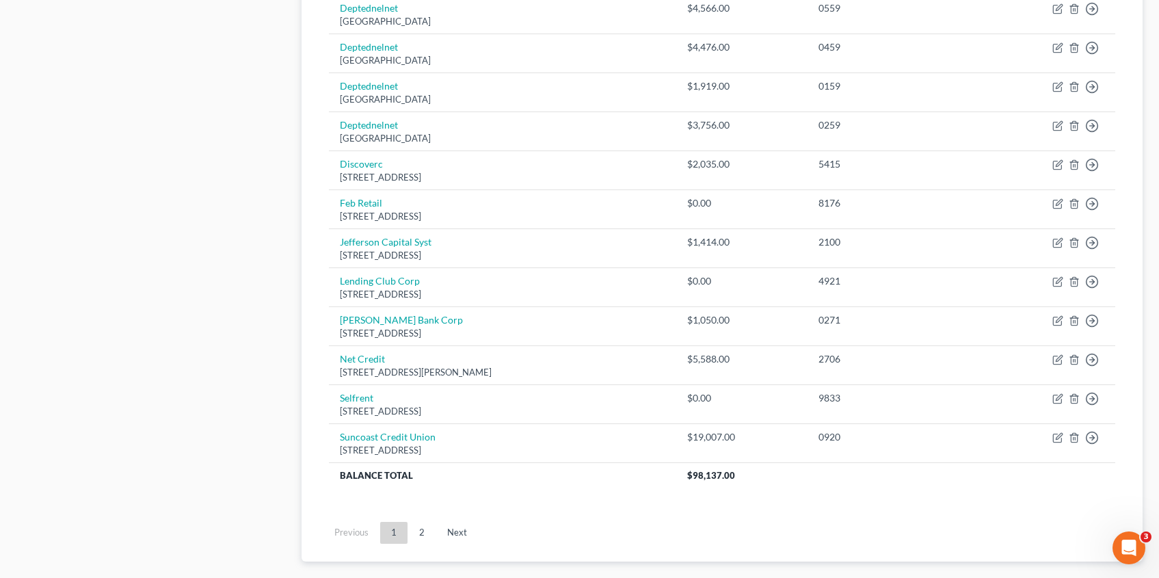
click at [420, 528] on link "2" at bounding box center [421, 533] width 27 height 22
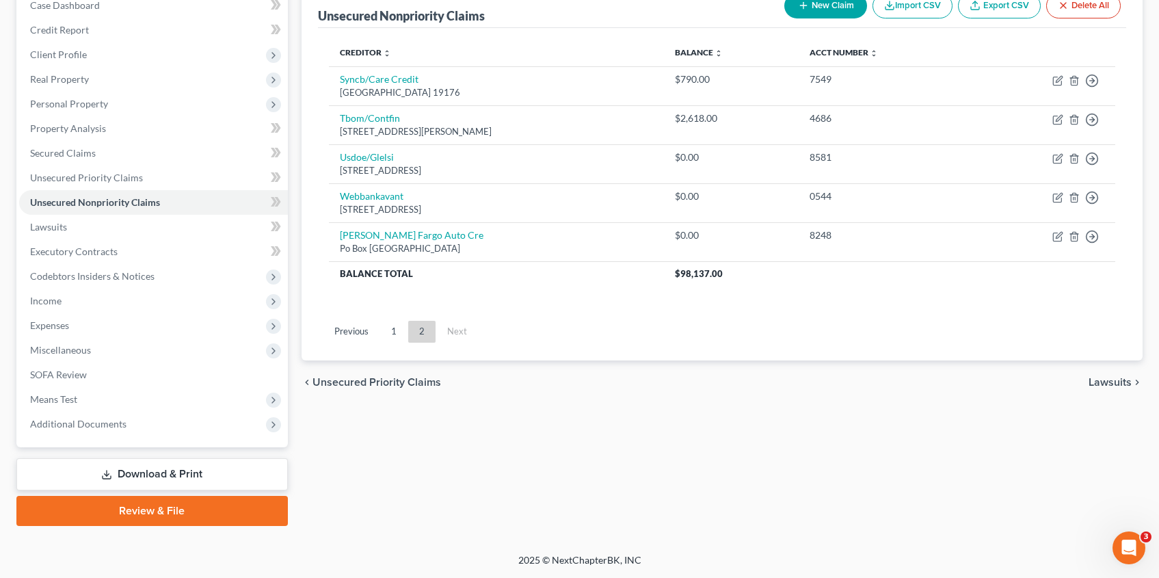
scroll to position [149, 0]
click at [394, 334] on link "1" at bounding box center [393, 332] width 27 height 22
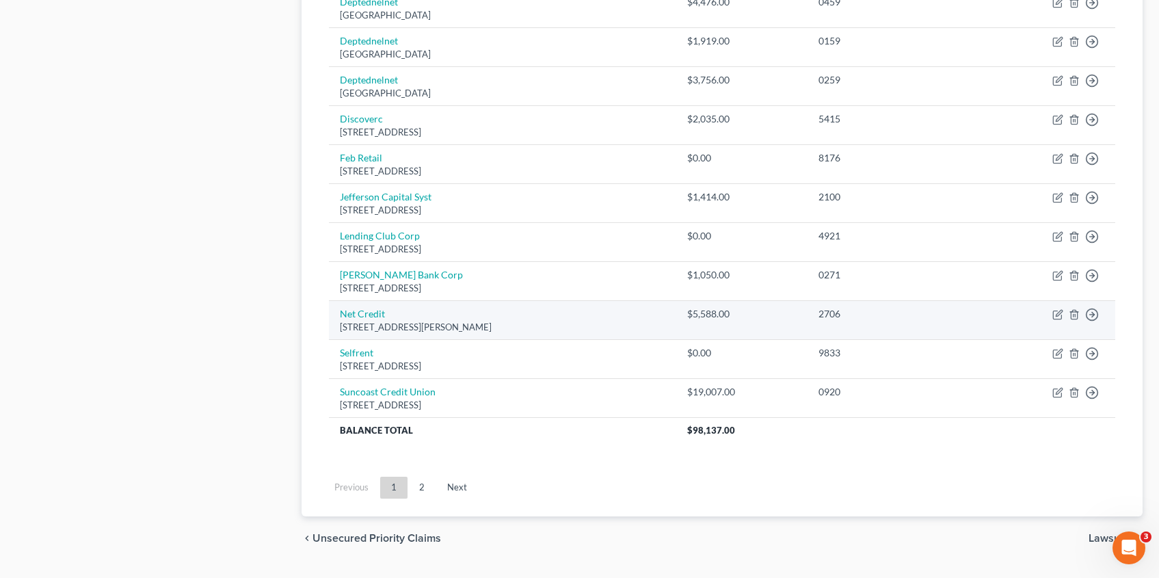
scroll to position [970, 0]
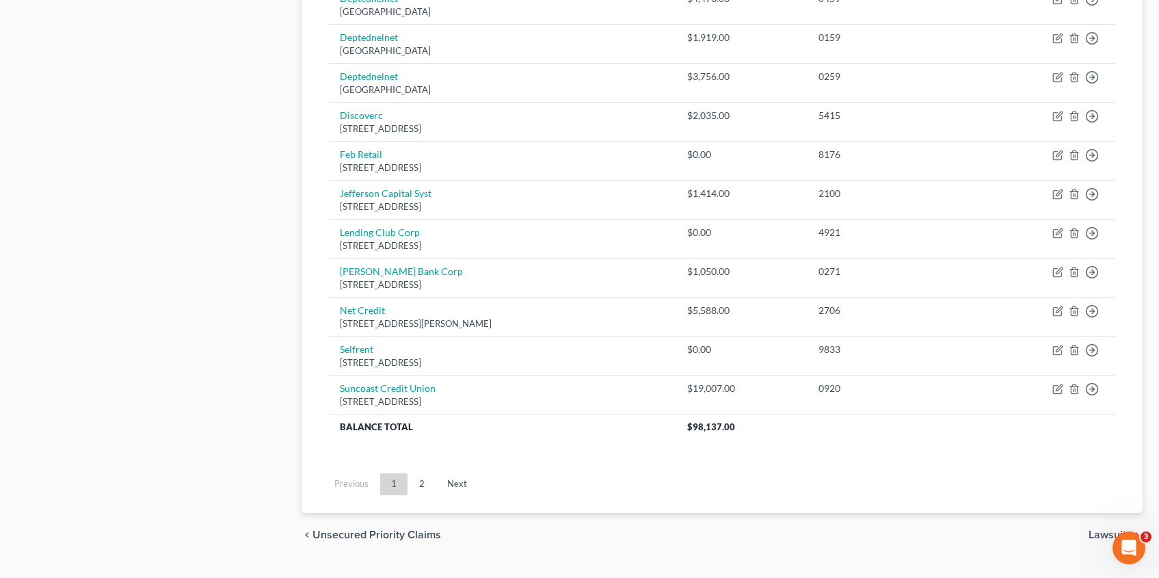
click at [420, 485] on link "2" at bounding box center [421, 484] width 27 height 22
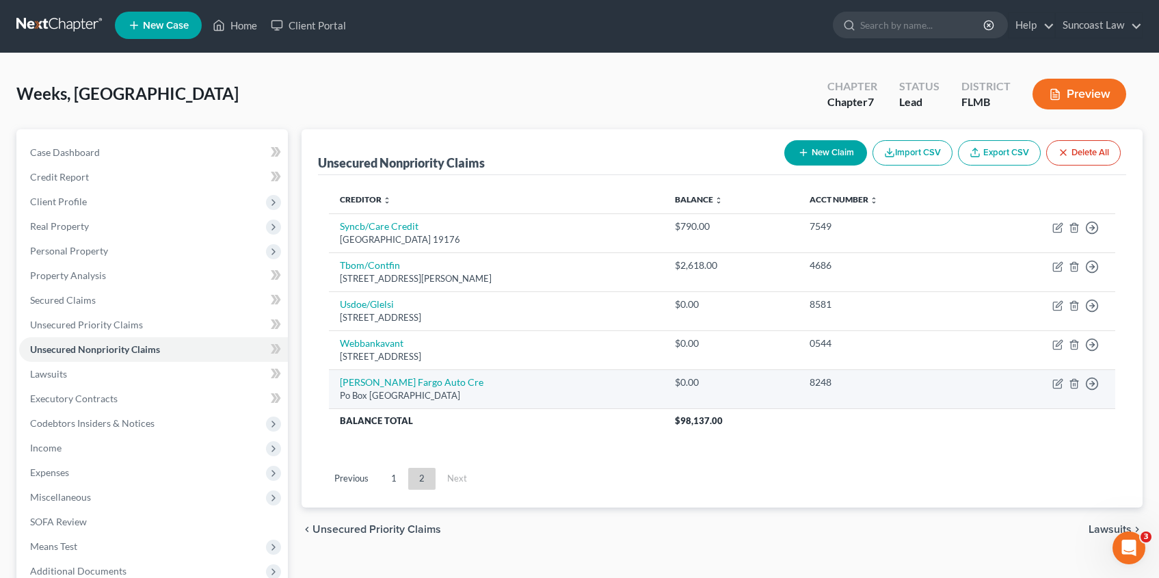
scroll to position [0, 0]
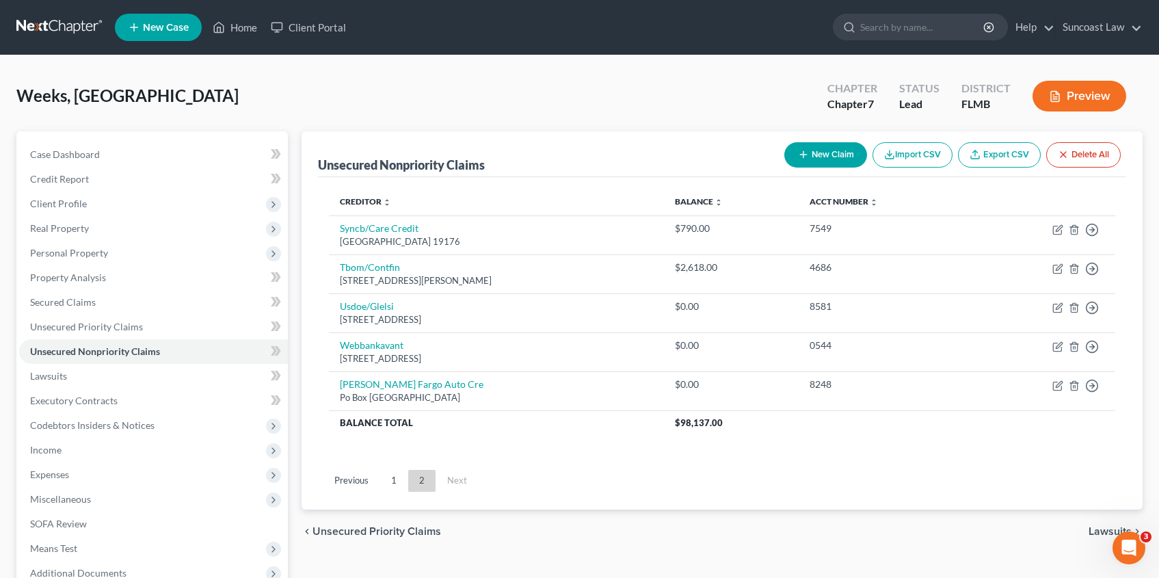
click at [834, 167] on div "New Claim Import CSV Export CSV Delete All" at bounding box center [952, 155] width 347 height 36
click at [824, 161] on button "New Claim" at bounding box center [825, 154] width 83 height 25
select select "0"
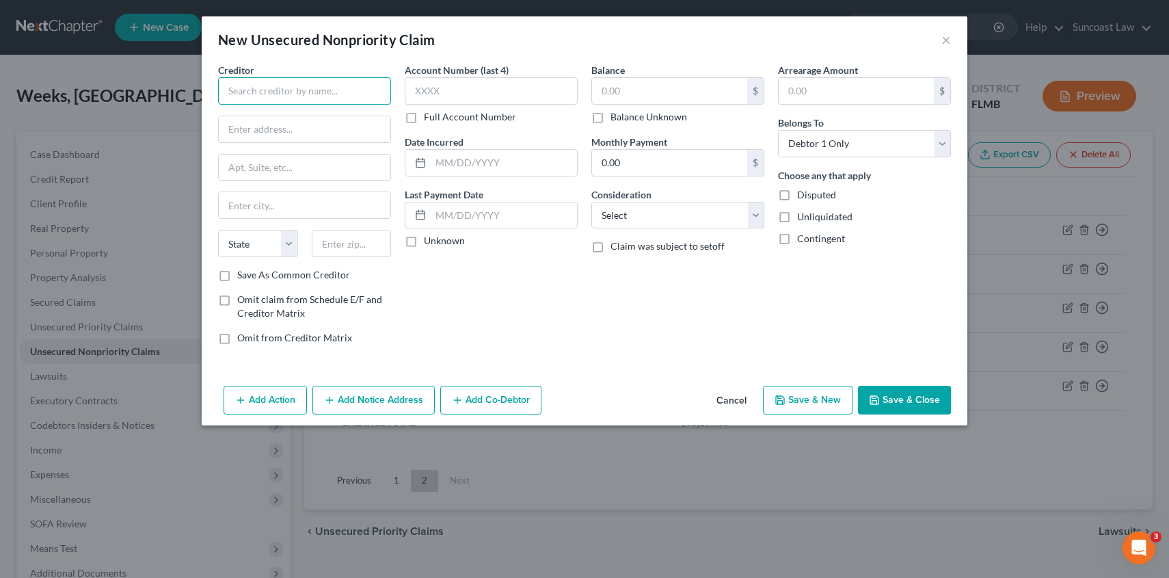
click at [314, 86] on input "text" at bounding box center [304, 90] width 173 height 27
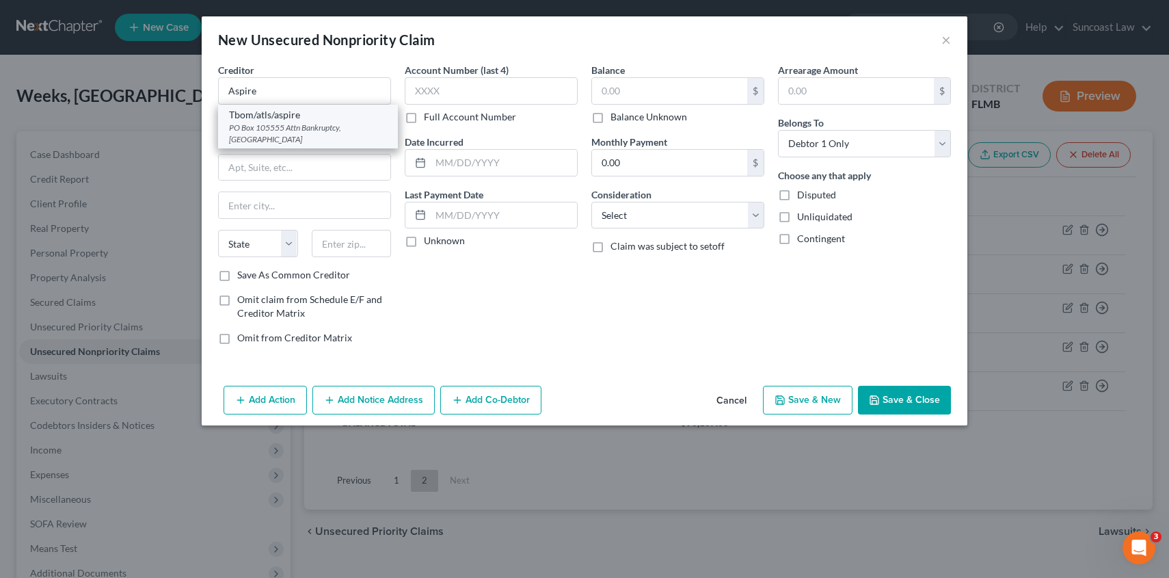
click at [310, 124] on div "PO Box 105555 Attn Bankruptcy, [GEOGRAPHIC_DATA]" at bounding box center [308, 133] width 158 height 23
type input "Tbom/atls/aspire"
type input "PO Box 105555"
type input "Attn Bankruptcy"
type input "[GEOGRAPHIC_DATA]"
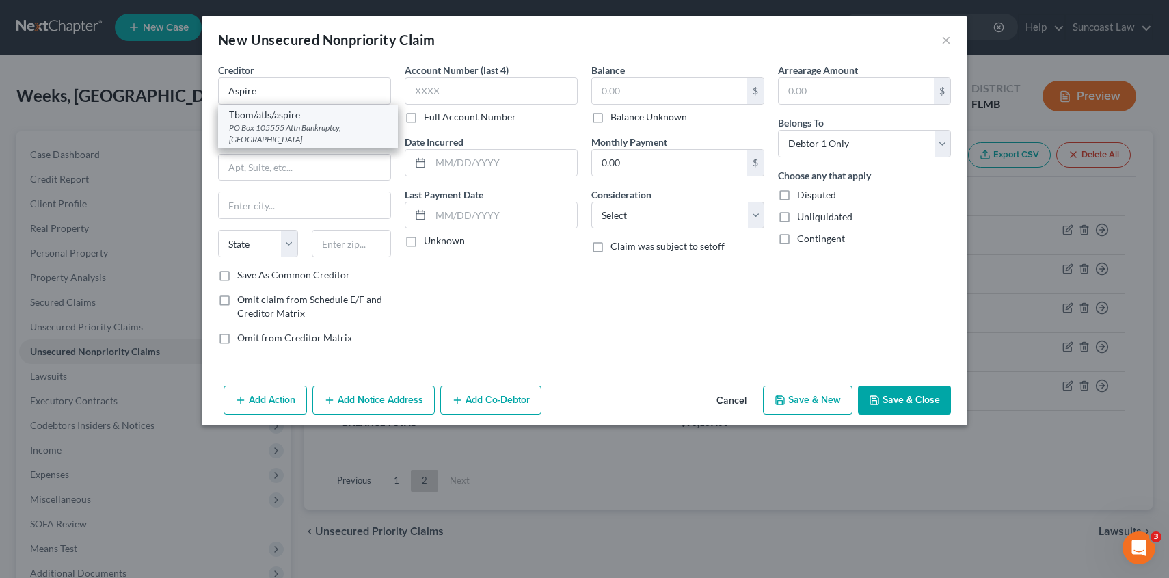
select select "10"
type input "30348"
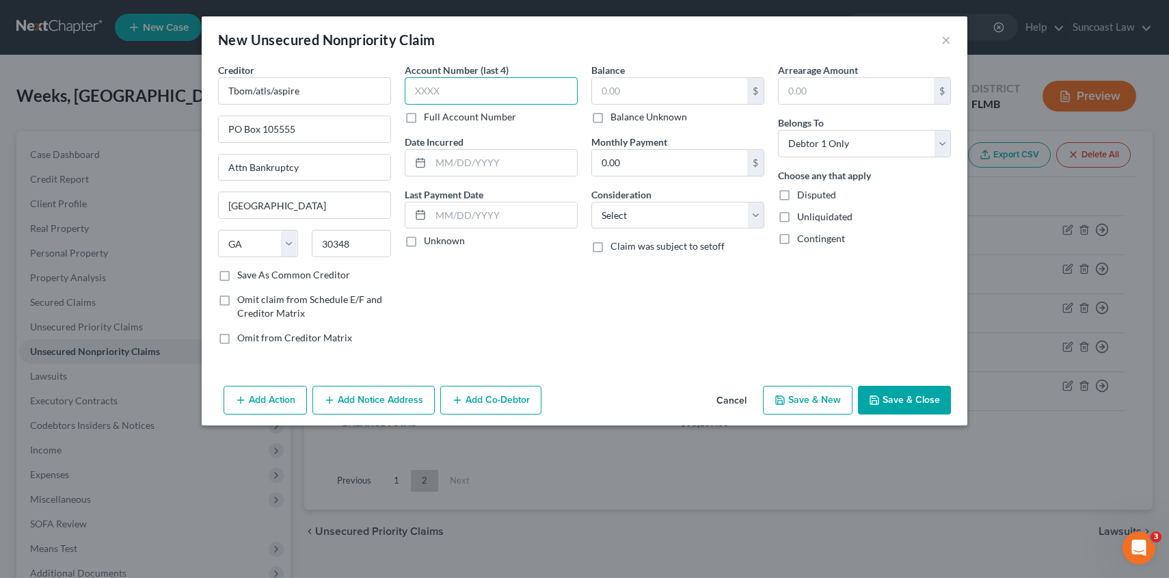
click at [418, 92] on input "text" at bounding box center [491, 90] width 173 height 27
click at [658, 93] on input "text" at bounding box center [669, 91] width 155 height 26
type input "2,000.00"
click at [919, 409] on button "Save & Close" at bounding box center [904, 400] width 93 height 29
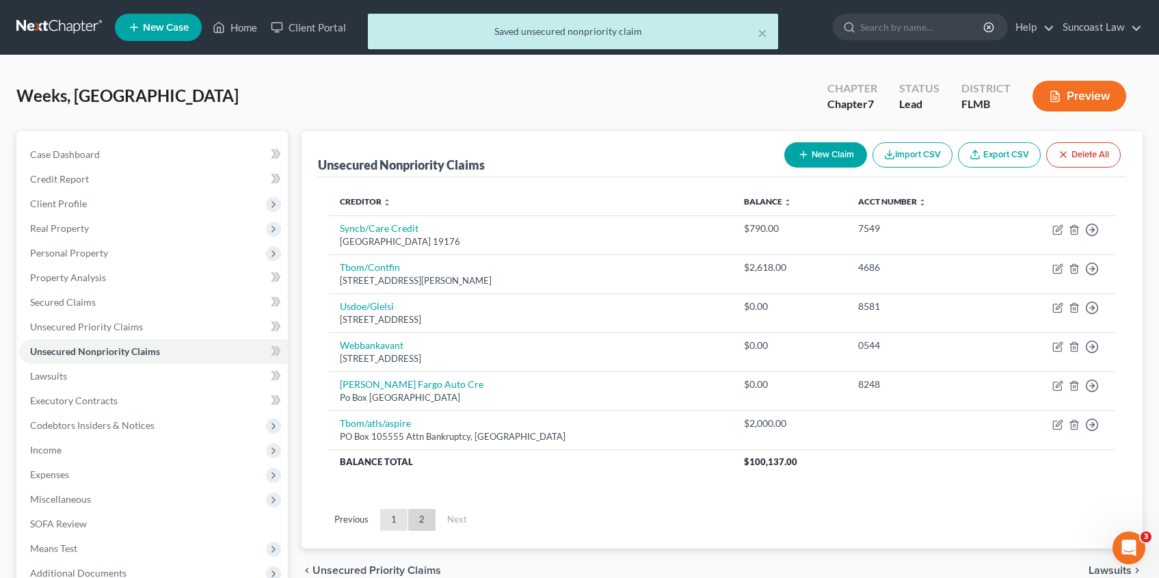
click at [396, 516] on link "1" at bounding box center [393, 520] width 27 height 22
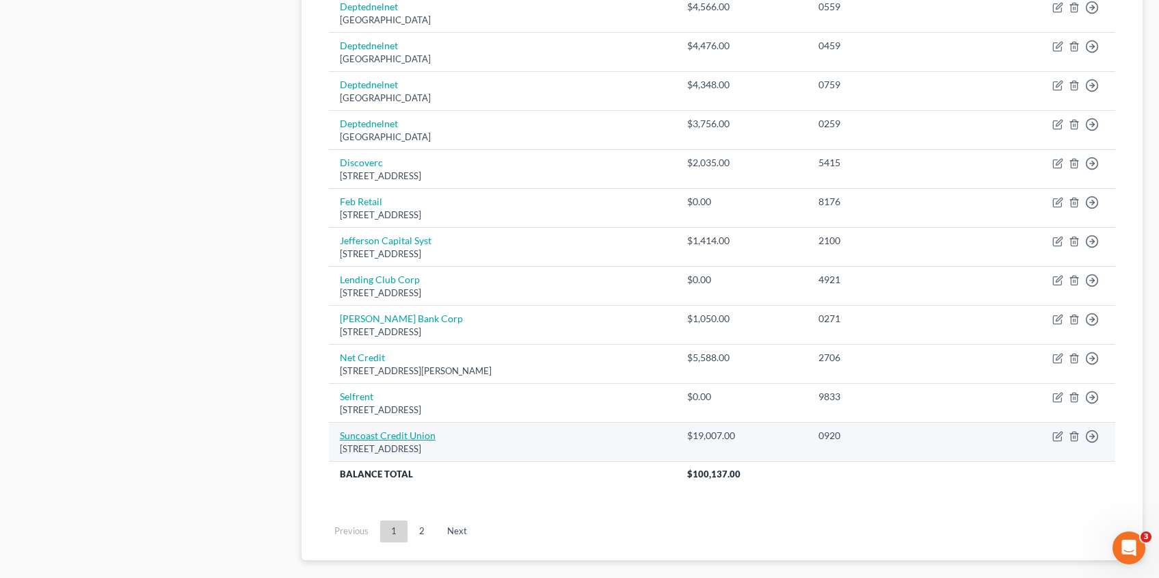
scroll to position [925, 0]
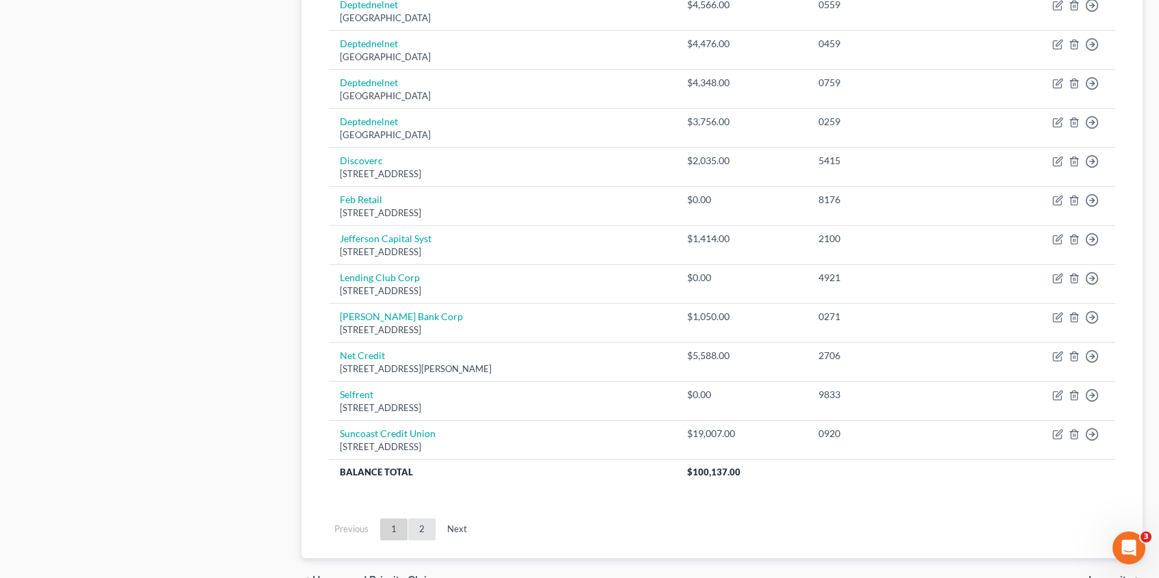
click at [418, 523] on link "2" at bounding box center [421, 529] width 27 height 22
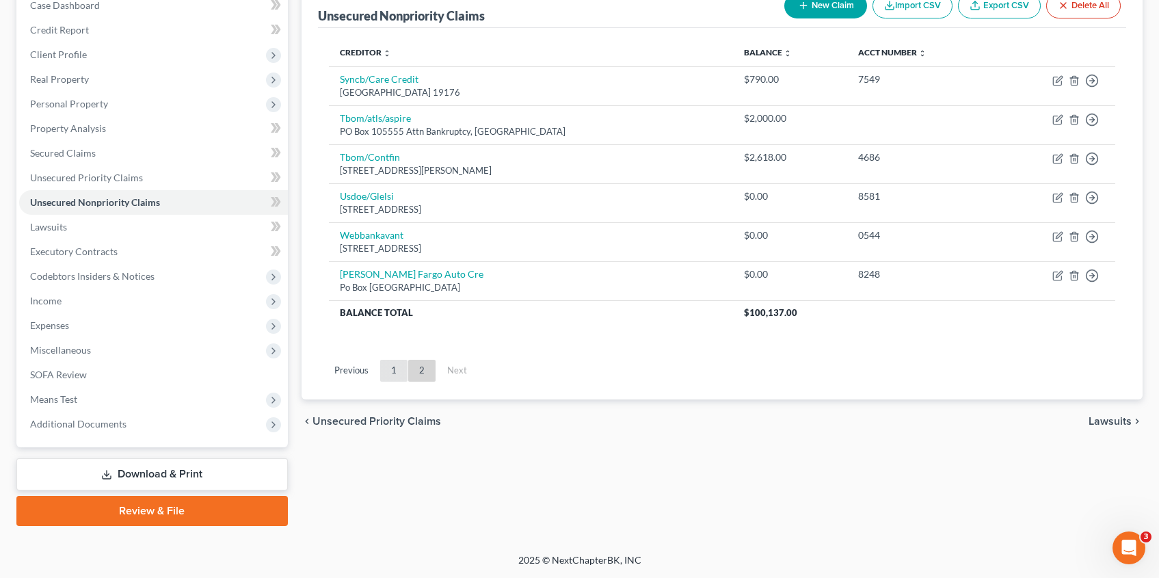
click at [390, 374] on link "1" at bounding box center [393, 371] width 27 height 22
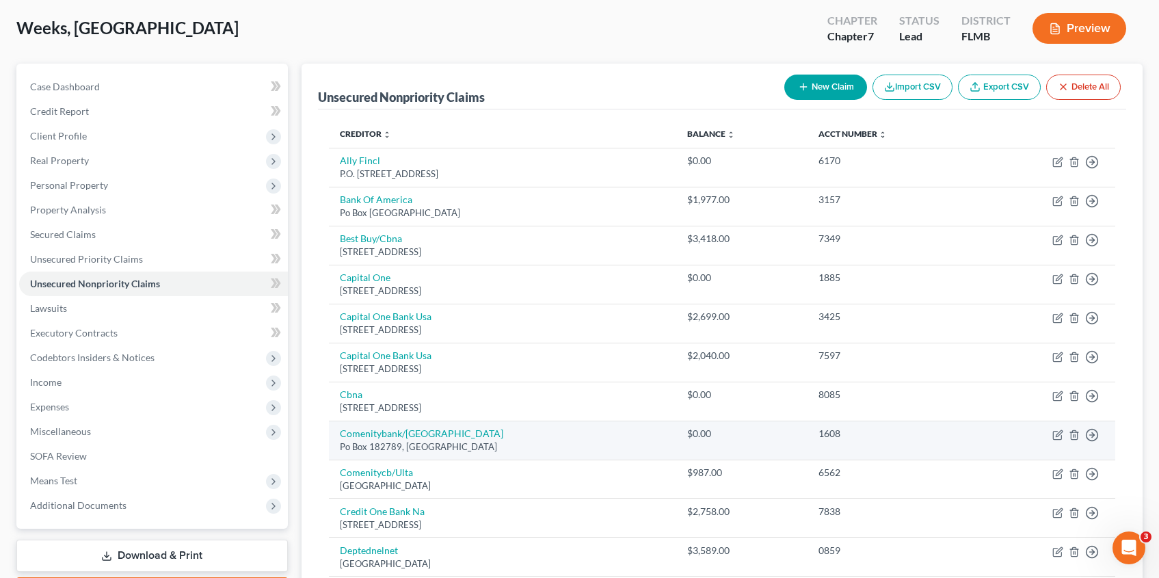
scroll to position [0, 0]
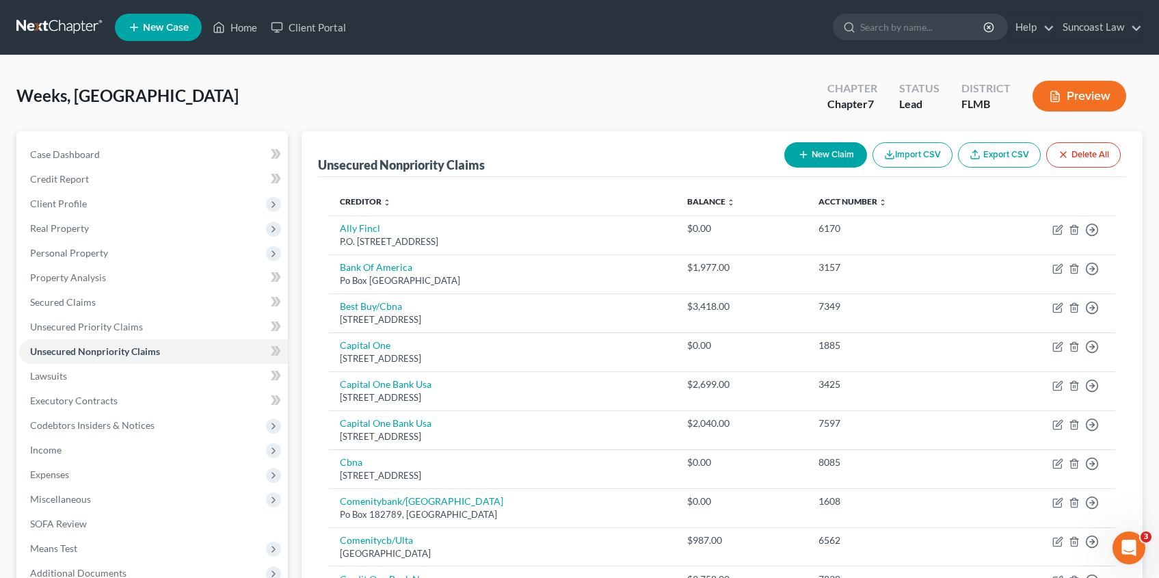
click at [809, 154] on button "New Claim" at bounding box center [825, 154] width 83 height 25
select select "0"
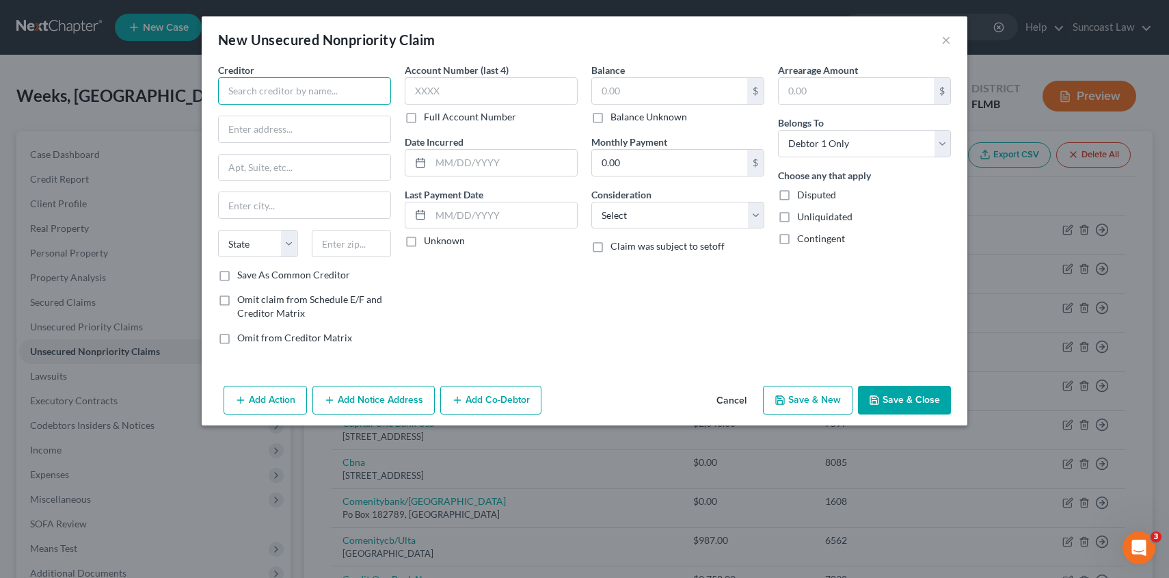
click at [232, 90] on input "text" at bounding box center [304, 90] width 173 height 27
type input ","
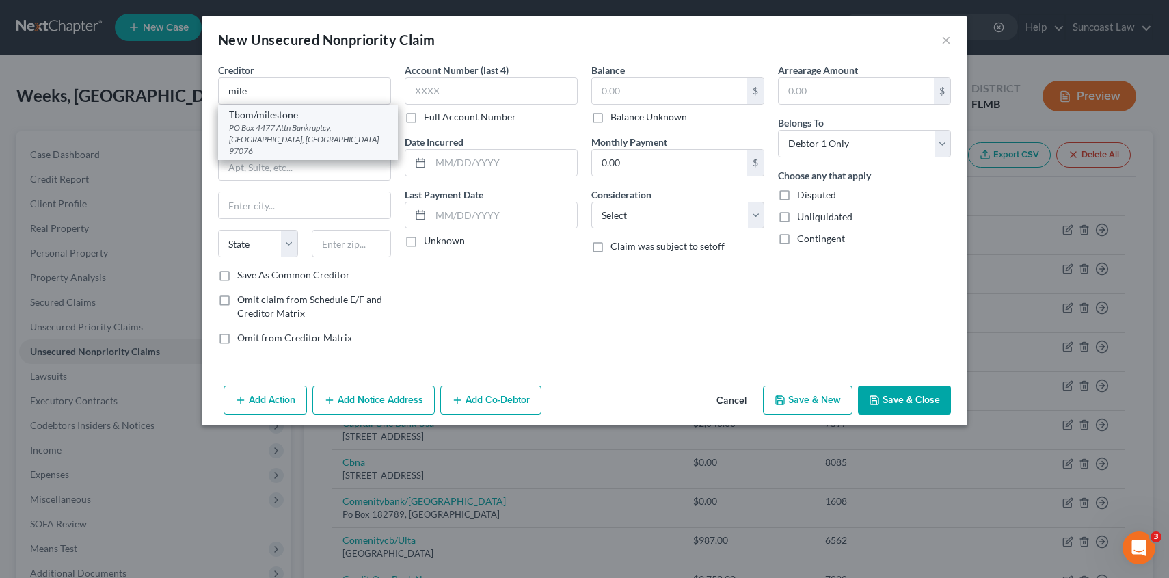
click at [264, 134] on div "PO Box 4477 Attn Bankruptcy, [GEOGRAPHIC_DATA], [GEOGRAPHIC_DATA] 97076" at bounding box center [308, 139] width 158 height 35
type input "Tbom/milestone"
type input "PO Box 4477"
type input "Attn Bankruptcy"
type input "Beaverton"
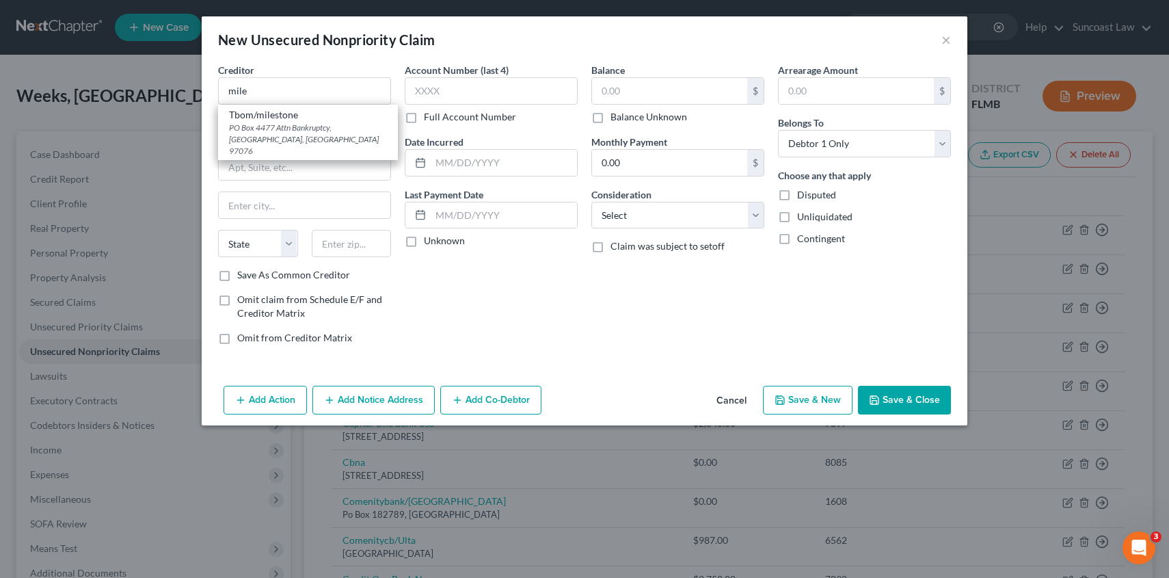
select select "38"
type input "97076"
click at [638, 95] on input "text" at bounding box center [669, 91] width 155 height 26
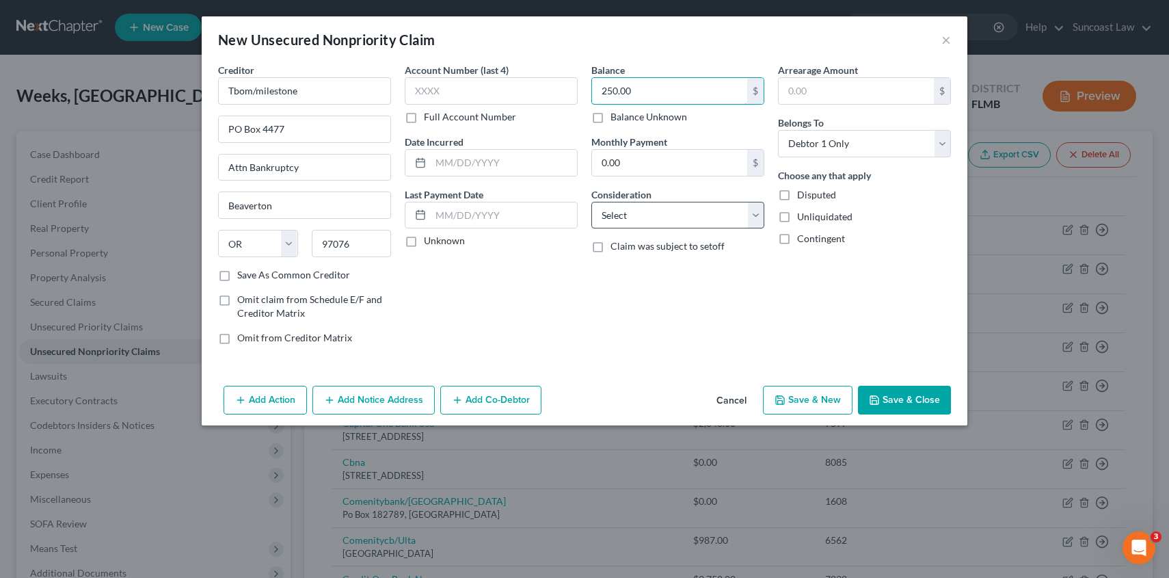
type input "250.00"
click at [679, 215] on select "Select Cable / Satellite Services Collection Agency Credit Card Debt Debt Couns…" at bounding box center [677, 215] width 173 height 27
select select "2"
click at [591, 202] on select "Select Cable / Satellite Services Collection Agency Credit Card Debt Debt Couns…" at bounding box center [677, 215] width 173 height 27
click at [885, 392] on button "Save & Close" at bounding box center [904, 400] width 93 height 29
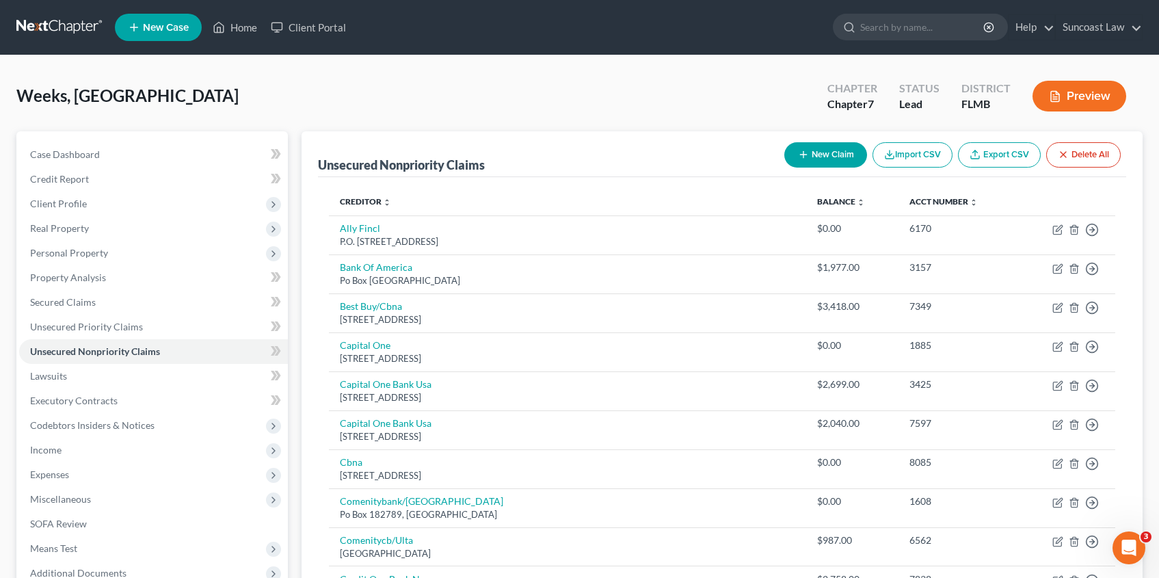
click at [823, 154] on button "New Claim" at bounding box center [825, 154] width 83 height 25
select select "0"
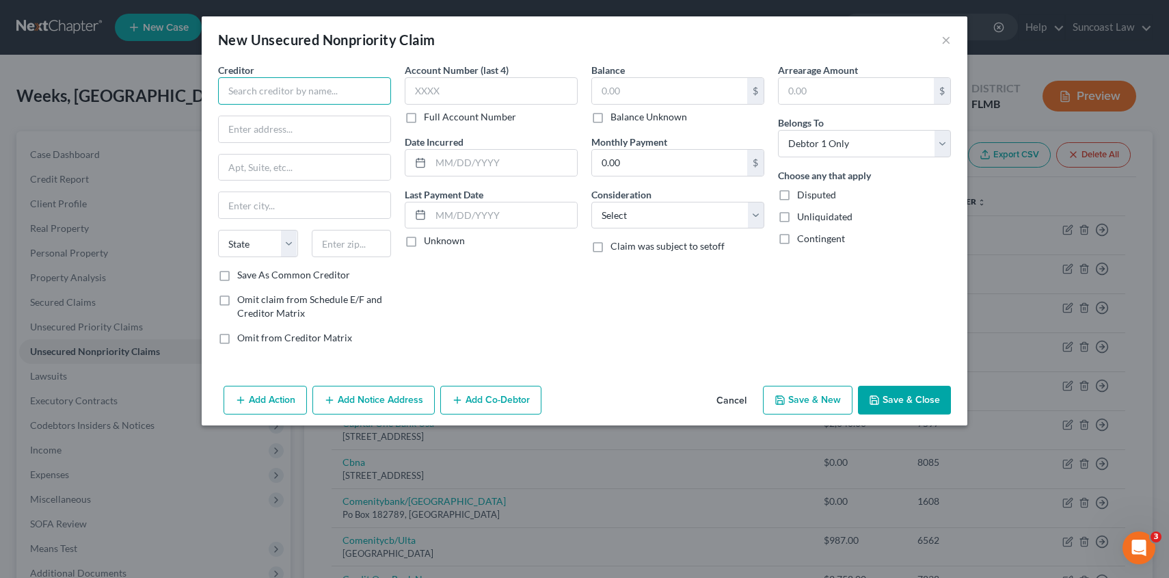
click at [319, 86] on input "text" at bounding box center [304, 90] width 173 height 27
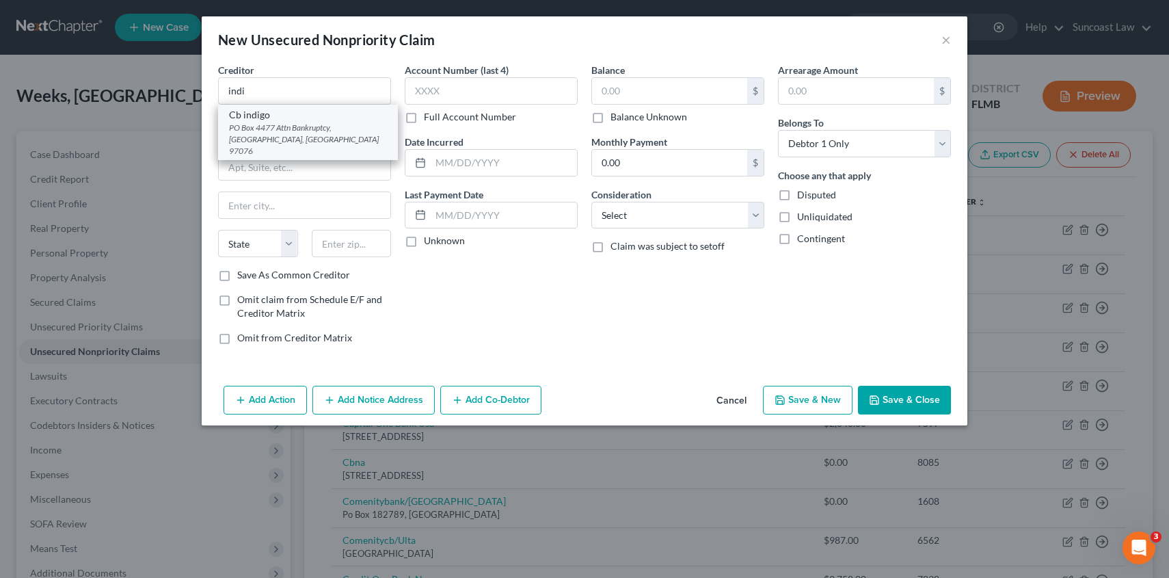
click at [329, 123] on div "PO Box 4477 Attn Bankruptcy, [GEOGRAPHIC_DATA], [GEOGRAPHIC_DATA] 97076" at bounding box center [308, 139] width 158 height 35
type input "Cb indigo"
type input "PO Box 4477"
type input "Attn Bankruptcy"
type input "Beaverton"
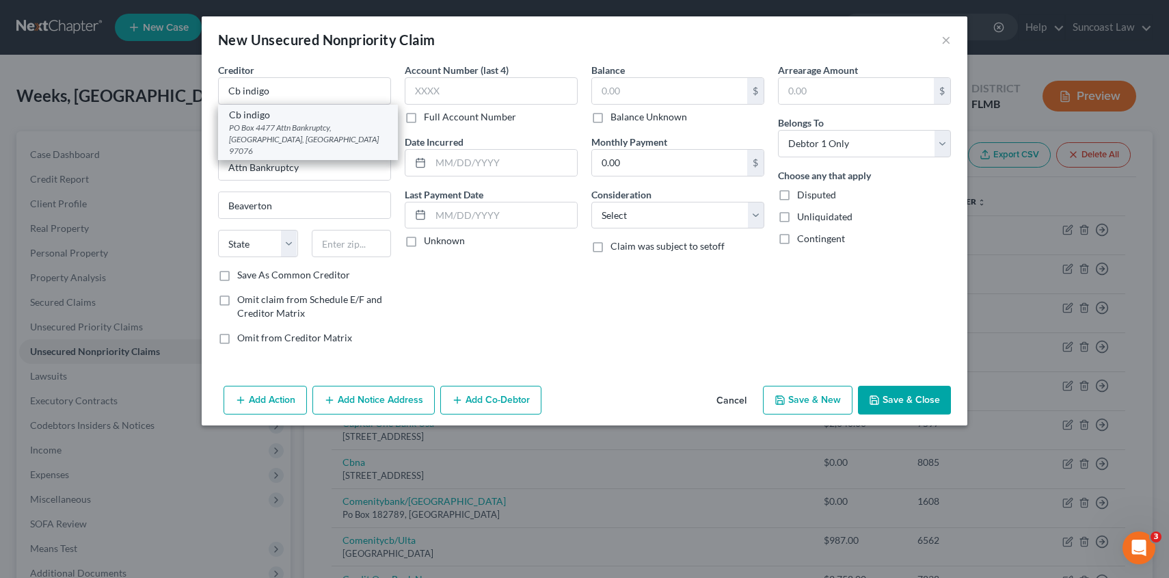
select select "38"
type input "97076"
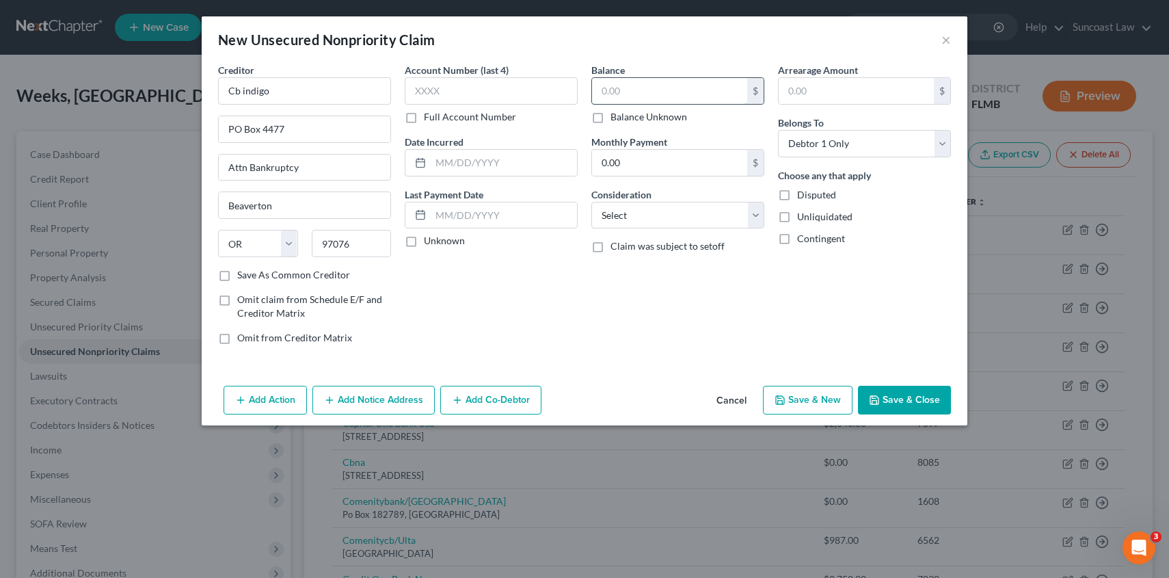
click at [694, 93] on input "text" at bounding box center [669, 91] width 155 height 26
type input "280.00"
click at [670, 213] on select "Select Cable / Satellite Services Collection Agency Credit Card Debt Debt Couns…" at bounding box center [677, 215] width 173 height 27
select select "2"
click at [591, 202] on select "Select Cable / Satellite Services Collection Agency Credit Card Debt Debt Couns…" at bounding box center [677, 215] width 173 height 27
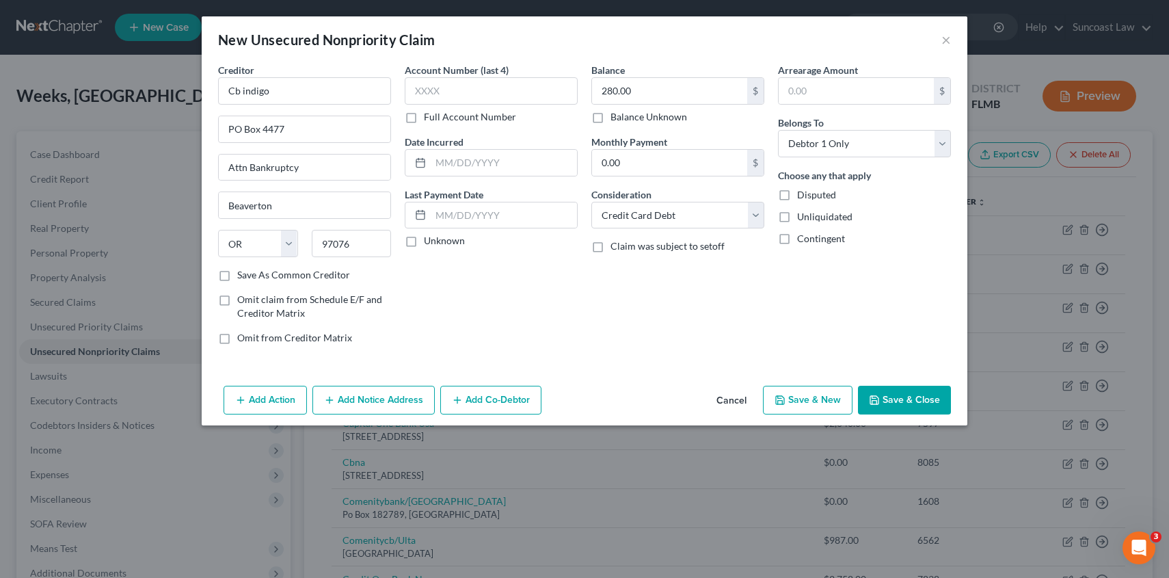
click at [882, 399] on button "Save & Close" at bounding box center [904, 400] width 93 height 29
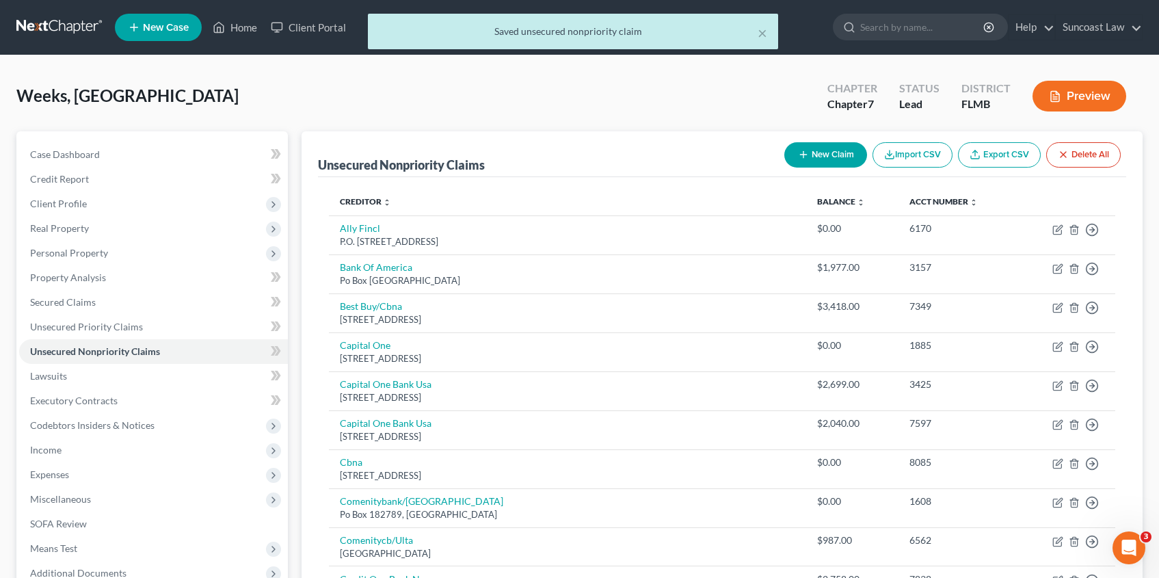
click at [829, 155] on button "New Claim" at bounding box center [825, 154] width 83 height 25
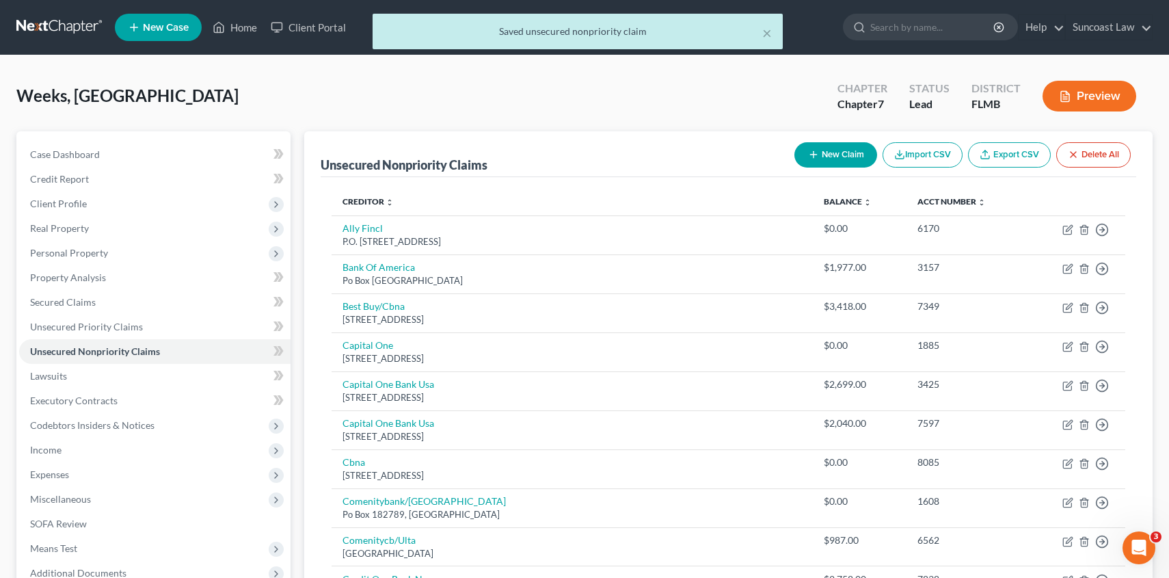
select select "0"
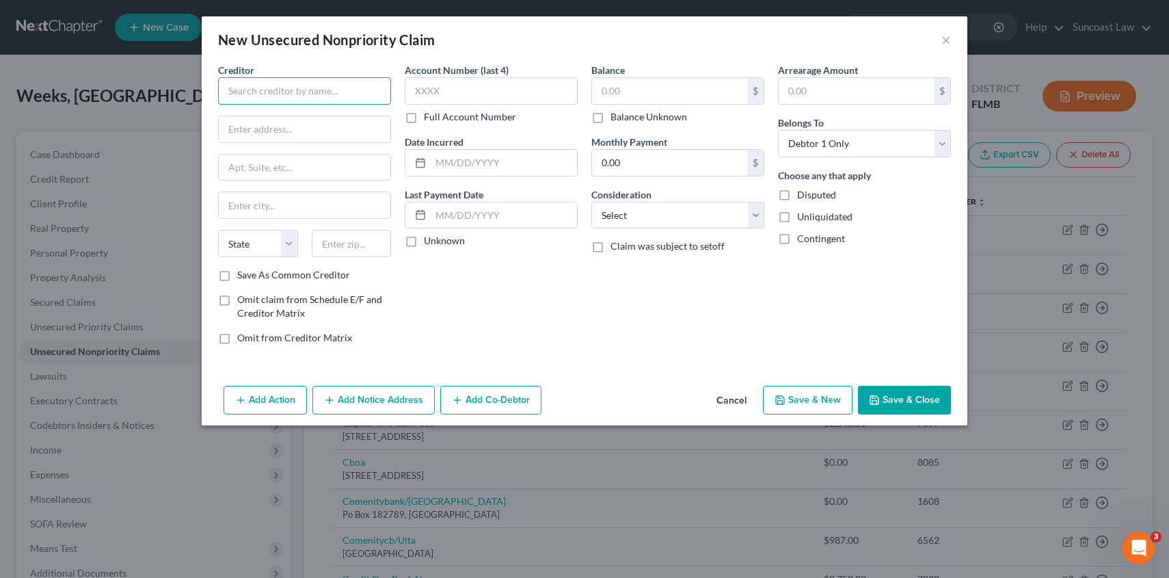
click at [293, 93] on input "text" at bounding box center [304, 90] width 173 height 27
type input "s"
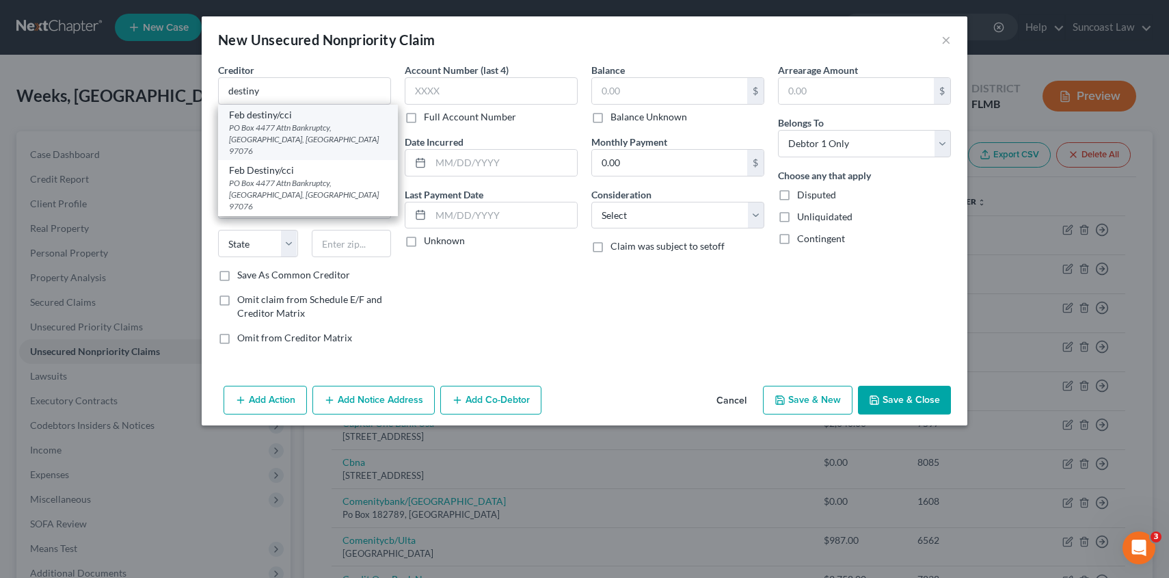
click at [284, 125] on div "PO Box 4477 Attn Bankruptcy, [GEOGRAPHIC_DATA], [GEOGRAPHIC_DATA] 97076" at bounding box center [308, 139] width 158 height 35
type input "Feb destiny/cci"
type input "PO Box 4477"
type input "Attn Bankruptcy"
type input "Beaverton"
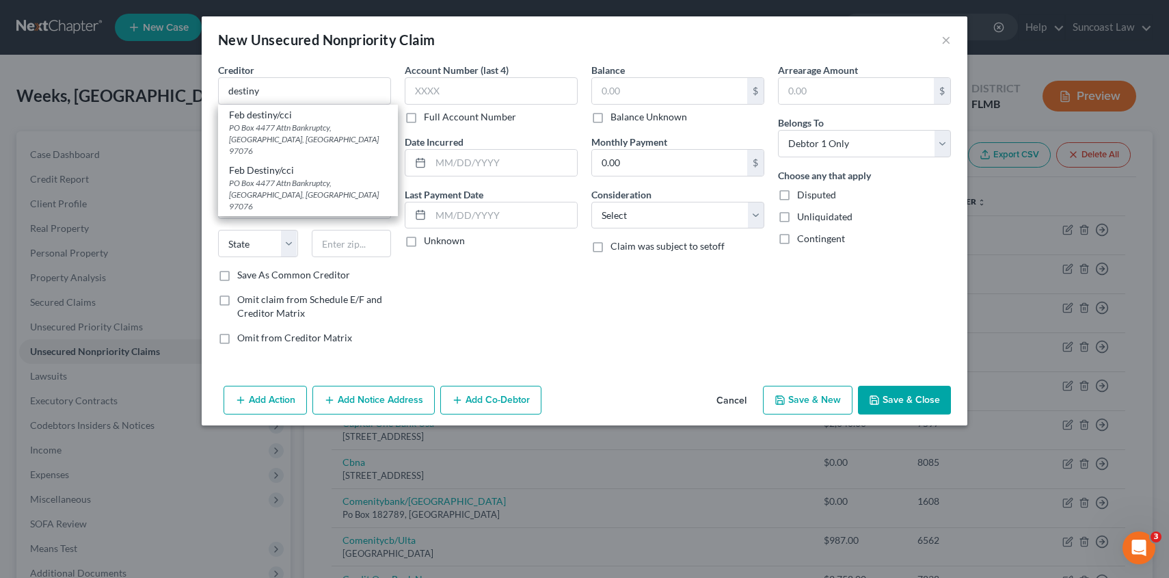
select select "38"
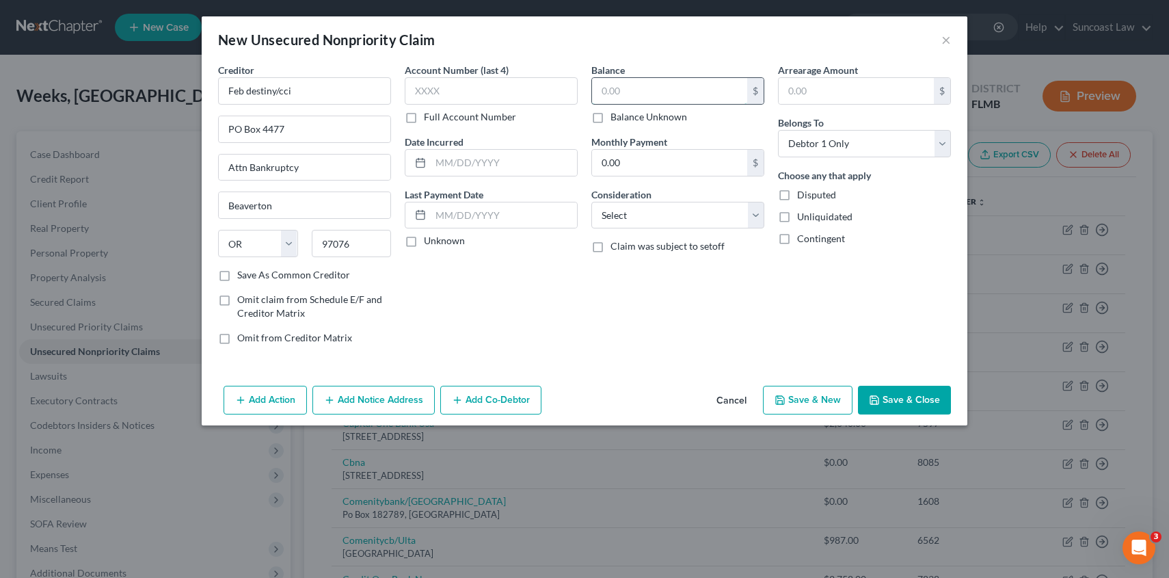
click at [691, 93] on input "text" at bounding box center [669, 91] width 155 height 26
click at [714, 219] on select "Select Cable / Satellite Services Collection Agency Credit Card Debt Debt Couns…" at bounding box center [677, 215] width 173 height 27
click at [591, 202] on select "Select Cable / Satellite Services Collection Agency Credit Card Debt Debt Couns…" at bounding box center [677, 215] width 173 height 27
click at [919, 409] on button "Save & Close" at bounding box center [904, 400] width 93 height 29
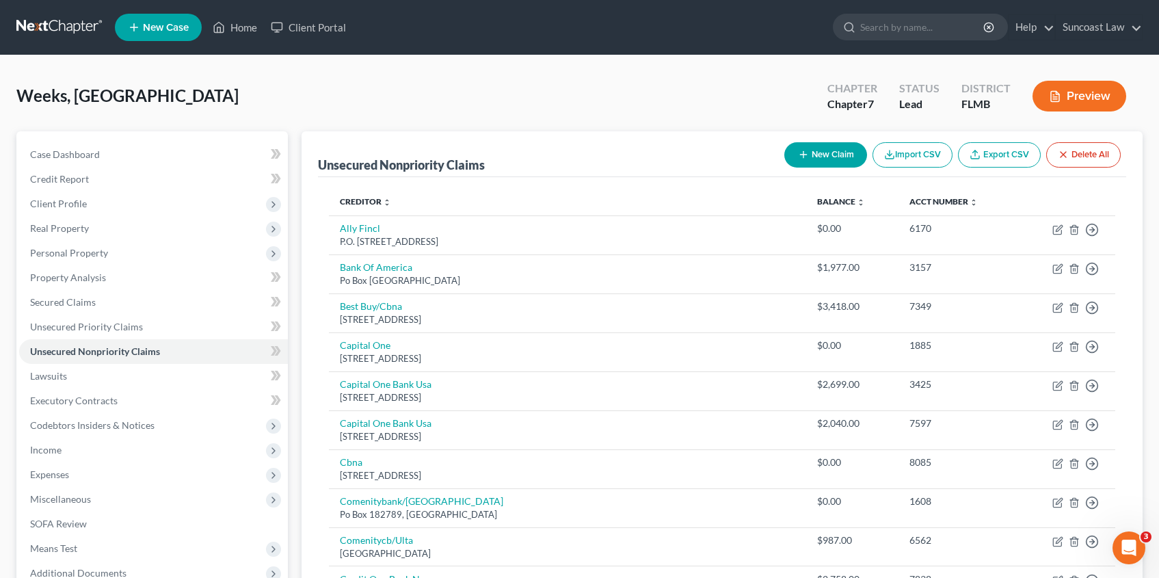
click at [813, 157] on button "New Claim" at bounding box center [825, 154] width 83 height 25
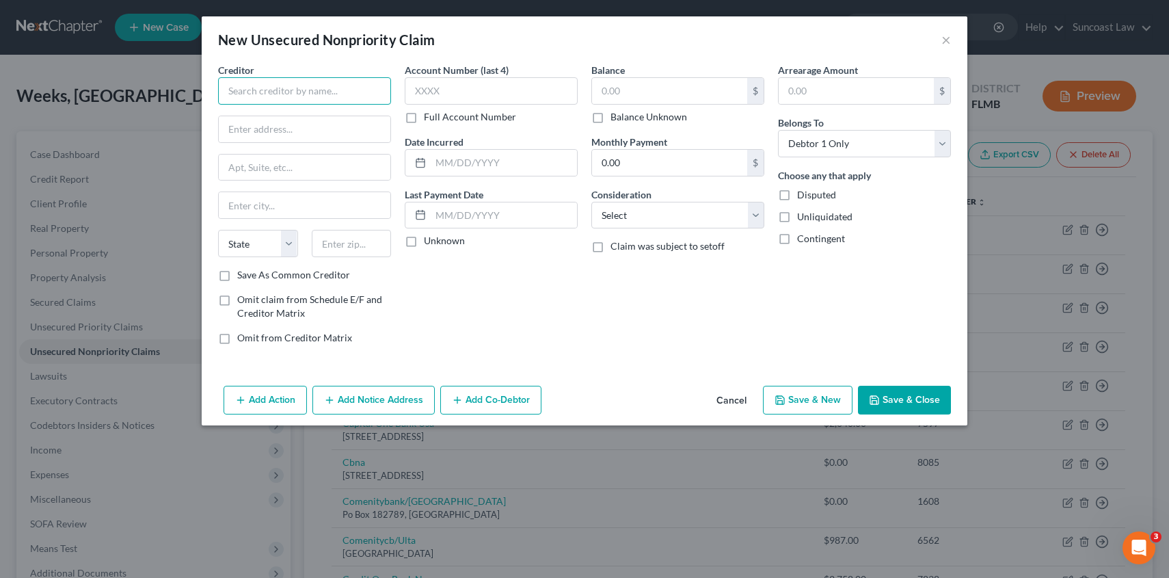
click at [366, 97] on input "text" at bounding box center [304, 90] width 173 height 27
click at [319, 211] on input "text" at bounding box center [305, 205] width 172 height 26
click at [656, 91] on input "text" at bounding box center [669, 91] width 155 height 26
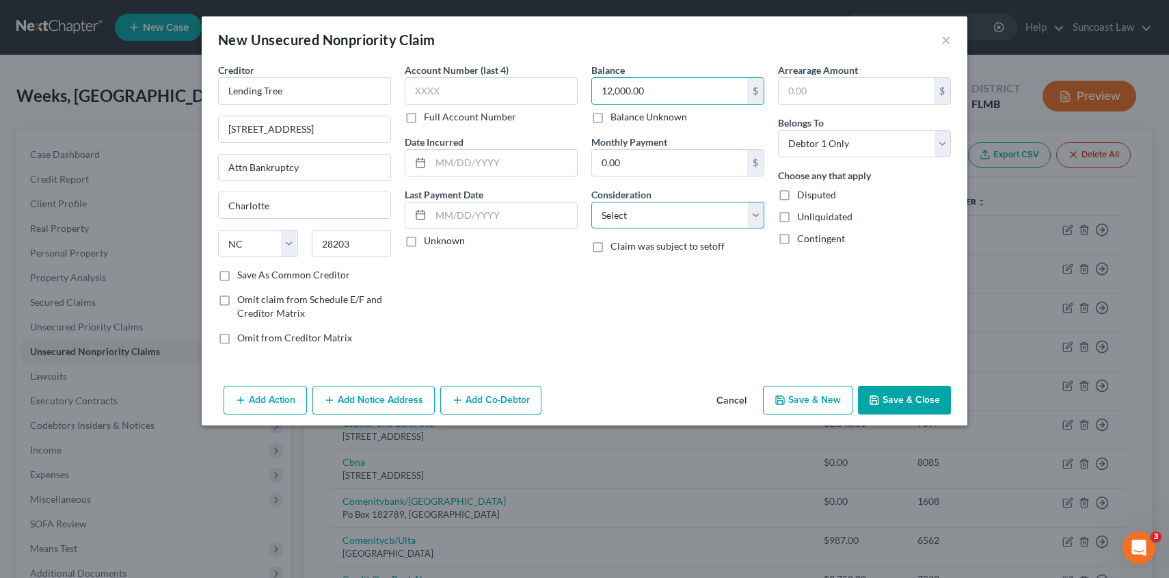
click at [658, 222] on select "Select Cable / Satellite Services Collection Agency Credit Card Debt Debt Couns…" at bounding box center [677, 215] width 173 height 27
click at [591, 202] on select "Select Cable / Satellite Services Collection Agency Credit Card Debt Debt Couns…" at bounding box center [677, 215] width 173 height 27
click at [912, 396] on button "Save & Close" at bounding box center [904, 400] width 93 height 29
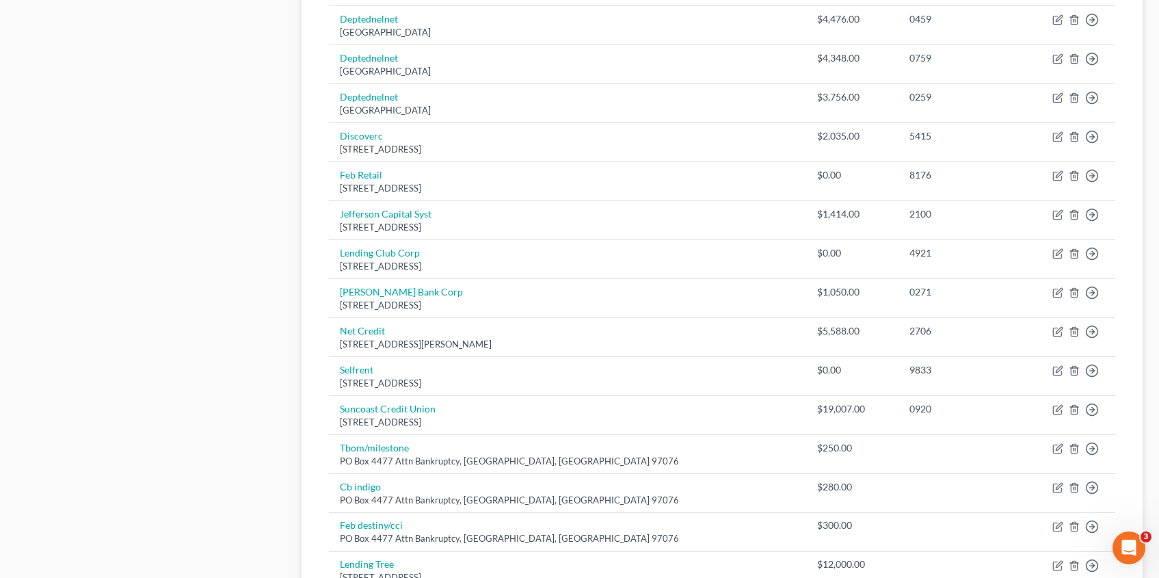
scroll to position [1157, 0]
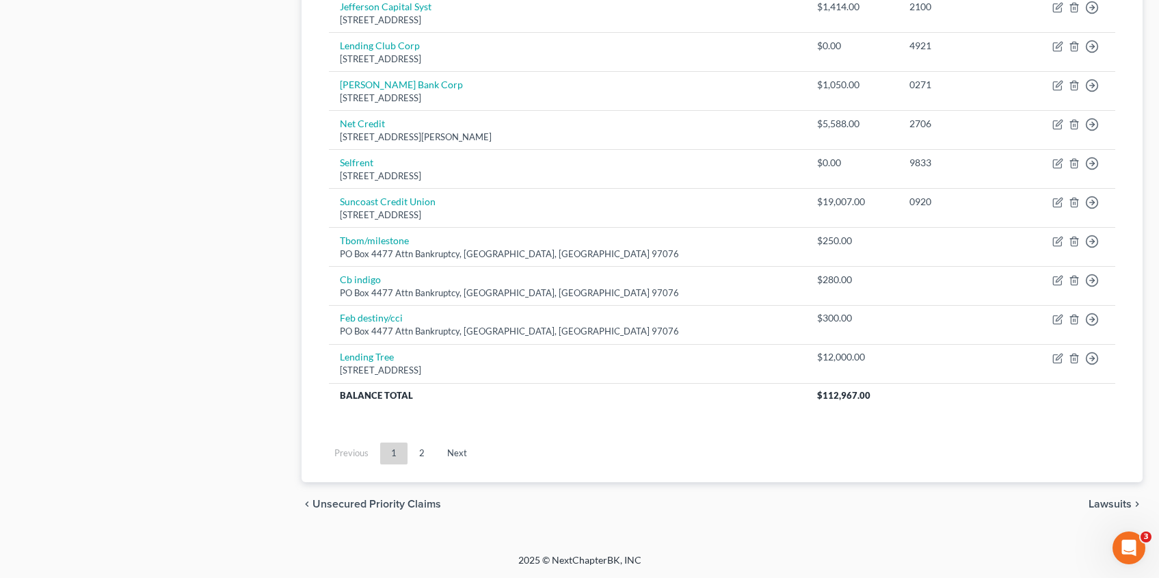
click at [1101, 499] on span "Lawsuits" at bounding box center [1109, 503] width 43 height 11
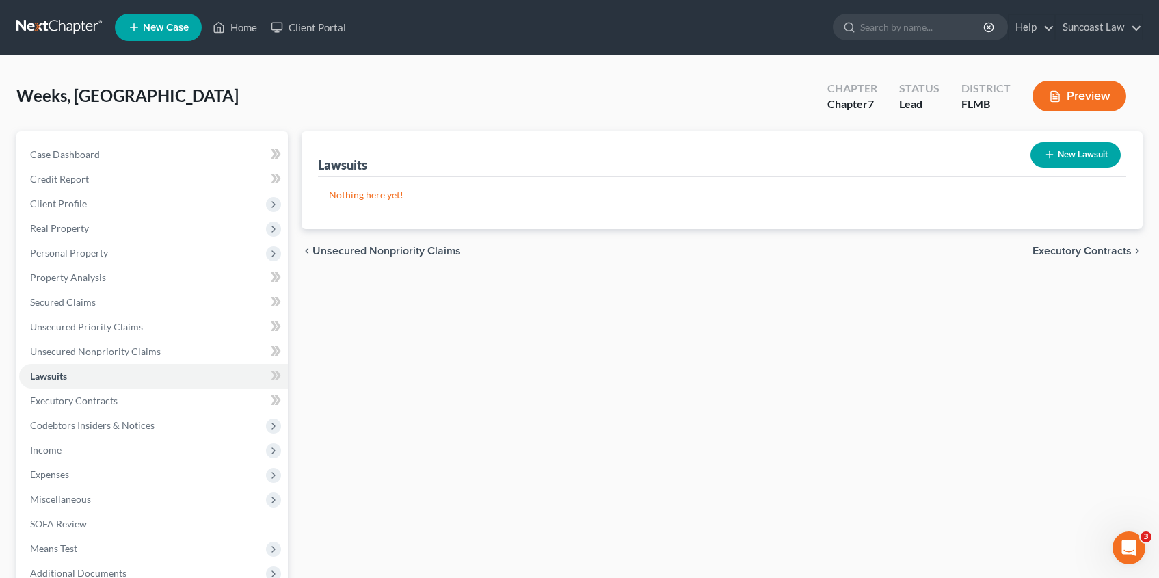
click at [1066, 250] on span "Executory Contracts" at bounding box center [1081, 250] width 99 height 11
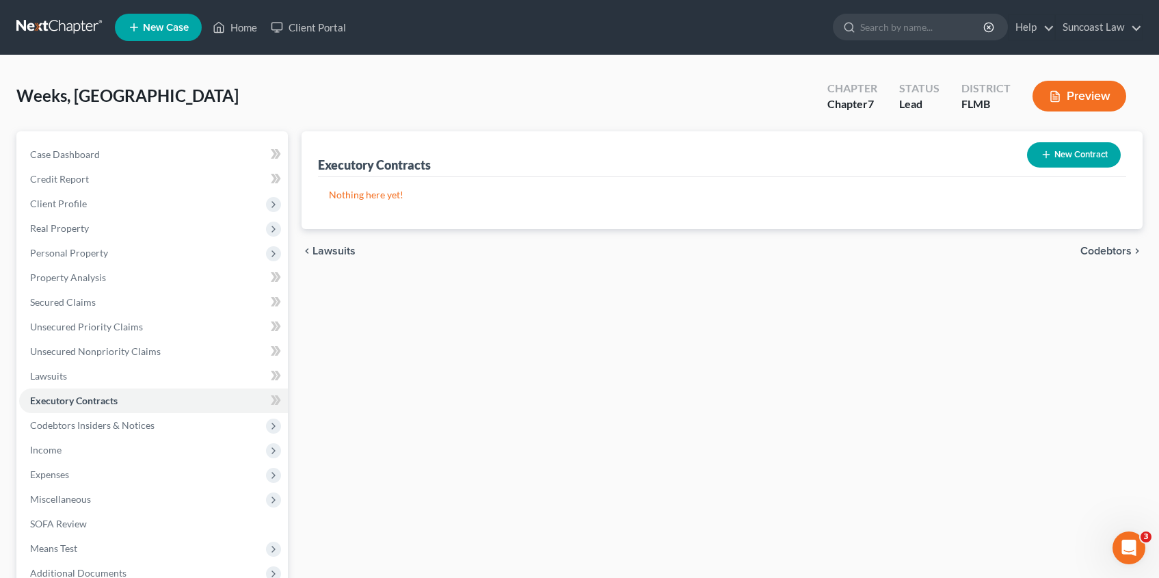
click at [1094, 252] on span "Codebtors" at bounding box center [1105, 250] width 51 height 11
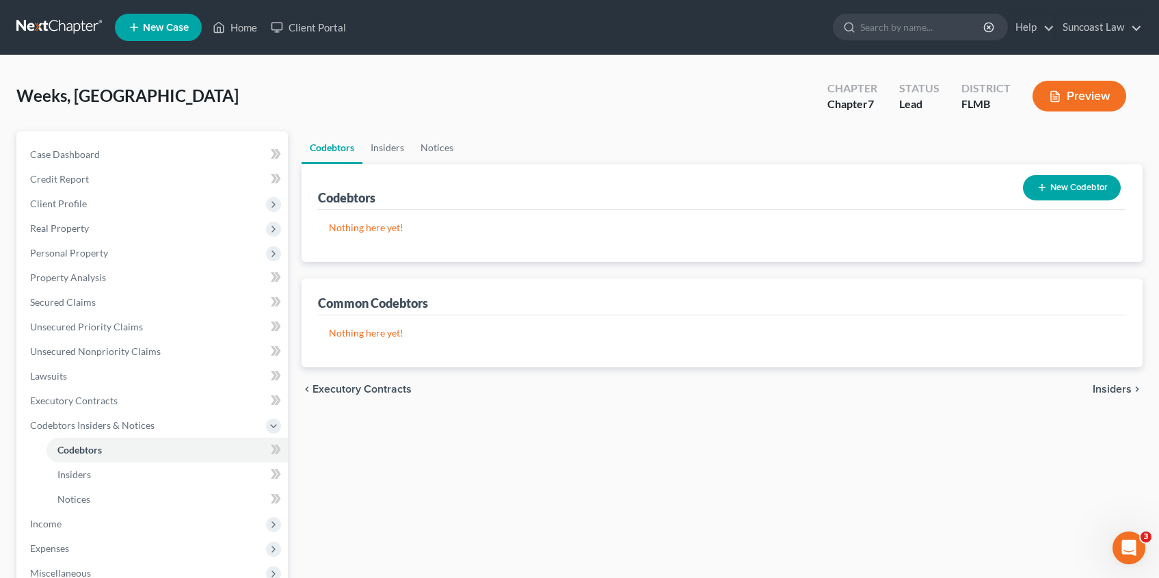
click at [1114, 389] on span "Insiders" at bounding box center [1111, 388] width 39 height 11
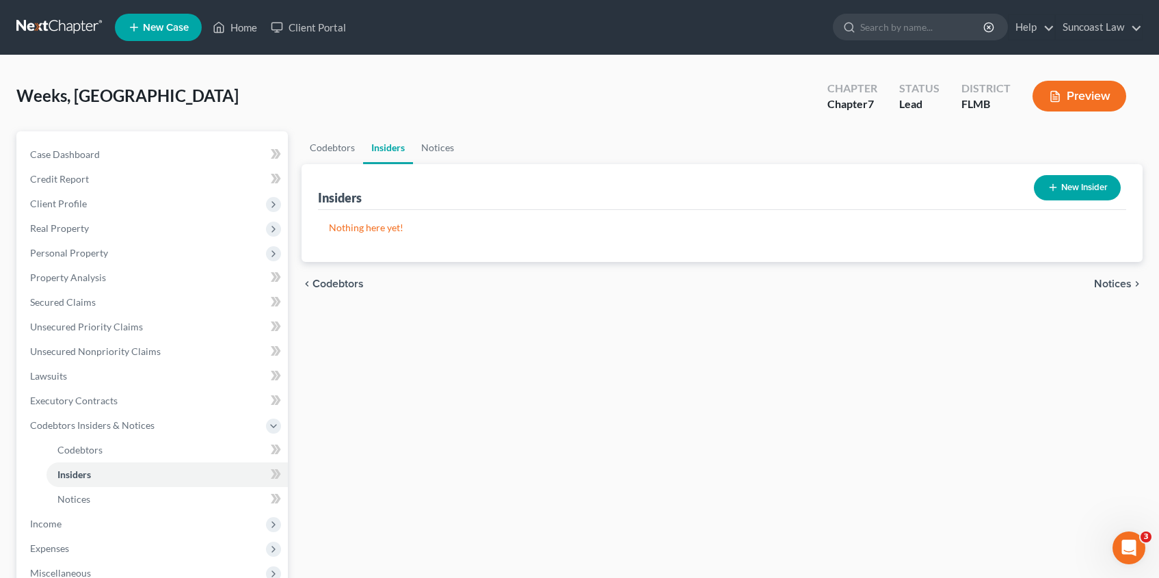
click at [1120, 288] on span "Notices" at bounding box center [1113, 283] width 38 height 11
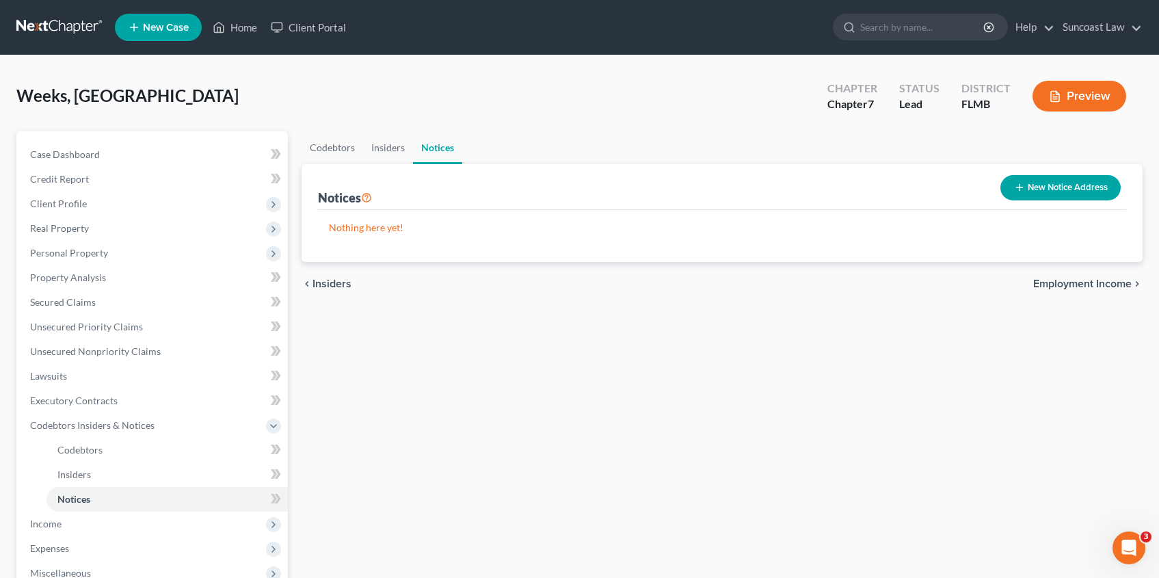
click at [1109, 284] on span "Employment Income" at bounding box center [1082, 283] width 98 height 11
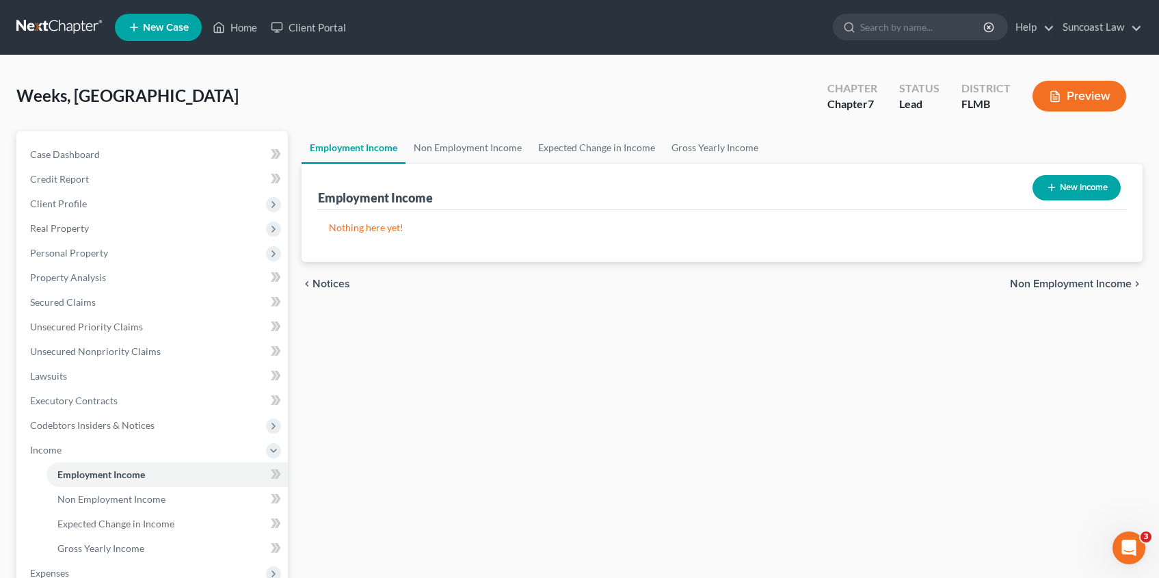
click at [1081, 191] on button "New Income" at bounding box center [1076, 187] width 88 height 25
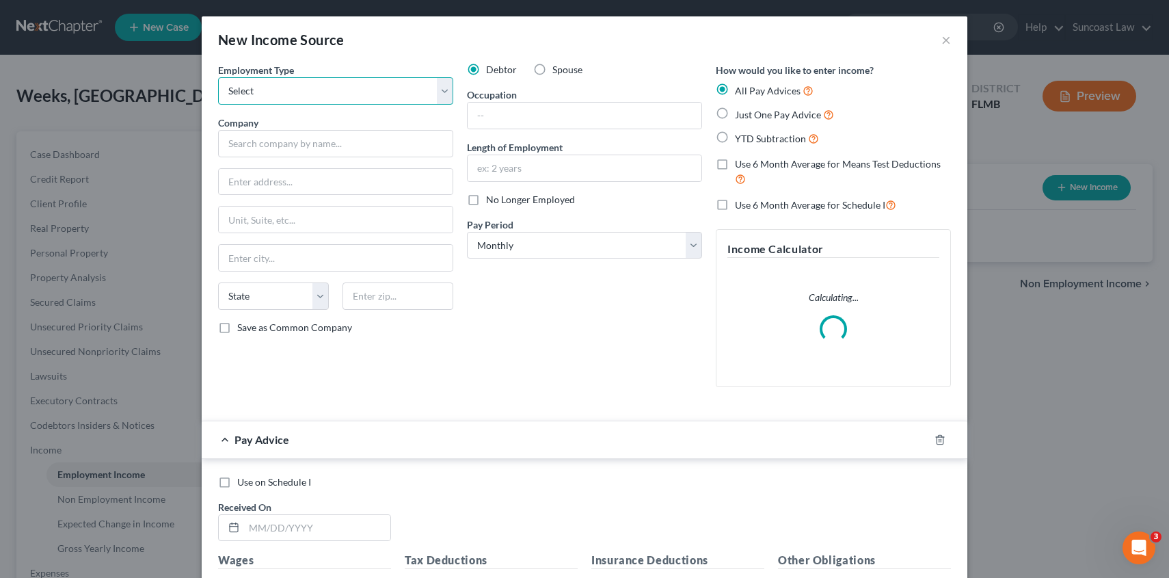
click at [310, 88] on select "Select Full or [DEMOGRAPHIC_DATA] Employment Self Employment" at bounding box center [335, 90] width 235 height 27
click at [218, 77] on select "Select Full or [DEMOGRAPHIC_DATA] Employment Self Employment" at bounding box center [335, 90] width 235 height 27
click at [297, 138] on input "text" at bounding box center [335, 143] width 235 height 27
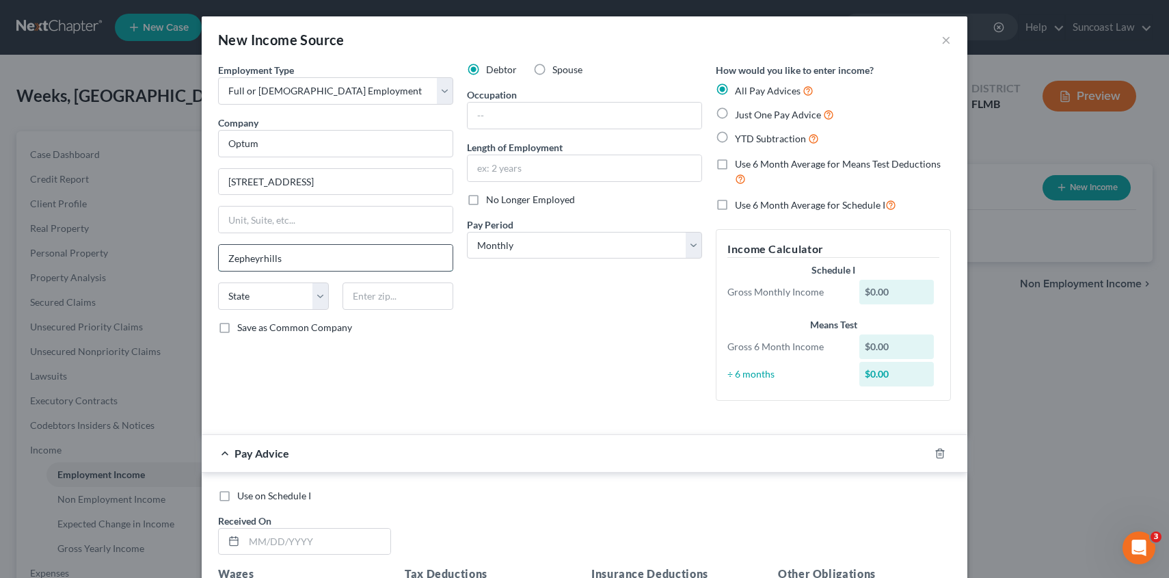
click at [250, 258] on input "Zepheyrhills" at bounding box center [336, 258] width 234 height 26
click at [271, 302] on select "State [US_STATE] AK AR AZ CA CO CT DE DC [GEOGRAPHIC_DATA] [GEOGRAPHIC_DATA] GU…" at bounding box center [273, 295] width 111 height 27
click at [218, 282] on select "State [US_STATE] AK AR AZ CA CO CT DE DC [GEOGRAPHIC_DATA] [GEOGRAPHIC_DATA] GU…" at bounding box center [273, 295] width 111 height 27
click at [383, 296] on input "text" at bounding box center [397, 295] width 111 height 27
click at [559, 168] on input "text" at bounding box center [585, 168] width 234 height 26
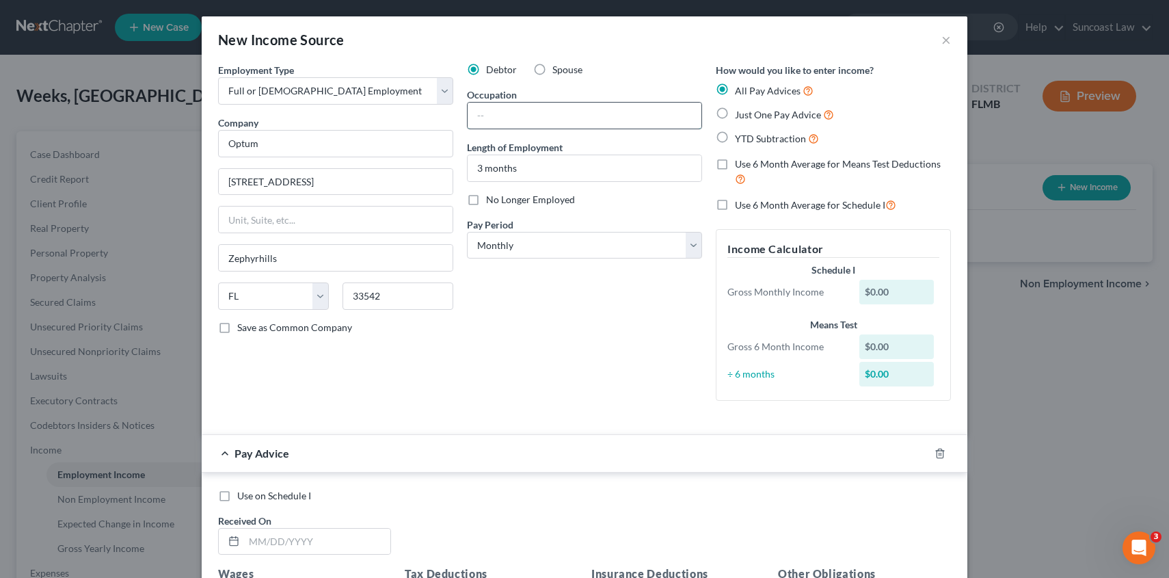
click at [499, 113] on input "text" at bounding box center [585, 116] width 234 height 26
click at [518, 241] on select "Select Monthly Twice Monthly Every Other Week Weekly" at bounding box center [584, 245] width 235 height 27
click at [467, 232] on select "Select Monthly Twice Monthly Every Other Week Weekly" at bounding box center [584, 245] width 235 height 27
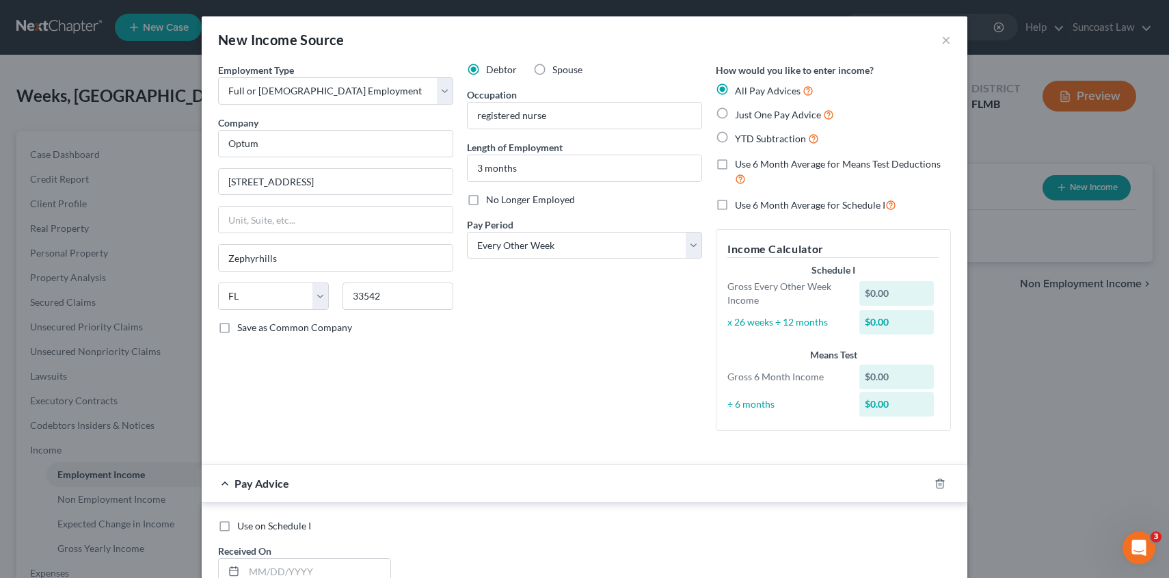
click at [735, 163] on label "Use 6 Month Average for Means Test Deductions" at bounding box center [843, 171] width 216 height 29
click at [740, 163] on input "Use 6 Month Average for Means Test Deductions" at bounding box center [744, 161] width 9 height 9
click at [735, 204] on label "Use 6 Month Average for Schedule I" at bounding box center [815, 205] width 161 height 16
click at [740, 204] on input "Use 6 Month Average for Schedule I" at bounding box center [744, 201] width 9 height 9
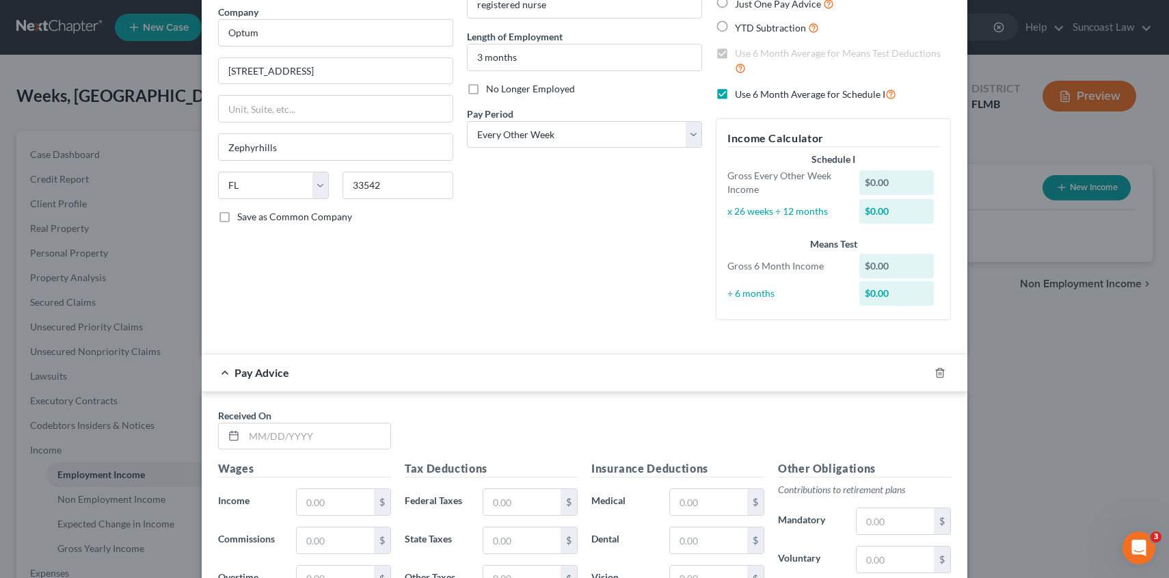
scroll to position [111, 0]
click at [273, 438] on input "text" at bounding box center [317, 435] width 146 height 26
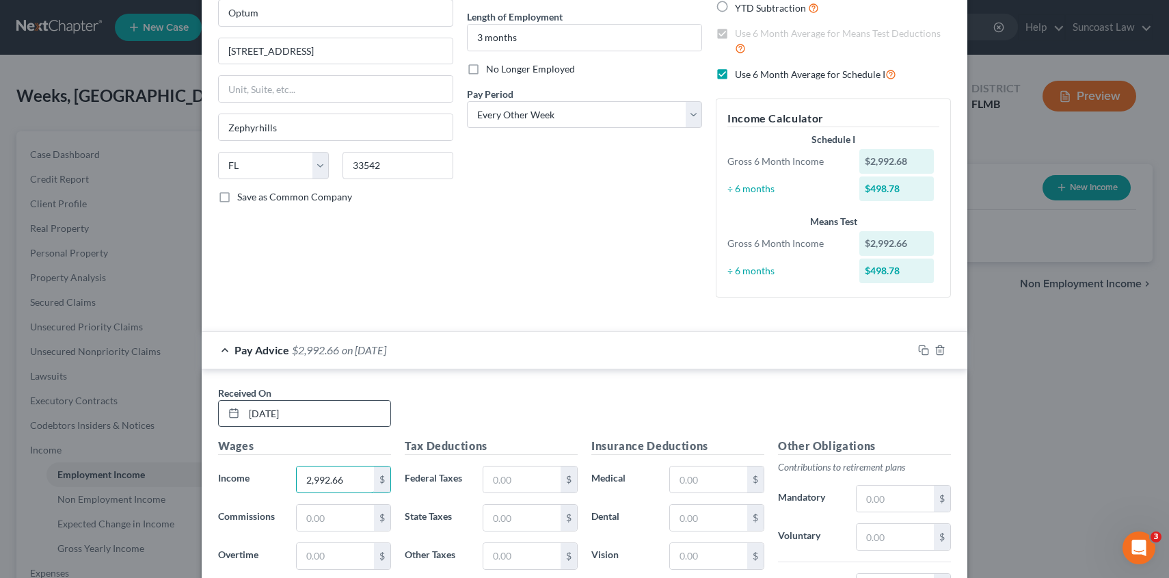
scroll to position [140, 0]
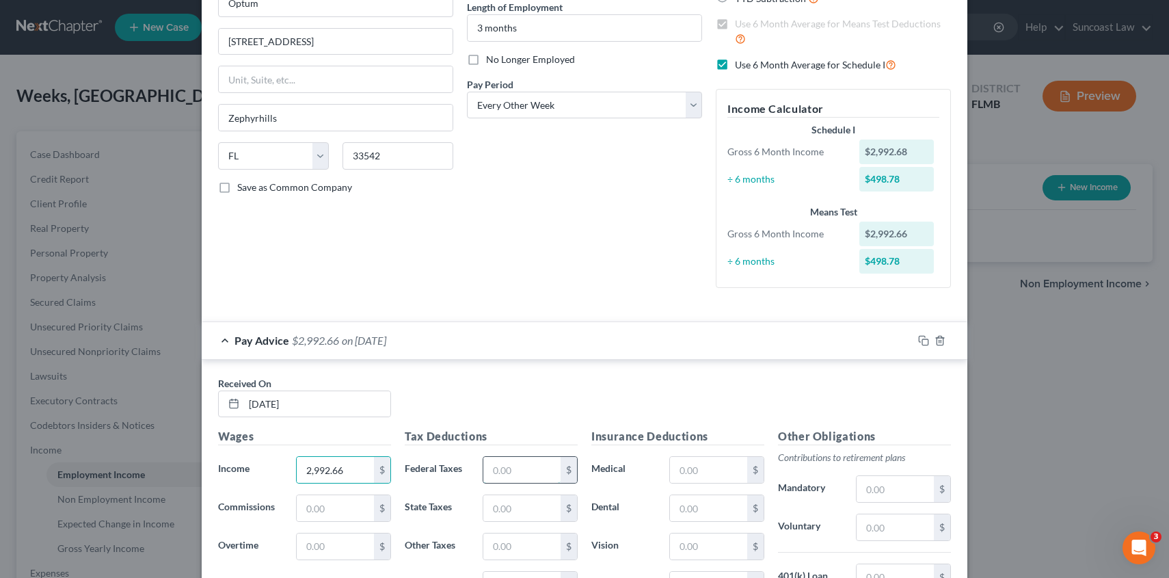
click at [502, 470] on input "text" at bounding box center [521, 470] width 77 height 26
click at [885, 525] on input "text" at bounding box center [895, 527] width 77 height 26
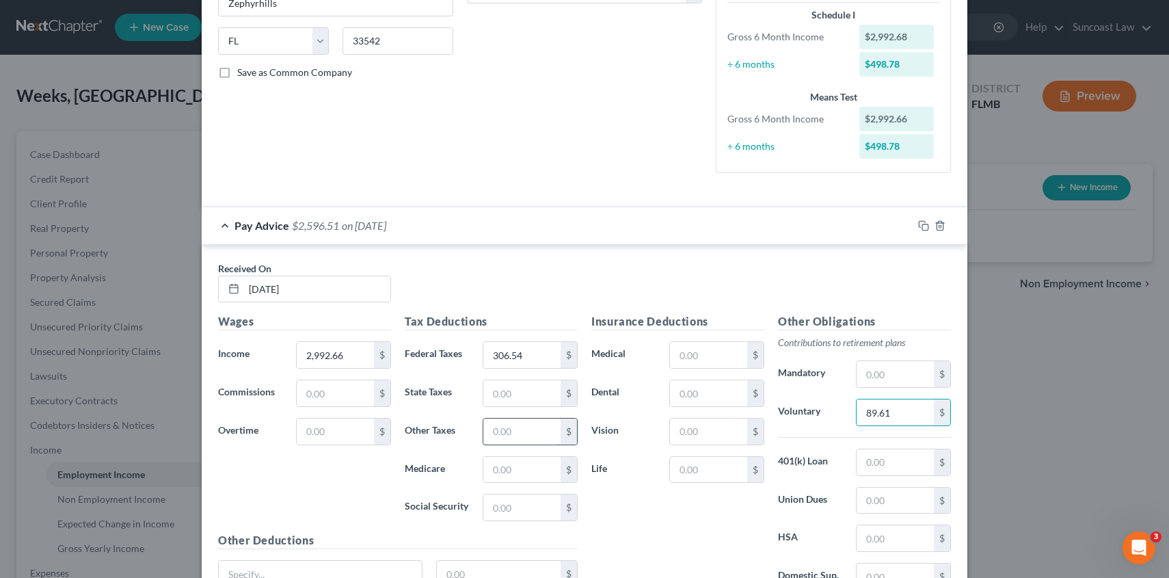
click at [519, 435] on input "text" at bounding box center [521, 431] width 77 height 26
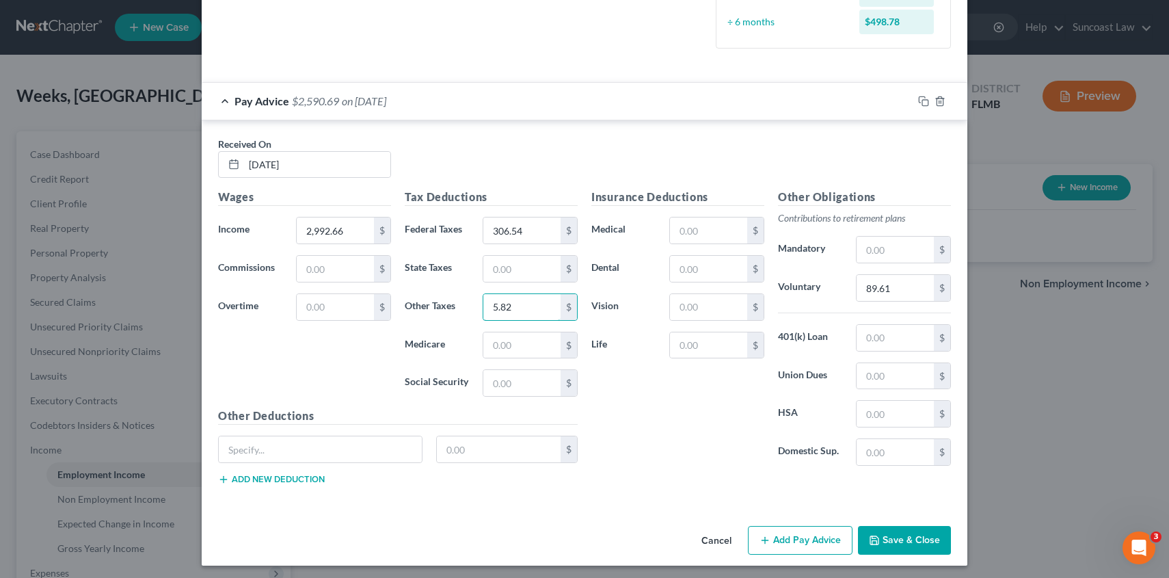
scroll to position [383, 0]
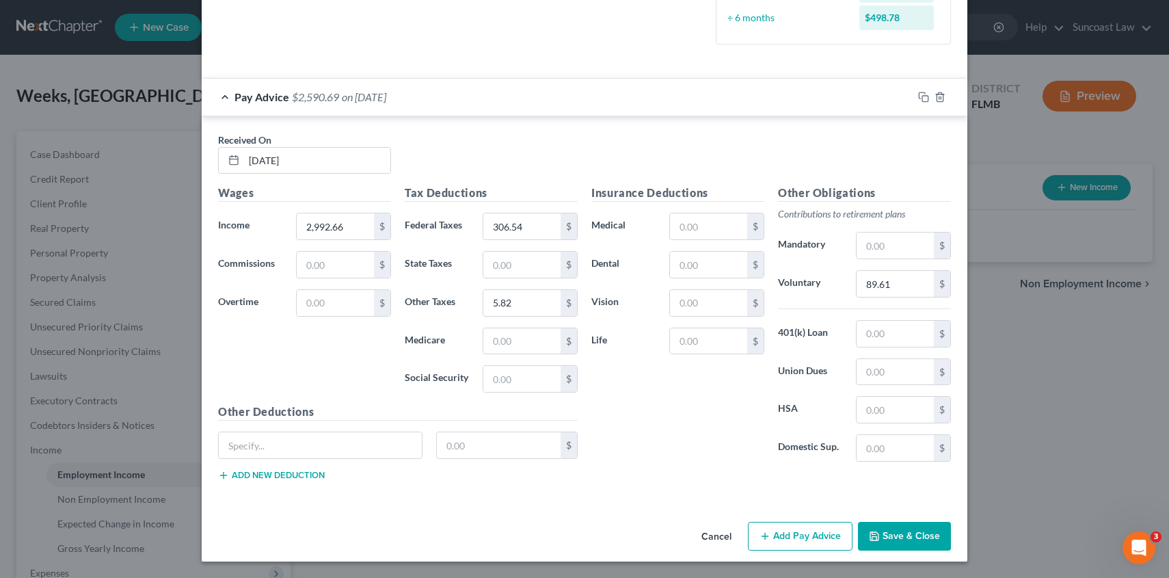
click at [791, 536] on button "Add Pay Advice" at bounding box center [800, 536] width 105 height 29
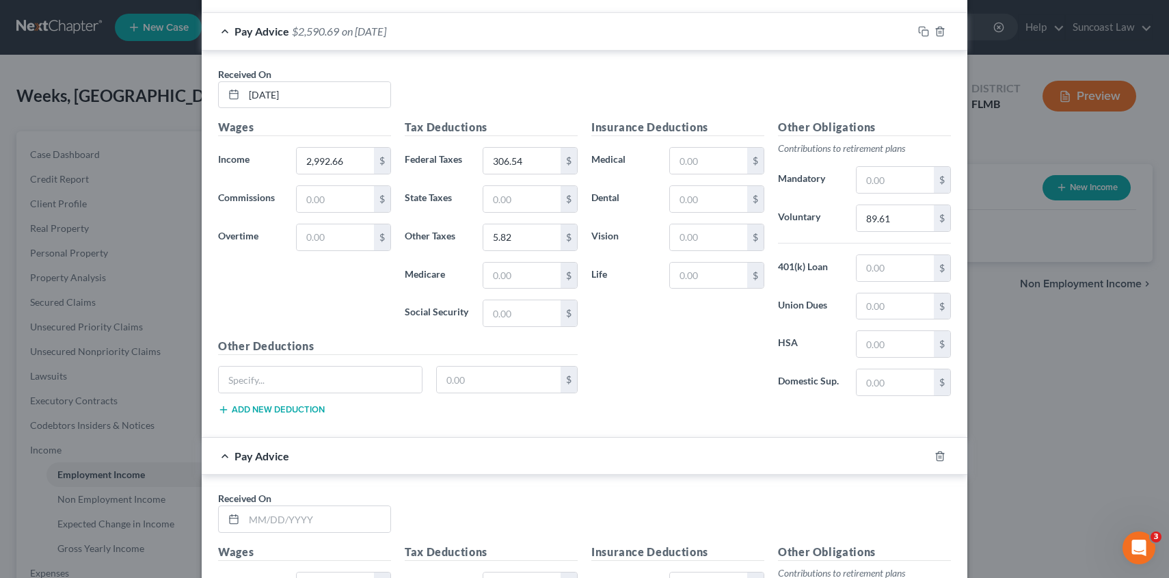
scroll to position [700, 0]
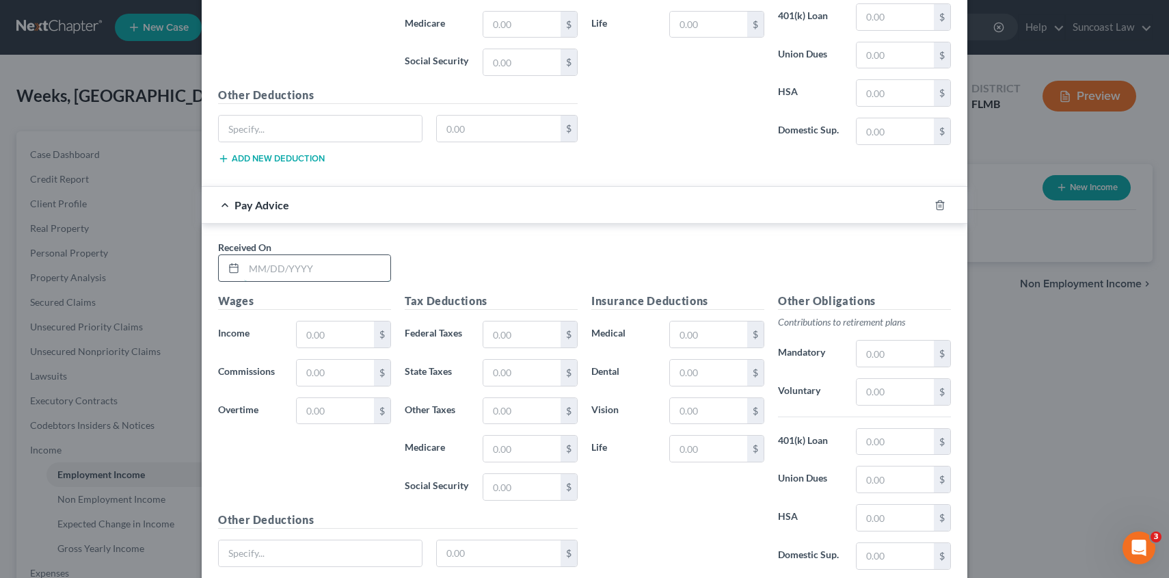
click at [291, 275] on input "text" at bounding box center [317, 268] width 146 height 26
click at [311, 339] on input "text" at bounding box center [335, 334] width 77 height 26
click at [536, 329] on input "text" at bounding box center [521, 334] width 77 height 26
click at [908, 396] on input "text" at bounding box center [895, 392] width 77 height 26
click at [532, 411] on input "text" at bounding box center [521, 411] width 77 height 26
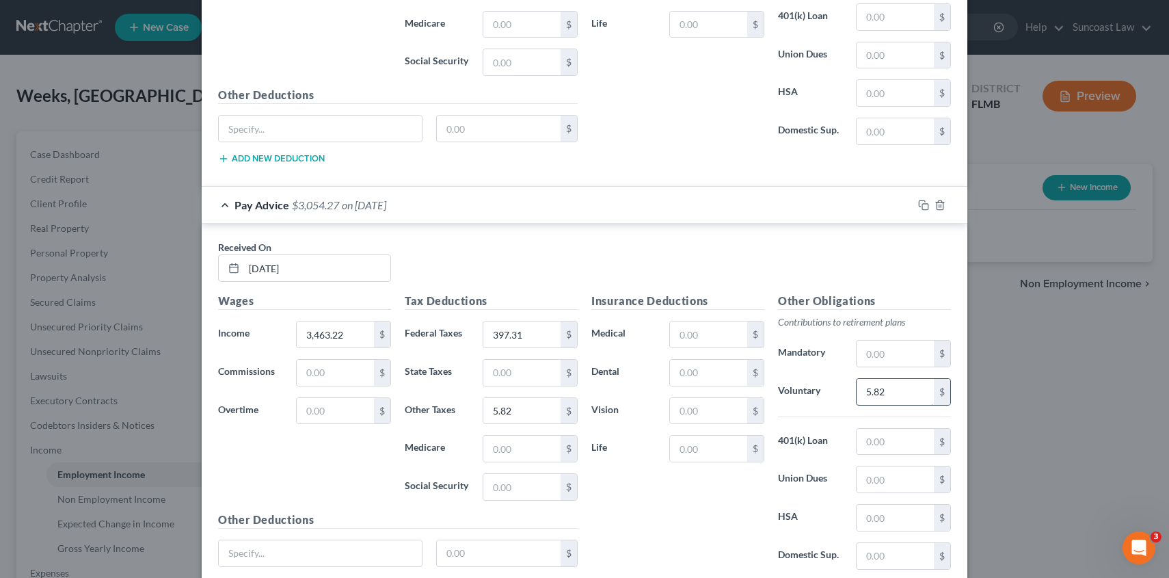
click at [913, 392] on input "5.82" at bounding box center [895, 392] width 77 height 26
click at [513, 412] on input "5.82" at bounding box center [521, 411] width 77 height 26
click at [522, 340] on input "397.31" at bounding box center [521, 334] width 77 height 26
click at [879, 395] on input "103.72" at bounding box center [895, 392] width 77 height 26
click at [520, 335] on input "text" at bounding box center [521, 334] width 77 height 26
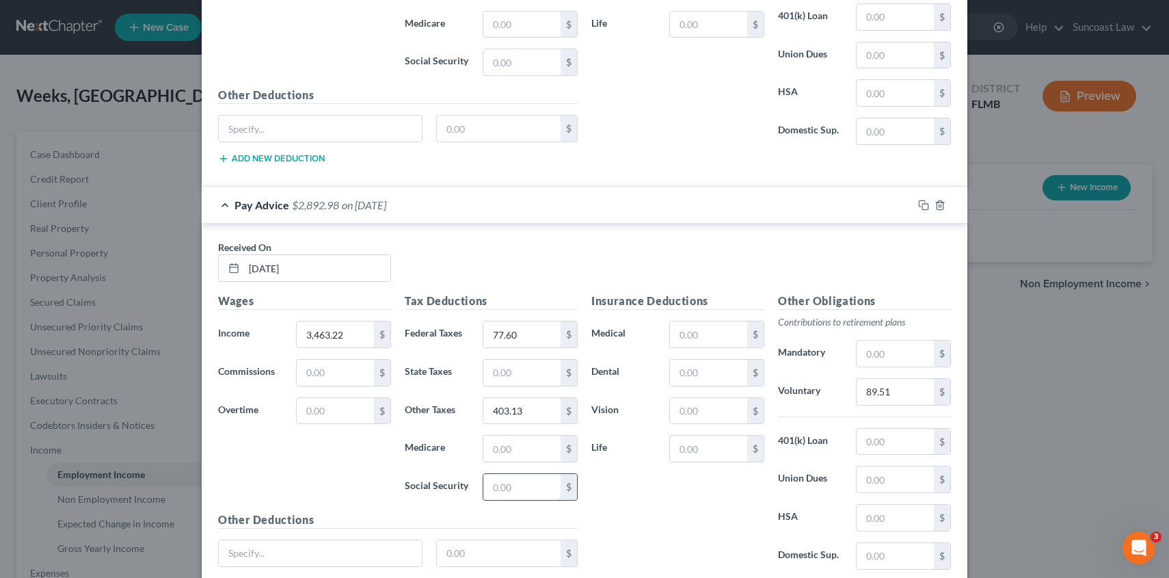
click at [508, 484] on input "text" at bounding box center [521, 487] width 77 height 26
click at [516, 455] on input "text" at bounding box center [521, 448] width 77 height 26
click at [713, 344] on input "text" at bounding box center [708, 334] width 77 height 26
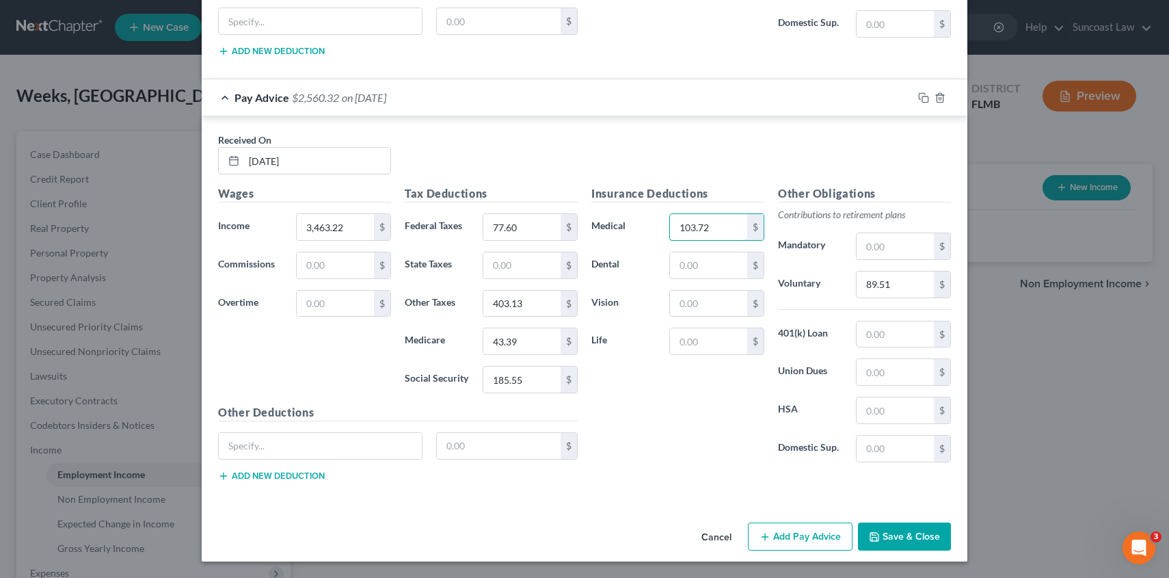
scroll to position [549, 0]
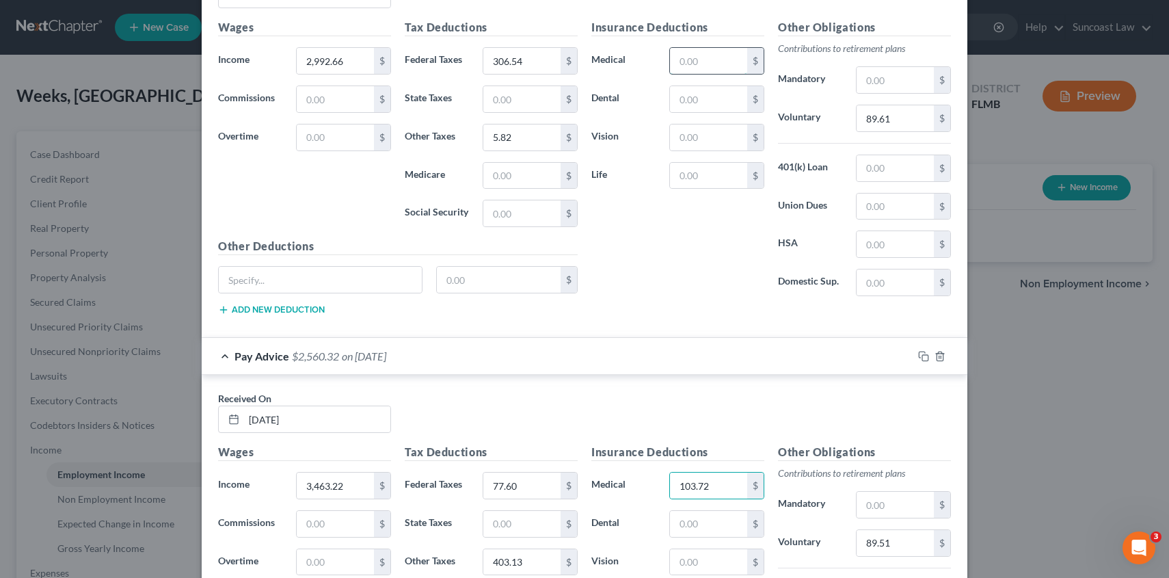
click at [714, 62] on input "text" at bounding box center [708, 61] width 77 height 26
click at [517, 141] on input "5.82" at bounding box center [521, 137] width 77 height 26
click at [514, 59] on input "306.54" at bounding box center [521, 61] width 77 height 26
click at [499, 217] on input "text" at bounding box center [521, 213] width 77 height 26
click at [501, 174] on input "text" at bounding box center [521, 176] width 77 height 26
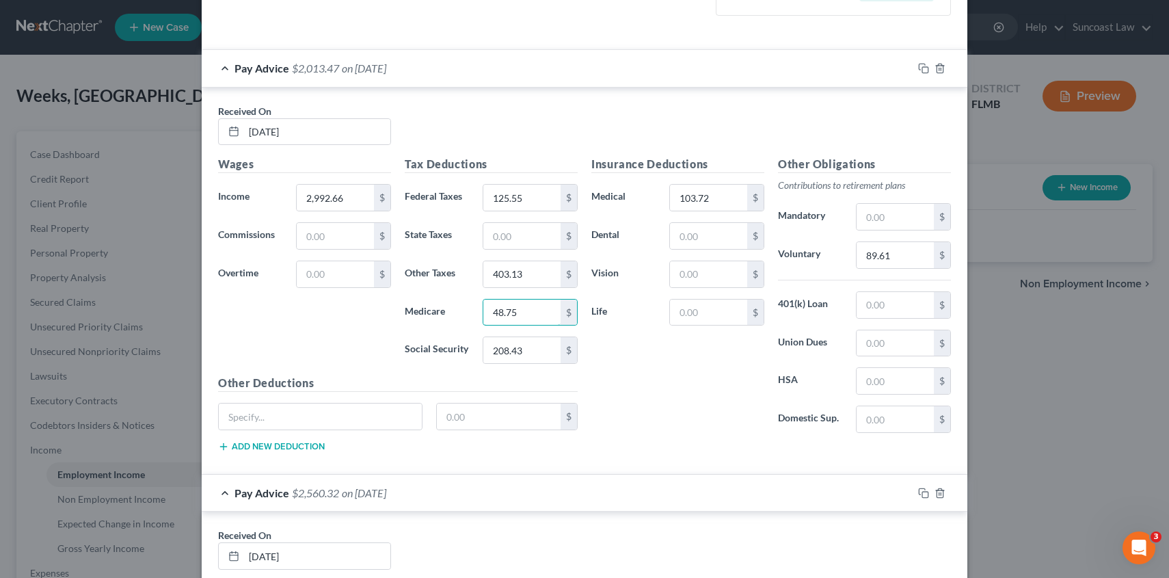
scroll to position [429, 0]
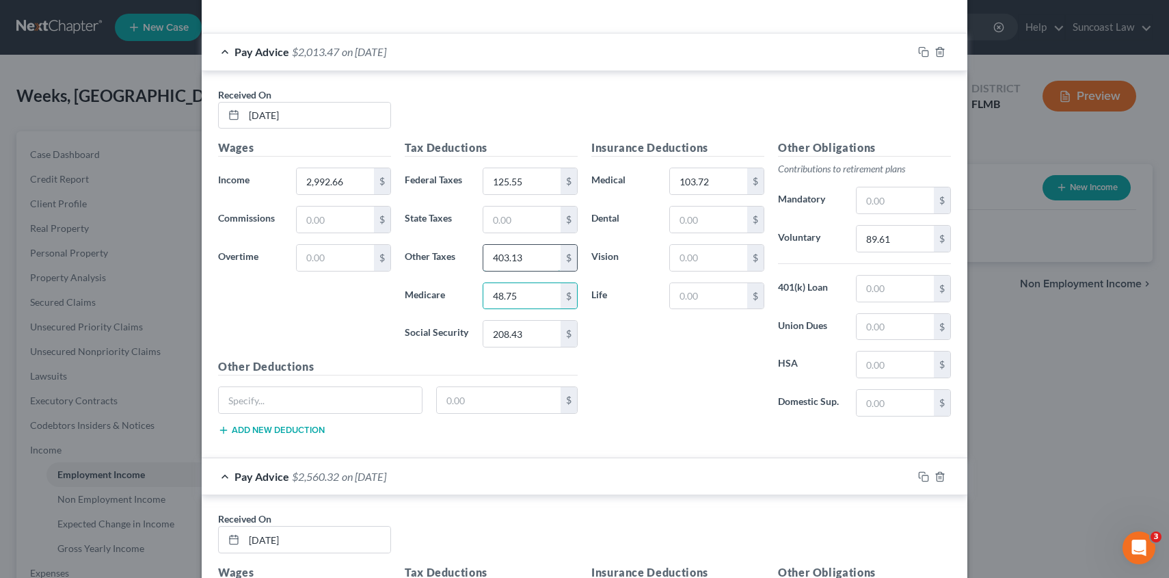
click at [526, 264] on input "403.13" at bounding box center [521, 258] width 77 height 26
drag, startPoint x: 715, startPoint y: 187, endPoint x: 593, endPoint y: 170, distance: 123.5
click at [593, 170] on div "Medical 103.72 $" at bounding box center [677, 180] width 187 height 27
click at [707, 179] on input "103.72" at bounding box center [708, 181] width 77 height 26
drag, startPoint x: 707, startPoint y: 179, endPoint x: 664, endPoint y: 180, distance: 43.1
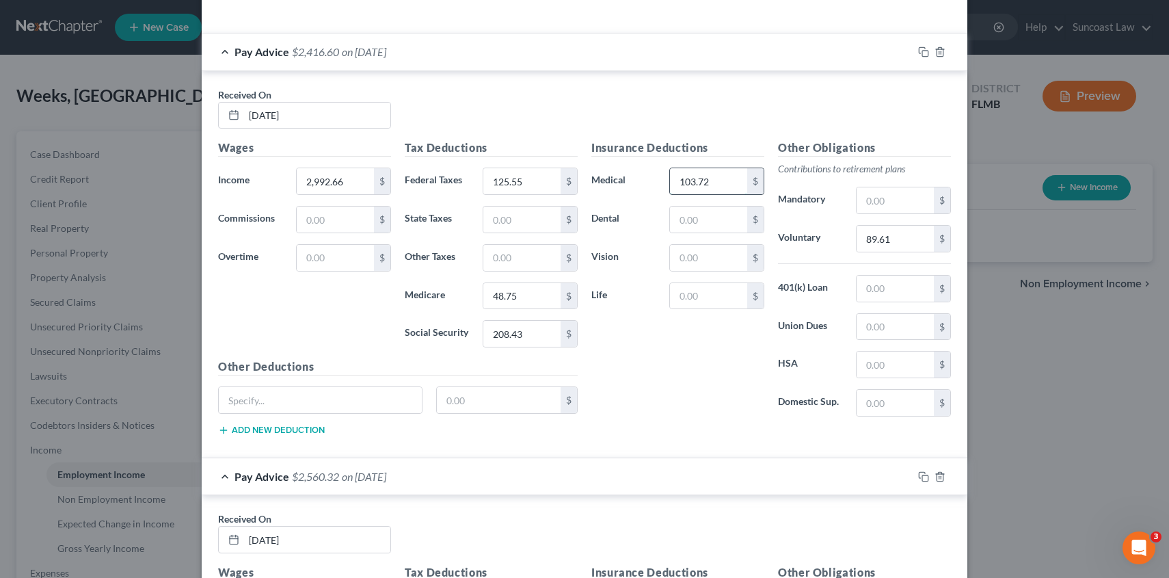
click at [670, 180] on input "103.72" at bounding box center [708, 181] width 77 height 26
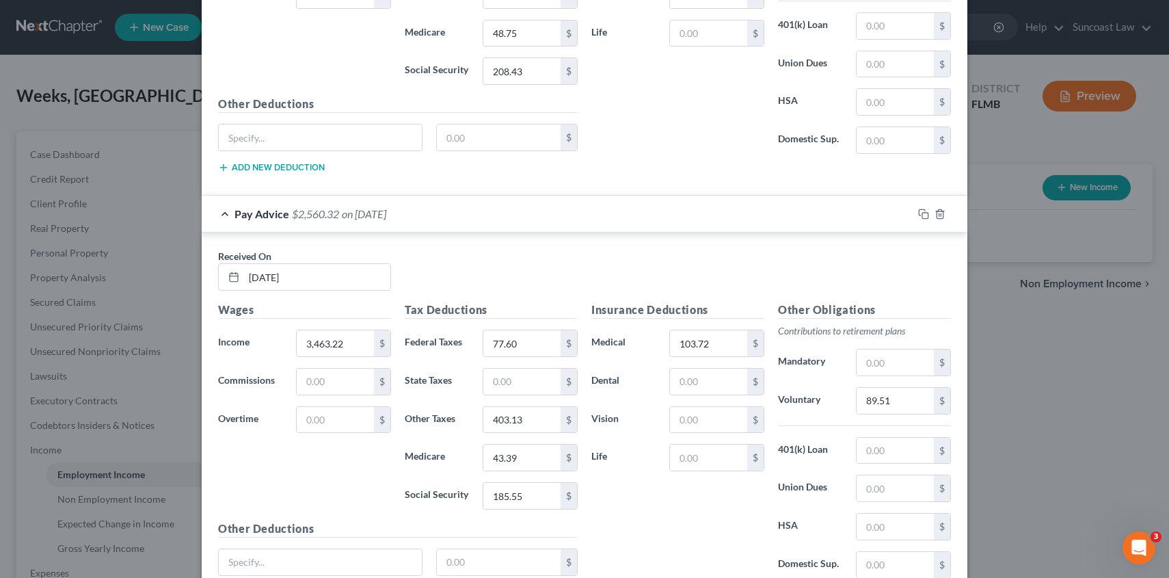
scroll to position [807, 0]
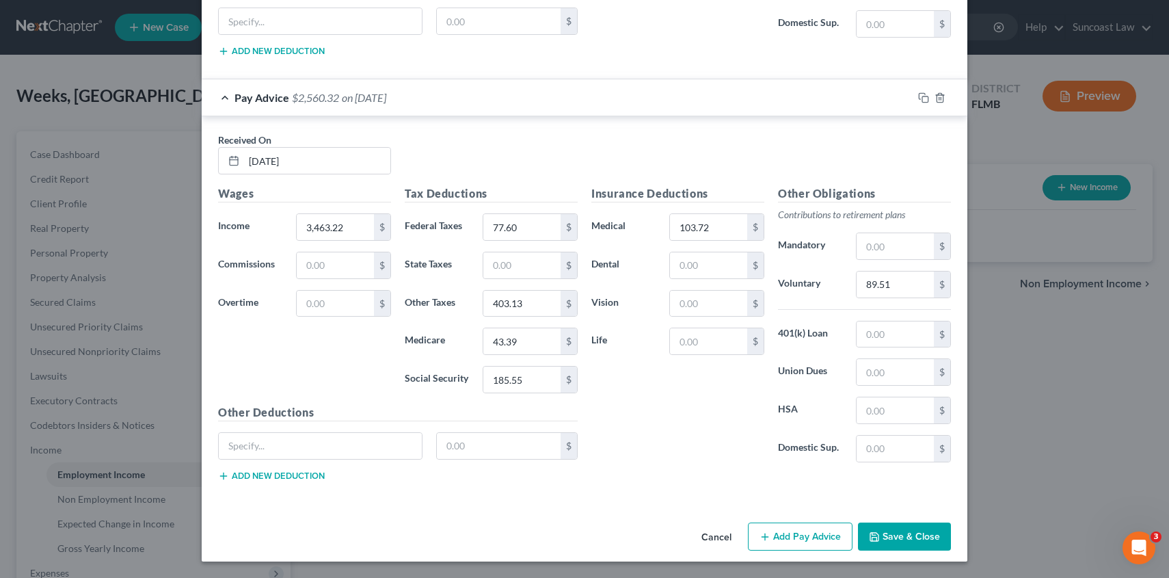
click at [823, 535] on button "Add Pay Advice" at bounding box center [800, 536] width 105 height 29
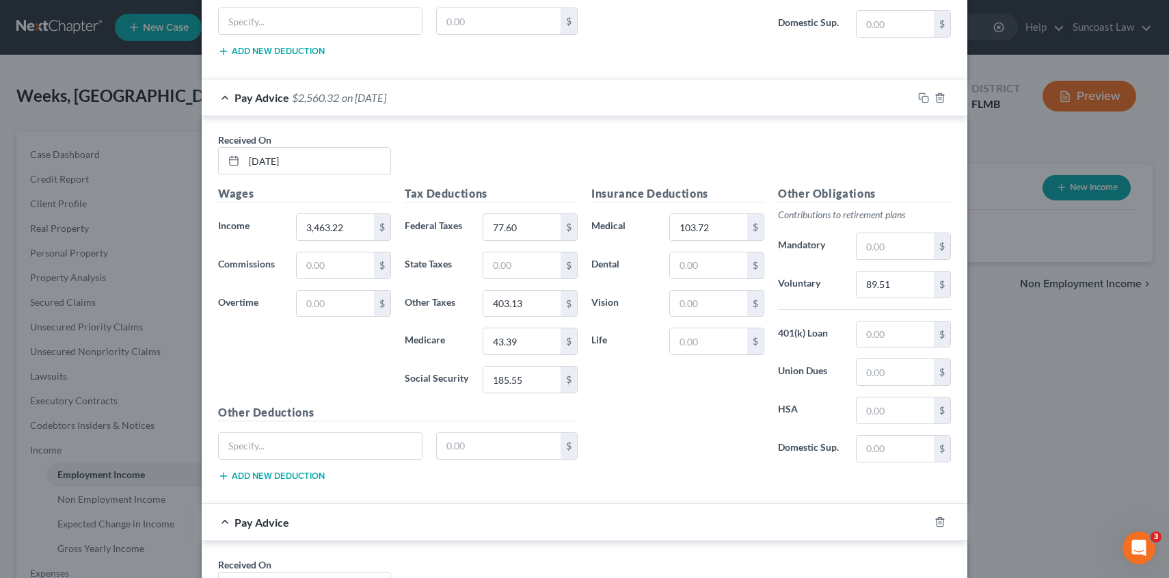
scroll to position [1232, 0]
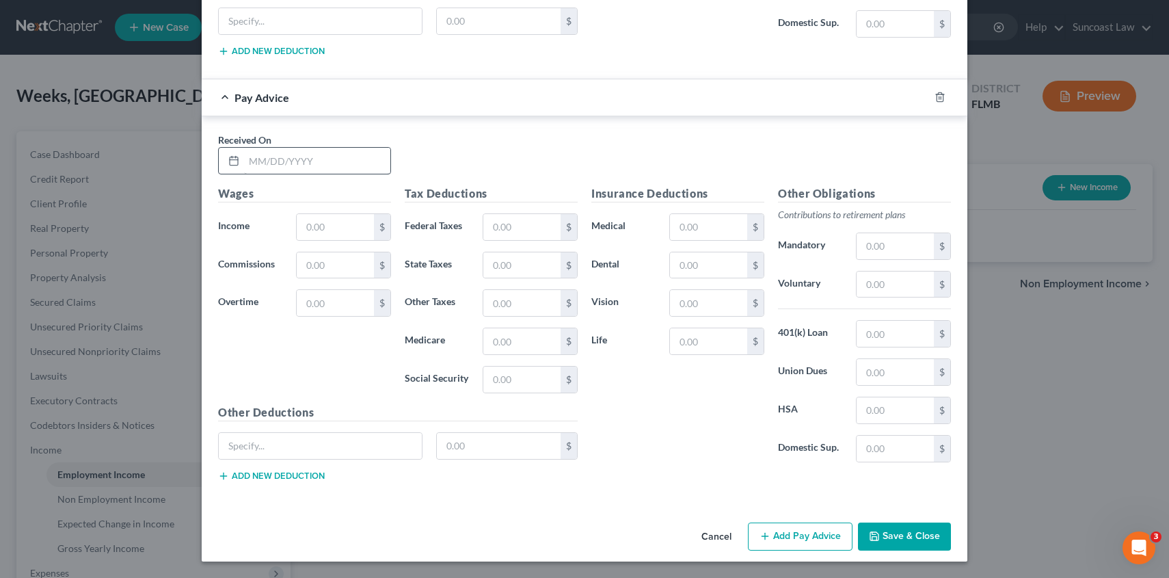
drag, startPoint x: 309, startPoint y: 144, endPoint x: 311, endPoint y: 157, distance: 13.1
click at [310, 146] on div "Received On *" at bounding box center [304, 154] width 187 height 42
click at [312, 158] on input "text" at bounding box center [317, 161] width 146 height 26
click at [362, 228] on input "text" at bounding box center [335, 227] width 77 height 26
click at [533, 231] on input "text" at bounding box center [521, 227] width 77 height 26
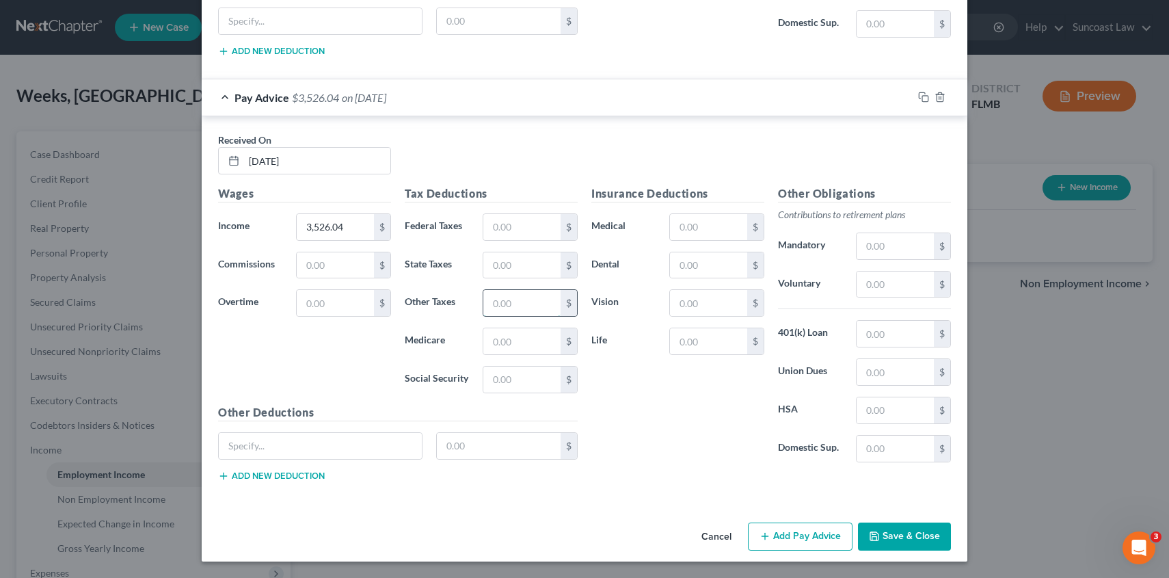
click at [491, 304] on input "text" at bounding box center [521, 303] width 77 height 26
click at [878, 289] on input "text" at bounding box center [895, 284] width 77 height 26
click at [522, 311] on input "text" at bounding box center [521, 303] width 77 height 26
click at [887, 251] on input "text" at bounding box center [895, 246] width 77 height 26
click at [524, 237] on input "text" at bounding box center [521, 227] width 77 height 26
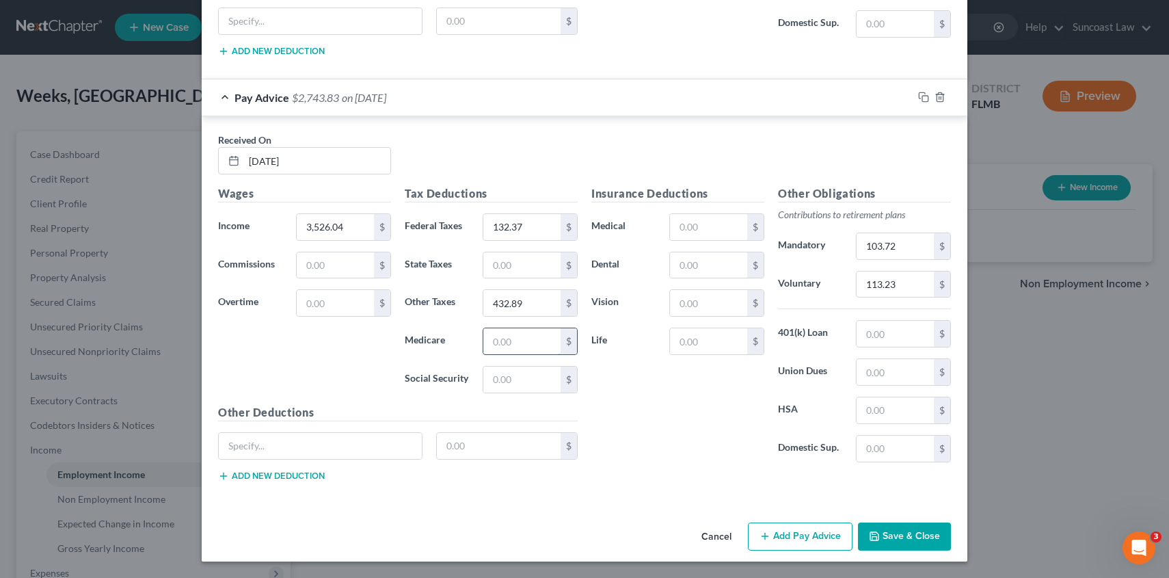
click at [522, 349] on input "text" at bounding box center [521, 341] width 77 height 26
click at [507, 373] on input "text" at bounding box center [521, 379] width 77 height 26
drag, startPoint x: 533, startPoint y: 306, endPoint x: 548, endPoint y: 306, distance: 15.7
click at [548, 306] on input "432.89" at bounding box center [521, 303] width 77 height 26
click at [878, 254] on input "103.72" at bounding box center [895, 246] width 77 height 26
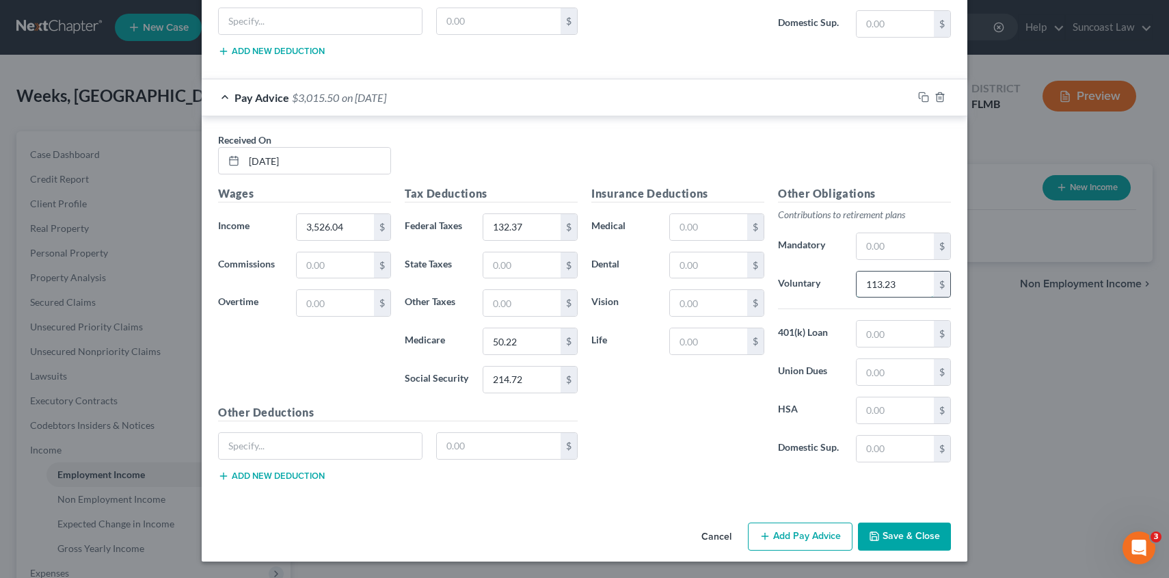
click at [876, 286] on input "113.23" at bounding box center [895, 284] width 77 height 26
click at [783, 535] on button "Add Pay Advice" at bounding box center [800, 536] width 105 height 29
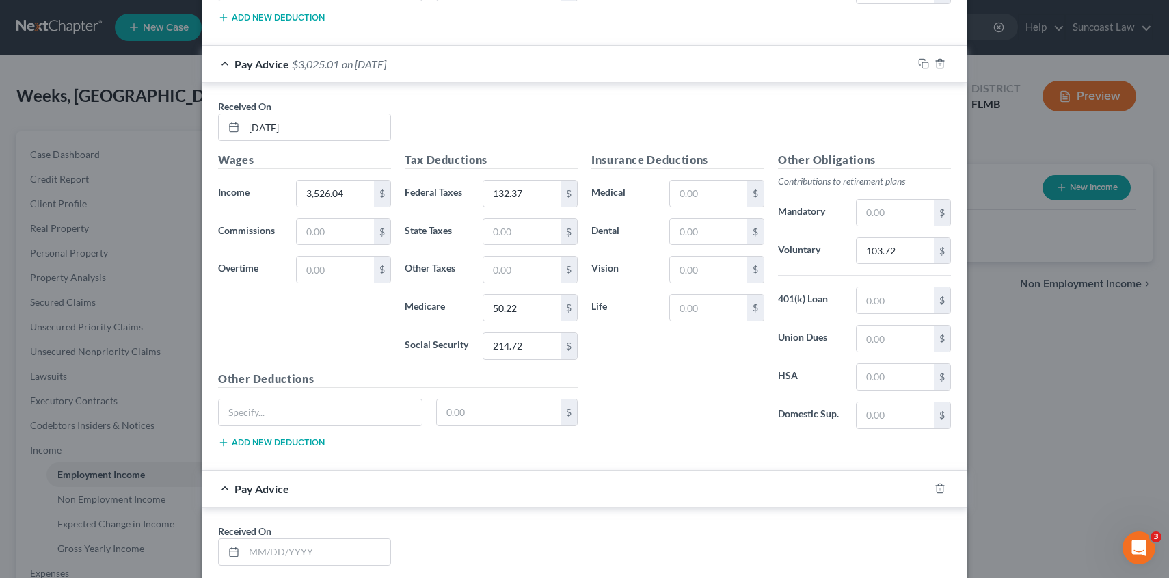
scroll to position [1618, 0]
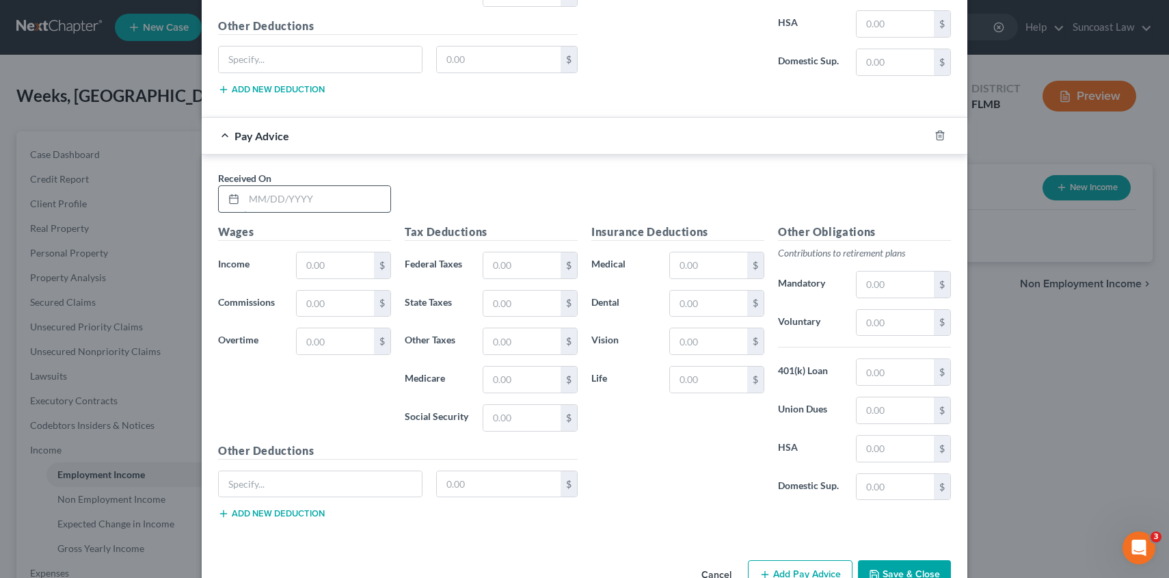
click at [301, 205] on input "text" at bounding box center [317, 199] width 146 height 26
click at [325, 269] on input "text" at bounding box center [335, 265] width 77 height 26
click at [522, 348] on input "text" at bounding box center [521, 341] width 77 height 26
click at [878, 325] on input "text" at bounding box center [895, 323] width 77 height 26
click at [511, 271] on input "text" at bounding box center [521, 265] width 77 height 26
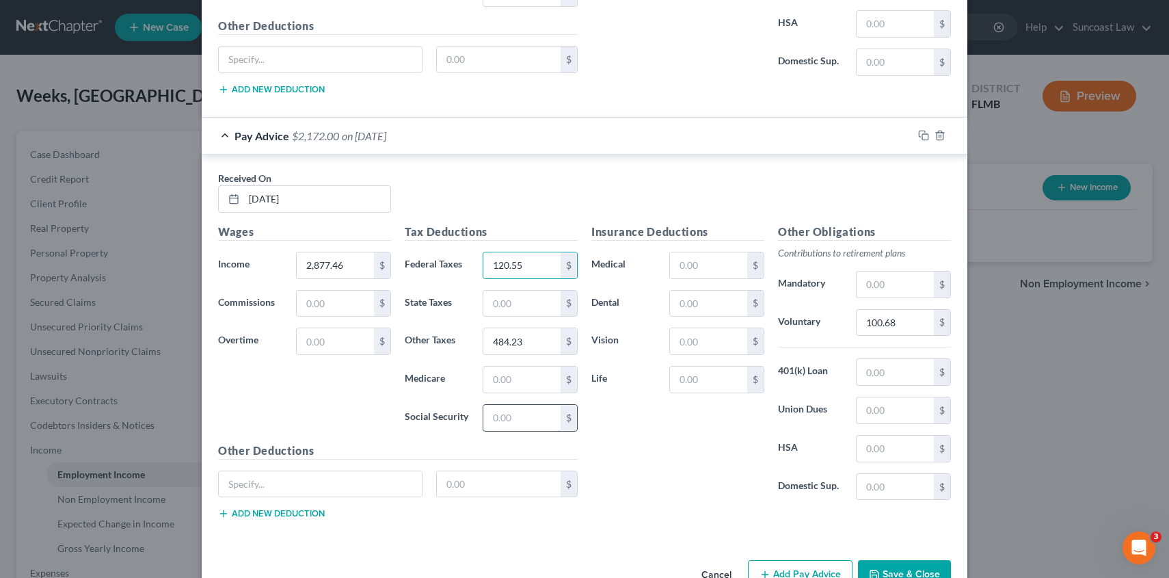
click at [509, 414] on input "text" at bounding box center [521, 418] width 77 height 26
click at [524, 379] on input "text" at bounding box center [521, 379] width 77 height 26
drag, startPoint x: 540, startPoint y: 341, endPoint x: 553, endPoint y: 338, distance: 13.3
click at [550, 340] on input "484.23" at bounding box center [521, 341] width 77 height 26
click at [909, 319] on input "100.68" at bounding box center [895, 323] width 77 height 26
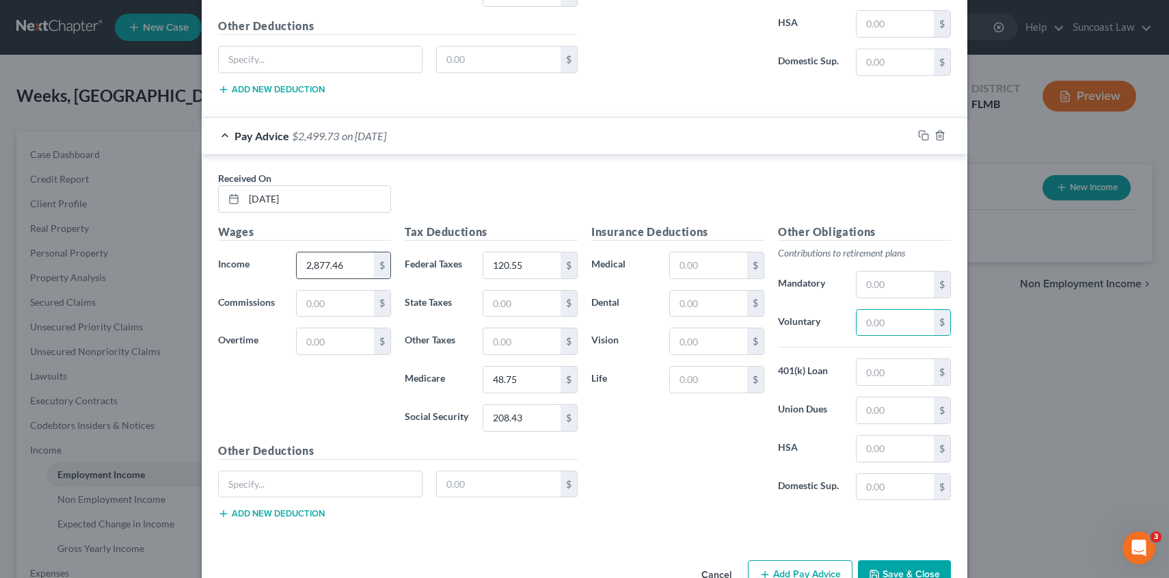
click at [314, 268] on input "2,877.46" at bounding box center [335, 265] width 77 height 26
click at [870, 318] on input "text" at bounding box center [895, 323] width 77 height 26
click at [521, 340] on input "text" at bounding box center [521, 341] width 77 height 26
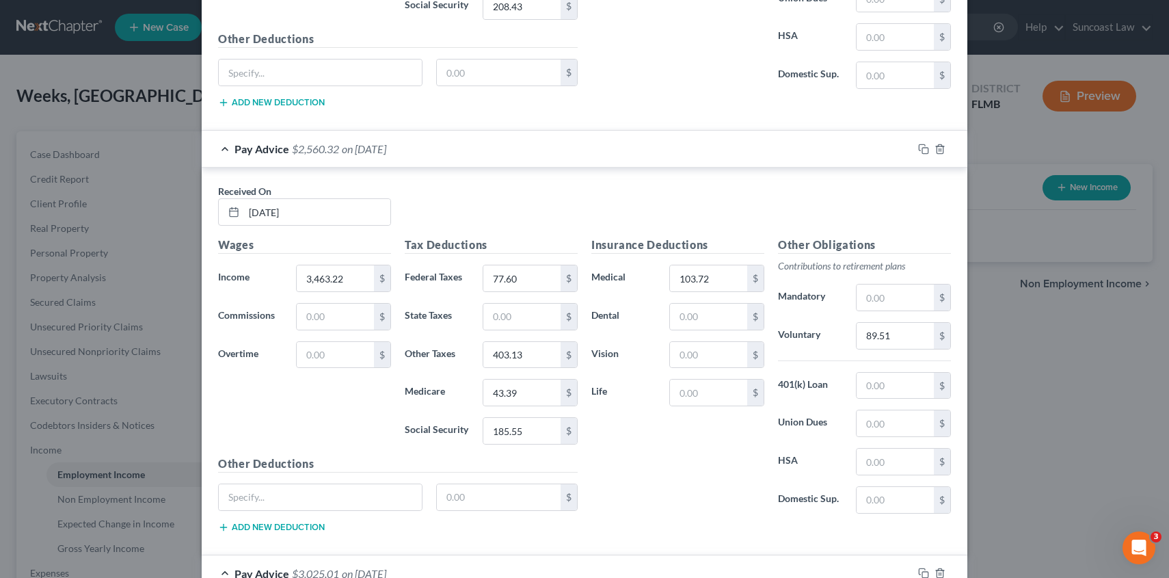
scroll to position [736, 0]
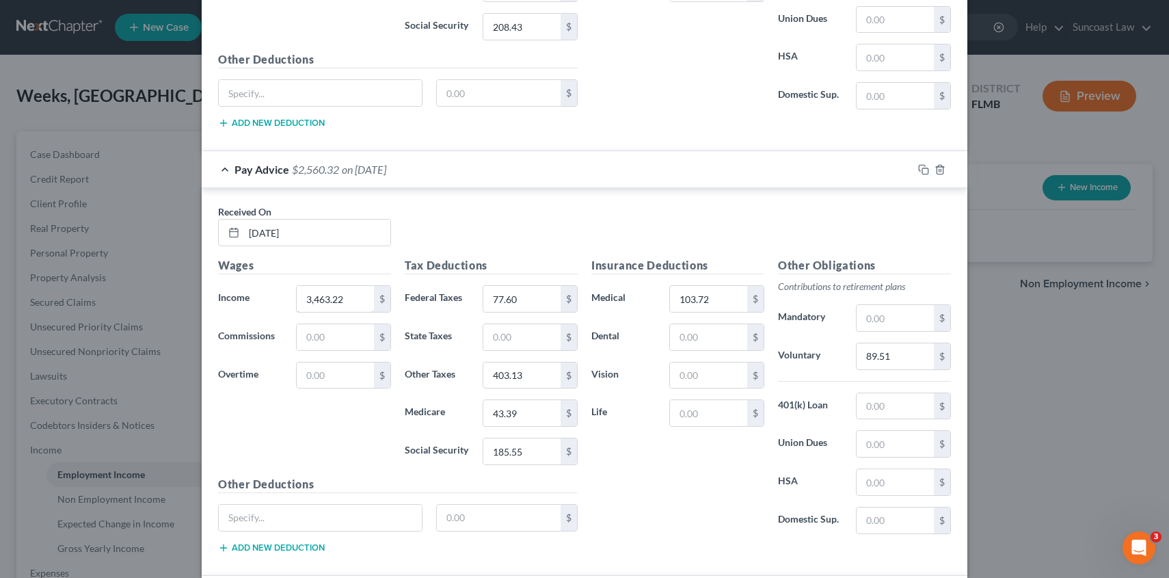
drag, startPoint x: 313, startPoint y: 299, endPoint x: 313, endPoint y: 320, distance: 21.2
click at [313, 299] on input "3,463.22" at bounding box center [335, 299] width 77 height 26
click at [621, 483] on div "Insurance Deductions Medical 103.72 $ Dental $ Vision $ Life $" at bounding box center [677, 401] width 187 height 288
click at [537, 379] on input "403.13" at bounding box center [521, 375] width 77 height 26
click at [885, 355] on input "89.51" at bounding box center [895, 356] width 77 height 26
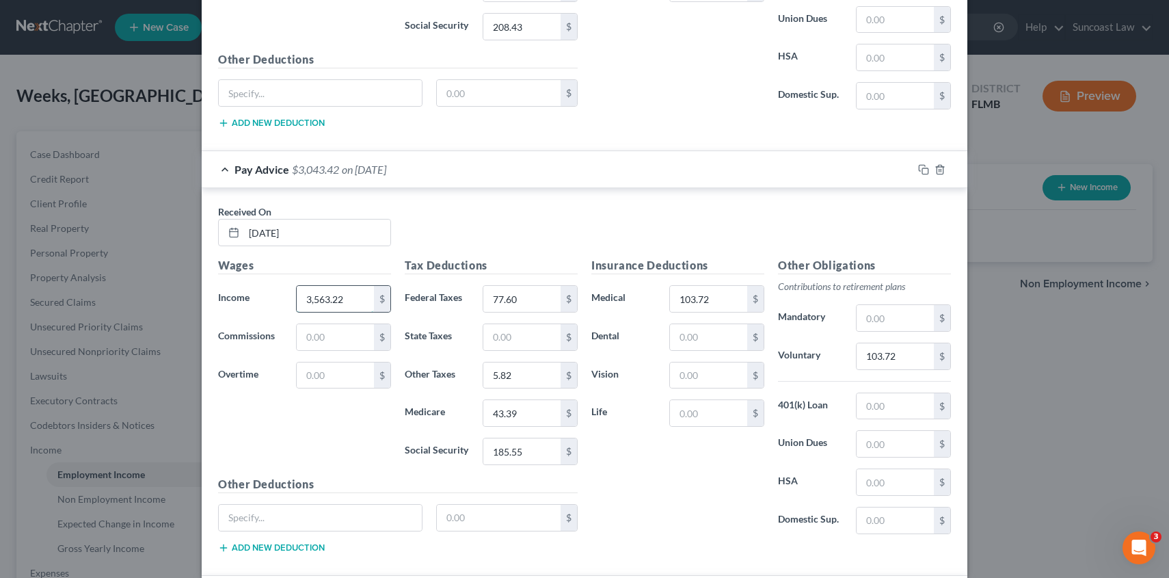
click at [328, 304] on input "3,563.22" at bounding box center [335, 299] width 77 height 26
click at [887, 362] on input "103.72" at bounding box center [895, 356] width 77 height 26
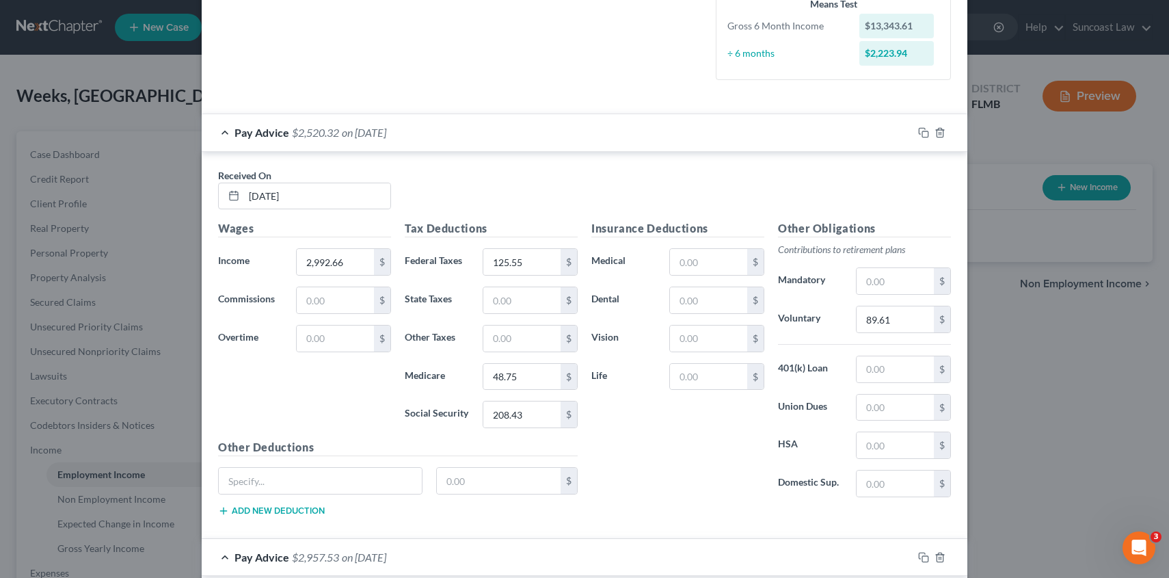
scroll to position [365, 0]
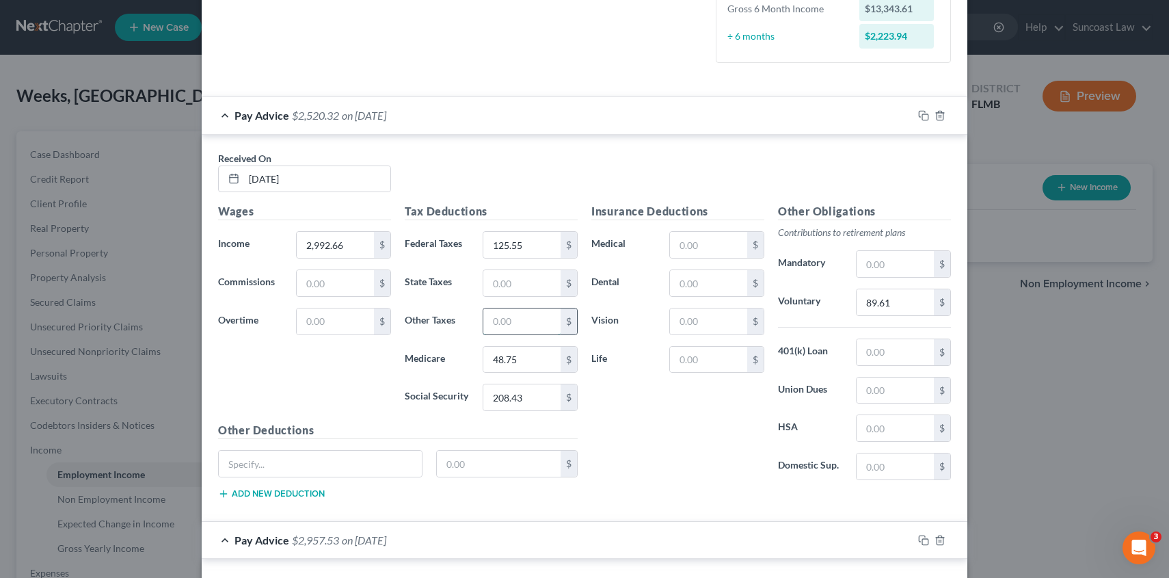
click at [507, 320] on input "text" at bounding box center [521, 321] width 77 height 26
click at [886, 304] on input "89.61" at bounding box center [895, 302] width 77 height 26
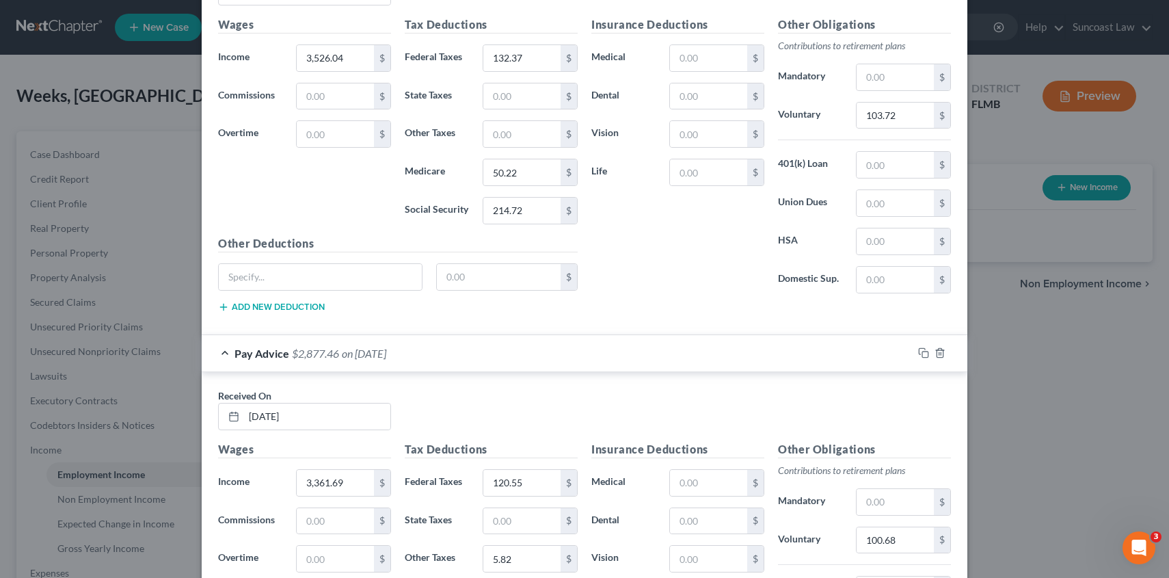
scroll to position [1656, 0]
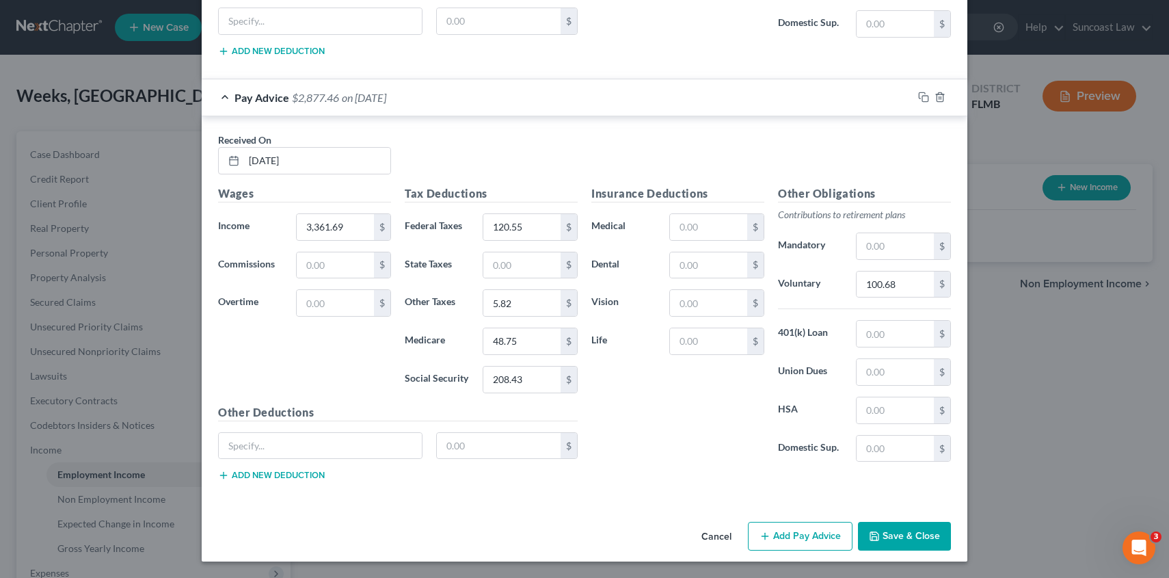
click at [779, 529] on button "Add Pay Advice" at bounding box center [800, 536] width 105 height 29
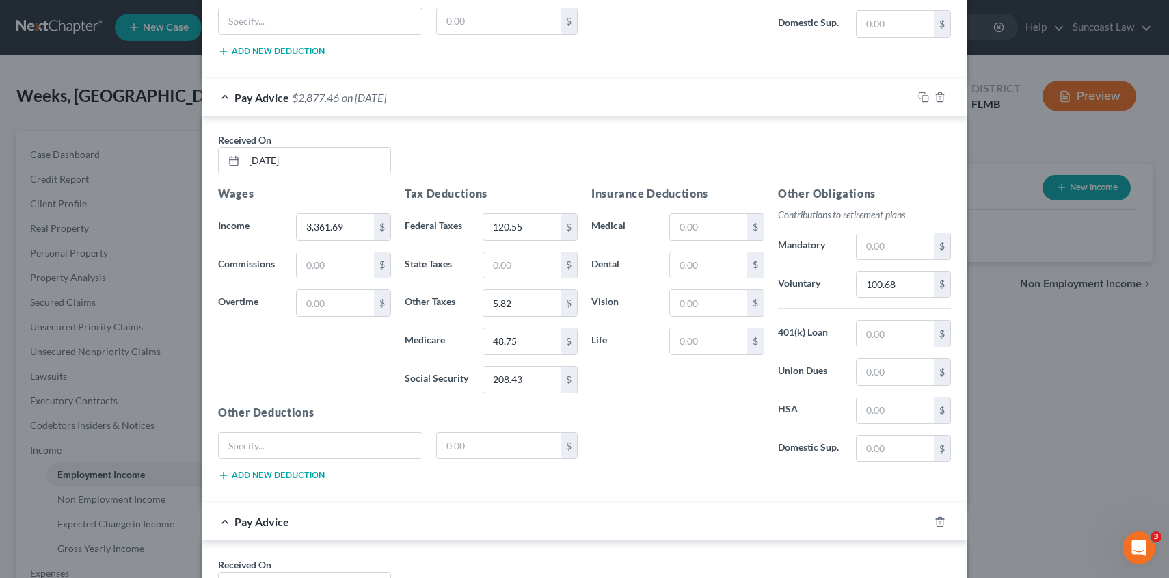
scroll to position [2081, 0]
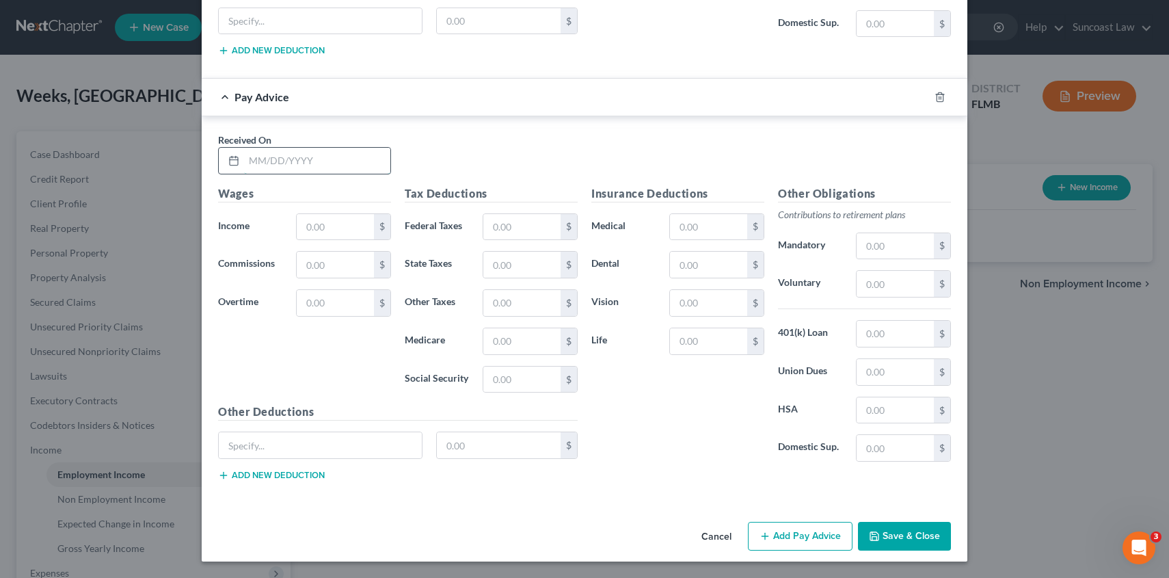
click at [310, 162] on input "text" at bounding box center [317, 161] width 146 height 26
click at [491, 222] on input "text" at bounding box center [521, 227] width 77 height 26
click at [869, 286] on input "text" at bounding box center [895, 284] width 77 height 26
click at [504, 305] on input "text" at bounding box center [521, 303] width 77 height 26
click at [786, 541] on button "Add Pay Advice" at bounding box center [800, 536] width 105 height 29
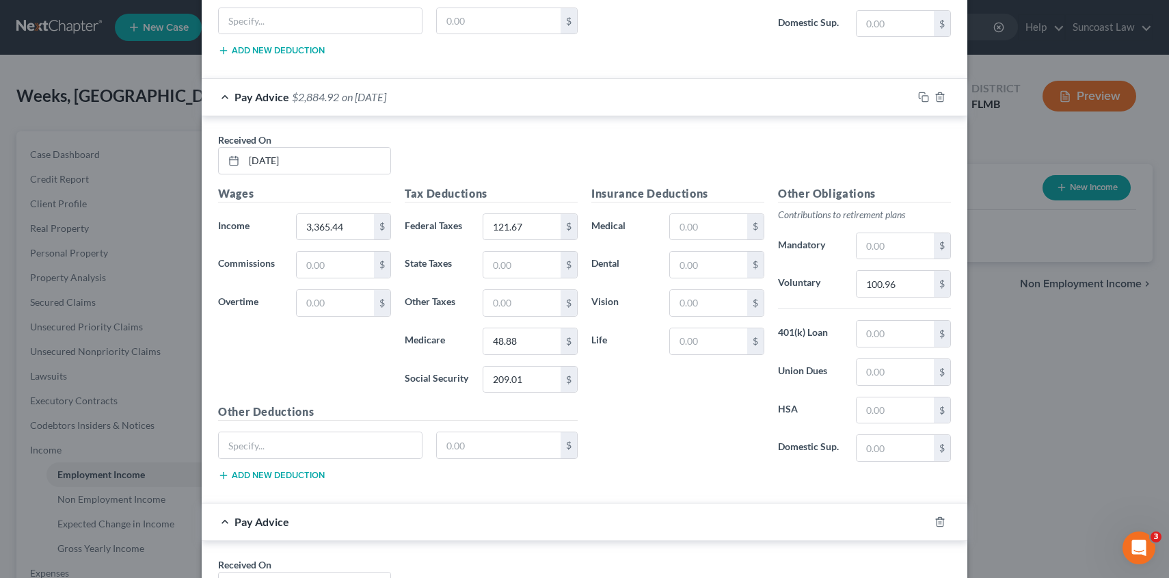
scroll to position [2505, 0]
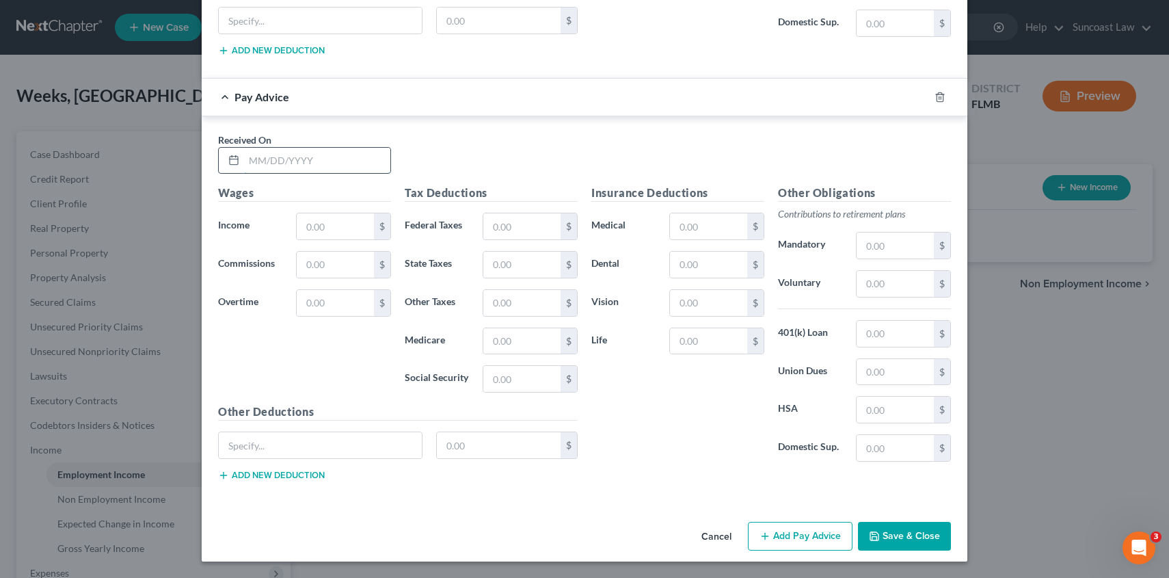
click at [332, 168] on input "text" at bounding box center [317, 161] width 146 height 26
click at [335, 226] on input "text" at bounding box center [335, 226] width 77 height 26
click at [510, 221] on input "text" at bounding box center [521, 226] width 77 height 26
click at [509, 345] on input "text" at bounding box center [521, 341] width 77 height 26
click at [509, 383] on input "text" at bounding box center [521, 379] width 77 height 26
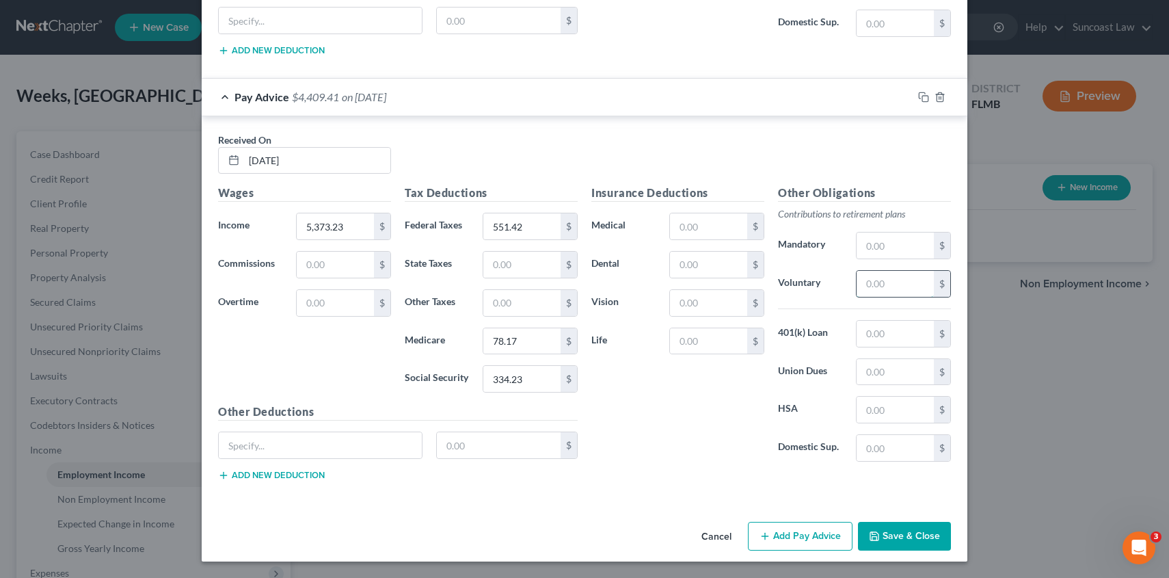
click at [877, 285] on input "text" at bounding box center [895, 284] width 77 height 26
click at [789, 540] on button "Add Pay Advice" at bounding box center [800, 536] width 105 height 29
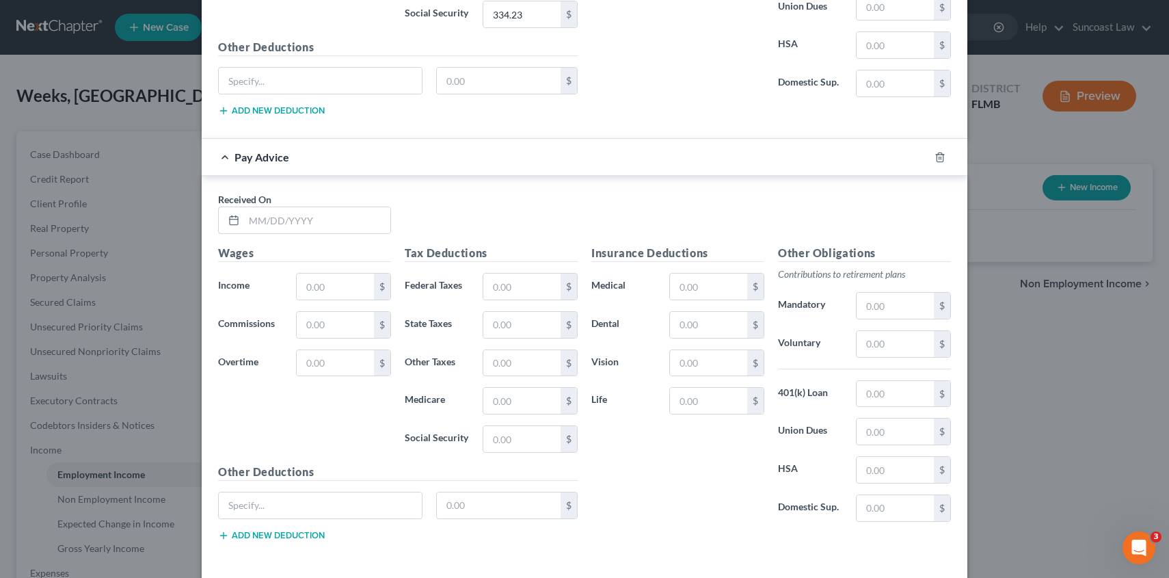
scroll to position [2929, 0]
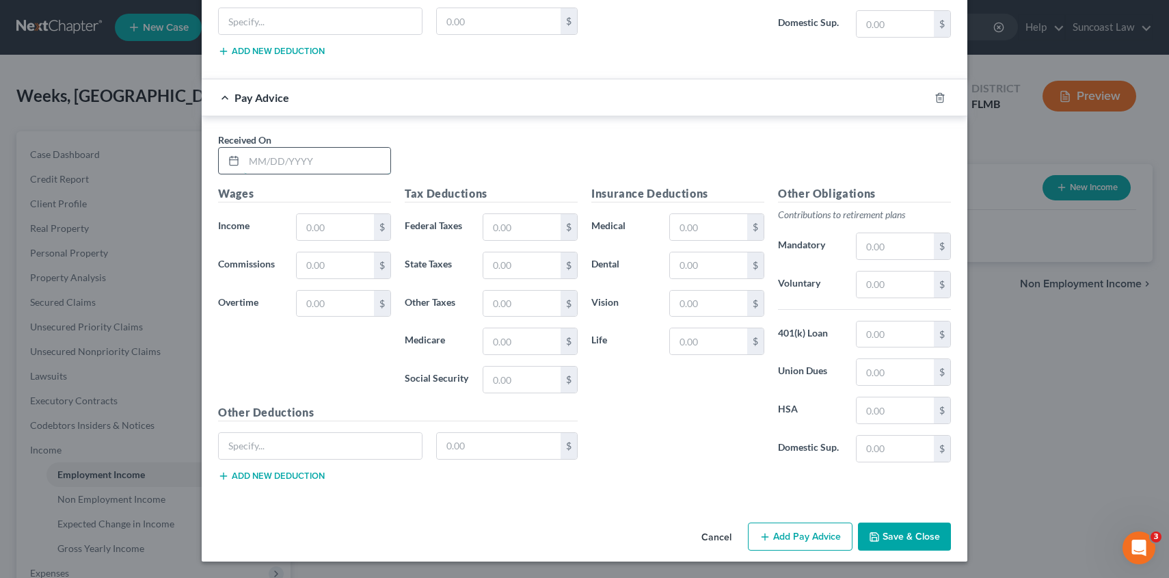
click at [301, 163] on input "text" at bounding box center [317, 161] width 146 height 26
click at [353, 219] on input "text" at bounding box center [335, 227] width 77 height 26
click at [502, 229] on input "text" at bounding box center [521, 227] width 77 height 26
click at [525, 339] on input "text" at bounding box center [521, 341] width 77 height 26
click at [877, 280] on input "text" at bounding box center [895, 284] width 77 height 26
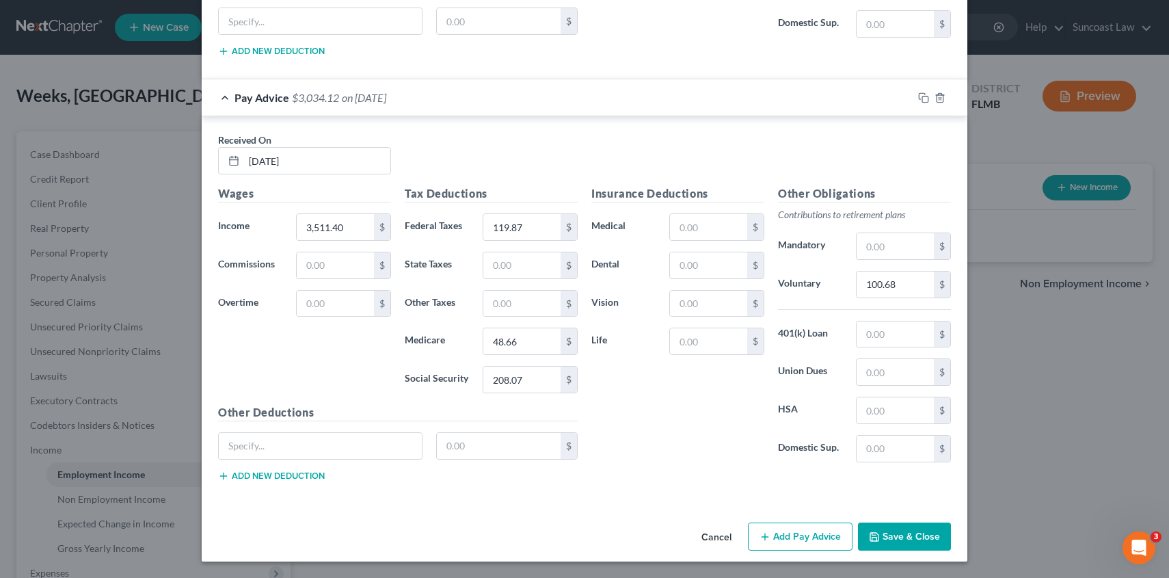
click at [786, 530] on button "Add Pay Advice" at bounding box center [800, 536] width 105 height 29
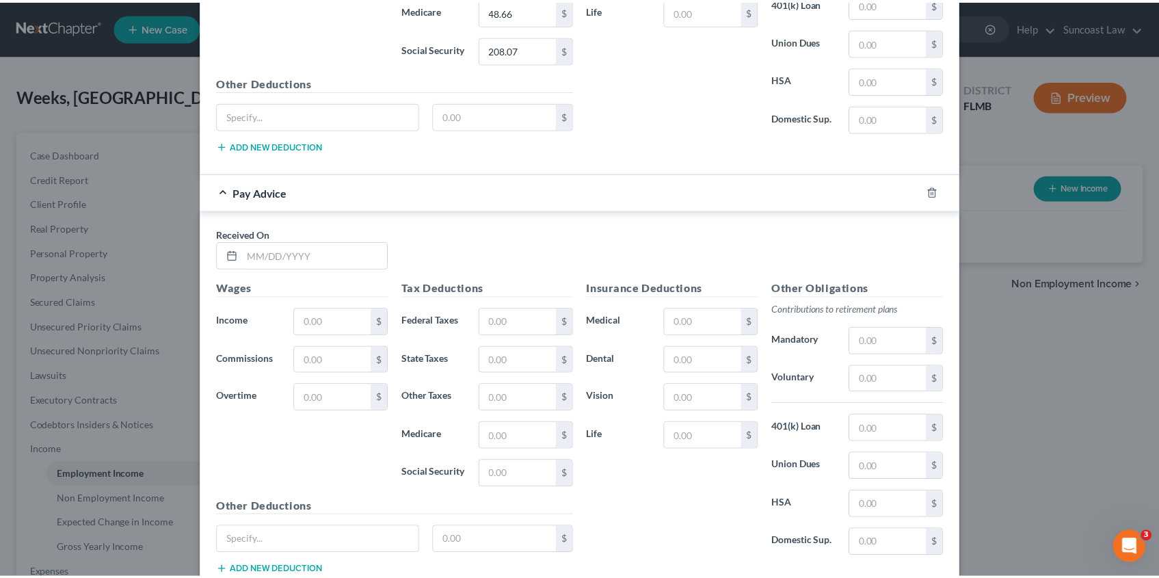
scroll to position [3354, 0]
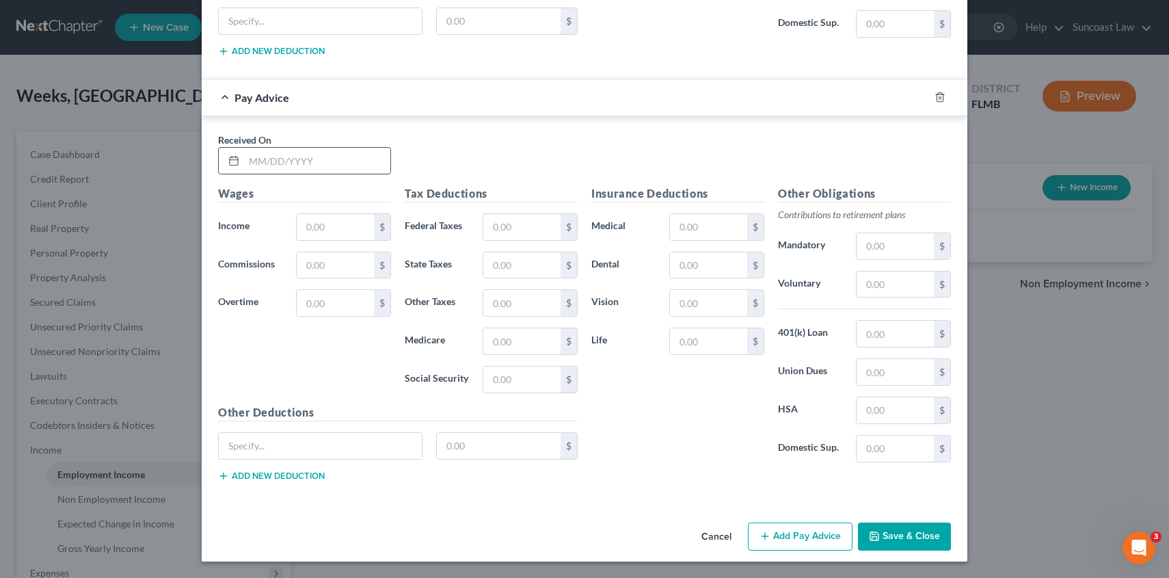
click at [320, 161] on input "text" at bounding box center [317, 161] width 146 height 26
click at [870, 282] on input "text" at bounding box center [895, 284] width 77 height 26
click at [911, 541] on button "Save & Close" at bounding box center [904, 536] width 93 height 29
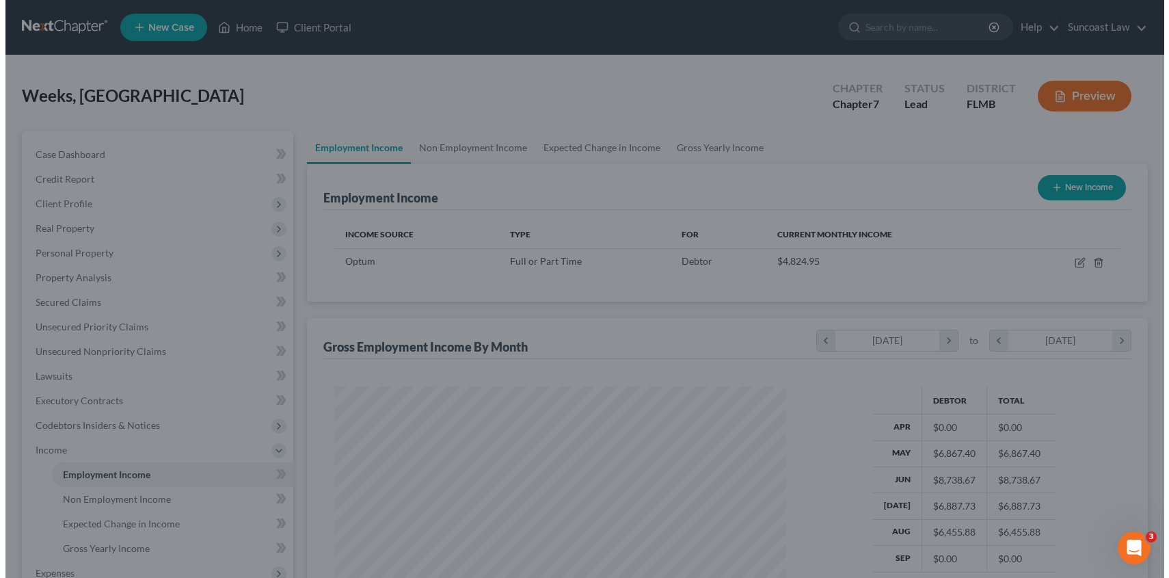
scroll to position [683333, 683104]
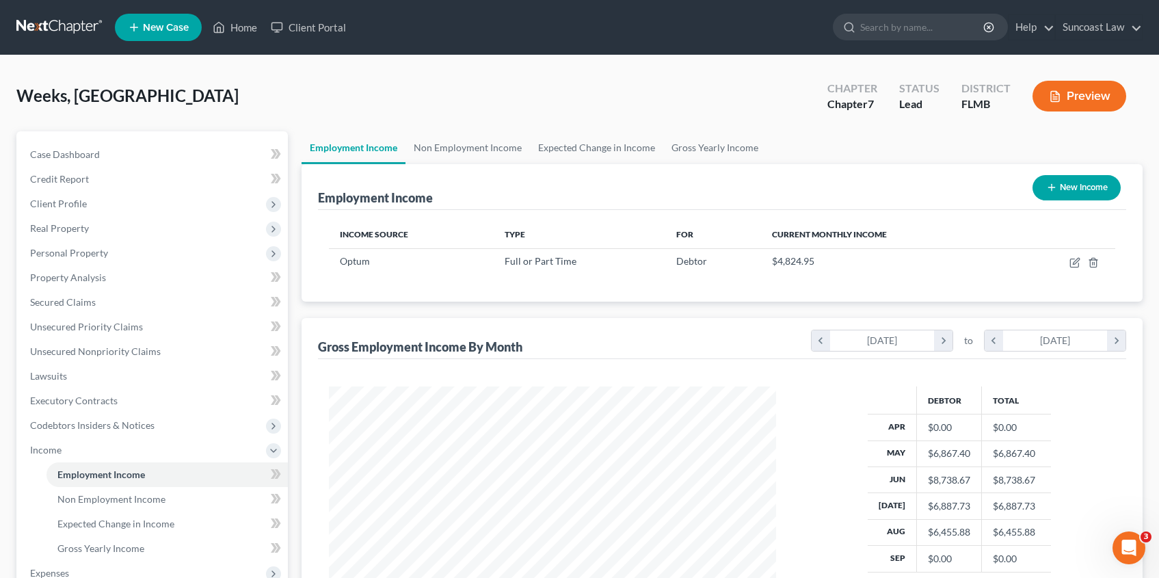
click at [1092, 196] on button "New Income" at bounding box center [1076, 187] width 88 height 25
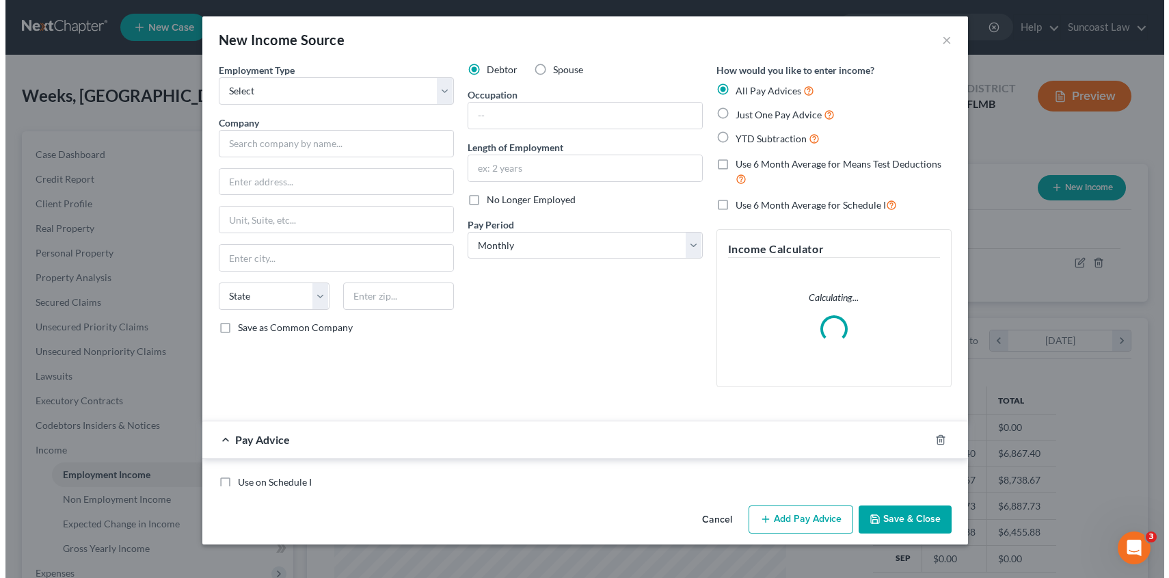
scroll to position [245, 479]
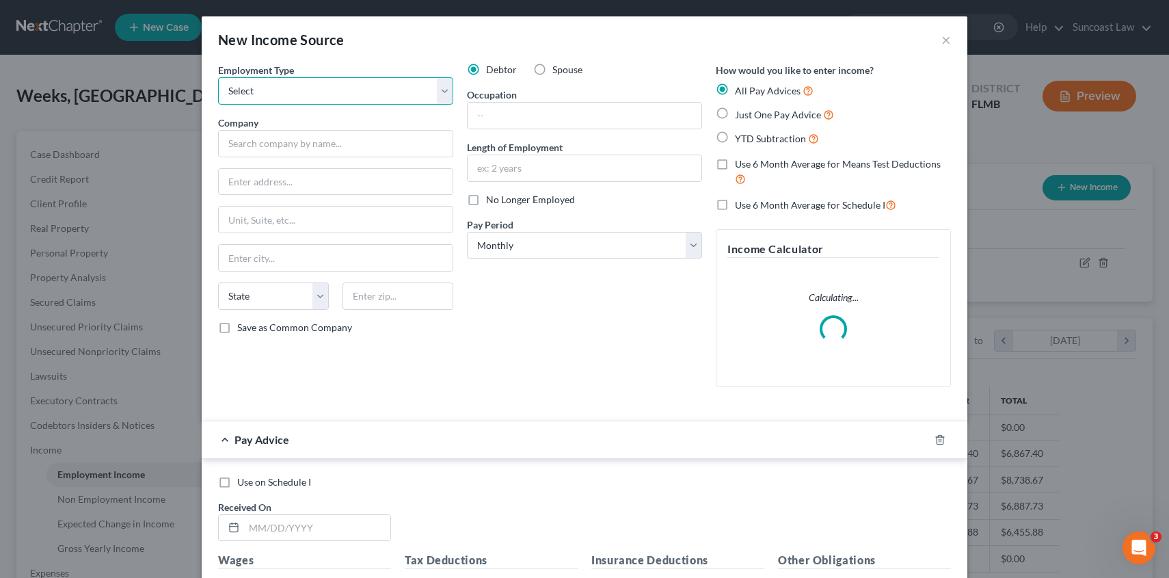
click at [362, 85] on select "Select Full or [DEMOGRAPHIC_DATA] Employment Self Employment" at bounding box center [335, 90] width 235 height 27
click at [218, 77] on select "Select Full or [DEMOGRAPHIC_DATA] Employment Self Employment" at bounding box center [335, 90] width 235 height 27
click at [344, 144] on input "text" at bounding box center [335, 143] width 235 height 27
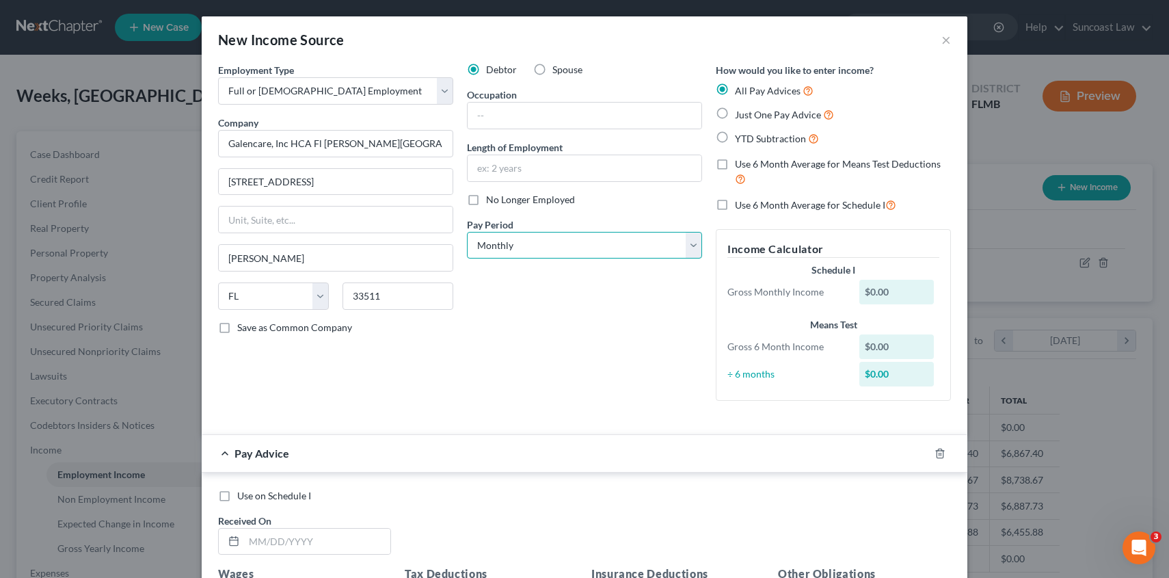
click at [590, 245] on select "Select Monthly Twice Monthly Every Other Week Weekly" at bounding box center [584, 245] width 235 height 27
click at [467, 232] on select "Select Monthly Twice Monthly Every Other Week Weekly" at bounding box center [584, 245] width 235 height 27
click at [735, 162] on label "Use 6 Month Average for Means Test Deductions" at bounding box center [843, 171] width 216 height 29
click at [740, 162] on input "Use 6 Month Average for Means Test Deductions" at bounding box center [744, 161] width 9 height 9
click at [735, 206] on label "Use 6 Month Average for Schedule I" at bounding box center [815, 205] width 161 height 16
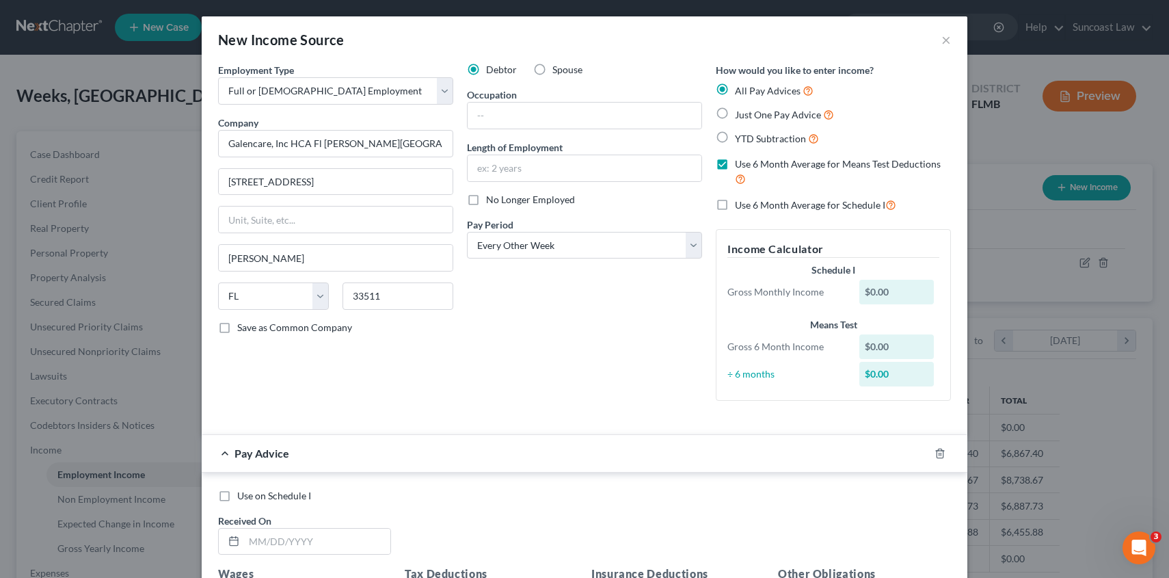
click at [740, 206] on input "Use 6 Month Average for Schedule I" at bounding box center [744, 201] width 9 height 9
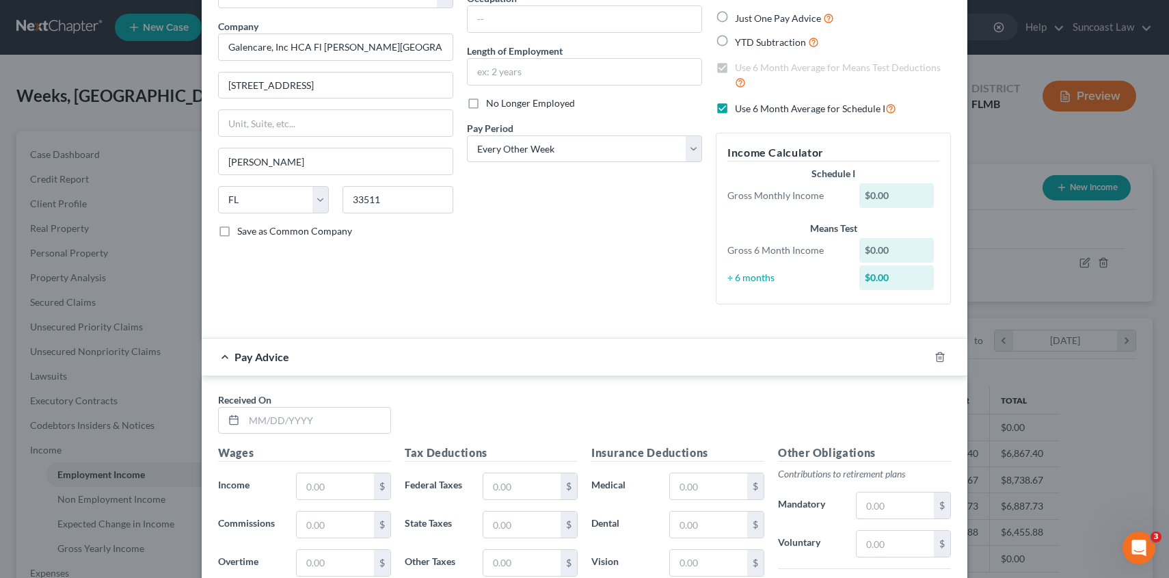
scroll to position [356, 0]
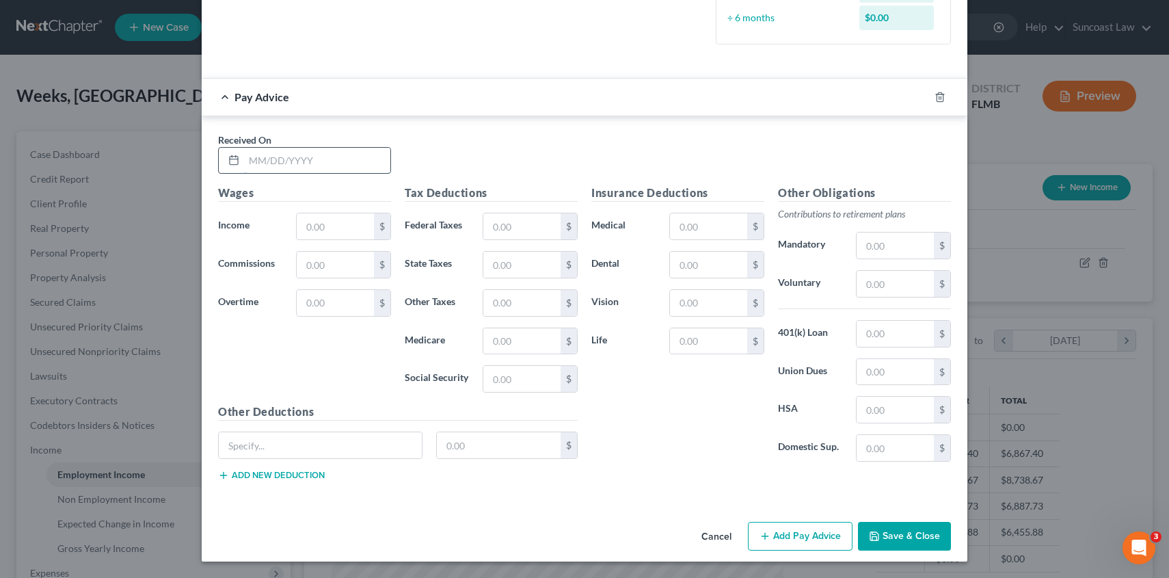
click at [305, 160] on input "text" at bounding box center [317, 161] width 146 height 26
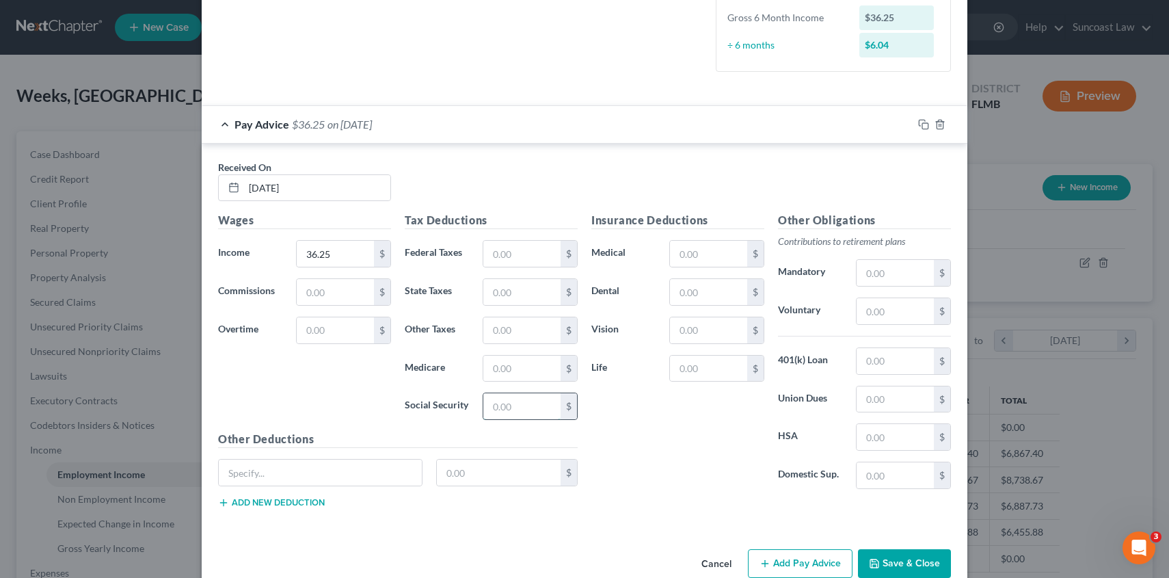
click at [489, 407] on input "text" at bounding box center [521, 406] width 77 height 26
click at [504, 372] on input "text" at bounding box center [521, 368] width 77 height 26
click at [521, 250] on input "text" at bounding box center [521, 254] width 77 height 26
click at [874, 308] on input "text" at bounding box center [895, 311] width 77 height 26
click at [797, 562] on button "Add Pay Advice" at bounding box center [800, 563] width 105 height 29
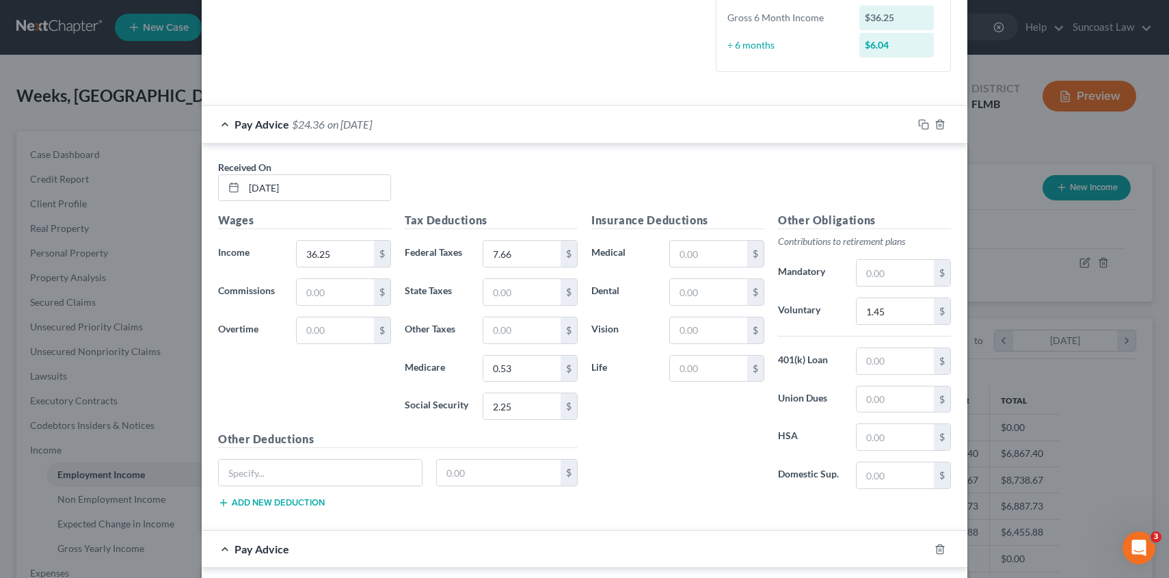
scroll to position [807, 0]
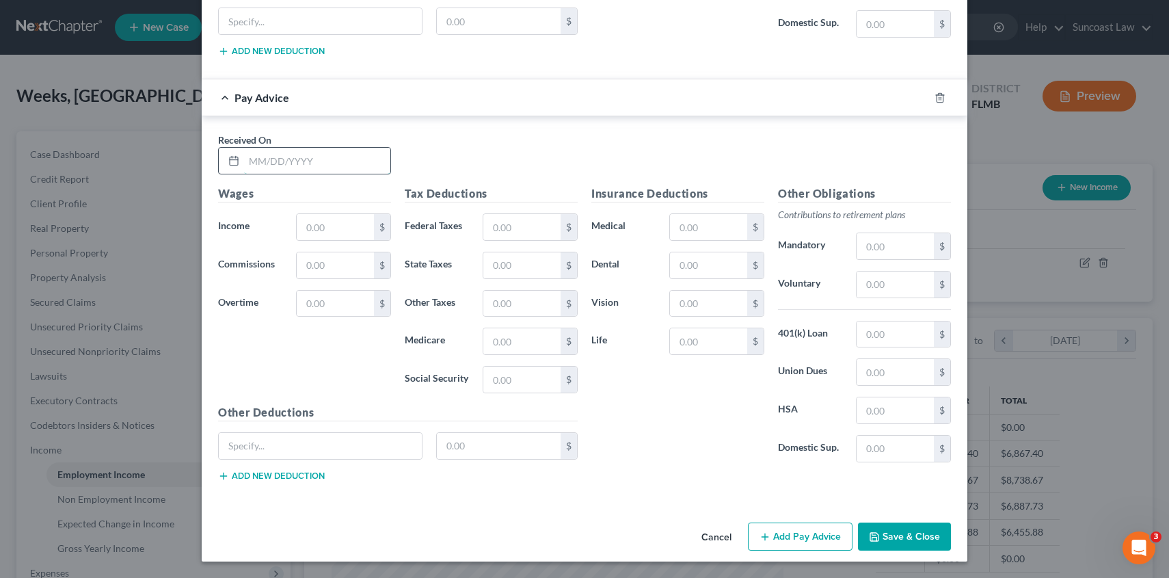
click at [266, 165] on input "text" at bounding box center [317, 161] width 146 height 26
click at [697, 226] on input "text" at bounding box center [708, 227] width 77 height 26
click at [872, 280] on input "text" at bounding box center [895, 284] width 77 height 26
click at [790, 544] on button "Add Pay Advice" at bounding box center [800, 536] width 105 height 29
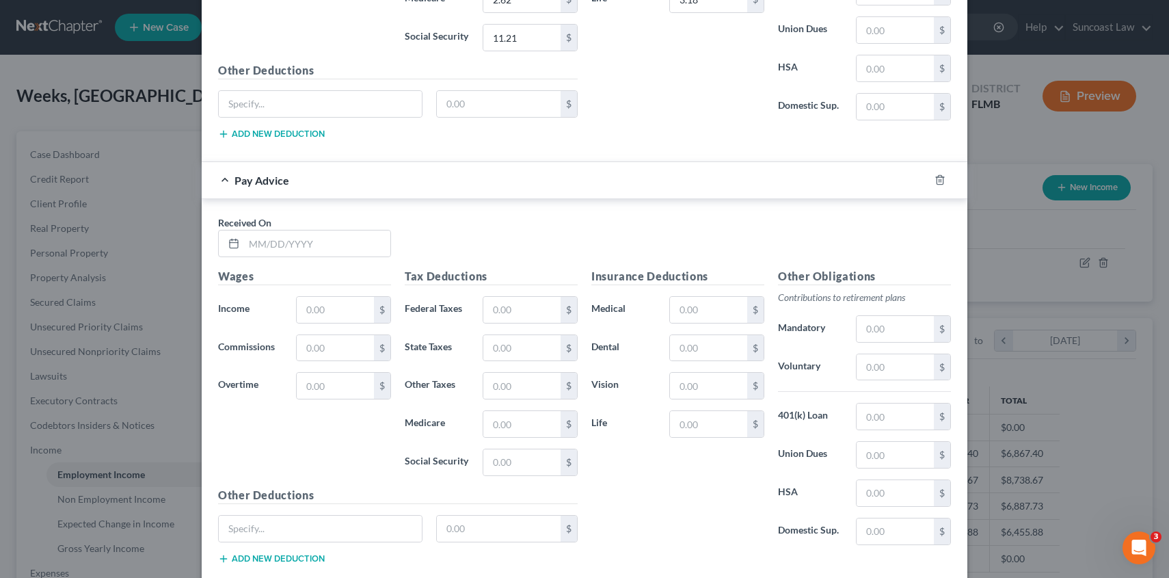
scroll to position [1152, 0]
click at [341, 243] on input "text" at bounding box center [317, 241] width 146 height 26
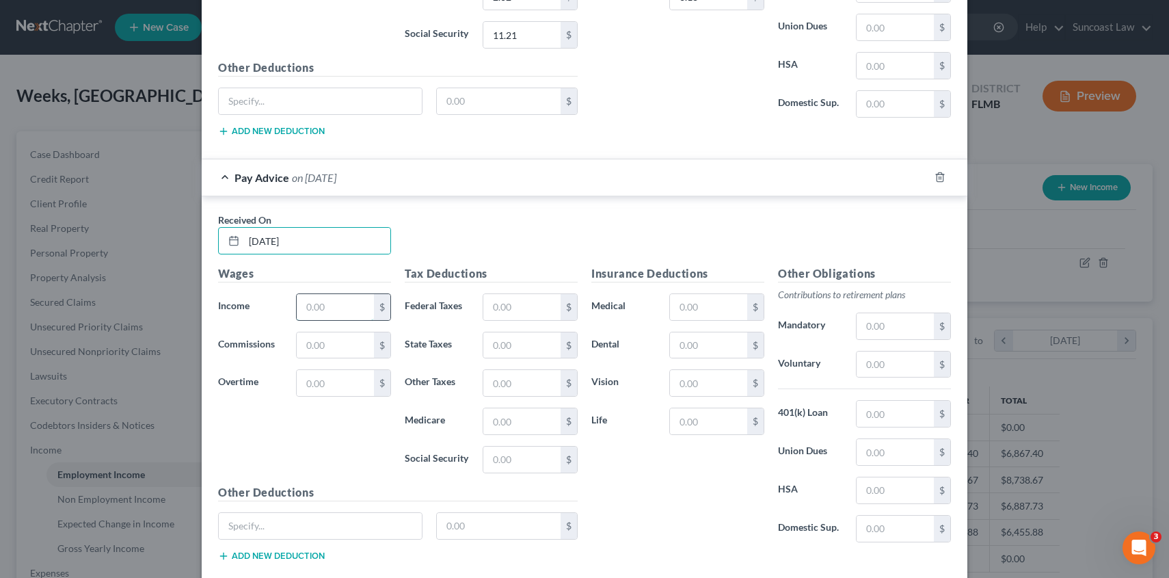
click at [338, 304] on input "text" at bounding box center [335, 307] width 77 height 26
click at [502, 302] on input "text" at bounding box center [521, 307] width 77 height 26
click at [485, 422] on input "text" at bounding box center [521, 421] width 77 height 26
click at [714, 304] on input "text" at bounding box center [708, 307] width 77 height 26
click at [891, 366] on input "text" at bounding box center [895, 364] width 77 height 26
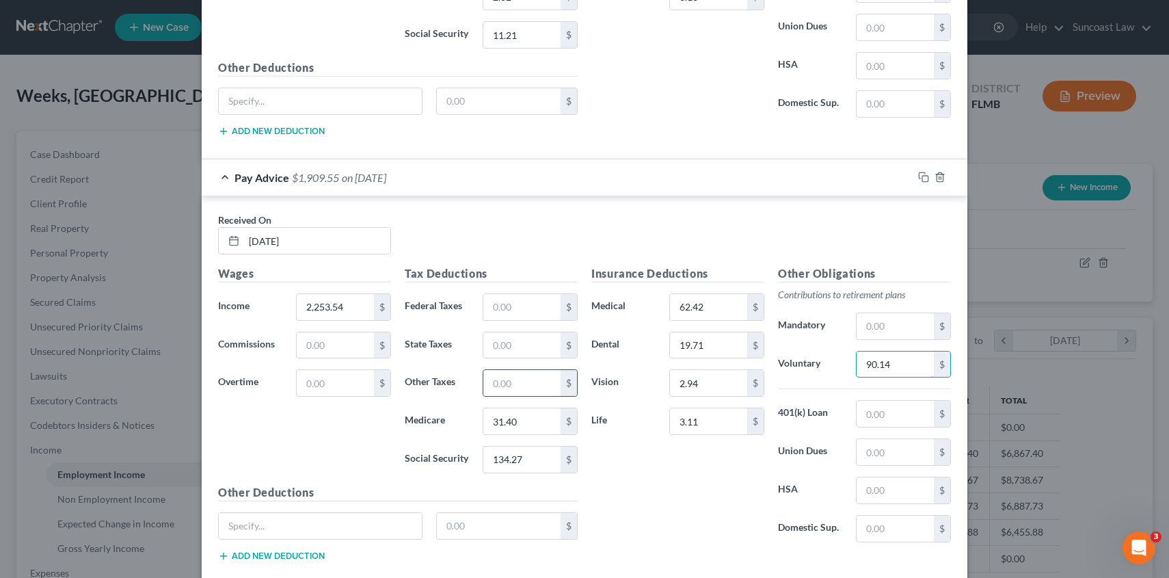
scroll to position [1232, 0]
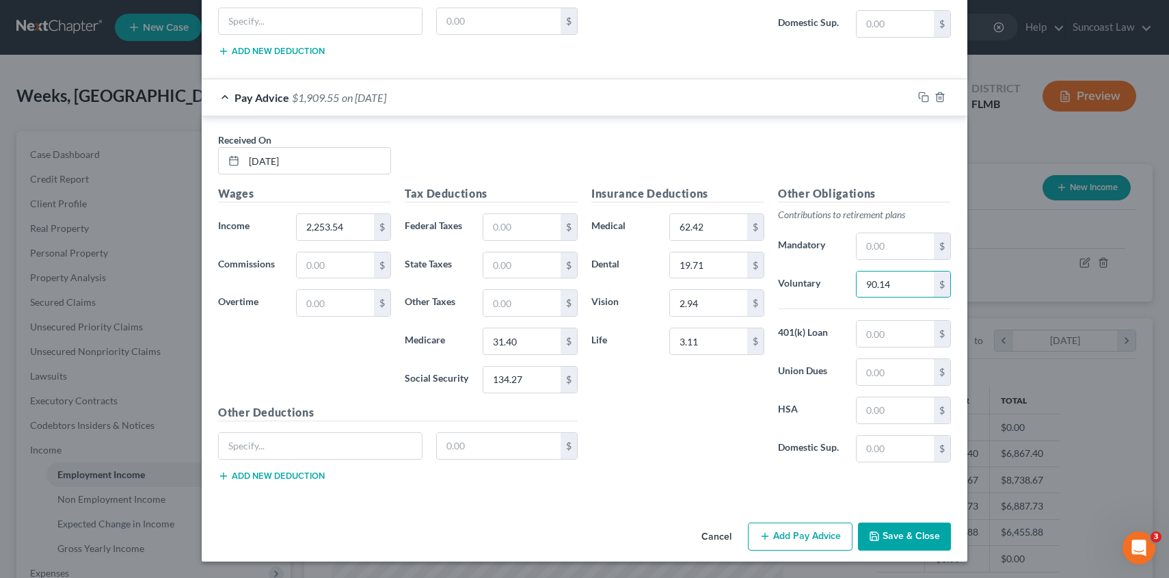
click at [802, 536] on button "Add Pay Advice" at bounding box center [800, 536] width 105 height 29
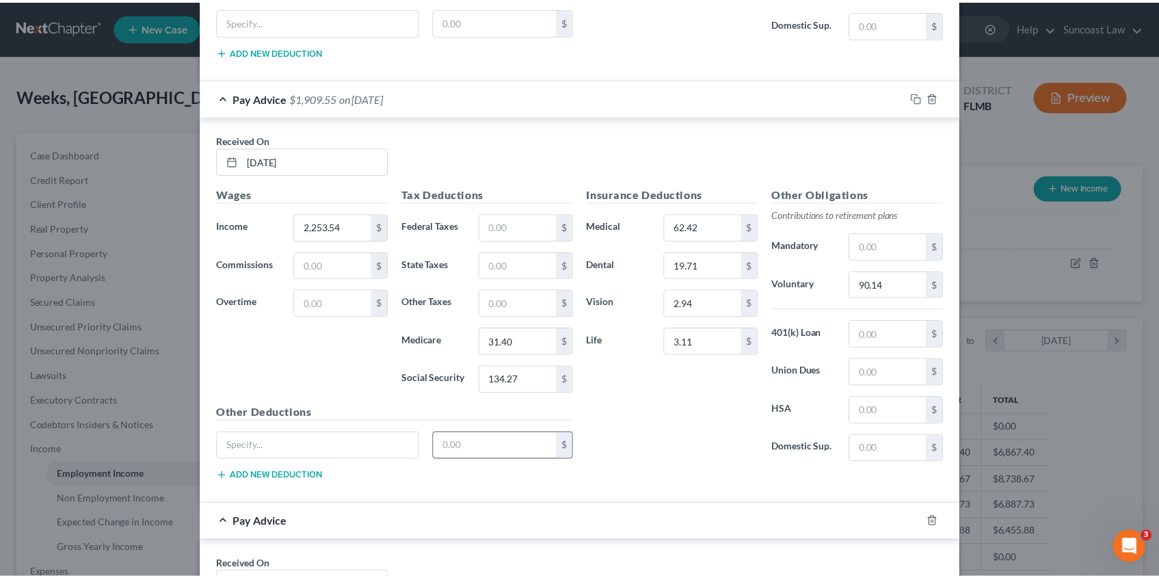
scroll to position [1656, 0]
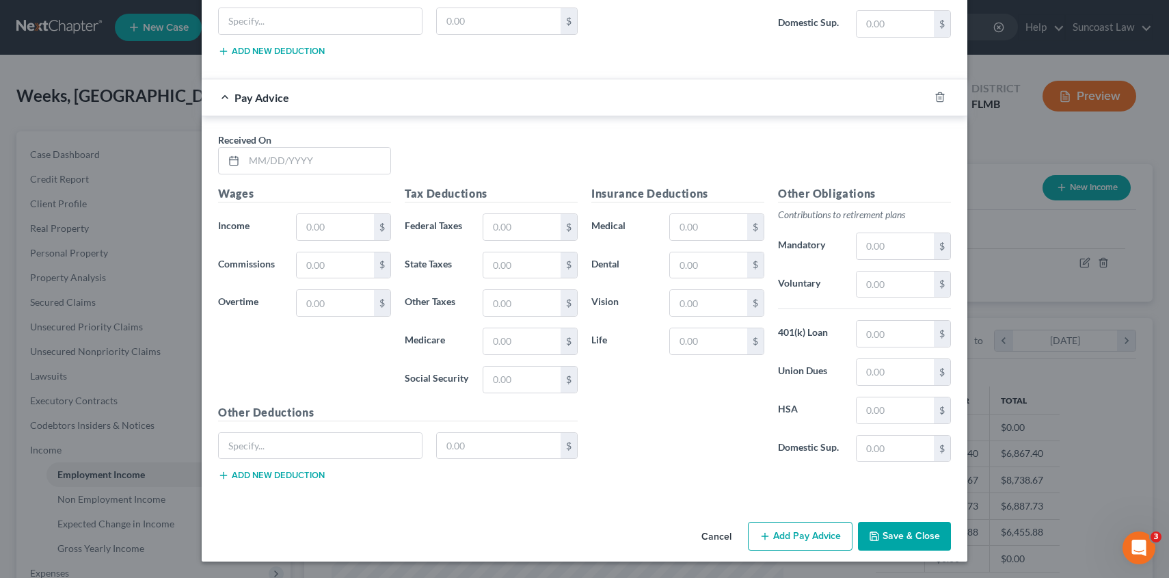
click at [717, 537] on button "Cancel" at bounding box center [716, 536] width 52 height 27
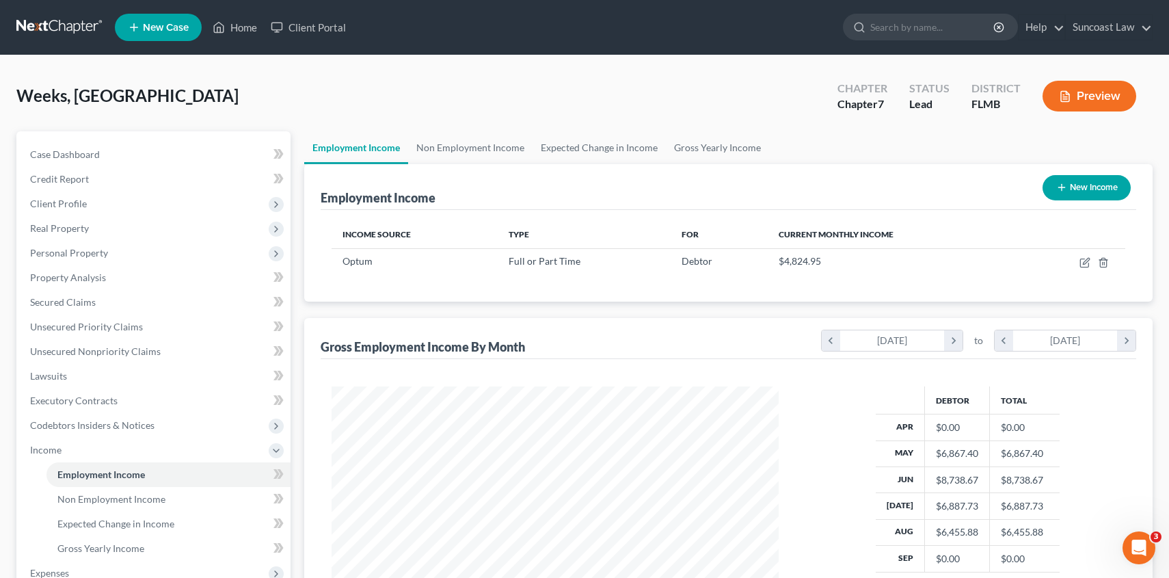
scroll to position [683333, 683104]
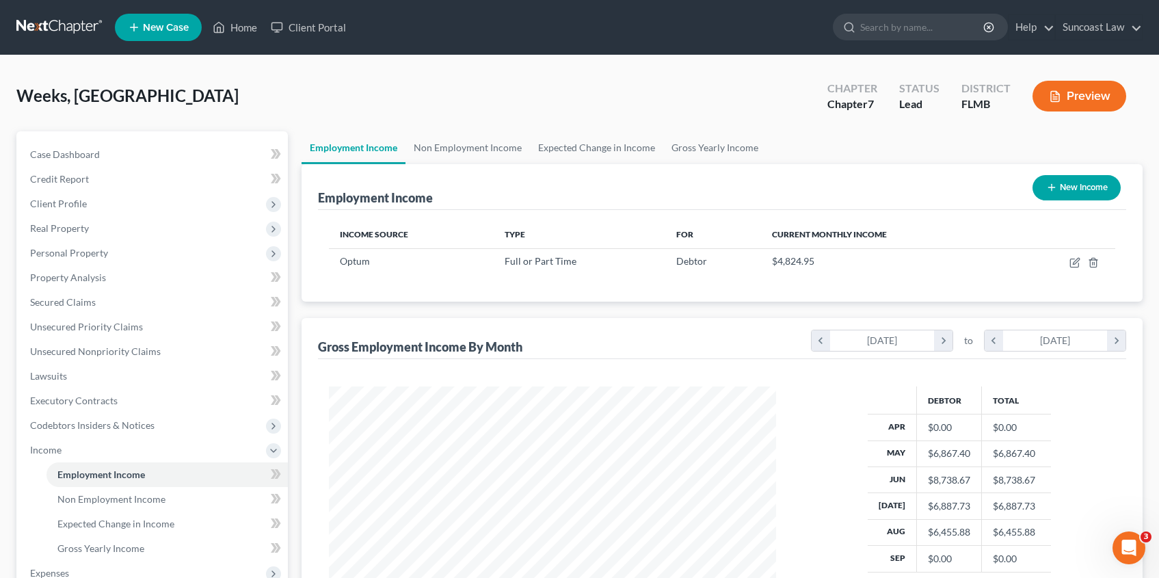
click at [1042, 193] on button "New Income" at bounding box center [1076, 187] width 88 height 25
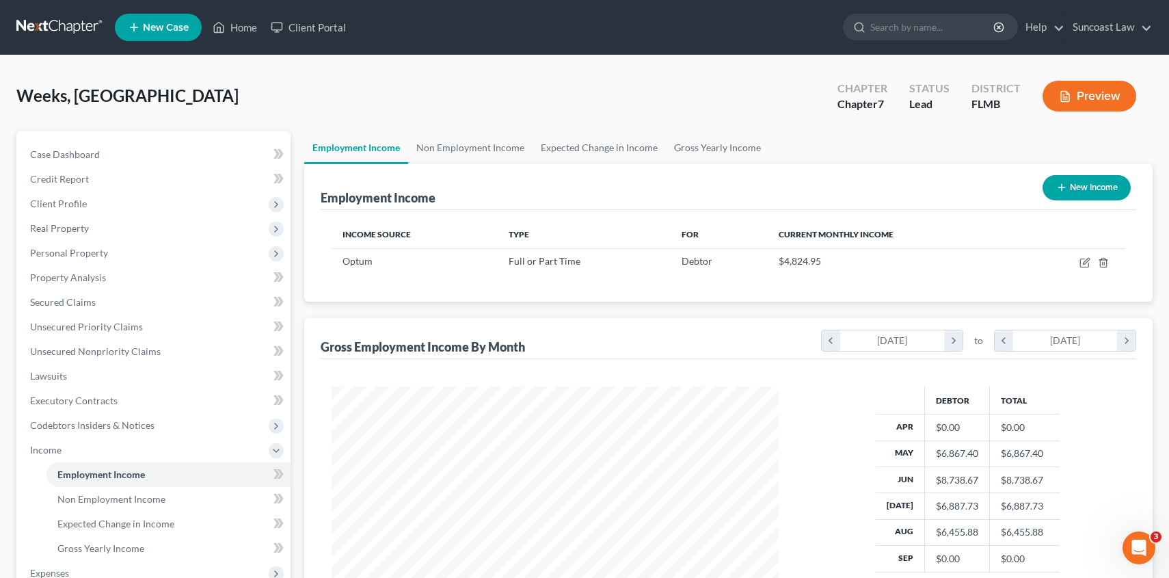
scroll to position [245, 479]
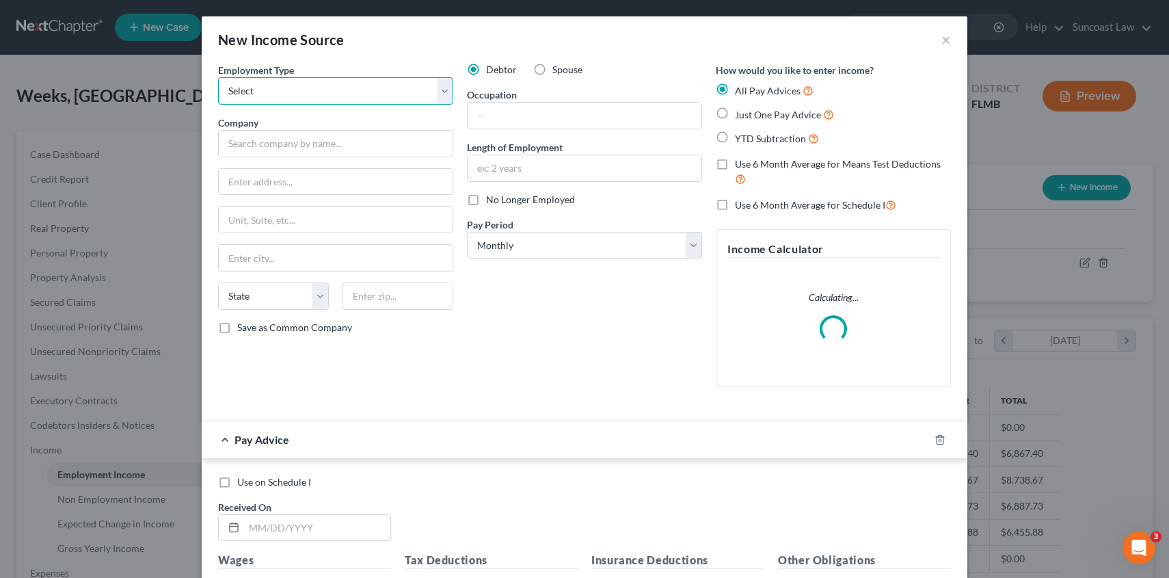
click at [301, 94] on select "Select Full or [DEMOGRAPHIC_DATA] Employment Self Employment" at bounding box center [335, 90] width 235 height 27
click at [218, 77] on select "Select Full or [DEMOGRAPHIC_DATA] Employment Self Employment" at bounding box center [335, 90] width 235 height 27
click at [292, 134] on input "text" at bounding box center [335, 143] width 235 height 27
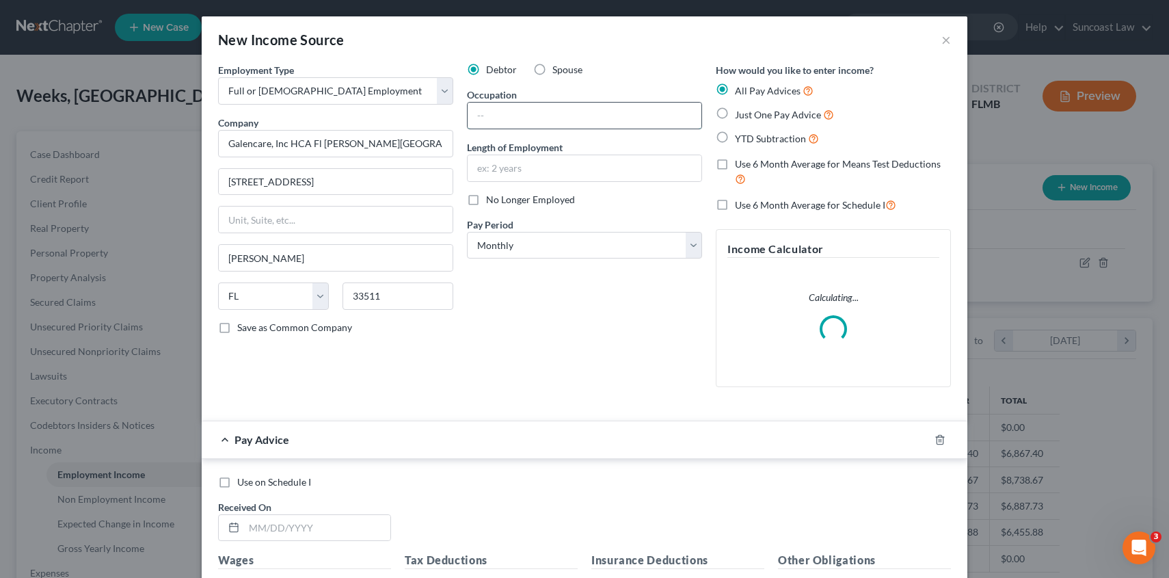
click at [527, 119] on input "text" at bounding box center [585, 116] width 234 height 26
click at [527, 243] on select "Select Monthly Twice Monthly Every Other Week Weekly" at bounding box center [584, 245] width 235 height 27
click at [467, 232] on select "Select Monthly Twice Monthly Every Other Week Weekly" at bounding box center [584, 245] width 235 height 27
click at [531, 249] on select "Select Monthly Twice Monthly Every Other Week Weekly" at bounding box center [584, 245] width 235 height 27
click at [467, 232] on select "Select Monthly Twice Monthly Every Other Week Weekly" at bounding box center [584, 245] width 235 height 27
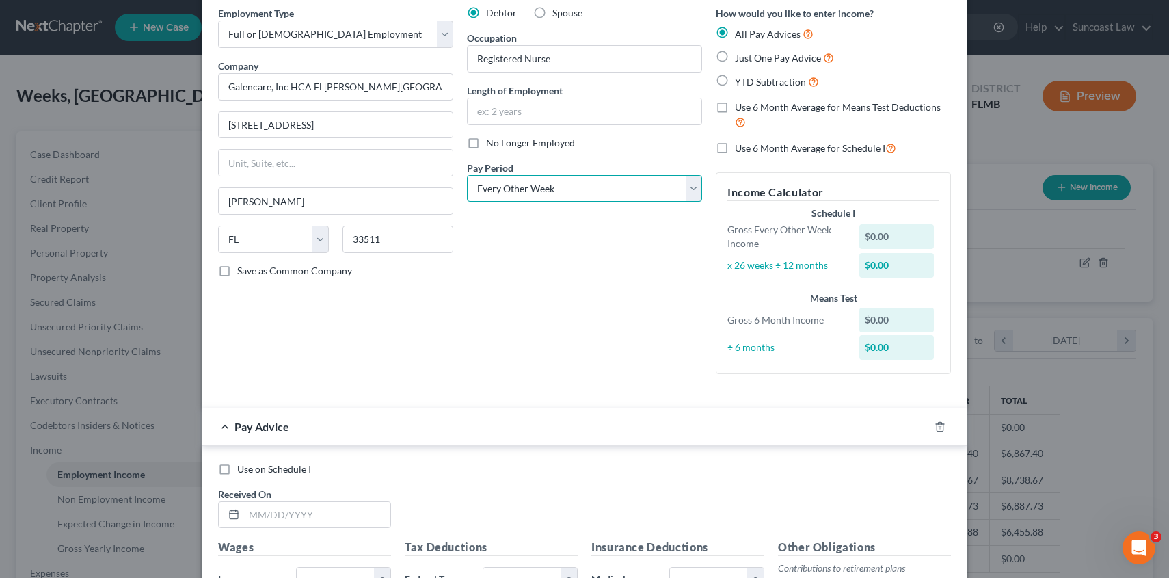
scroll to position [254, 0]
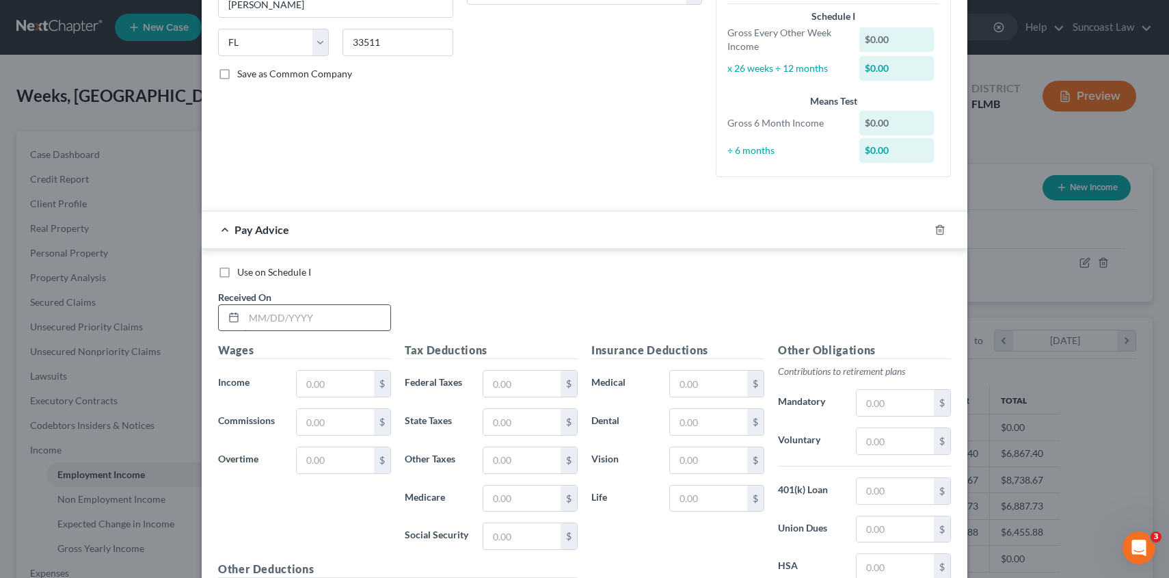
click at [284, 323] on input "text" at bounding box center [317, 318] width 146 height 26
click at [332, 377] on input "text" at bounding box center [335, 383] width 77 height 26
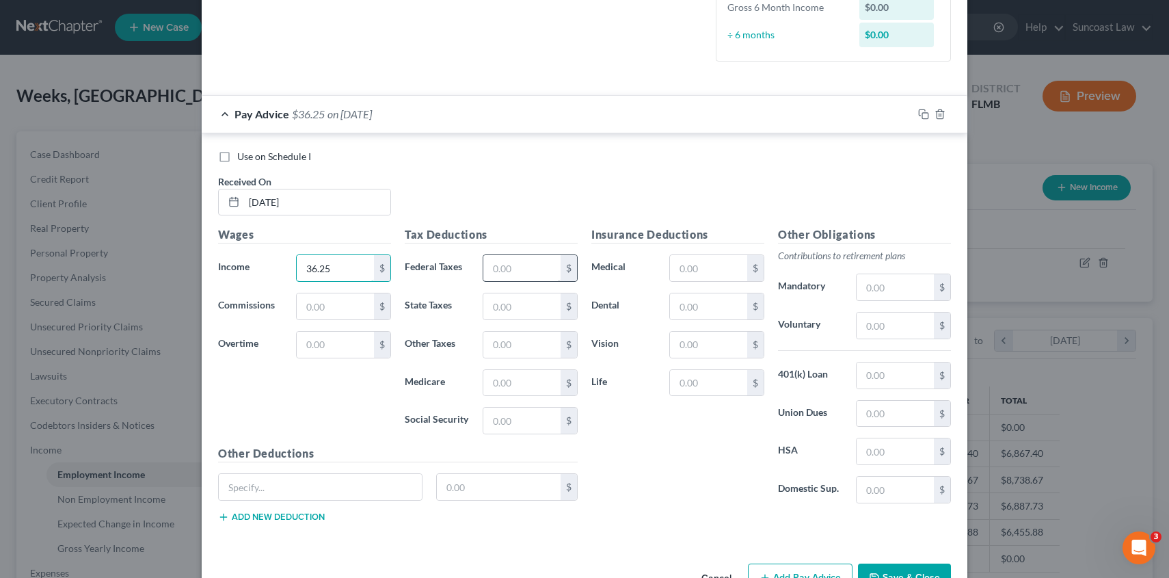
scroll to position [370, 0]
click at [512, 418] on input "text" at bounding box center [521, 419] width 77 height 26
click at [523, 384] on input "text" at bounding box center [521, 381] width 77 height 26
drag, startPoint x: 512, startPoint y: 273, endPoint x: 513, endPoint y: 265, distance: 7.6
click at [513, 273] on input "text" at bounding box center [521, 267] width 77 height 26
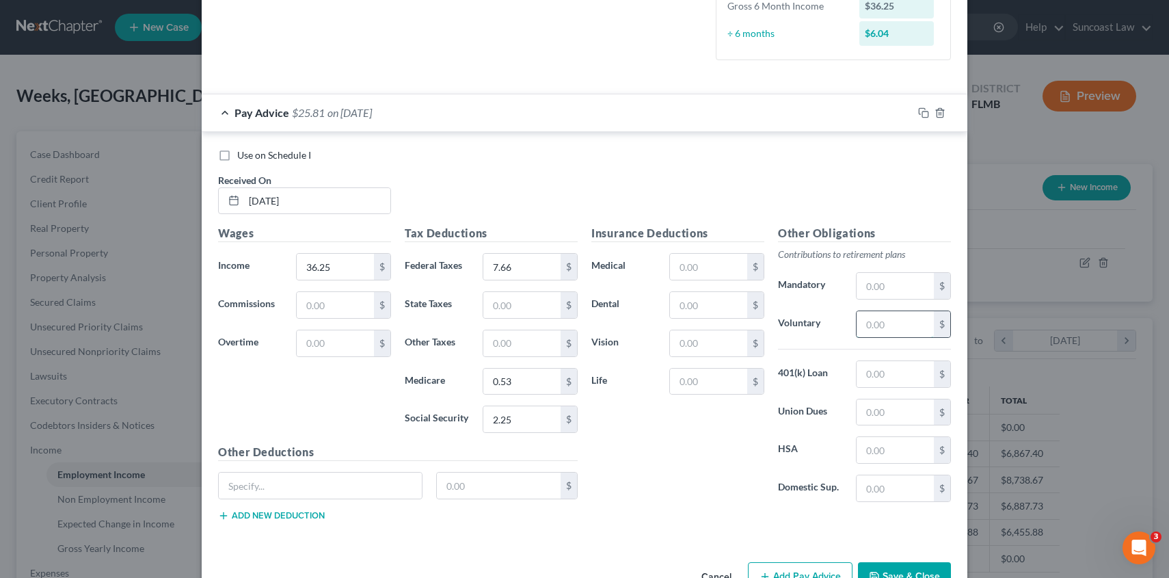
click at [885, 326] on input "text" at bounding box center [895, 324] width 77 height 26
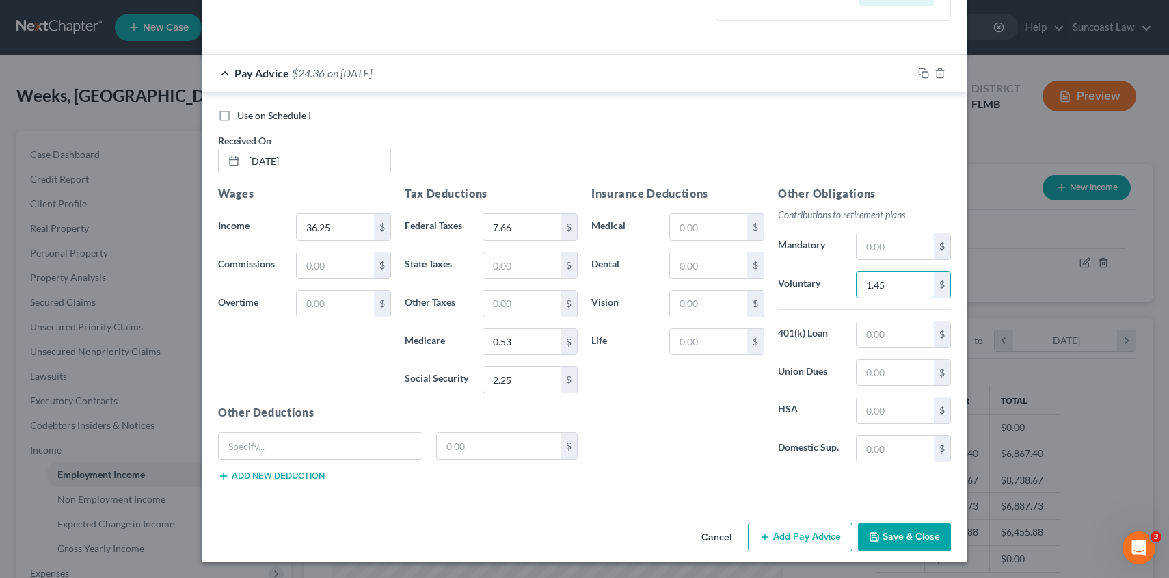
scroll to position [411, 0]
click at [802, 533] on button "Add Pay Advice" at bounding box center [800, 536] width 105 height 29
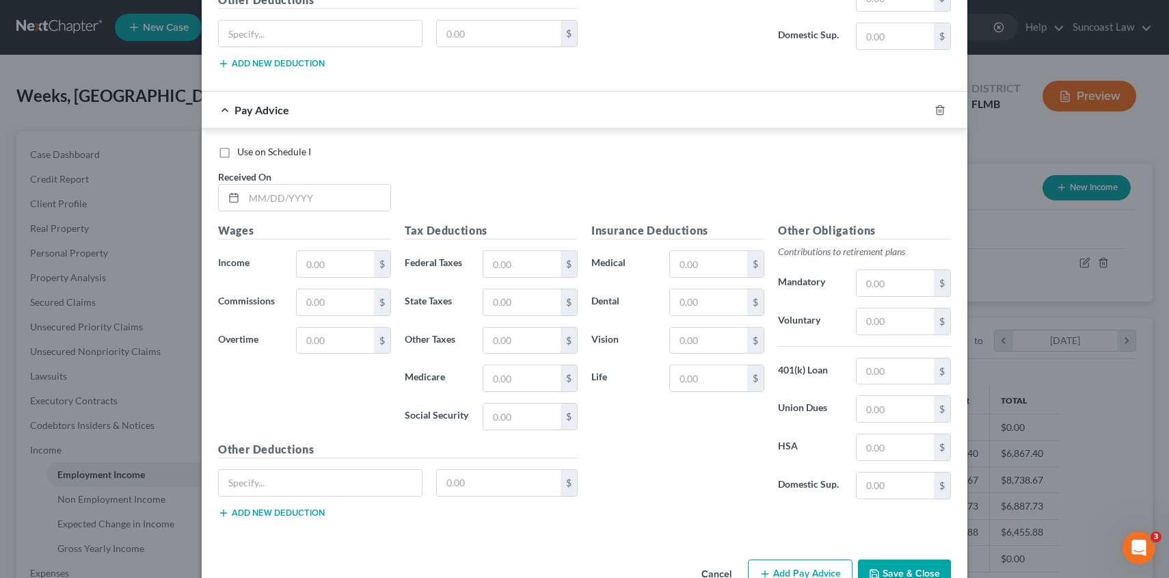
scroll to position [859, 0]
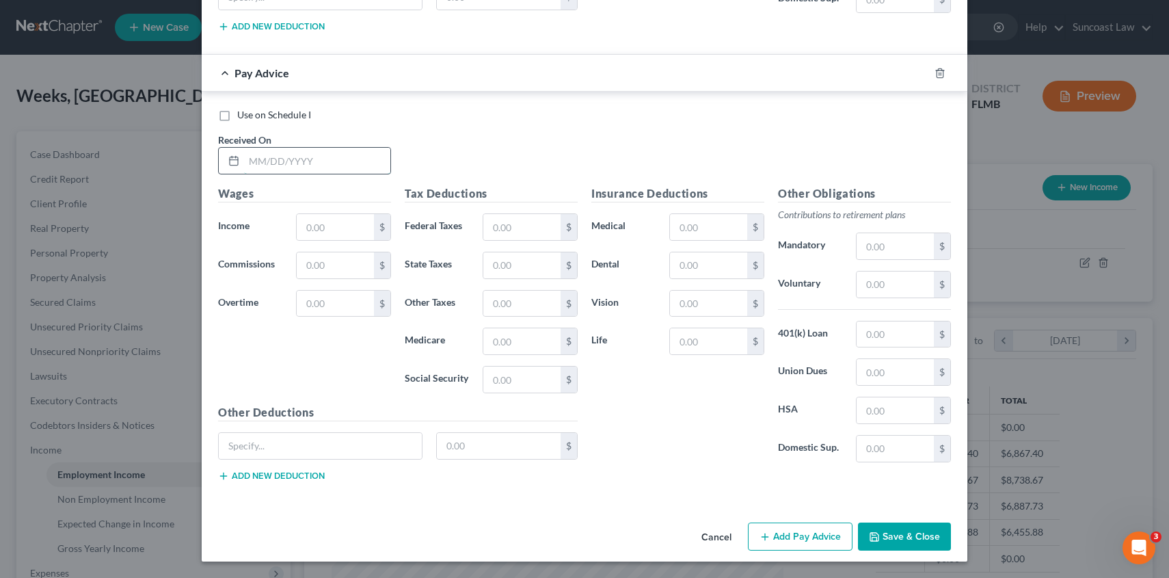
click at [284, 154] on input "text" at bounding box center [317, 161] width 146 height 26
click at [708, 224] on input "text" at bounding box center [708, 227] width 77 height 26
click at [810, 531] on button "Add Pay Advice" at bounding box center [800, 536] width 105 height 29
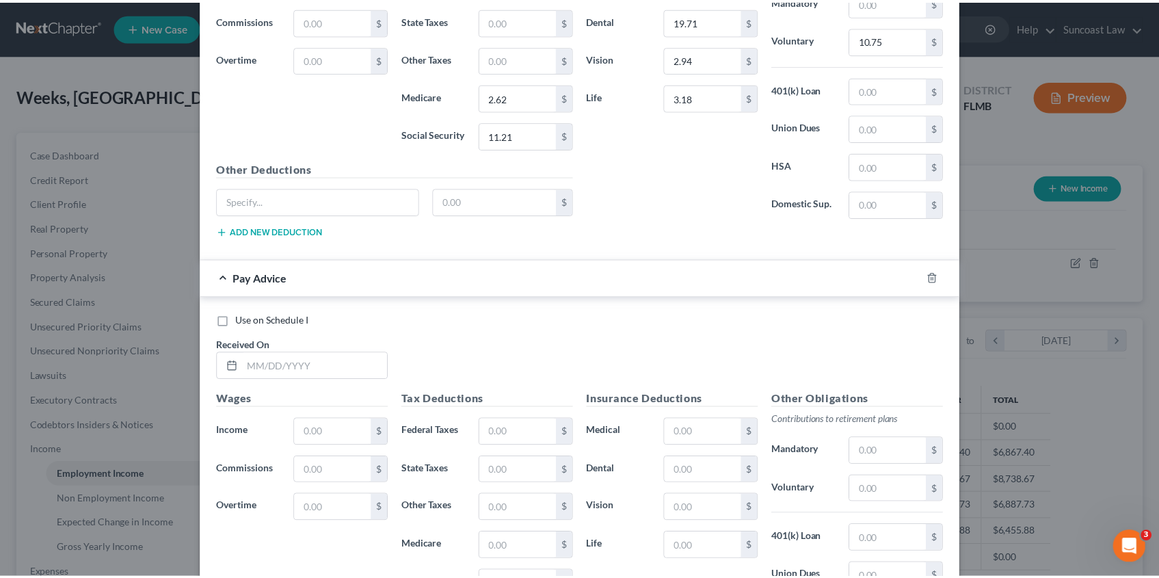
scroll to position [1308, 0]
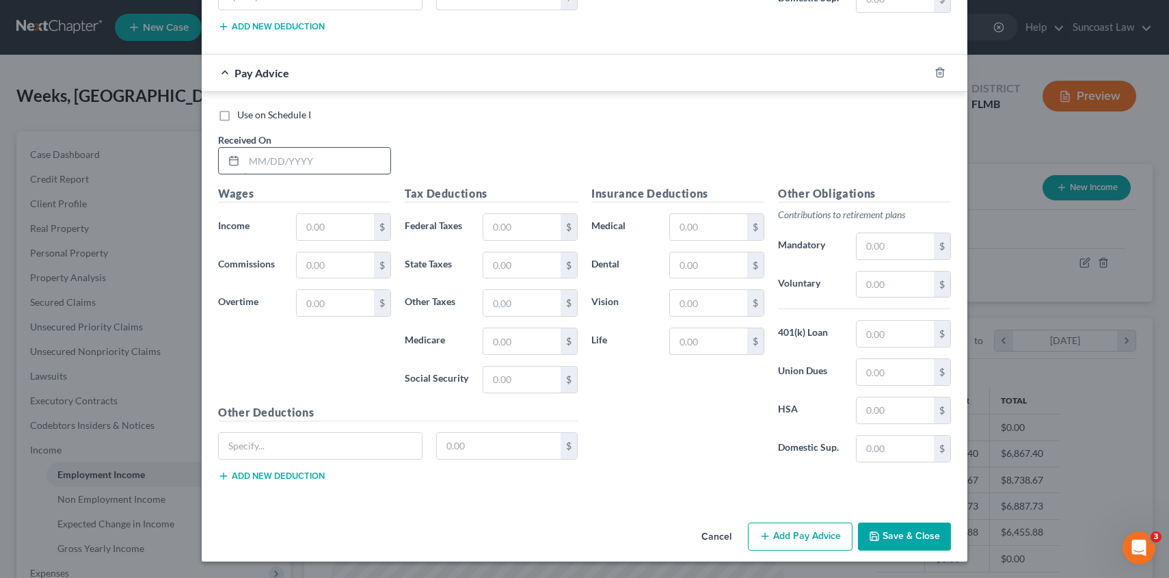
click at [286, 170] on input "text" at bounding box center [317, 161] width 146 height 26
click at [906, 543] on button "Save & Close" at bounding box center [904, 536] width 93 height 29
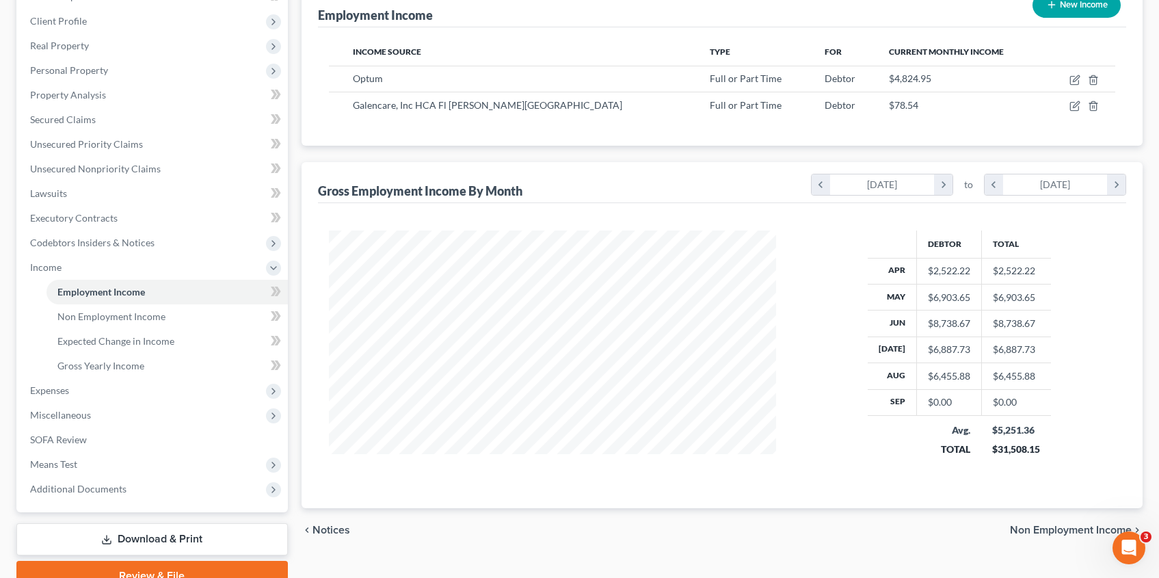
scroll to position [247, 0]
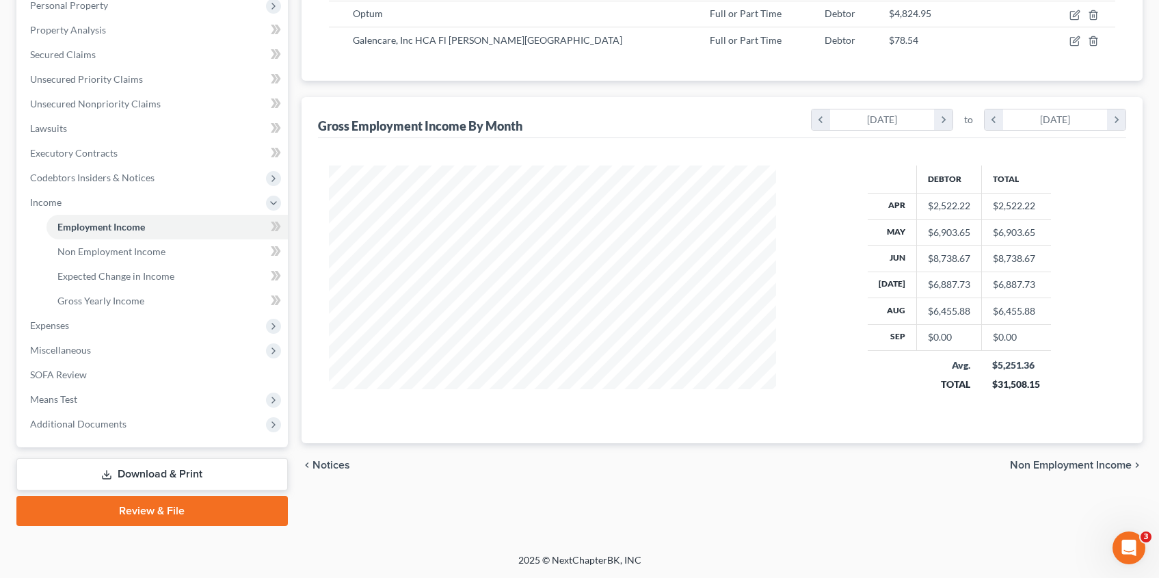
click at [1028, 465] on span "Non Employment Income" at bounding box center [1071, 464] width 122 height 11
click at [1028, 465] on div "Employment Income Non Employment Income Expected Change in Income Gross Yearly …" at bounding box center [722, 205] width 854 height 642
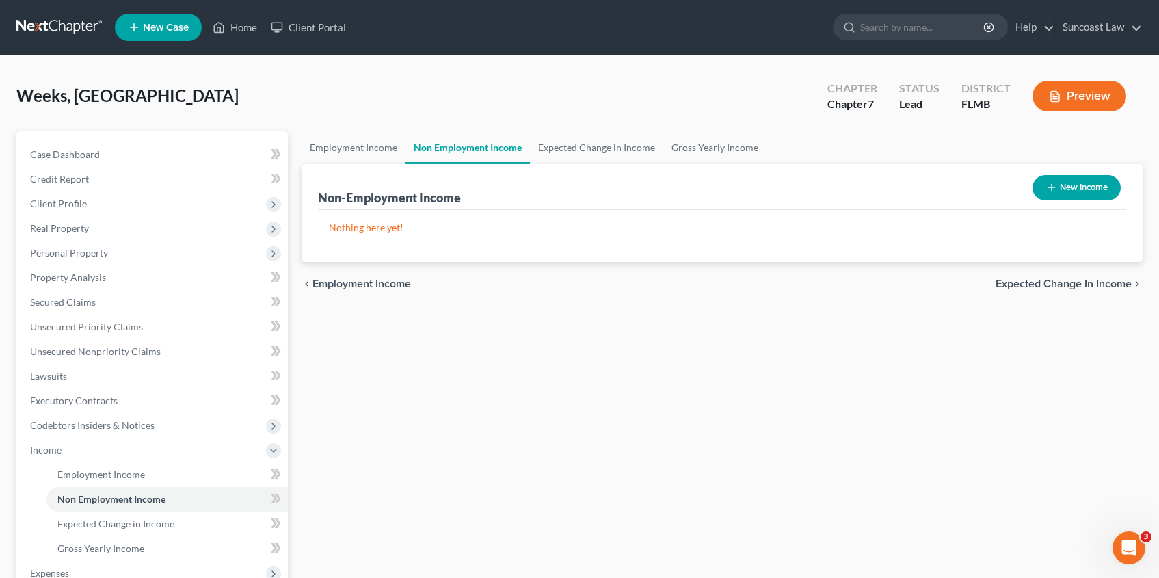
click at [1079, 193] on button "New Income" at bounding box center [1076, 187] width 88 height 25
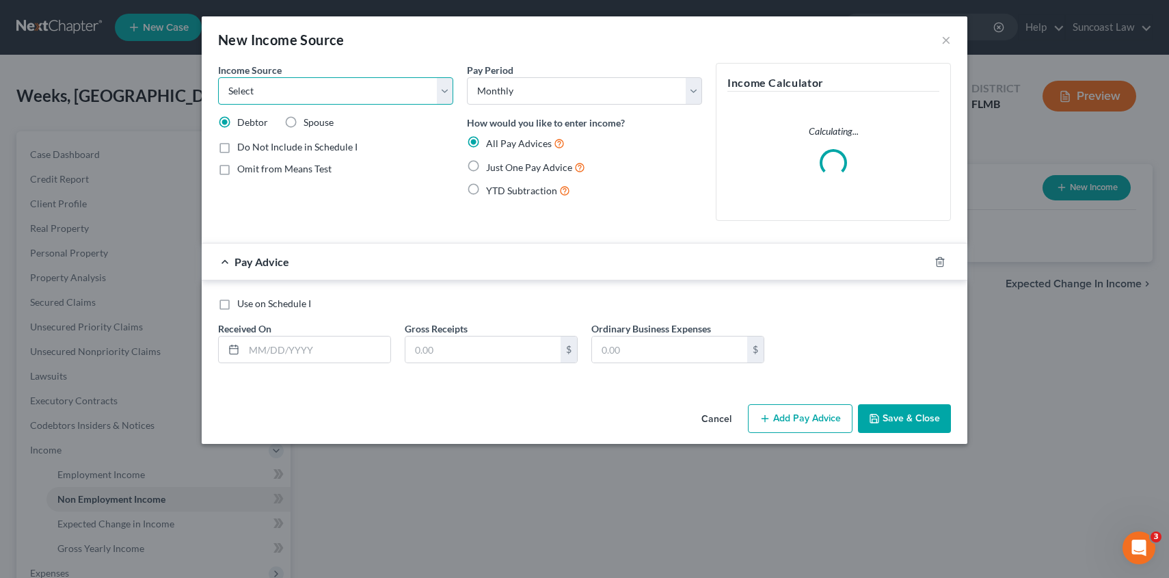
click at [332, 97] on select "Select Unemployment Disability (from employer) Pension Retirement Social Securi…" at bounding box center [335, 90] width 235 height 27
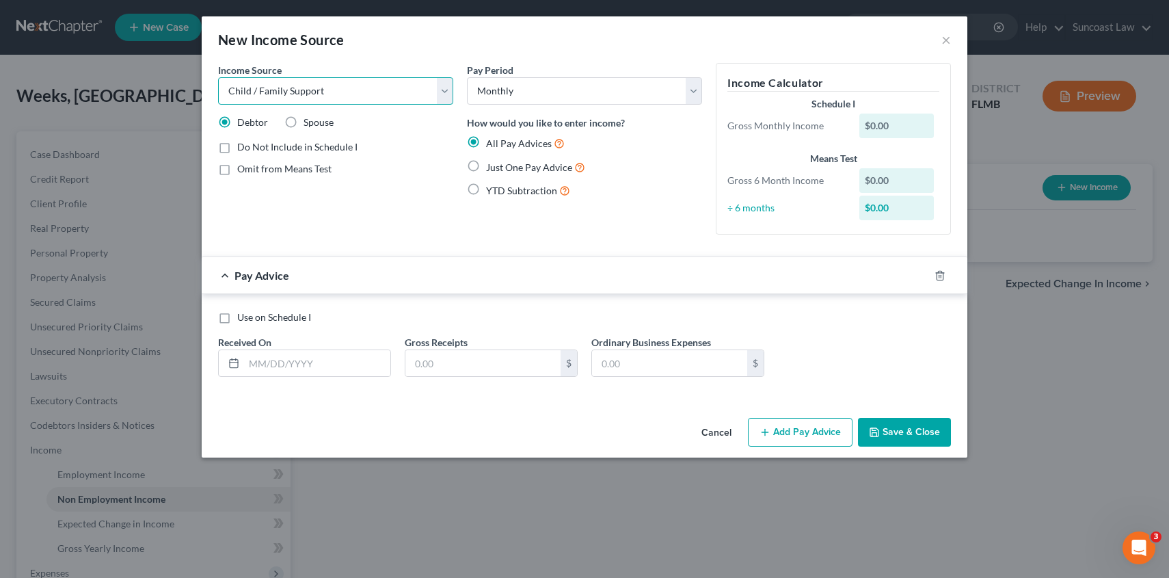
click at [218, 77] on select "Select Unemployment Disability (from employer) Pension Retirement Social Securi…" at bounding box center [335, 90] width 235 height 27
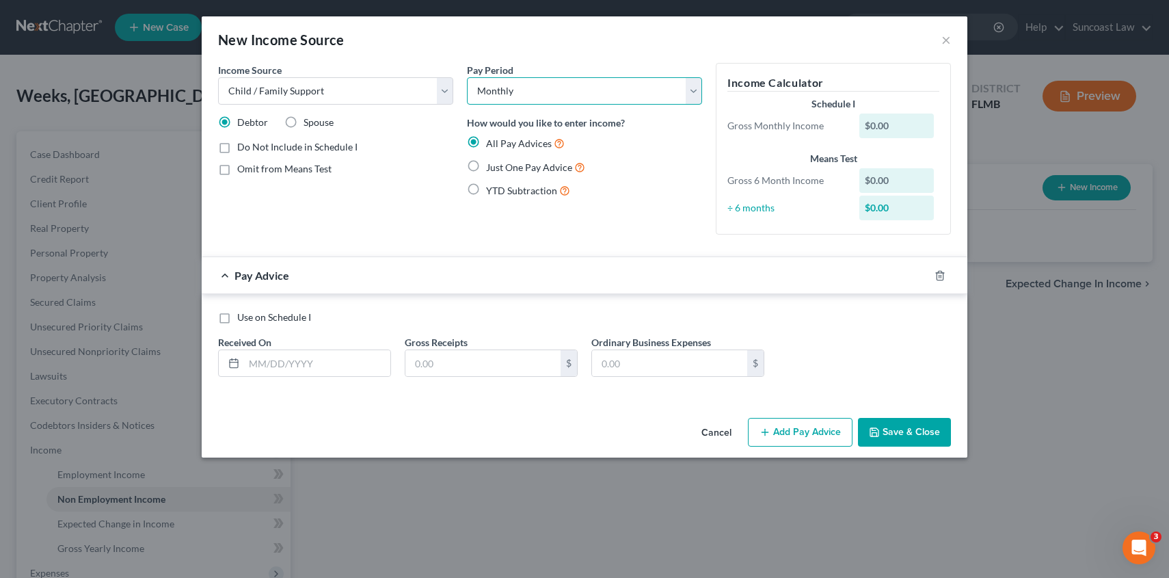
click at [525, 90] on select "Select Monthly Twice Monthly Every Other Week Weekly" at bounding box center [584, 90] width 235 height 27
click at [467, 77] on select "Select Monthly Twice Monthly Every Other Week Weekly" at bounding box center [584, 90] width 235 height 27
click at [486, 167] on label "Just One Pay Advice" at bounding box center [535, 167] width 99 height 16
click at [491, 167] on input "Just One Pay Advice" at bounding box center [495, 163] width 9 height 9
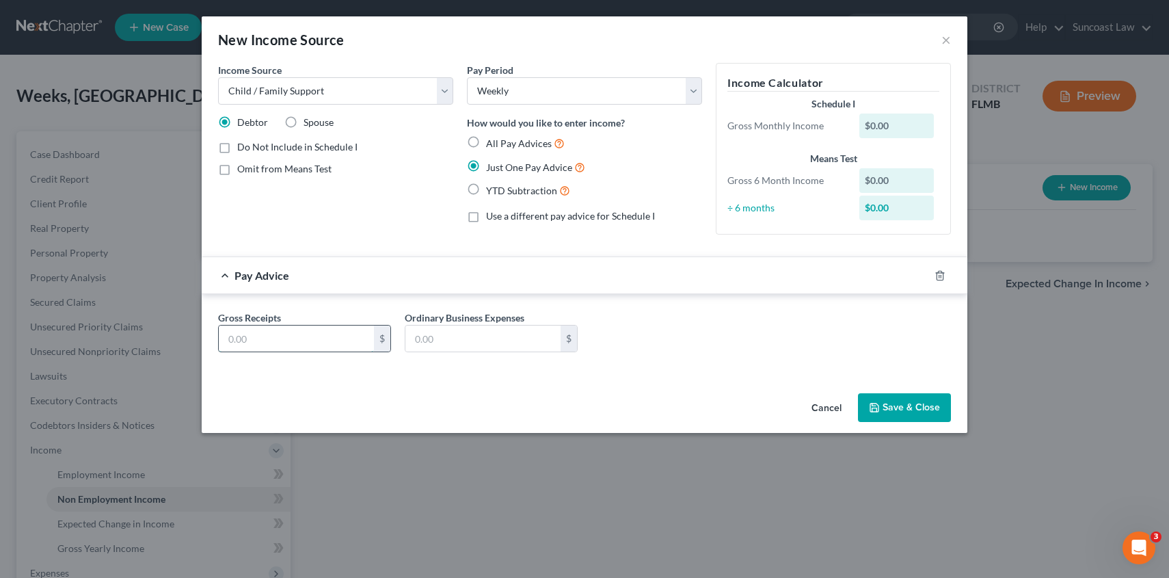
click at [277, 337] on input "text" at bounding box center [296, 338] width 155 height 26
click at [919, 411] on button "Save & Close" at bounding box center [904, 407] width 93 height 29
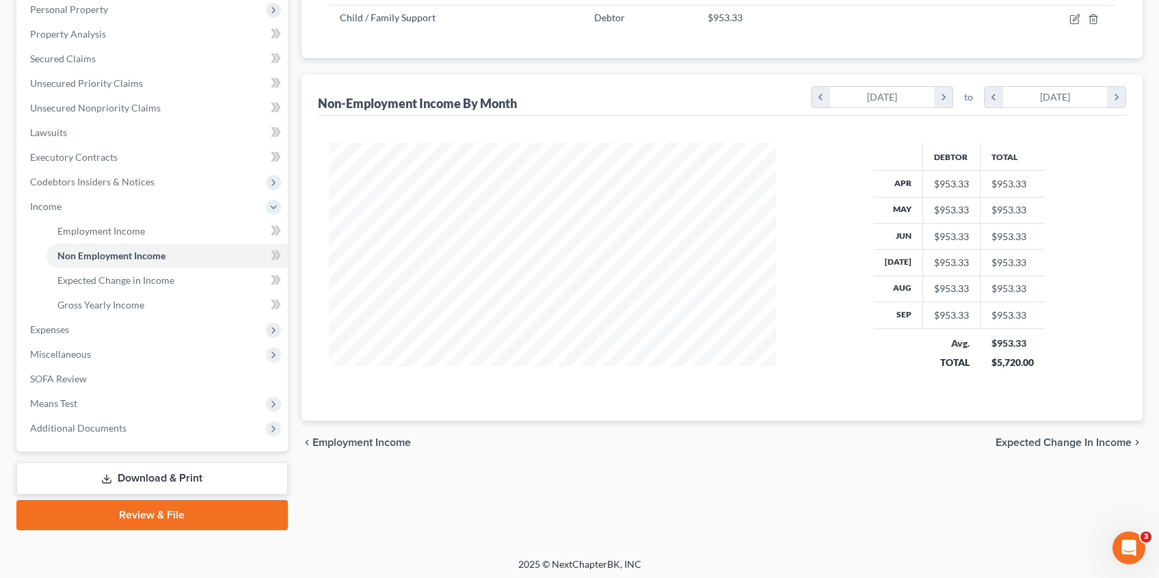
scroll to position [247, 0]
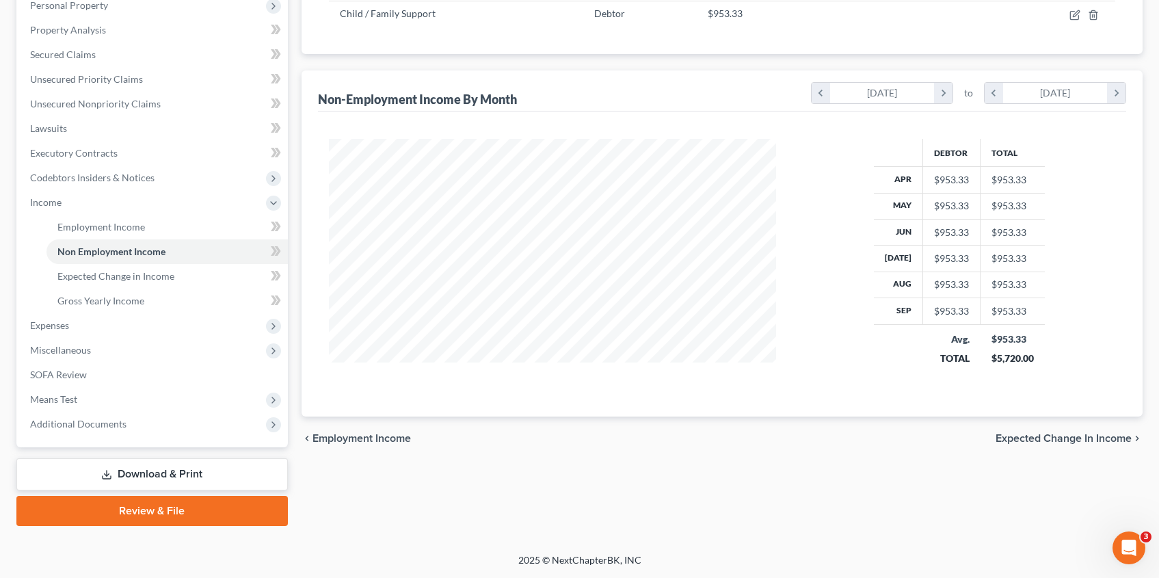
click at [1028, 437] on span "Expected Change in Income" at bounding box center [1063, 438] width 136 height 11
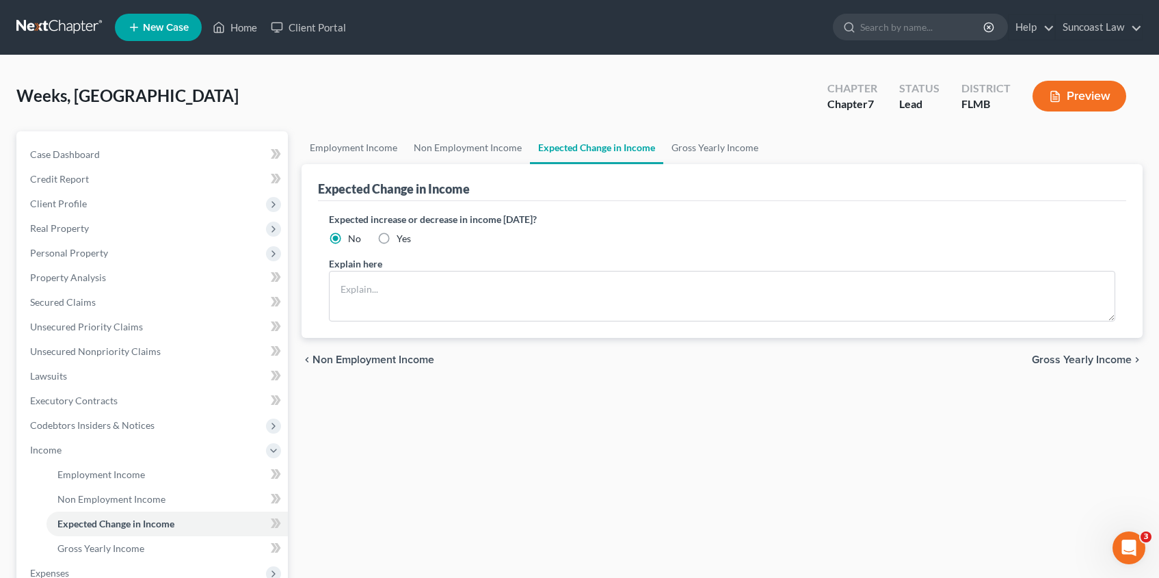
click at [1061, 362] on span "Gross Yearly Income" at bounding box center [1082, 359] width 100 height 11
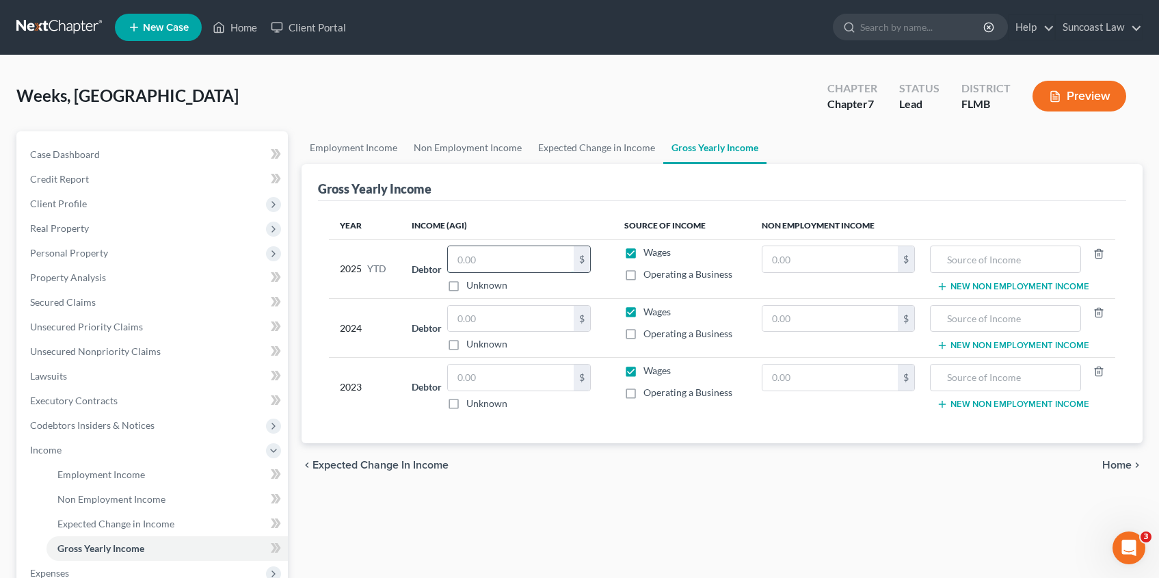
click at [498, 259] on input "text" at bounding box center [511, 259] width 126 height 26
click at [803, 261] on input "text" at bounding box center [829, 259] width 135 height 26
click at [472, 149] on link "Non Employment Income" at bounding box center [467, 147] width 124 height 33
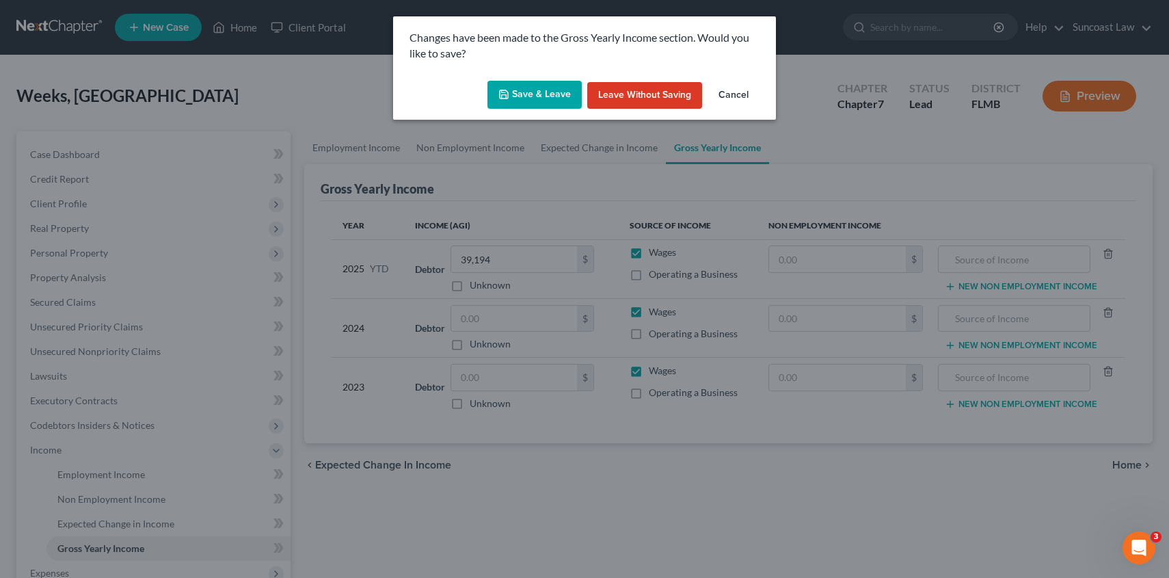
click at [549, 96] on button "Save & Leave" at bounding box center [534, 95] width 94 height 29
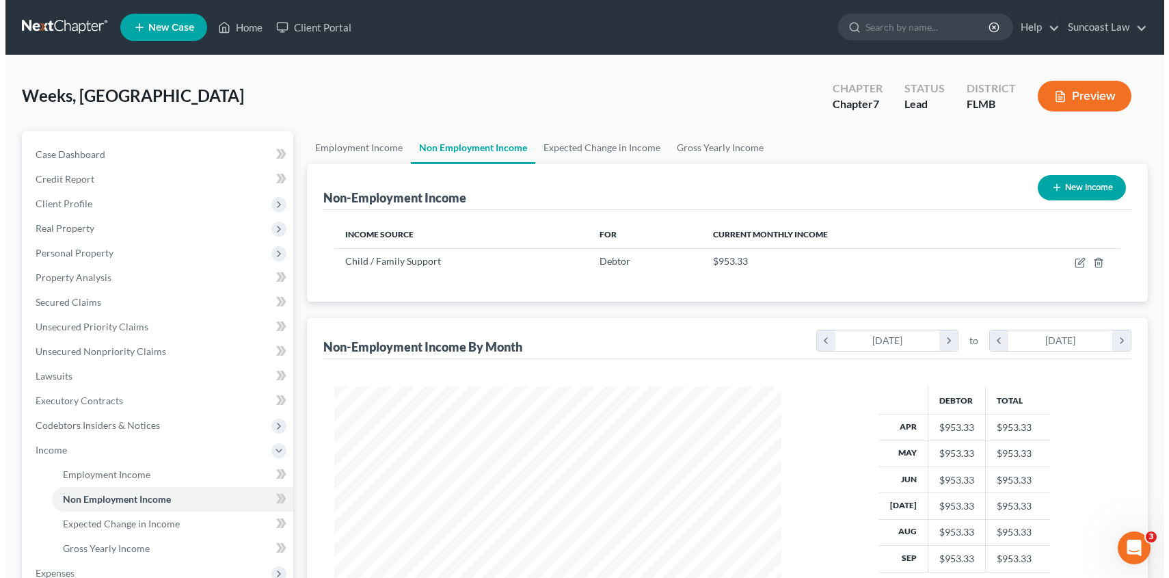
scroll to position [245, 475]
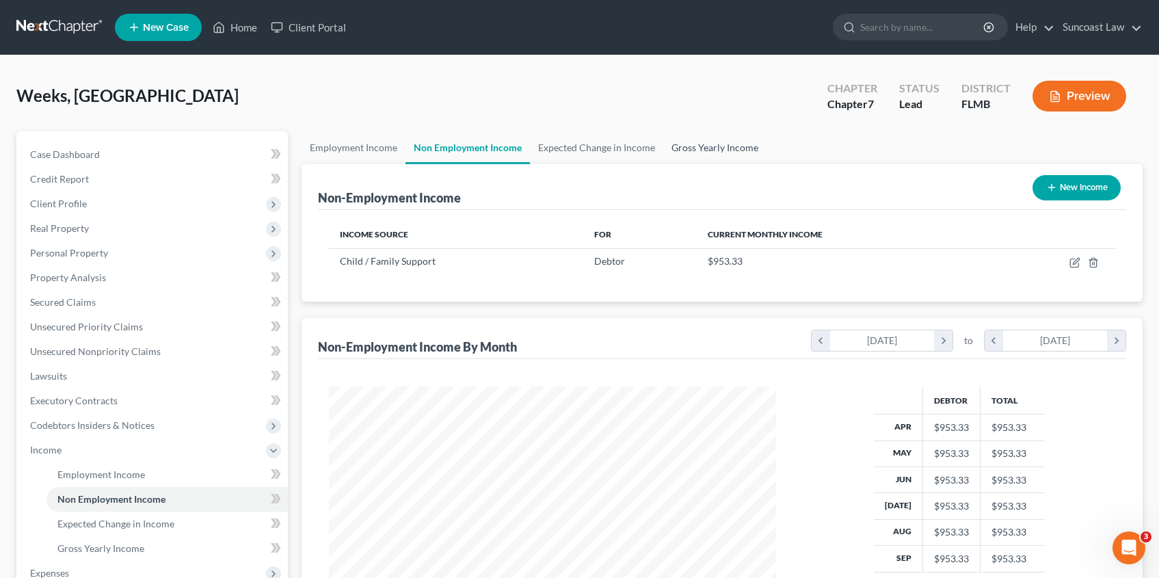
drag, startPoint x: 705, startPoint y: 148, endPoint x: 699, endPoint y: 155, distance: 9.7
click at [705, 148] on link "Gross Yearly Income" at bounding box center [714, 147] width 103 height 33
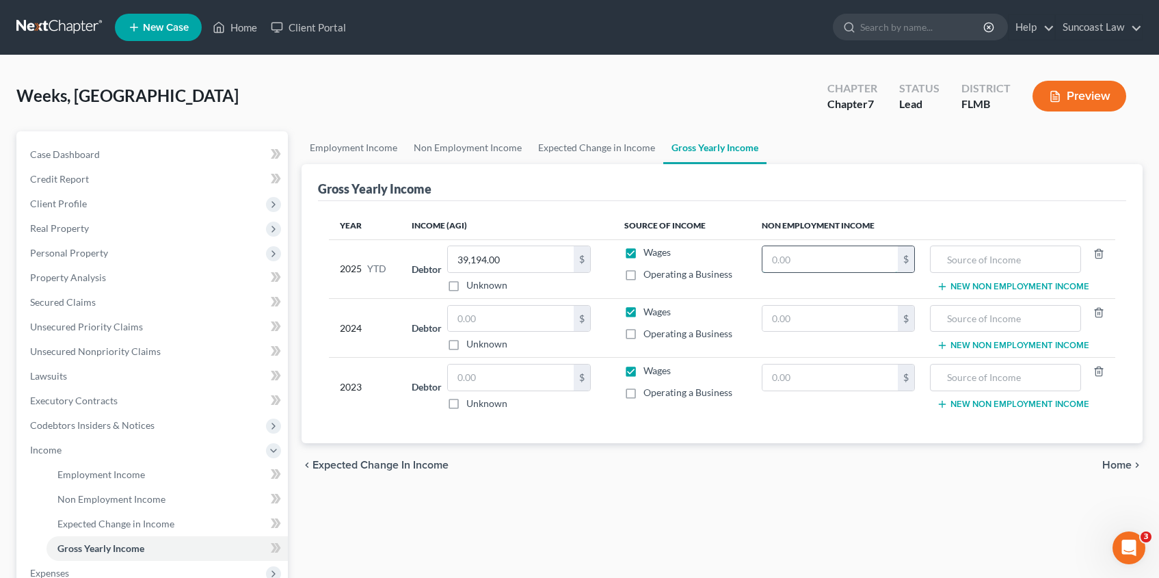
click at [813, 264] on input "text" at bounding box center [829, 259] width 135 height 26
click at [1015, 258] on input "text" at bounding box center [1005, 259] width 136 height 26
click at [813, 318] on input "text" at bounding box center [829, 319] width 135 height 26
click at [986, 320] on input "text" at bounding box center [1005, 319] width 136 height 26
click at [810, 381] on input "text" at bounding box center [829, 377] width 135 height 26
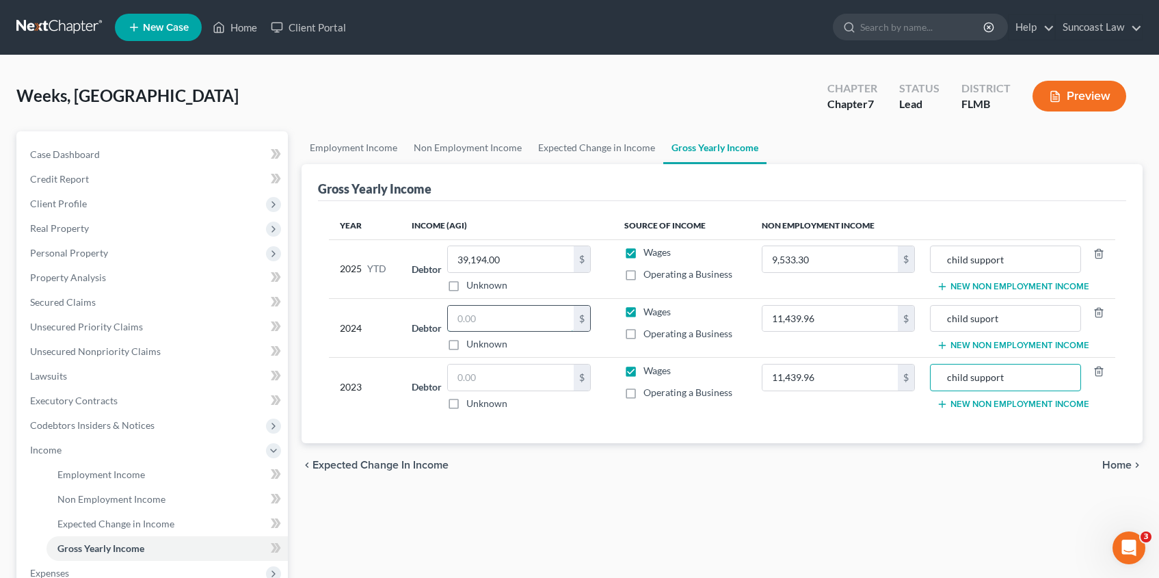
click at [482, 319] on input "text" at bounding box center [511, 319] width 126 height 26
click at [485, 381] on input "text" at bounding box center [511, 377] width 126 height 26
click at [1107, 470] on span "Home" at bounding box center [1116, 464] width 29 height 11
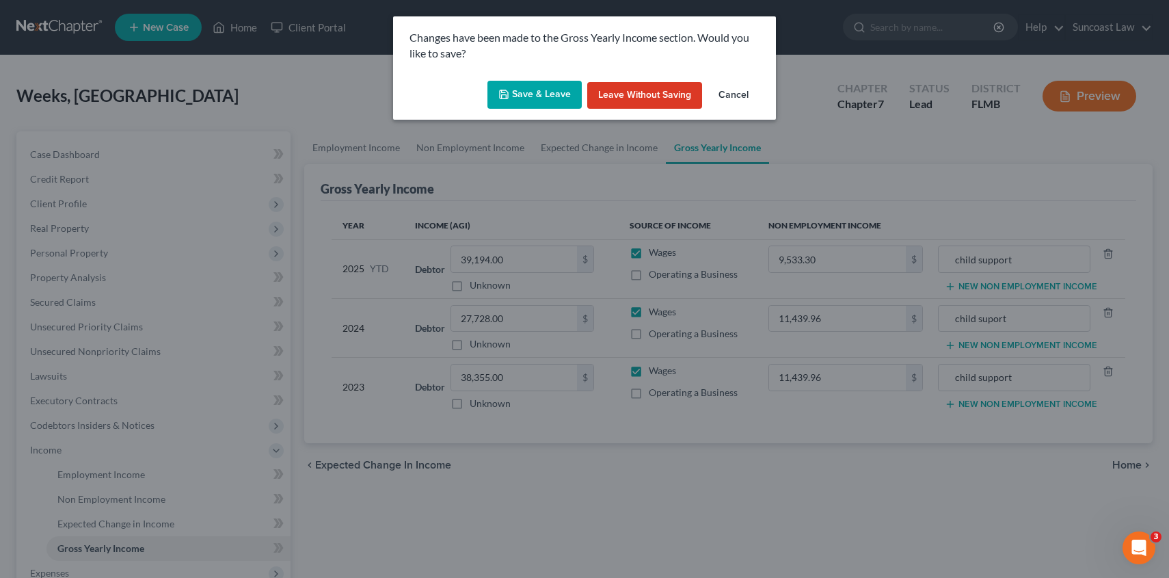
click at [525, 91] on button "Save & Leave" at bounding box center [534, 95] width 94 height 29
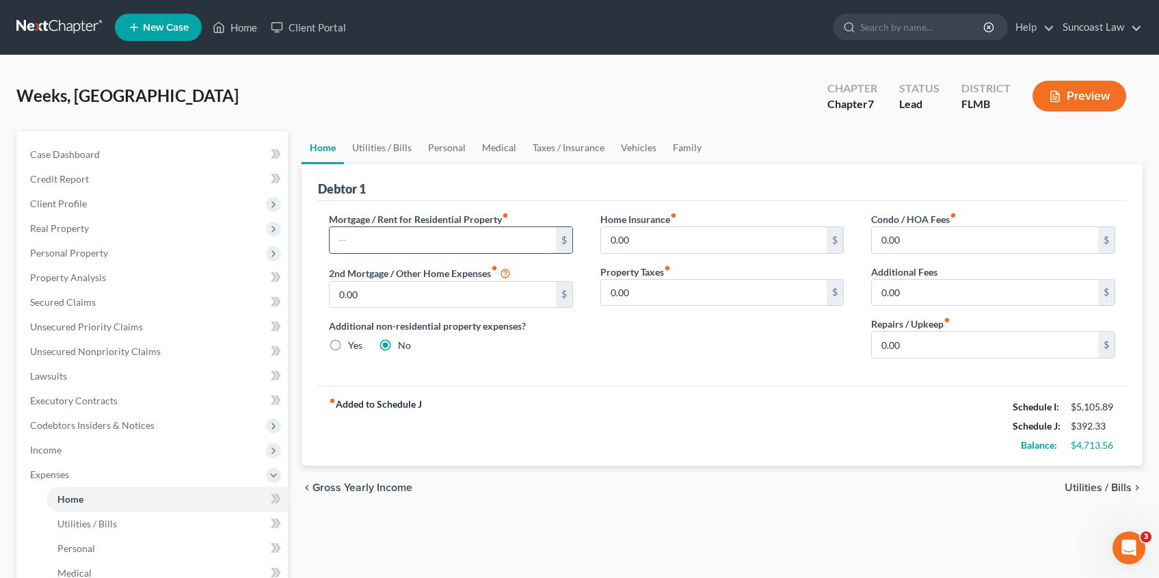
click at [391, 237] on input "text" at bounding box center [442, 240] width 226 height 26
click at [1115, 487] on span "Utilities / Bills" at bounding box center [1097, 487] width 67 height 11
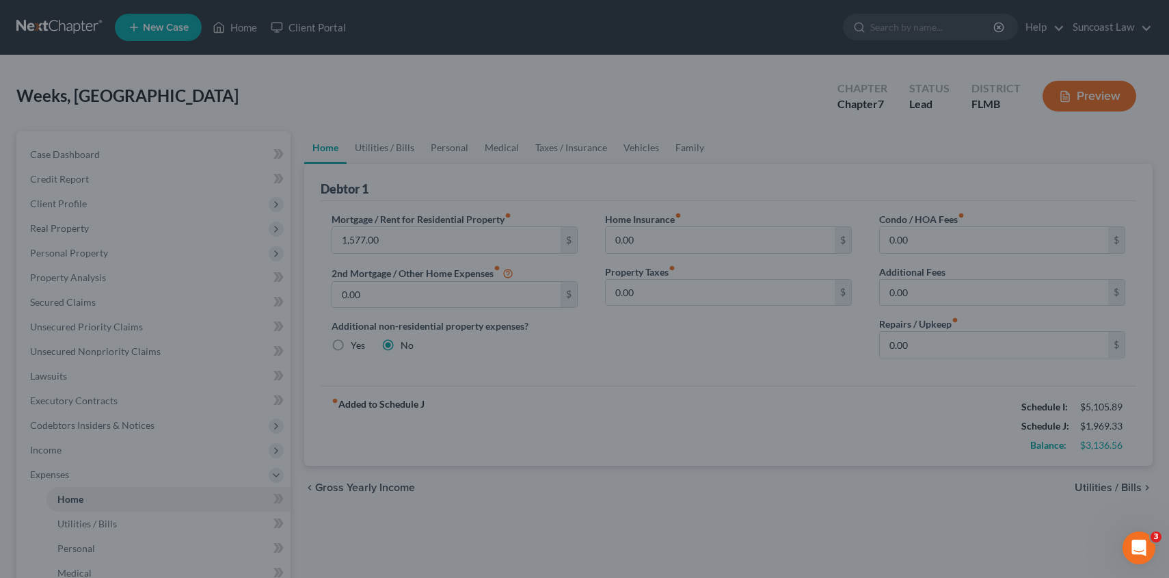
click at [1102, 489] on div at bounding box center [584, 289] width 1169 height 578
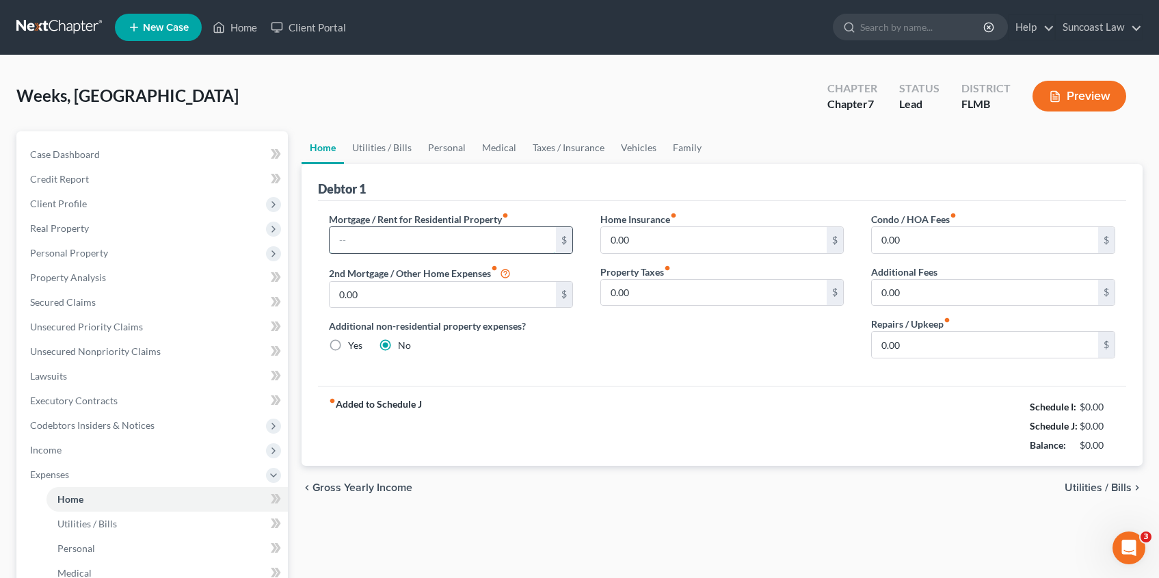
click at [422, 241] on input "text" at bounding box center [442, 240] width 226 height 26
type input "1,577.00"
click at [1079, 486] on span "Utilities / Bills" at bounding box center [1097, 487] width 67 height 11
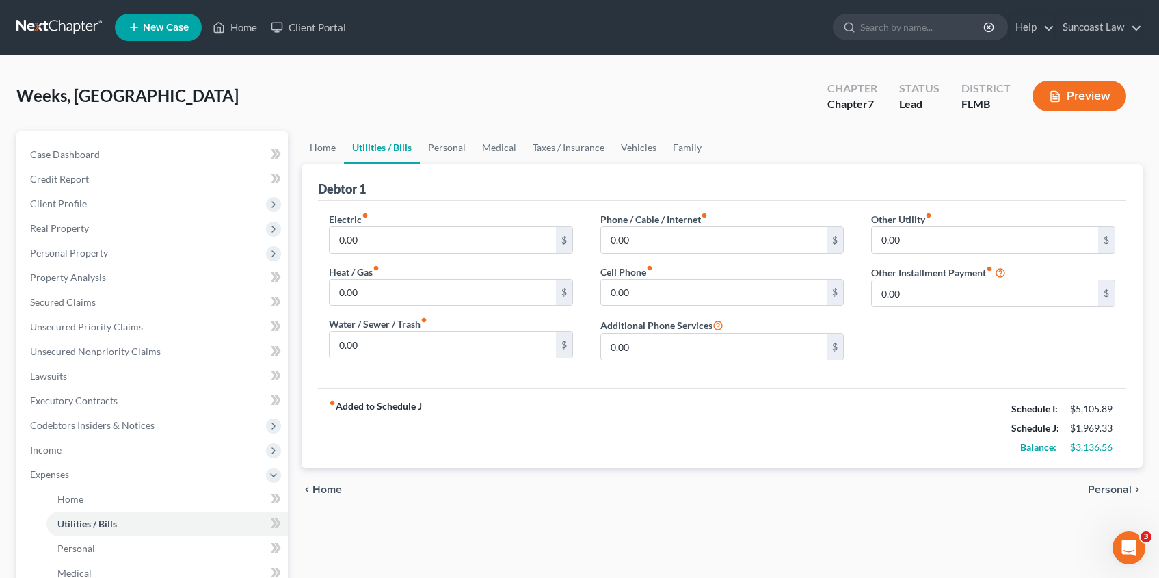
click at [1079, 486] on div "chevron_left Home Personal chevron_right" at bounding box center [721, 490] width 841 height 44
click at [469, 245] on input "0.00" at bounding box center [442, 240] width 226 height 26
type input "350.00"
click at [669, 291] on input "0.00" at bounding box center [714, 293] width 226 height 26
type input "420.0"
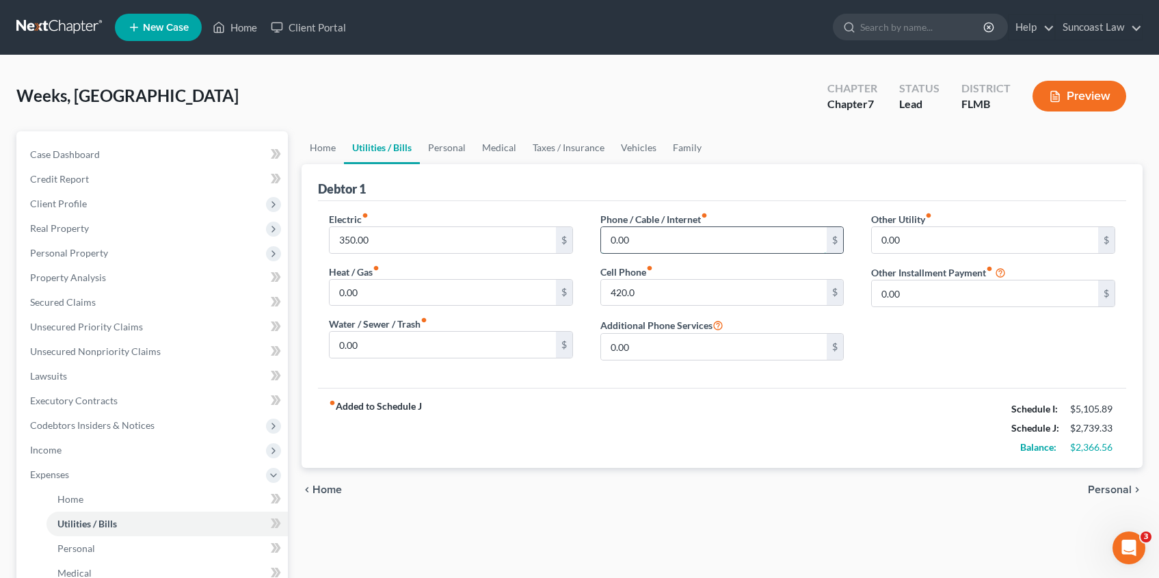
click at [683, 245] on input "0.00" at bounding box center [714, 240] width 226 height 26
type input "120.00"
click at [1100, 487] on span "Personal" at bounding box center [1110, 489] width 44 height 11
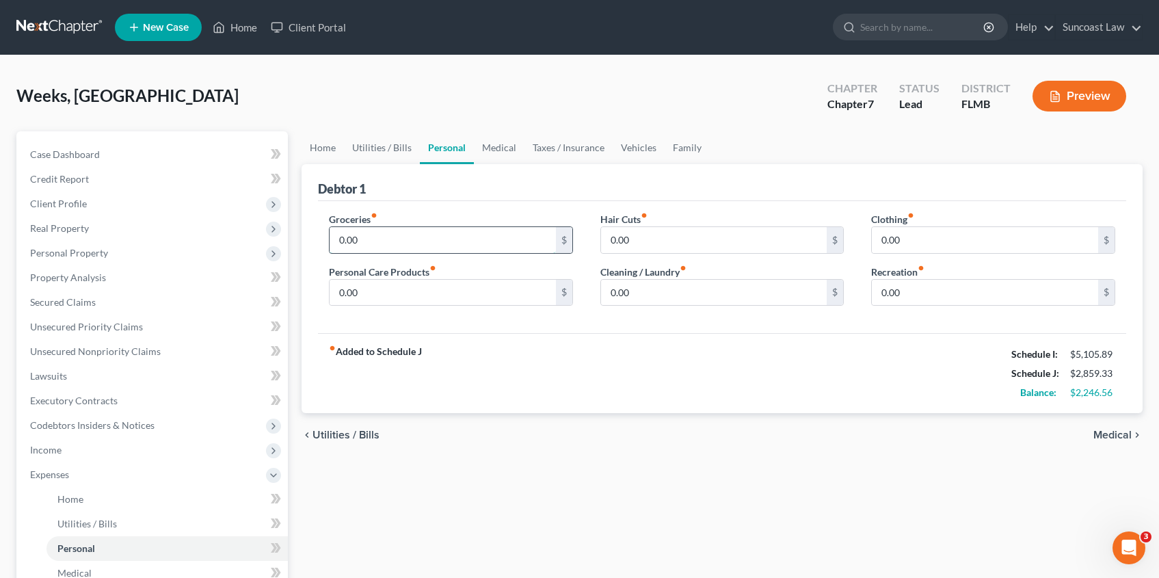
click at [470, 250] on input "0.00" at bounding box center [442, 240] width 226 height 26
type input "1,000.00"
click at [924, 245] on input "0.00" at bounding box center [985, 240] width 226 height 26
type input "350.00"
click at [441, 292] on input "0.00" at bounding box center [442, 293] width 226 height 26
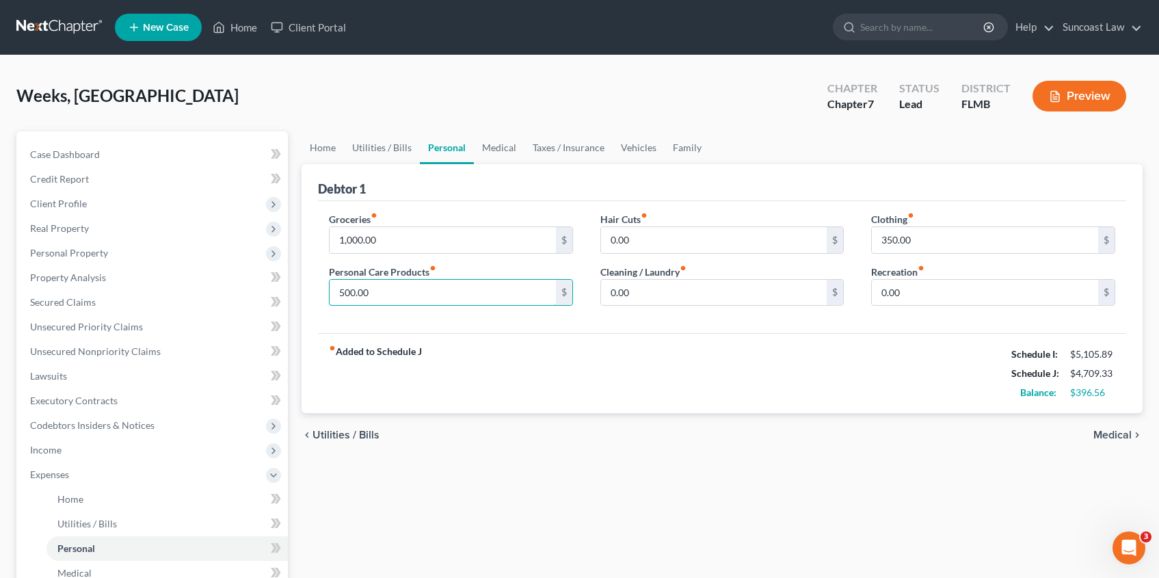
type input "500.00"
click at [1128, 435] on span "Medical" at bounding box center [1112, 434] width 38 height 11
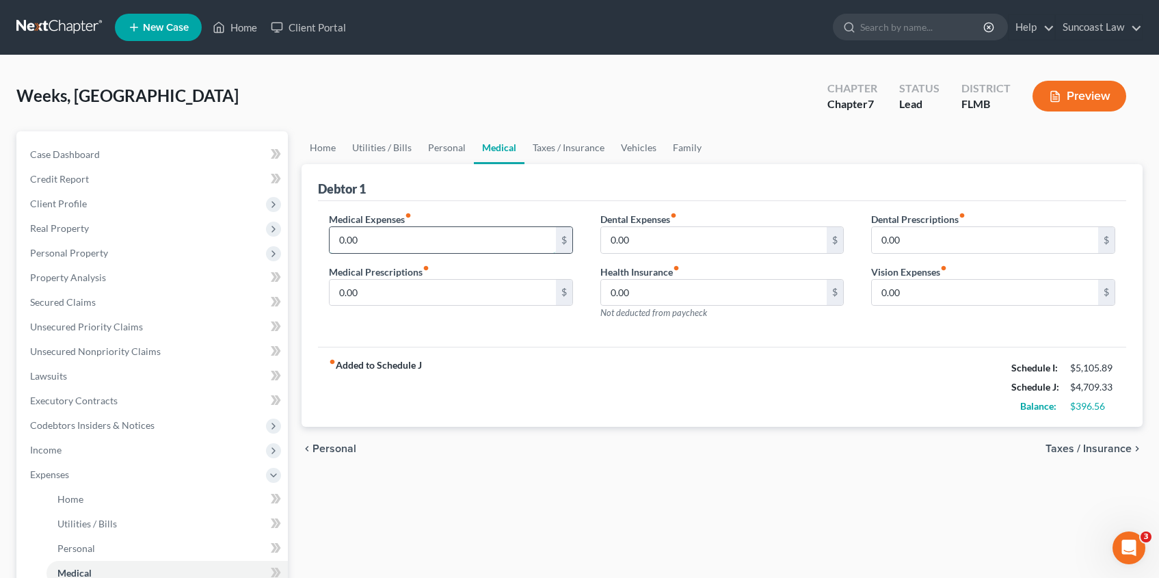
click at [457, 239] on input "0.00" at bounding box center [442, 240] width 226 height 26
type input "350.00"
click at [1086, 451] on span "Taxes / Insurance" at bounding box center [1088, 448] width 86 height 11
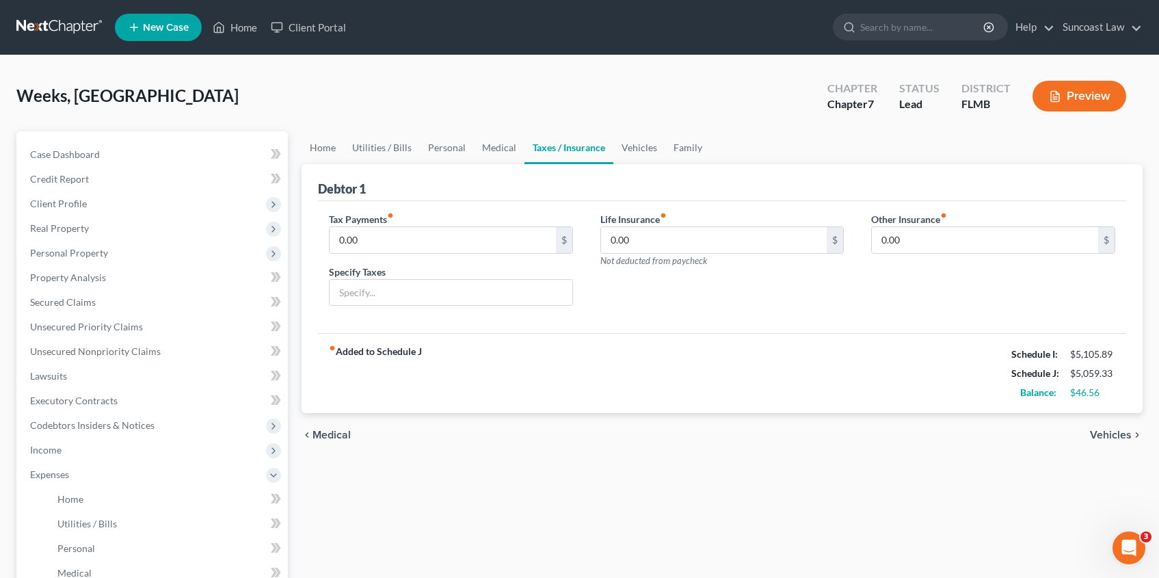
click at [1120, 435] on span "Vehicles" at bounding box center [1111, 434] width 42 height 11
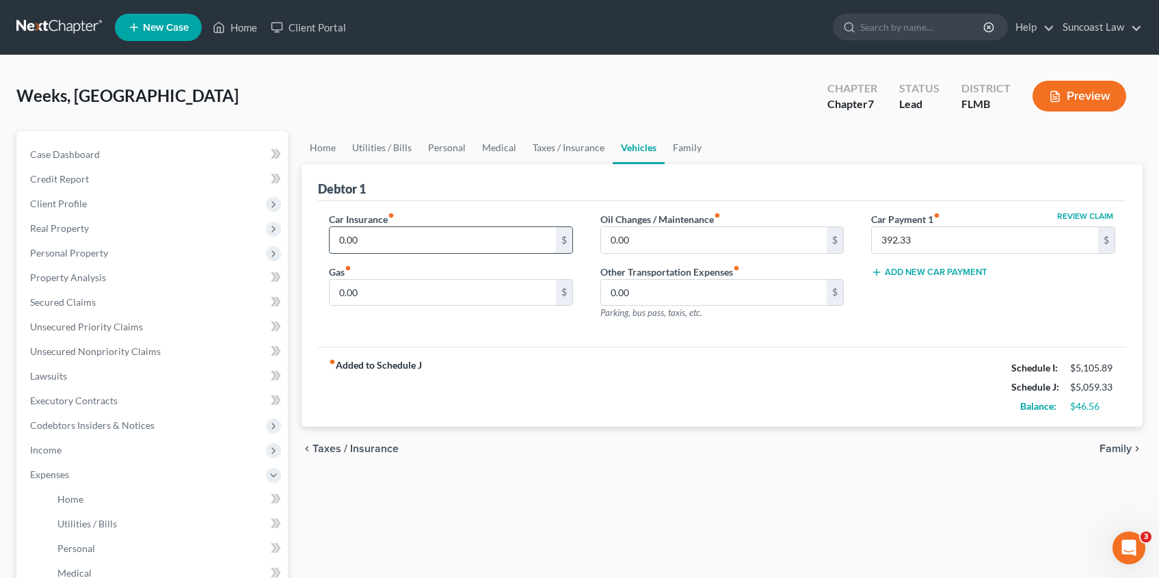
click at [468, 247] on input "0.00" at bounding box center [442, 240] width 226 height 26
type input "580.00"
click at [433, 288] on input "0.00" at bounding box center [442, 293] width 226 height 26
type input "400.00"
click at [1115, 448] on span "Family" at bounding box center [1115, 448] width 32 height 11
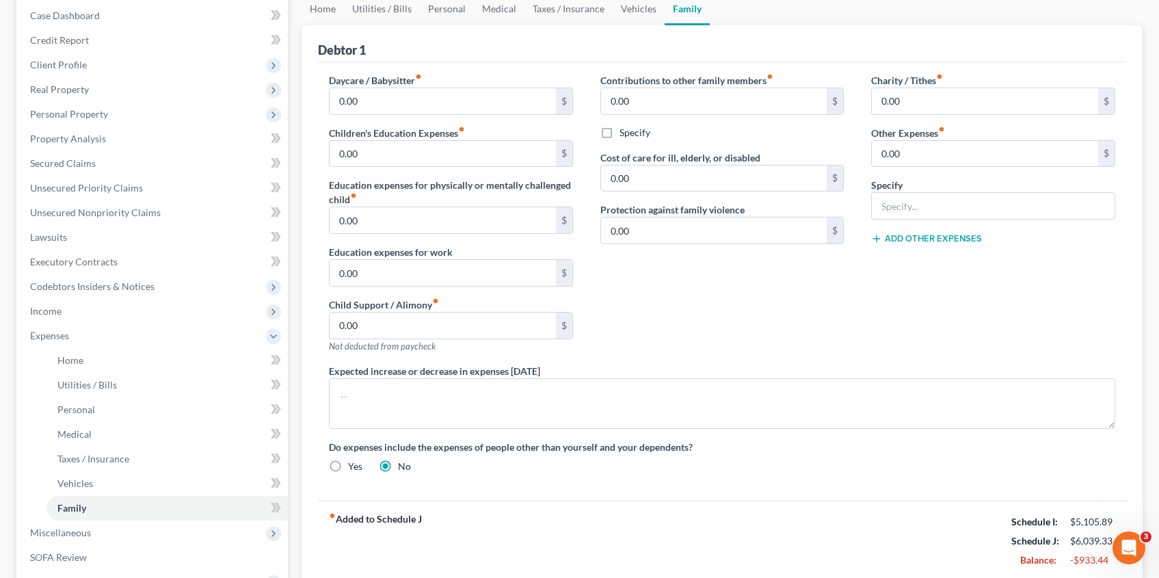
scroll to position [321, 0]
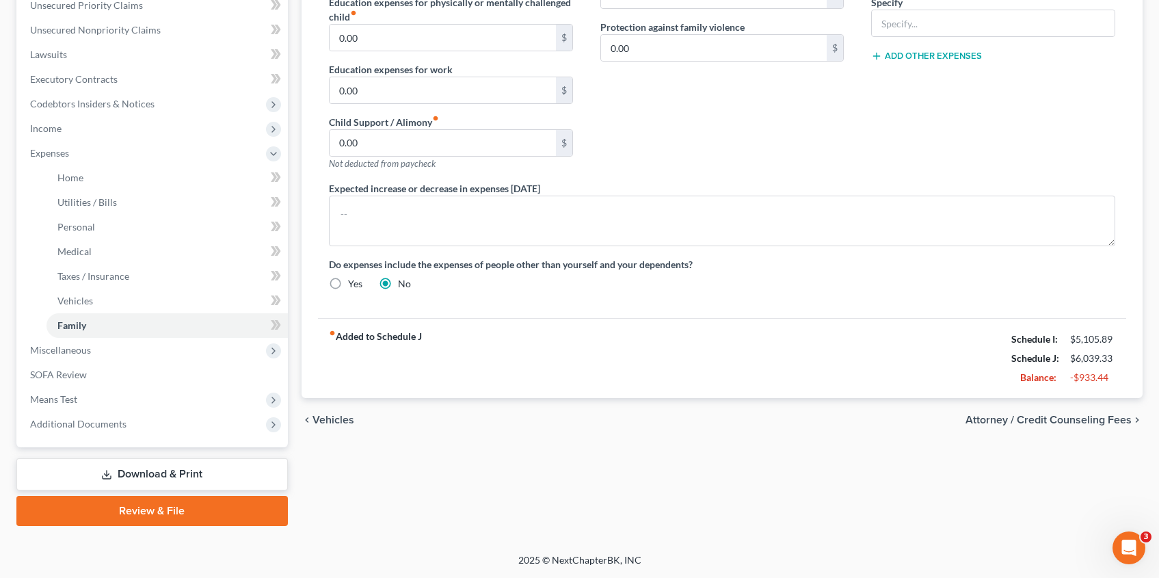
click at [1051, 419] on span "Attorney / Credit Counseling Fees" at bounding box center [1048, 419] width 166 height 11
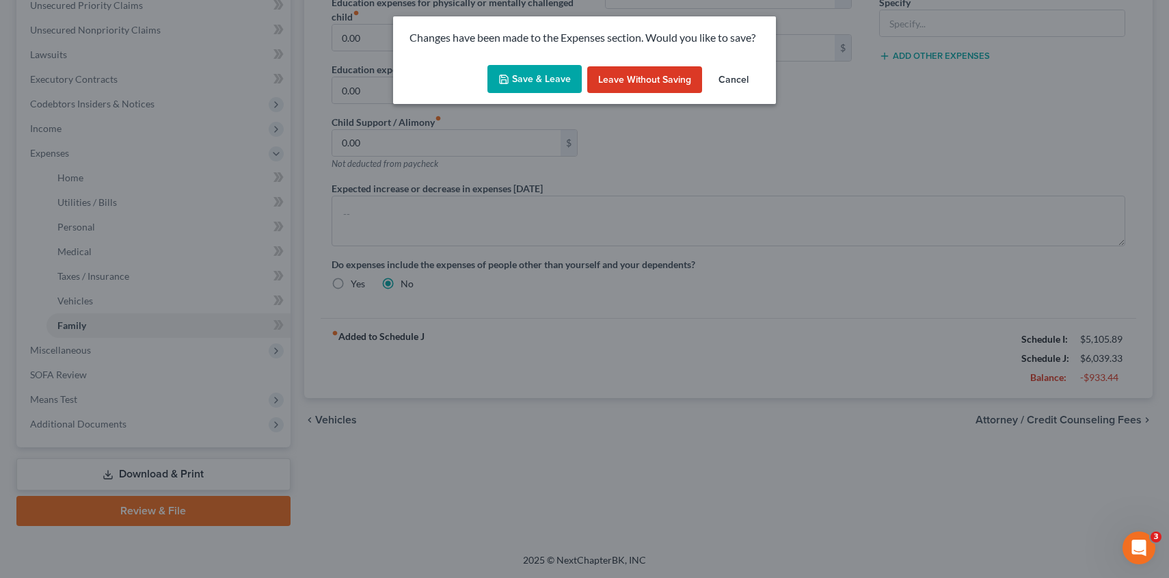
click at [530, 84] on button "Save & Leave" at bounding box center [534, 79] width 94 height 29
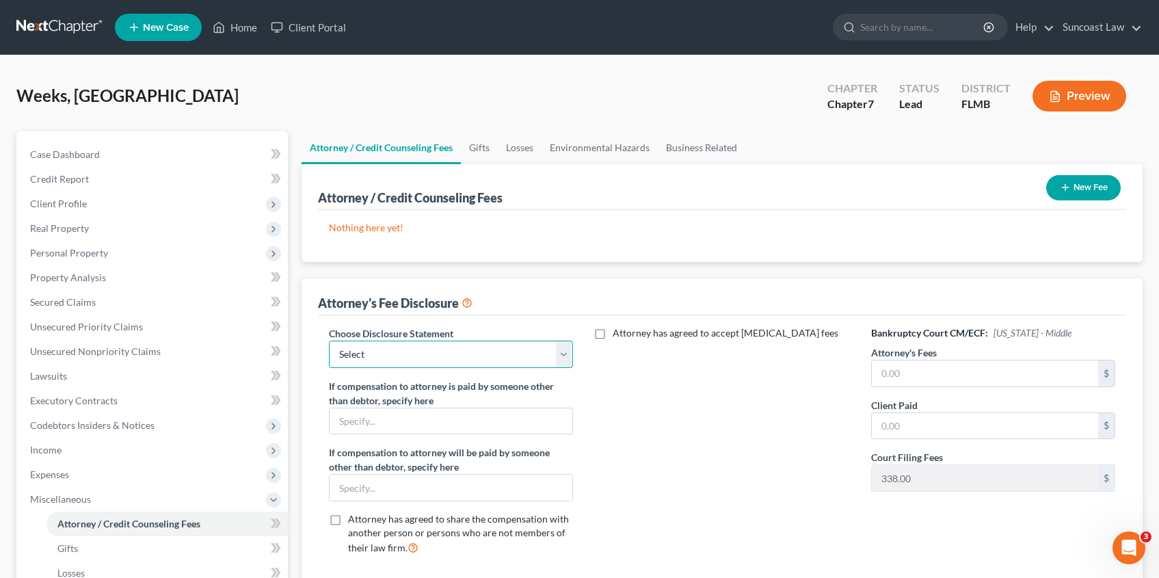
click at [454, 351] on select "Select Attorney" at bounding box center [451, 353] width 244 height 27
select select "0"
click at [329, 340] on select "Select Attorney" at bounding box center [451, 353] width 244 height 27
click at [1092, 190] on button "New Fee" at bounding box center [1083, 187] width 75 height 25
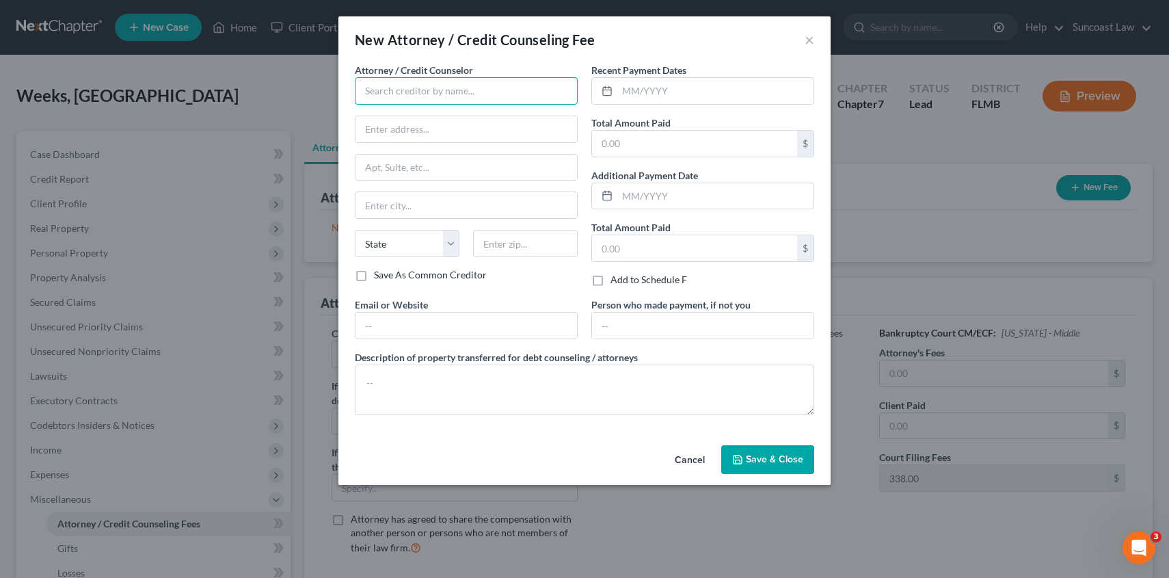
click at [489, 85] on input "text" at bounding box center [466, 90] width 223 height 27
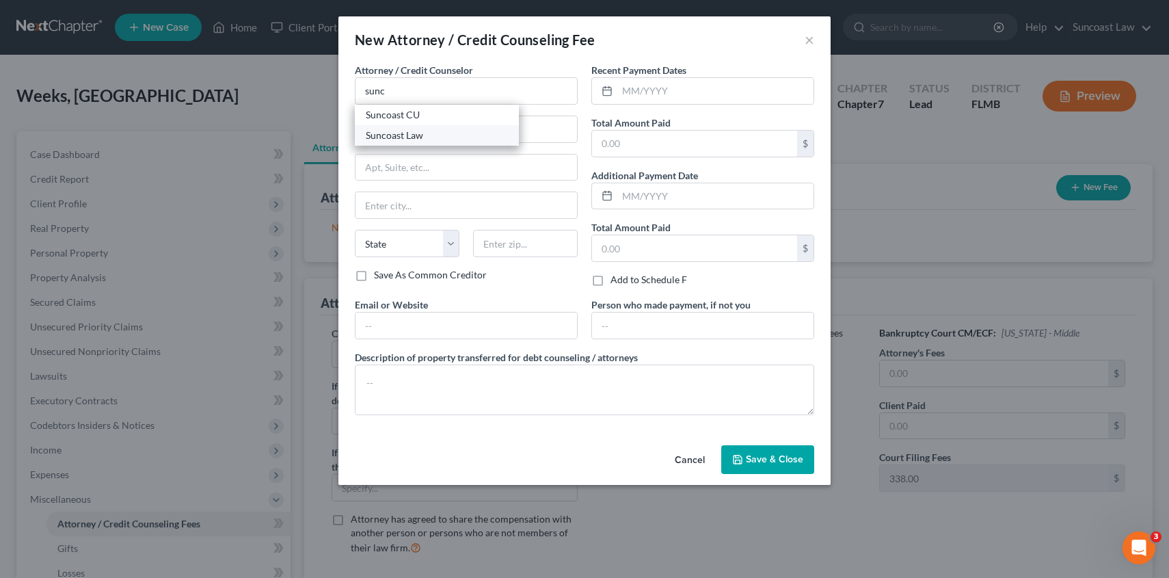
click at [456, 133] on div "Suncoast Law" at bounding box center [437, 136] width 142 height 14
type input "Suncoast Law"
type input "1350 N Orange Ave"
type input "Suite 270"
type input "Winter Park"
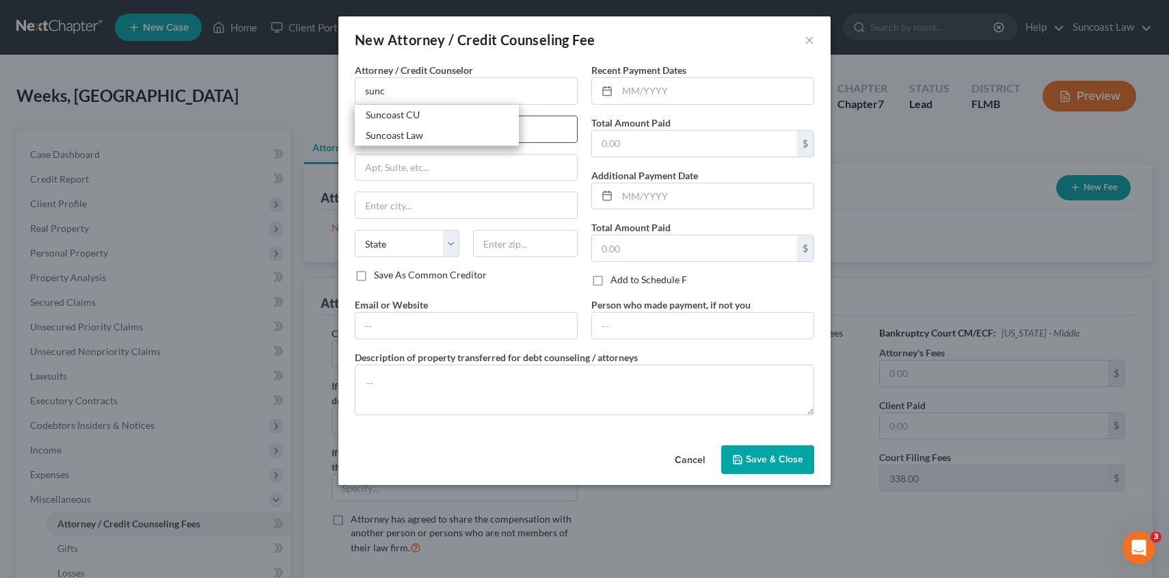
select select "9"
type input "32789"
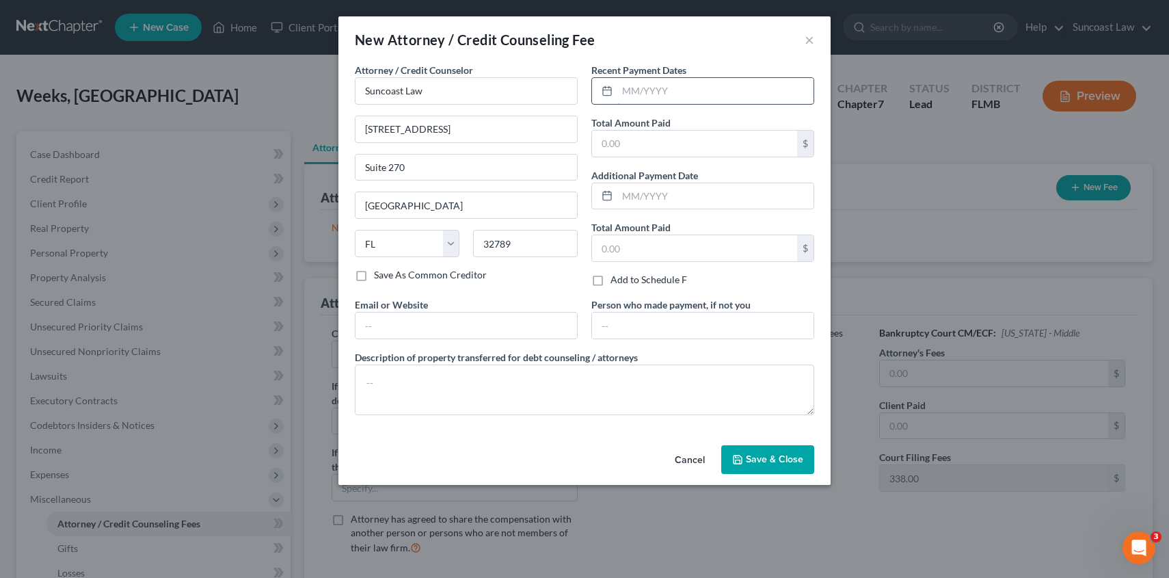
click at [692, 95] on input "text" at bounding box center [715, 91] width 196 height 26
type input "06/21/2025"
click at [636, 253] on input "text" at bounding box center [694, 248] width 205 height 26
type input "1,750.00"
click at [768, 457] on span "Save & Close" at bounding box center [774, 459] width 57 height 12
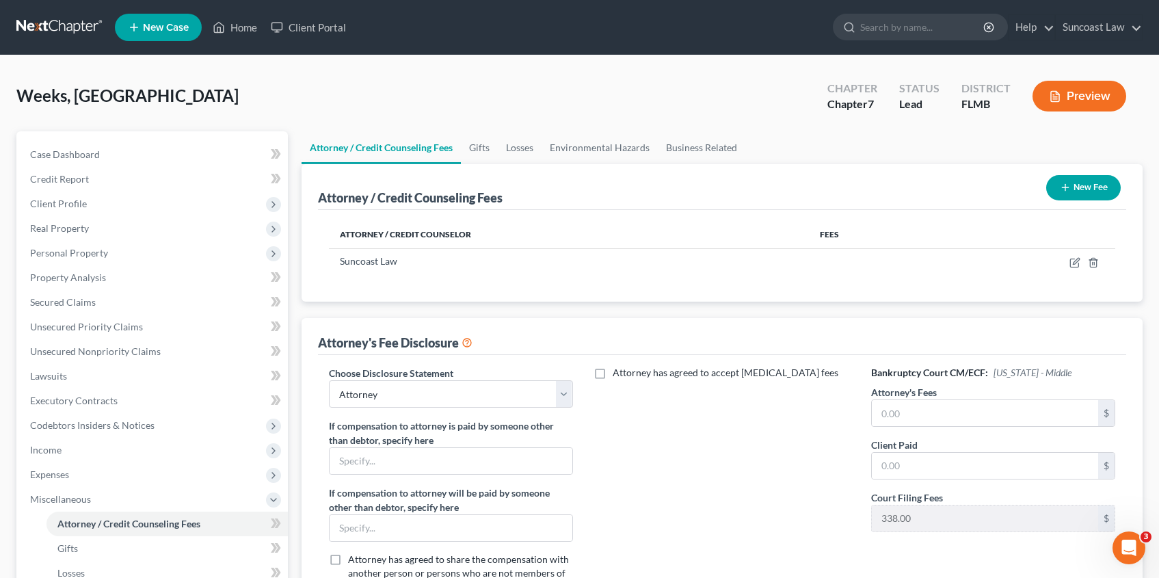
click at [1075, 185] on button "New Fee" at bounding box center [1083, 187] width 75 height 25
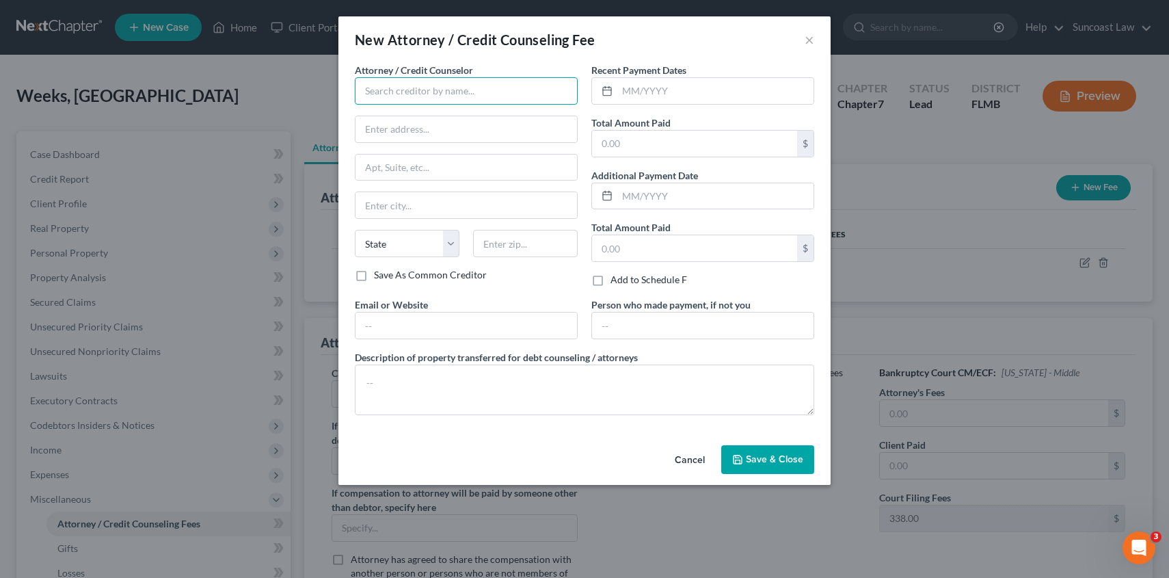
click at [410, 90] on input "text" at bounding box center [466, 90] width 223 height 27
type input "dollar wiser"
click at [662, 99] on input "text" at bounding box center [715, 91] width 196 height 26
type input "08/14/2025"
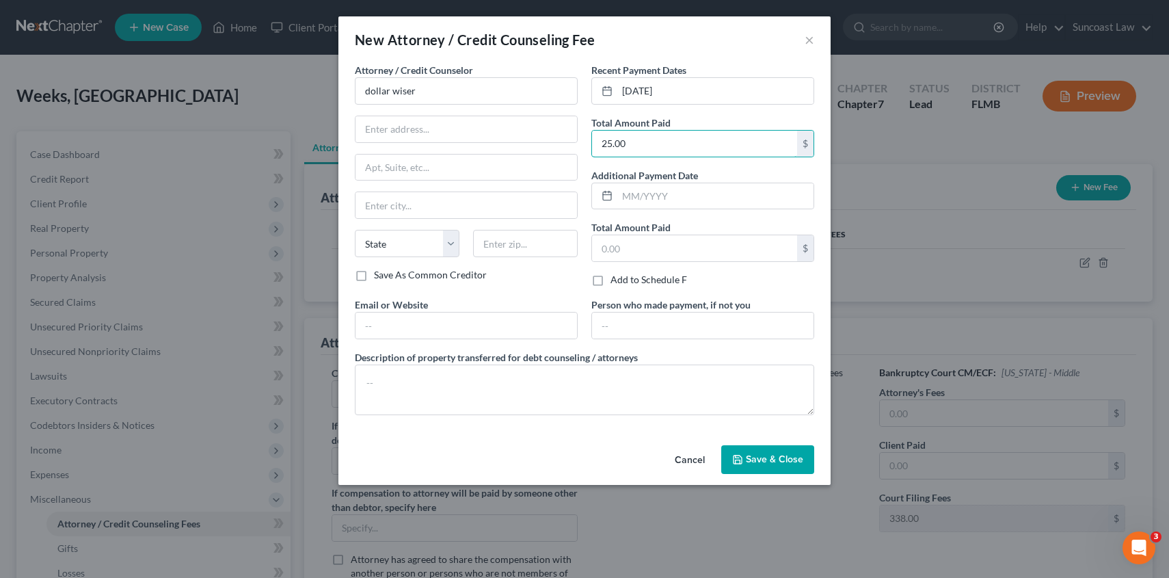
type input "25.00"
click at [758, 466] on button "Save & Close" at bounding box center [767, 459] width 93 height 29
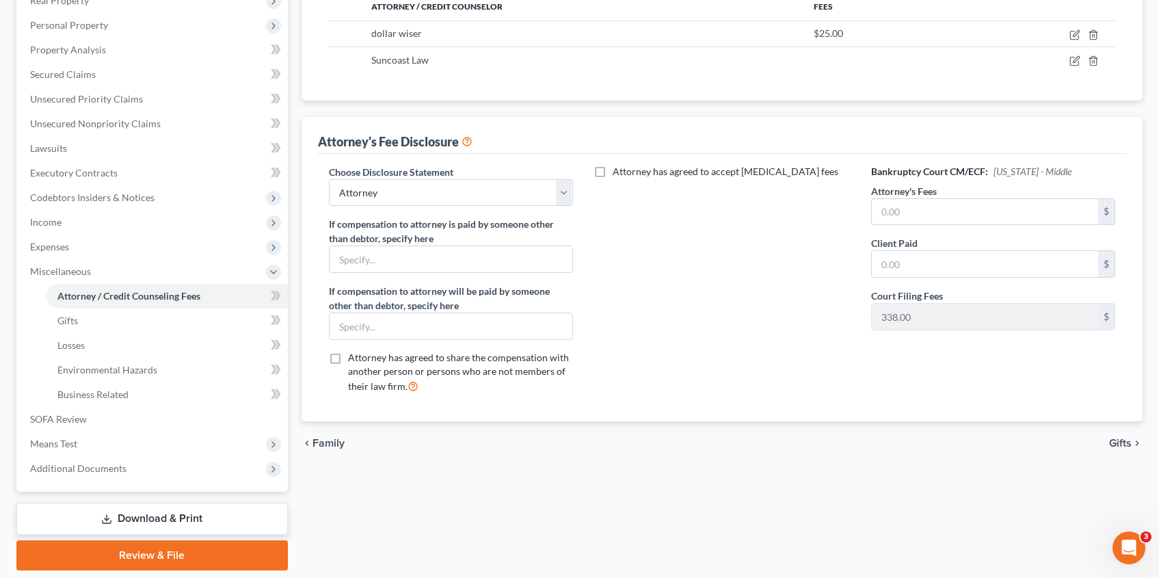
scroll to position [230, 0]
click at [1118, 439] on span "Gifts" at bounding box center [1120, 440] width 23 height 11
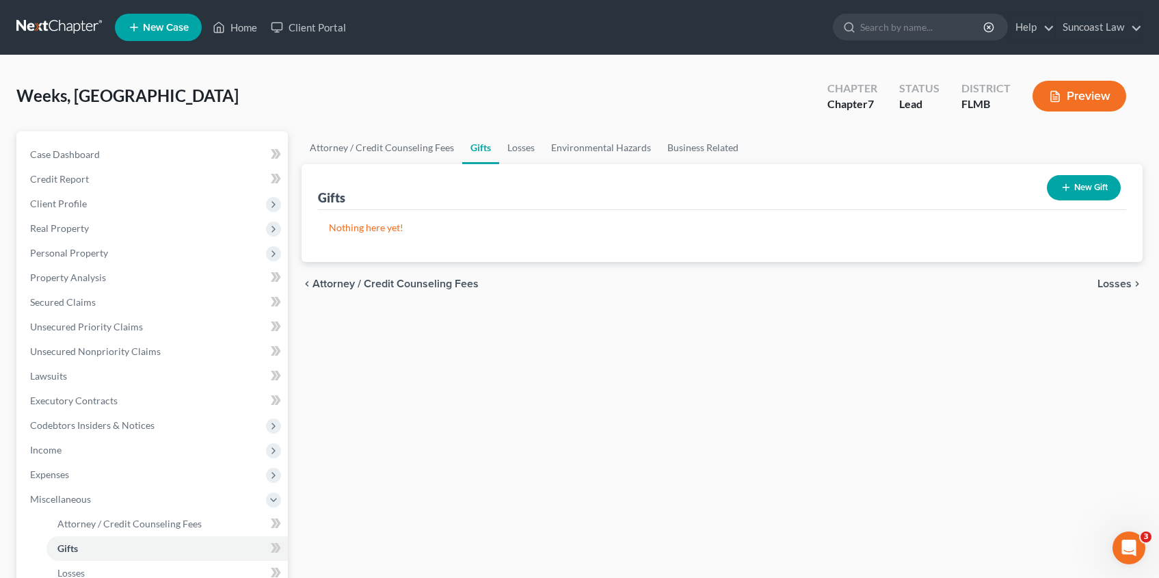
click at [1118, 280] on span "Losses" at bounding box center [1114, 283] width 34 height 11
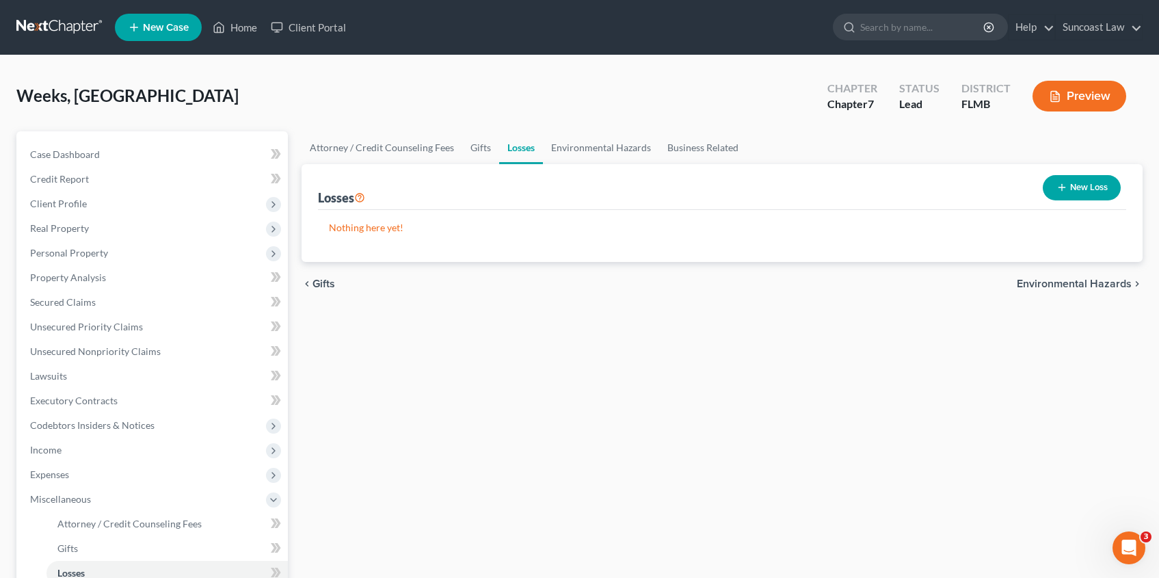
click at [1118, 280] on span "Environmental Hazards" at bounding box center [1073, 283] width 115 height 11
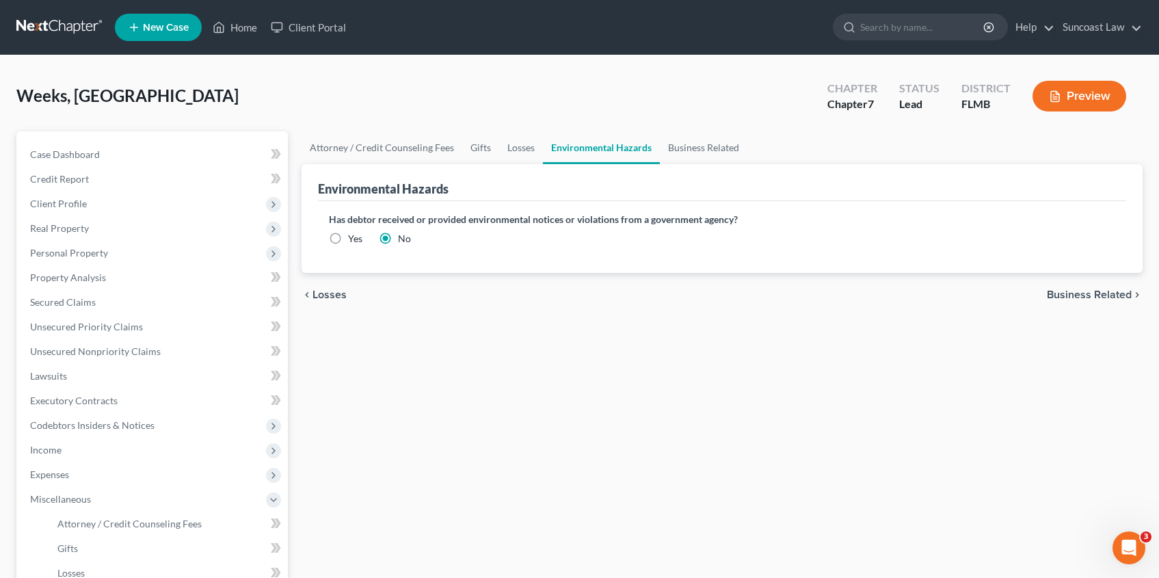
click at [1116, 294] on span "Business Related" at bounding box center [1089, 294] width 85 height 11
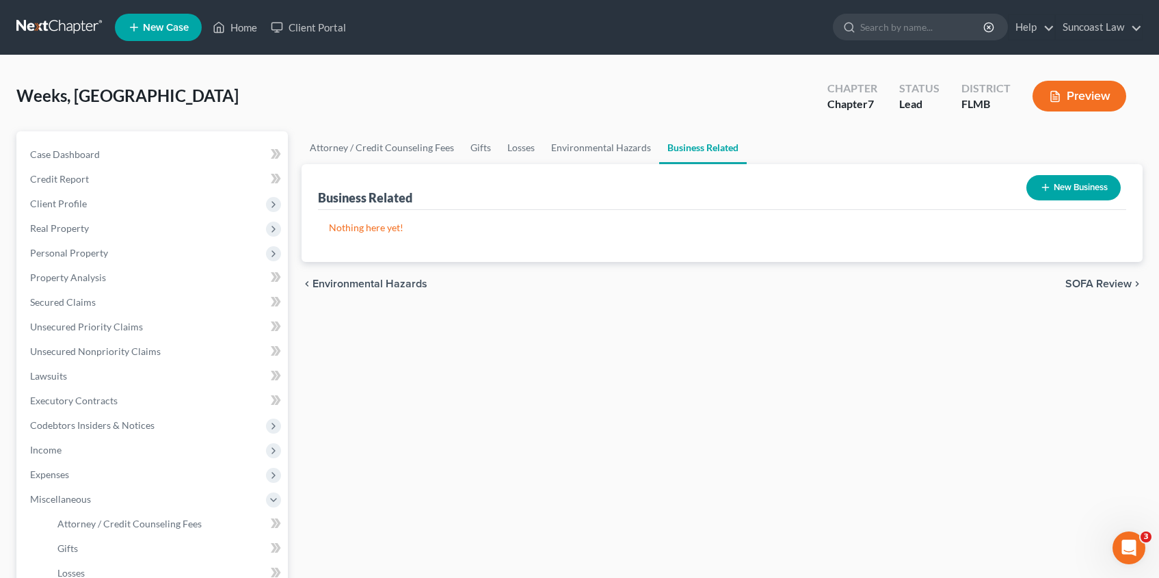
click at [1111, 284] on span "SOFA Review" at bounding box center [1098, 283] width 66 height 11
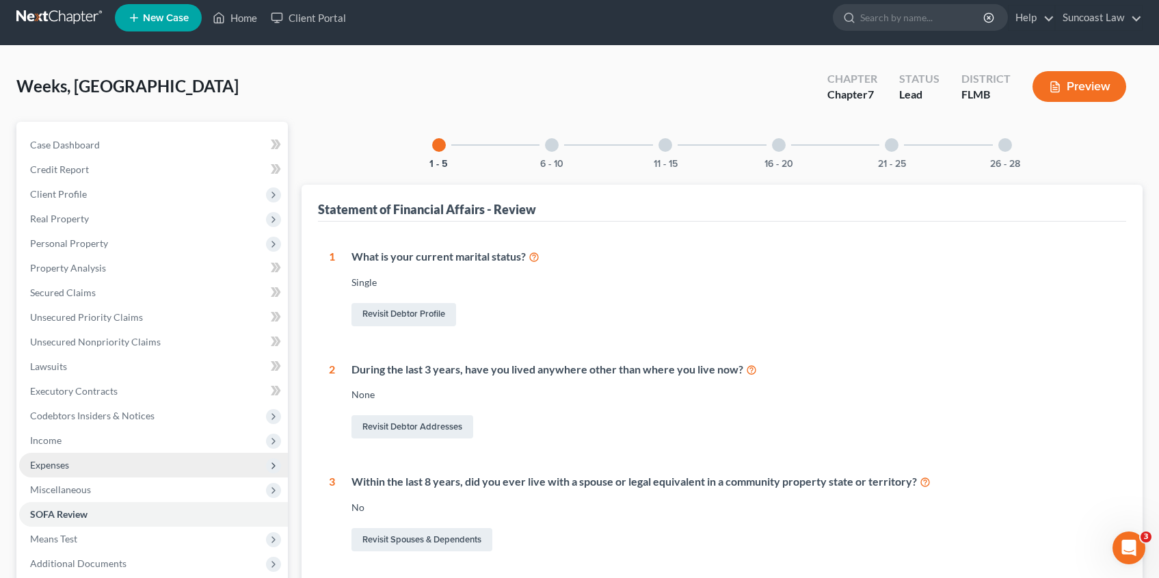
scroll to position [281, 0]
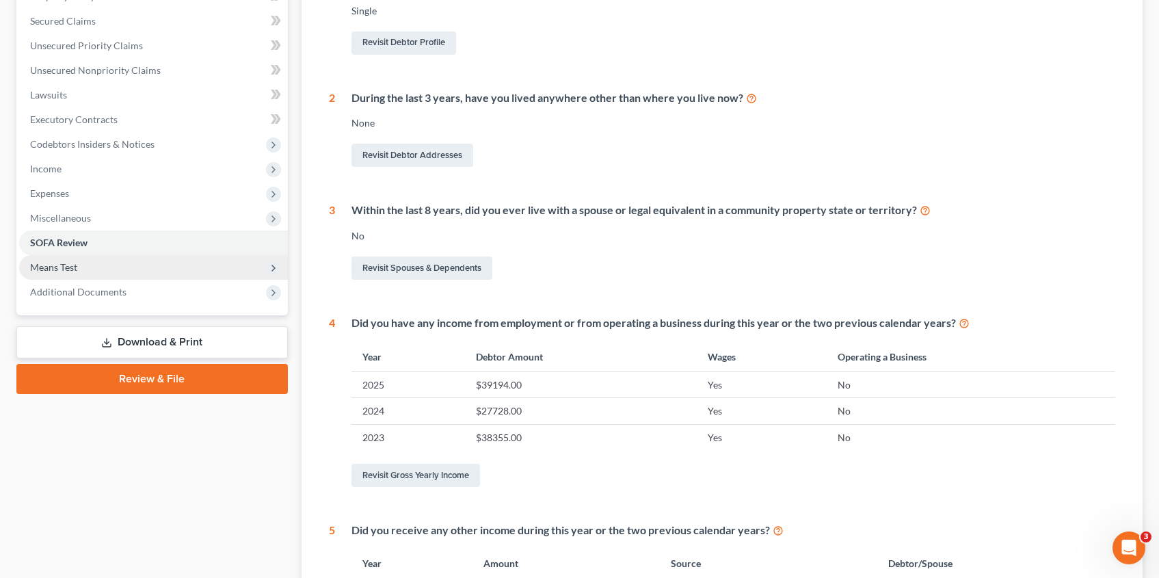
click at [170, 268] on span "Means Test" at bounding box center [153, 267] width 269 height 25
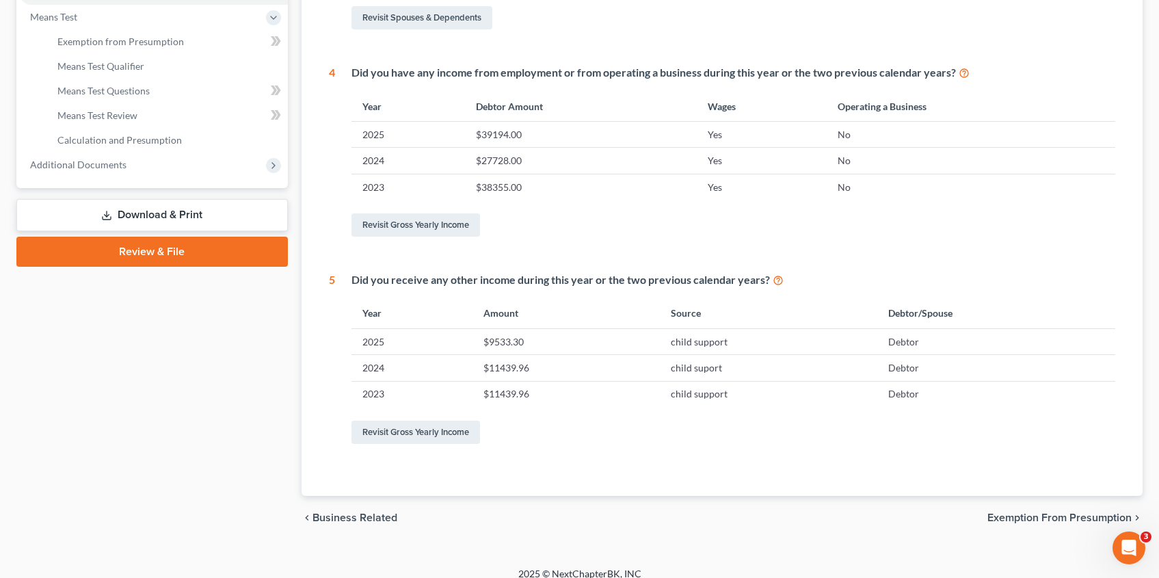
scroll to position [545, 0]
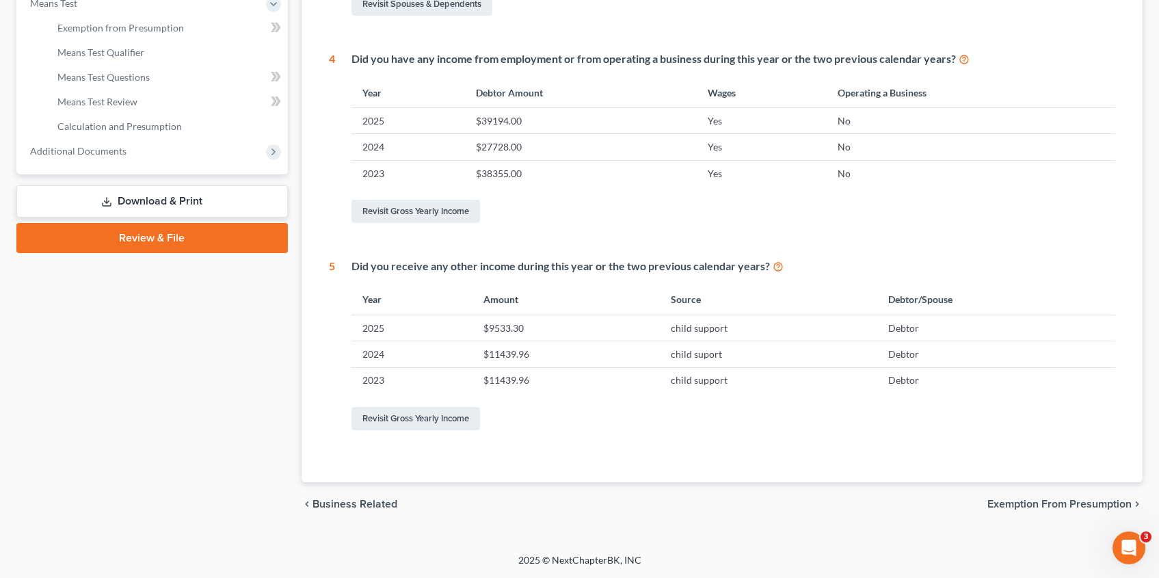
click at [1032, 499] on span "Exemption from Presumption" at bounding box center [1059, 503] width 144 height 11
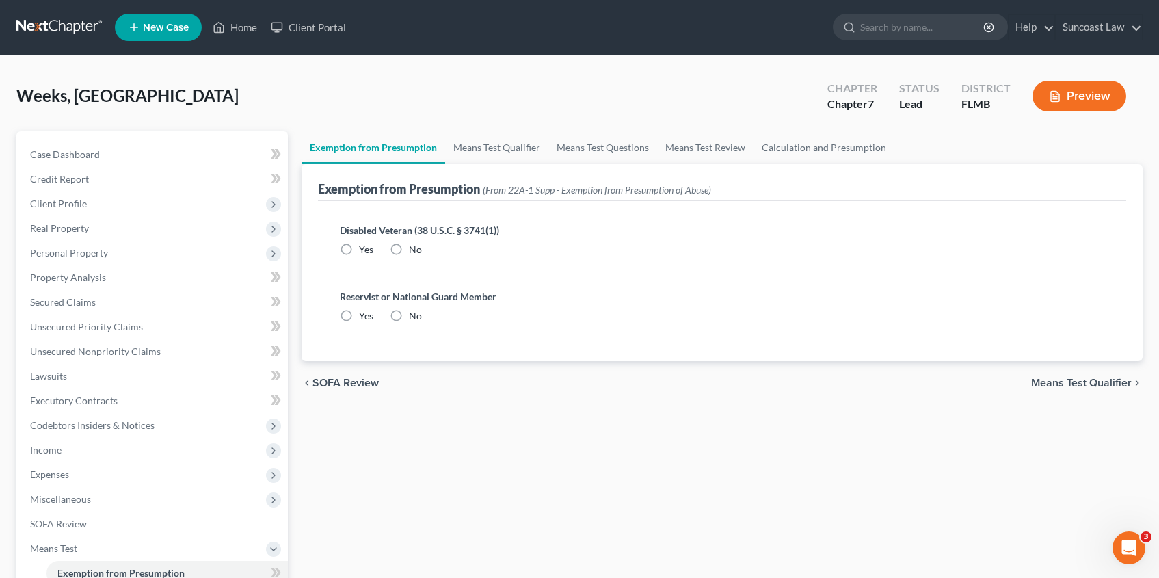
click at [409, 250] on label "No" at bounding box center [415, 250] width 13 height 14
click at [414, 250] on input "No" at bounding box center [418, 247] width 9 height 9
radio input "true"
click at [409, 316] on label "No" at bounding box center [415, 316] width 13 height 14
click at [414, 316] on input "No" at bounding box center [418, 313] width 9 height 9
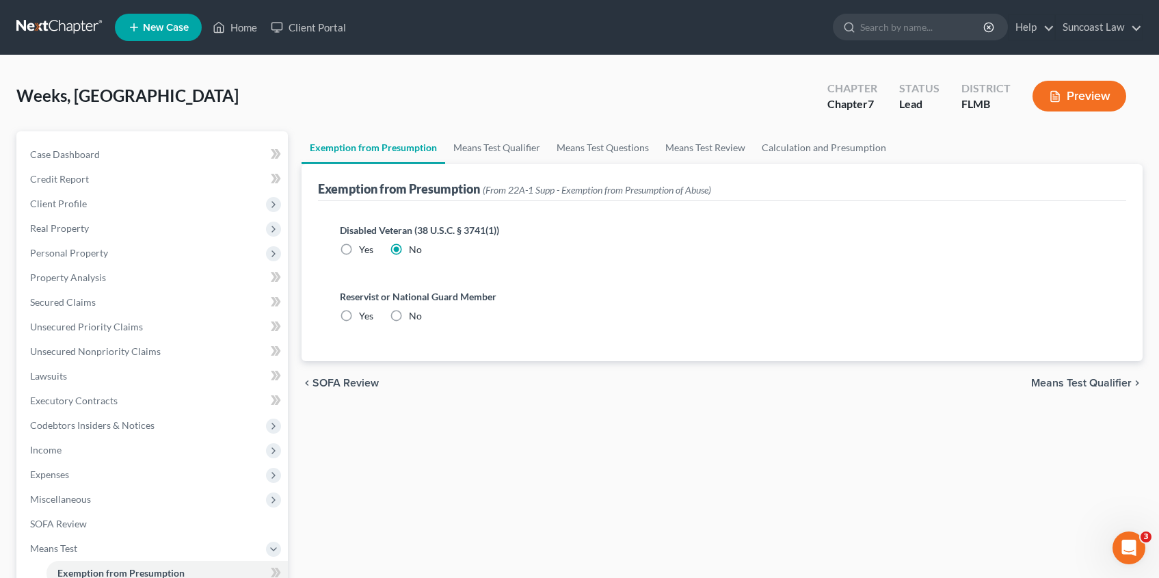
radio input "true"
click at [1077, 384] on span "Means Test Qualifier" at bounding box center [1081, 382] width 100 height 11
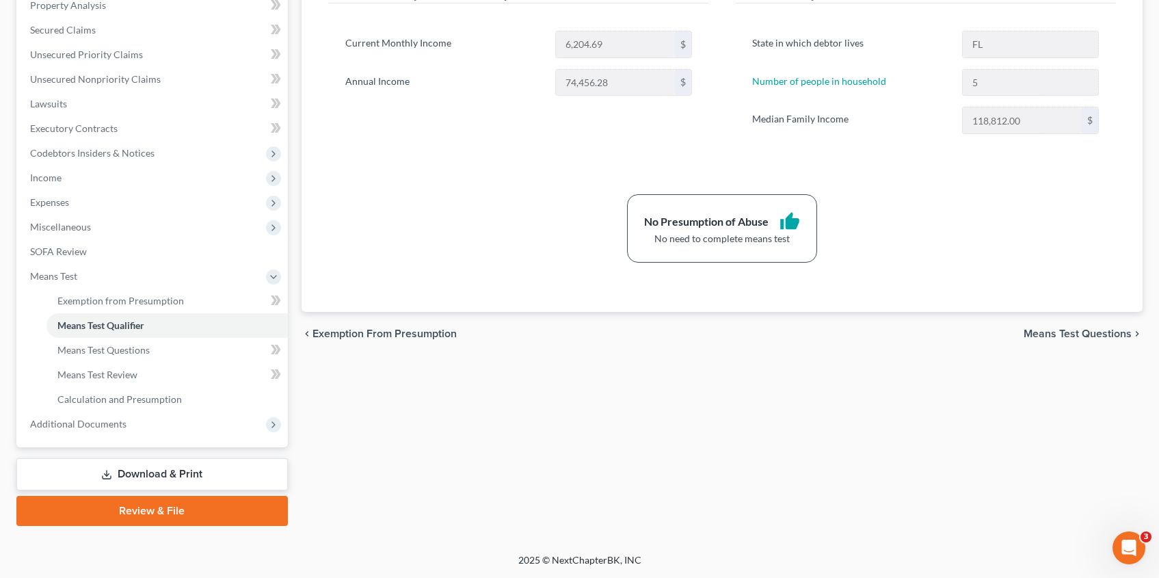
click at [1066, 338] on span "Means Test Questions" at bounding box center [1077, 333] width 108 height 11
